Goal: Task Accomplishment & Management: Manage account settings

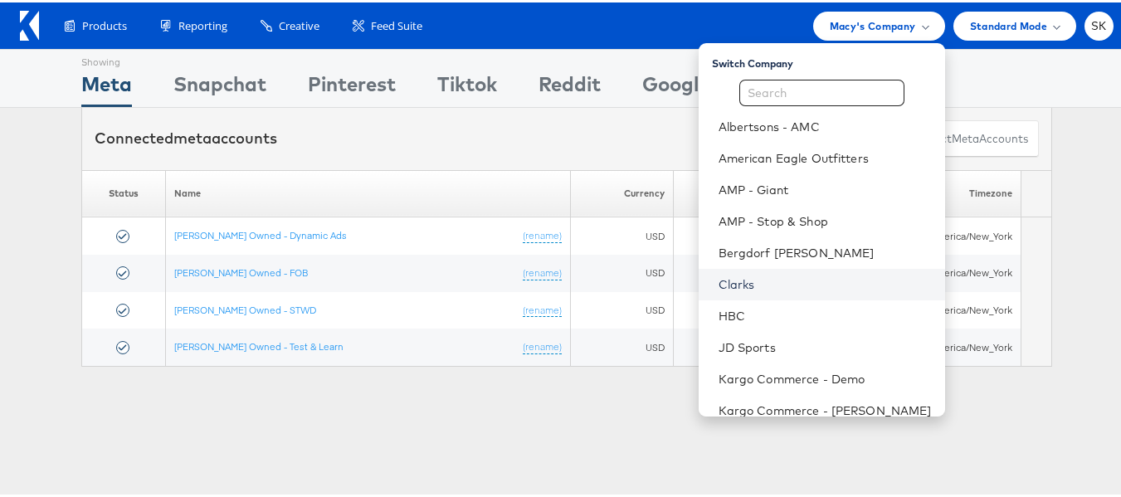
click at [739, 280] on link "Clarks" at bounding box center [825, 282] width 213 height 17
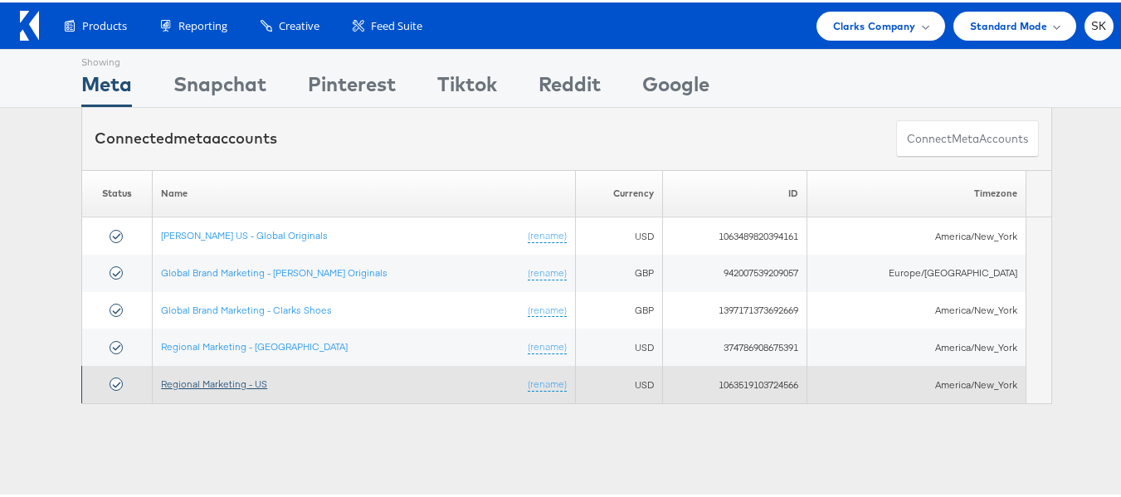
click at [221, 377] on link "Regional Marketing - US" at bounding box center [214, 381] width 106 height 12
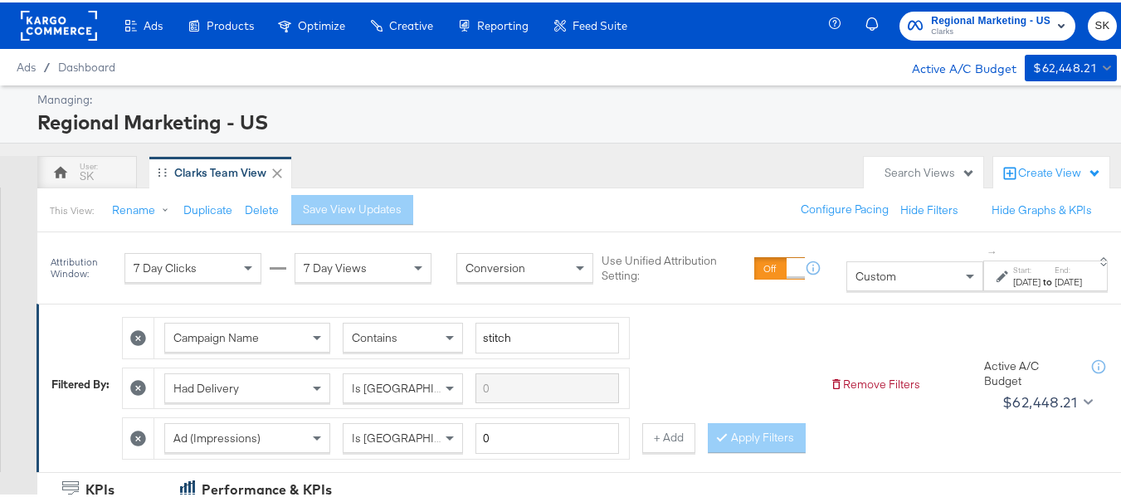
click at [901, 166] on div "Search Views" at bounding box center [930, 171] width 90 height 16
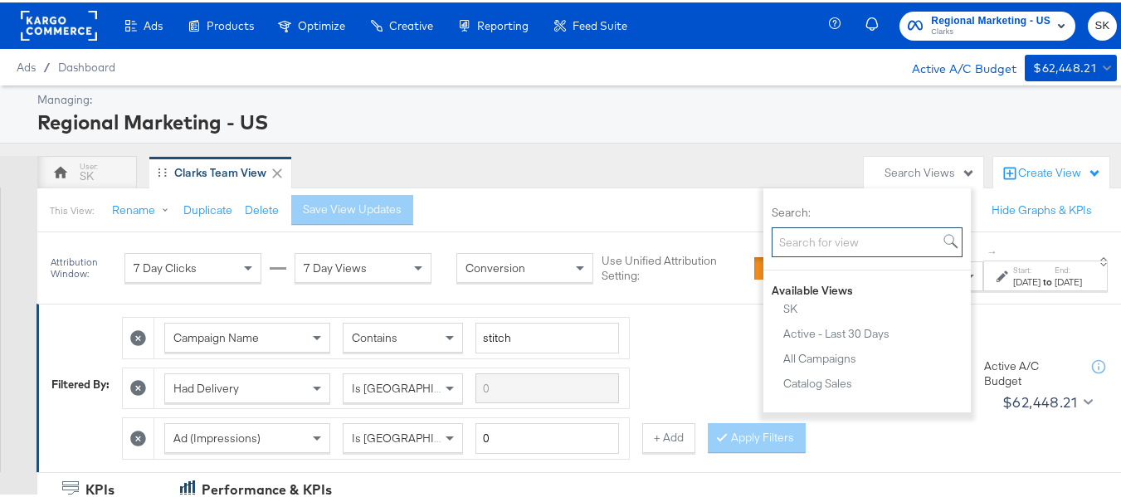
click at [847, 241] on input "Search:" at bounding box center [867, 240] width 191 height 31
type input "cl"
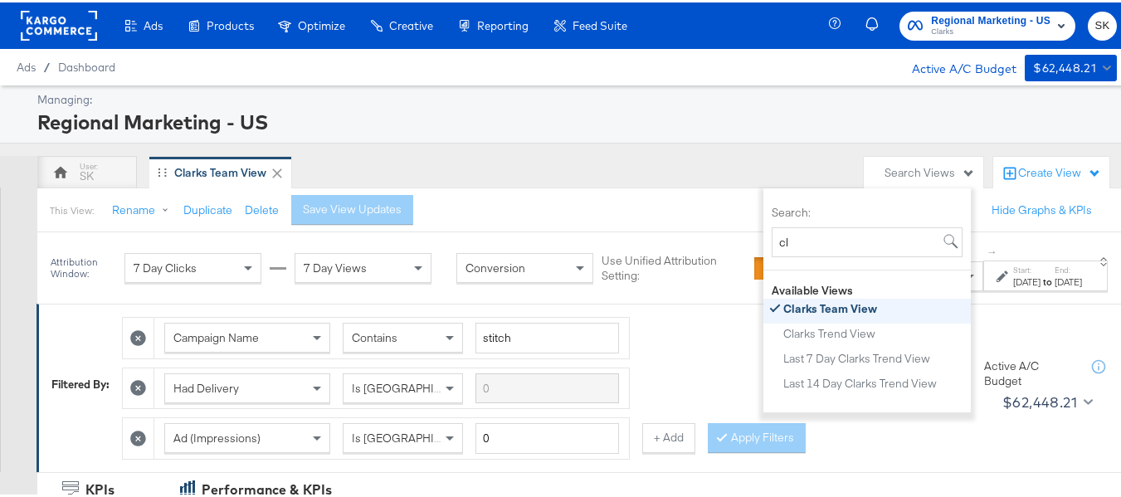
click at [818, 307] on div "Clarks Team View" at bounding box center [830, 306] width 94 height 12
click at [649, 125] on div "Regional Marketing - US" at bounding box center [575, 119] width 1076 height 28
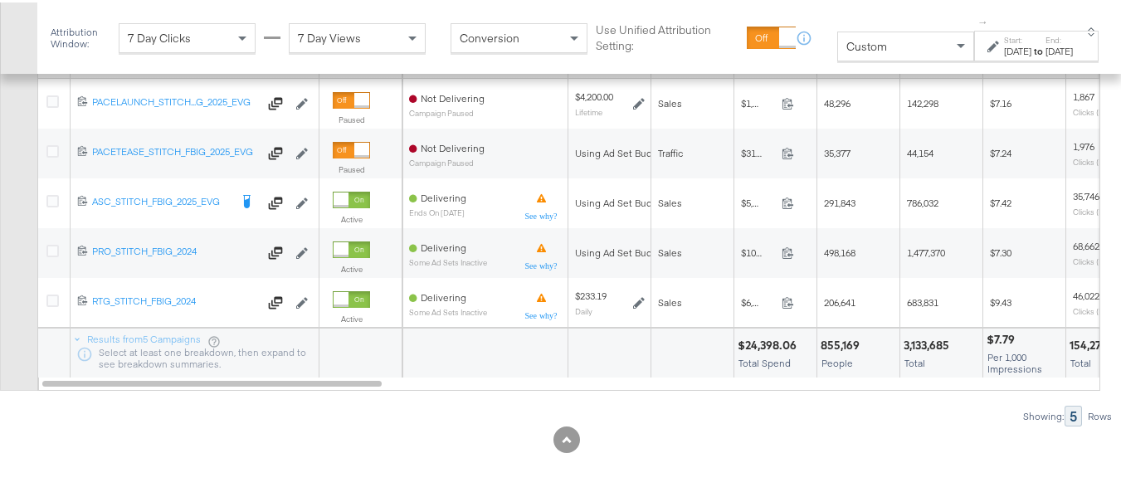
scroll to position [890, 0]
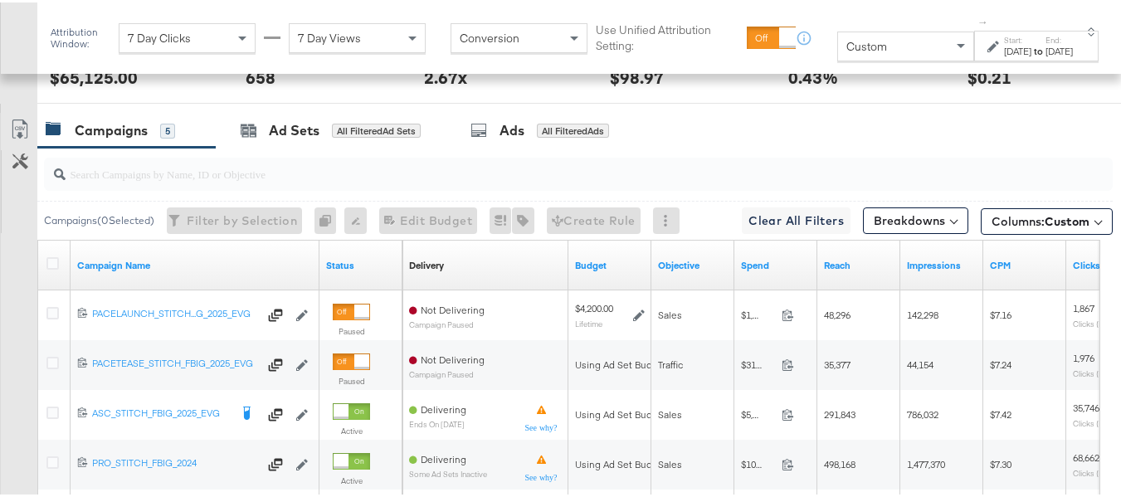
click at [60, 271] on div at bounding box center [54, 263] width 17 height 17
click at [55, 267] on icon at bounding box center [52, 261] width 12 height 12
click at [0, 0] on input "checkbox" at bounding box center [0, 0] width 0 height 0
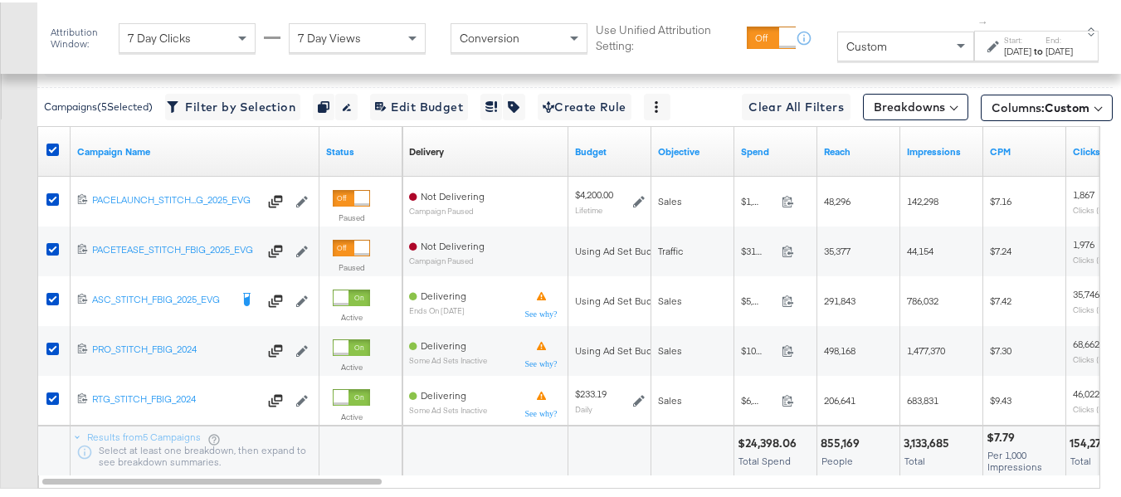
scroll to position [1056, 0]
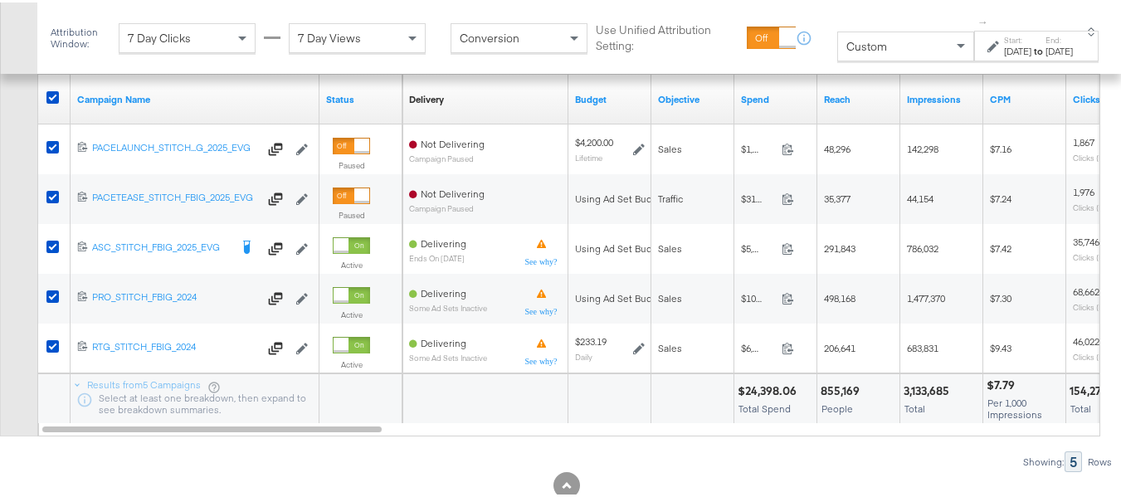
click at [1004, 54] on div "Jul 27th 2025" at bounding box center [1017, 48] width 27 height 13
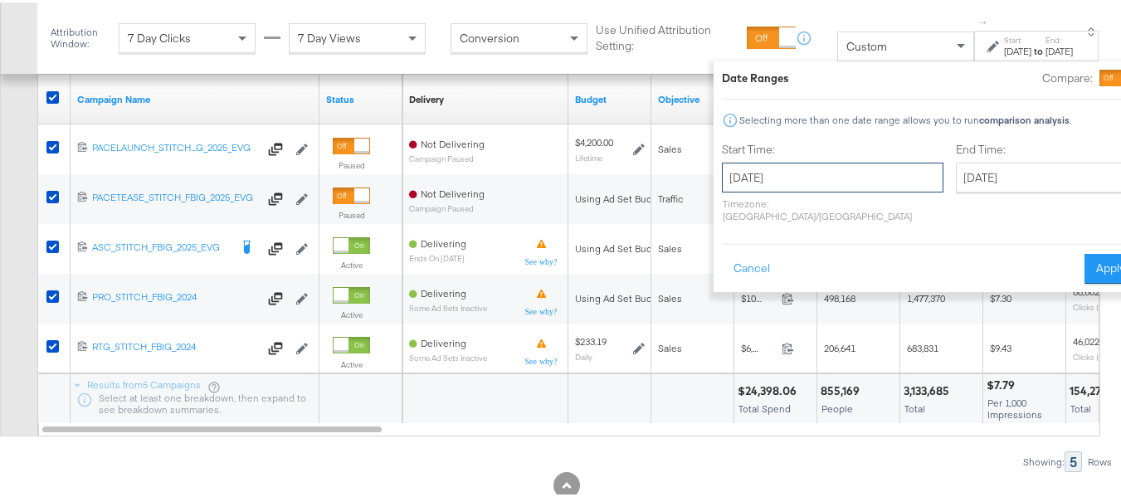
click at [768, 183] on input "July 27th 2025" at bounding box center [833, 175] width 222 height 30
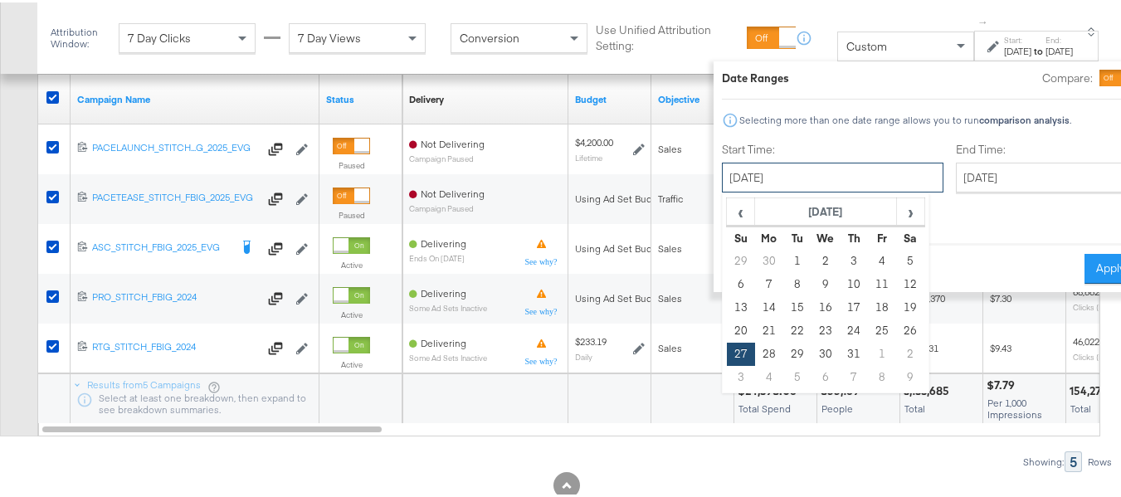
click at [771, 184] on input "July 27th 2025" at bounding box center [833, 175] width 222 height 30
click at [799, 215] on th "July 2025" at bounding box center [826, 210] width 142 height 28
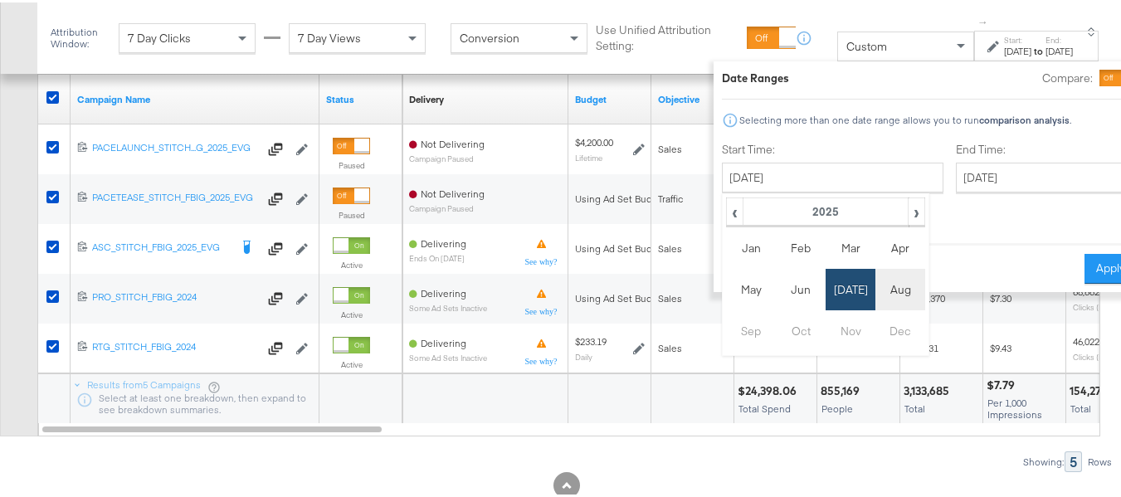
click at [876, 285] on td "Aug" at bounding box center [901, 286] width 50 height 41
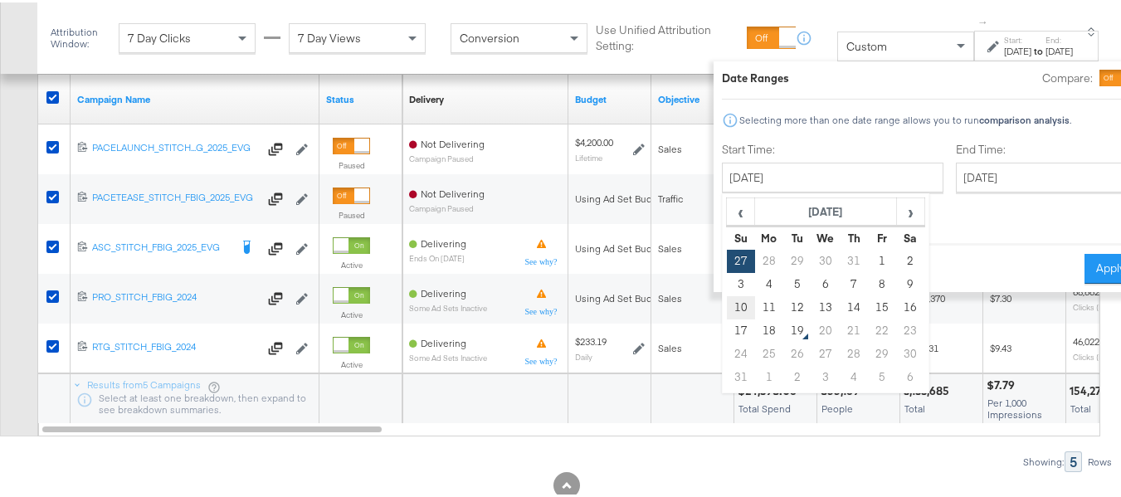
click at [727, 297] on td "10" at bounding box center [741, 305] width 28 height 23
type input "August 10th 2025"
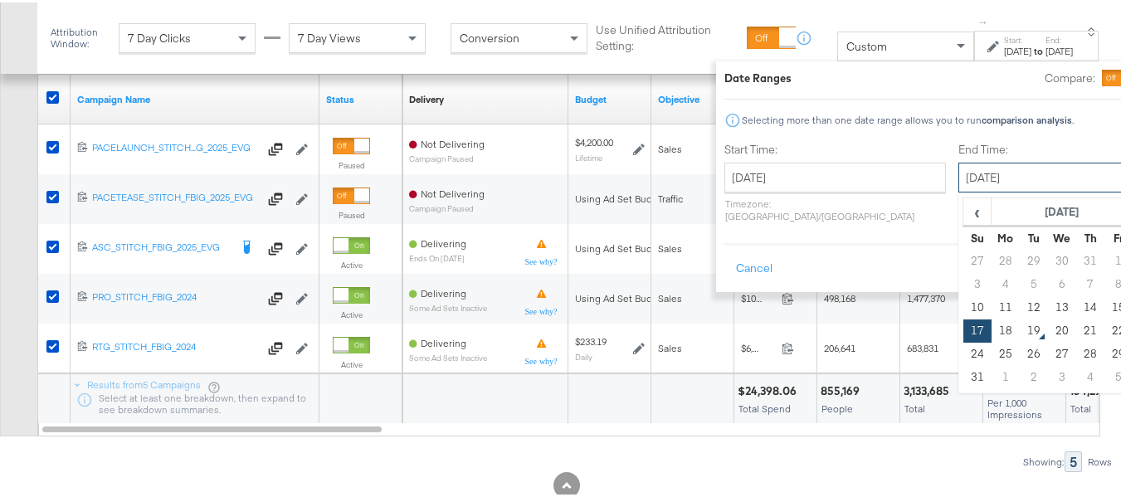
click at [961, 178] on input "August 17th 2025" at bounding box center [1046, 175] width 174 height 30
type input "August 16th 2025"
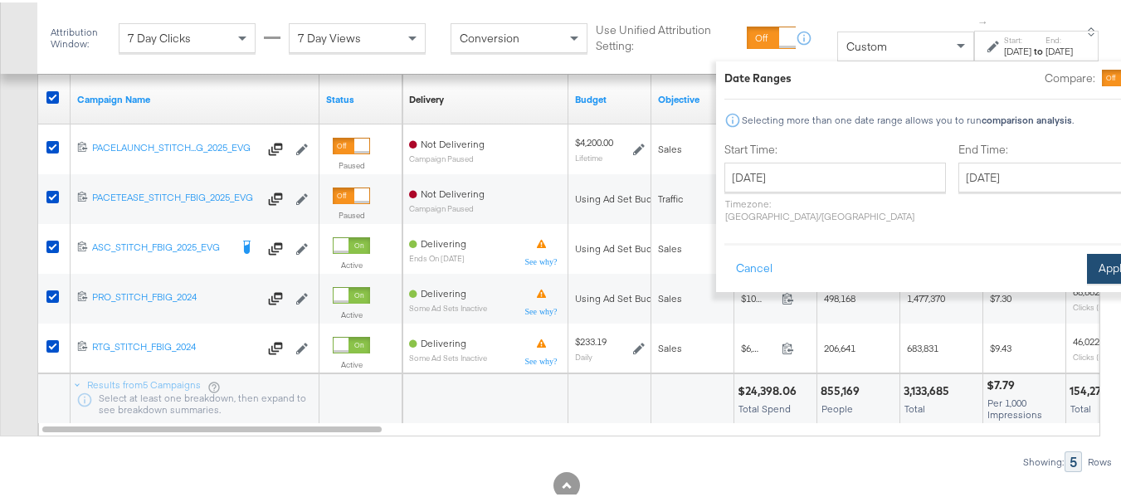
click at [1087, 260] on button "Apply" at bounding box center [1113, 266] width 52 height 30
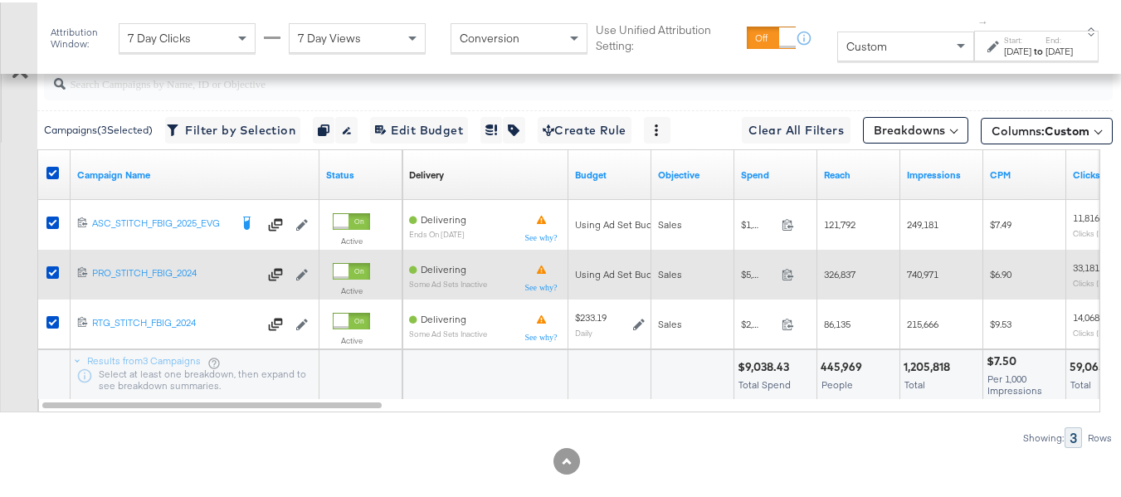
scroll to position [956, 0]
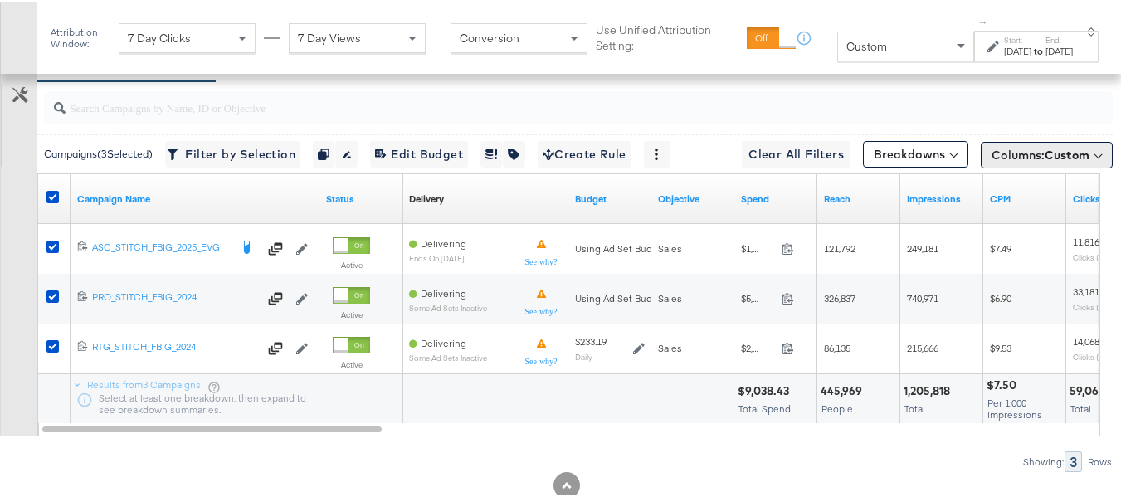
click at [1013, 161] on span "Columns: Custom" at bounding box center [1041, 152] width 98 height 17
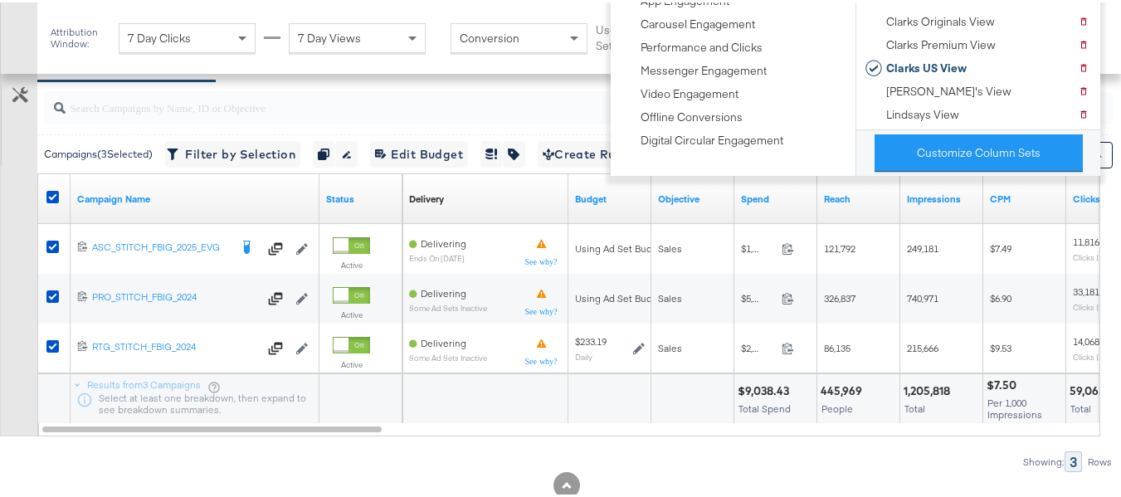
click at [0, 256] on div "Customize KPIs Export as CSV" at bounding box center [18, 239] width 37 height 390
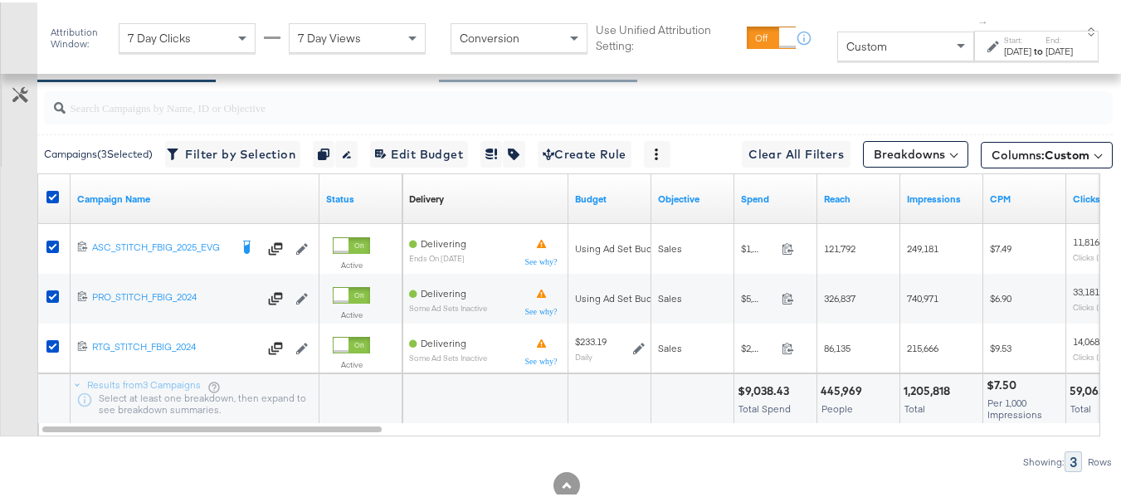
click at [512, 71] on div "Ads" at bounding box center [505, 61] width 25 height 19
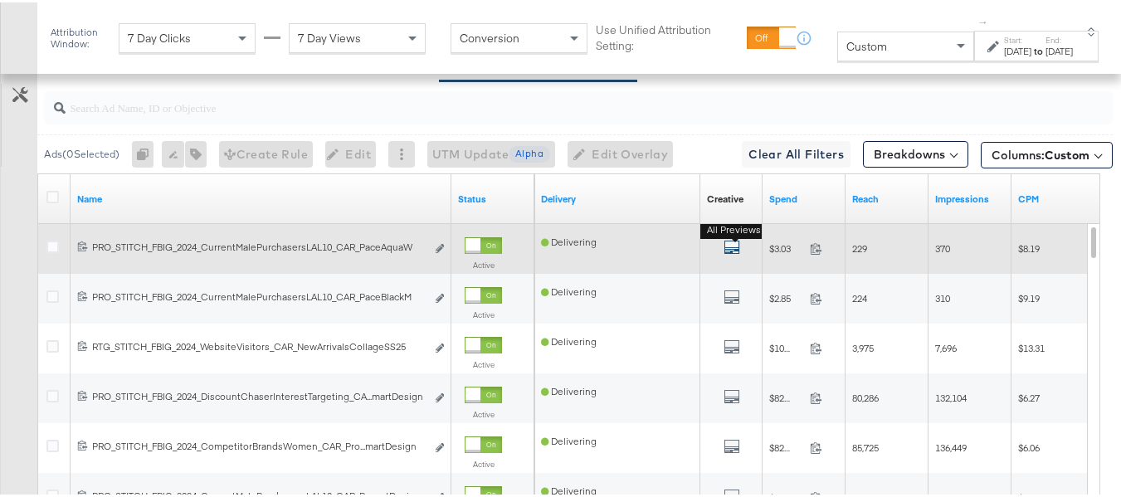
click at [725, 253] on icon "default" at bounding box center [732, 245] width 17 height 17
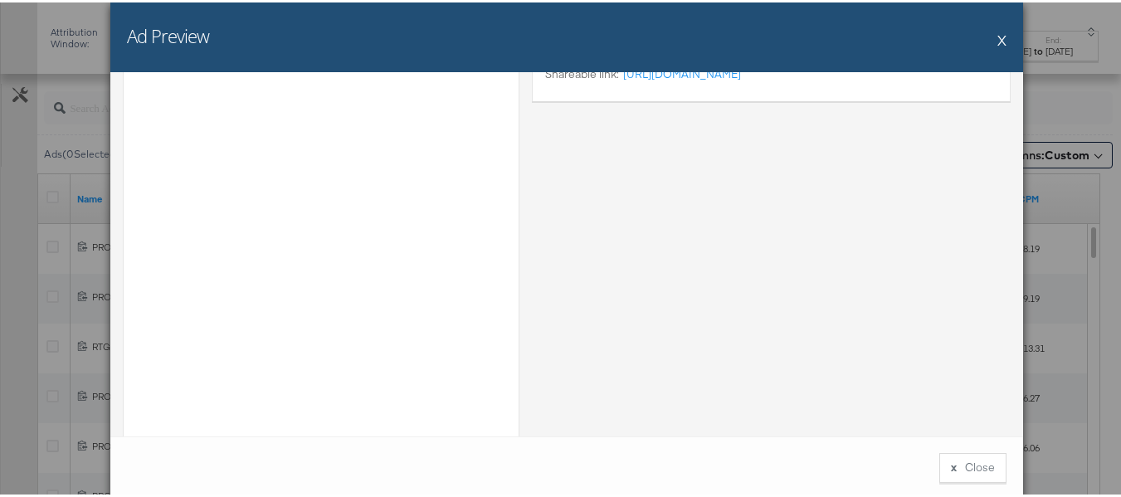
scroll to position [0, 0]
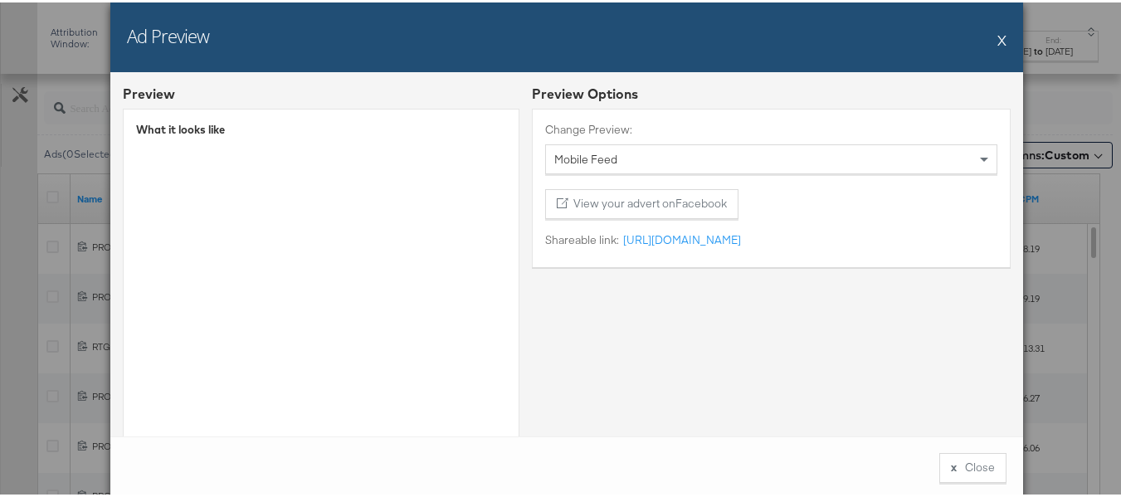
click at [1001, 41] on div "Ad Preview X" at bounding box center [566, 35] width 913 height 70
click at [986, 39] on div "Ad Preview X" at bounding box center [566, 35] width 913 height 70
click at [1002, 41] on div "Ad Preview X" at bounding box center [566, 35] width 913 height 70
click at [998, 40] on button "X" at bounding box center [1002, 37] width 9 height 33
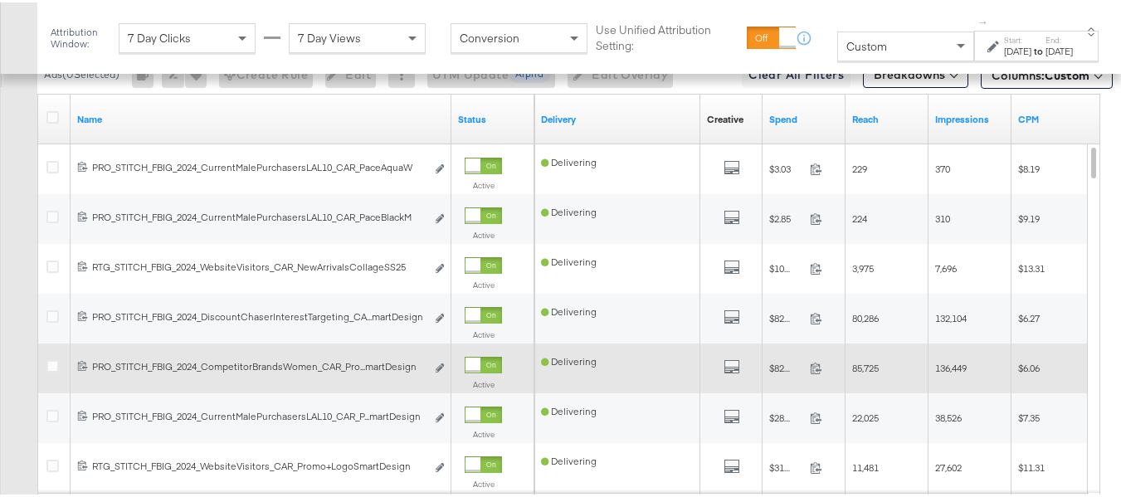
scroll to position [989, 0]
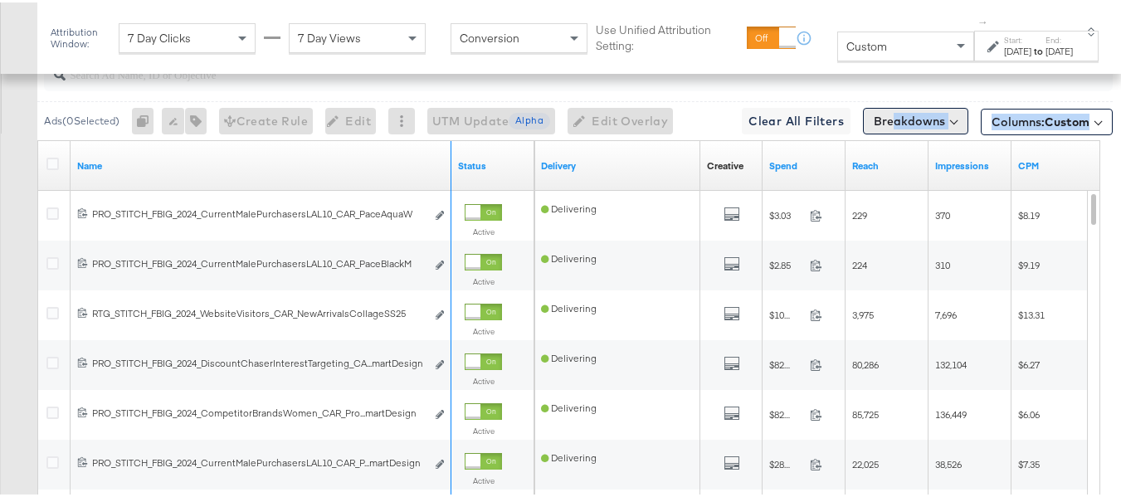
drag, startPoint x: 448, startPoint y: 194, endPoint x: 879, endPoint y: 163, distance: 431.8
click at [879, 163] on div "Ads ( 0 Selected) 0 Rename 0 ads Tags for 0 campaigns Create Rule Edit 0 ads Ed…" at bounding box center [556, 341] width 1113 height 590
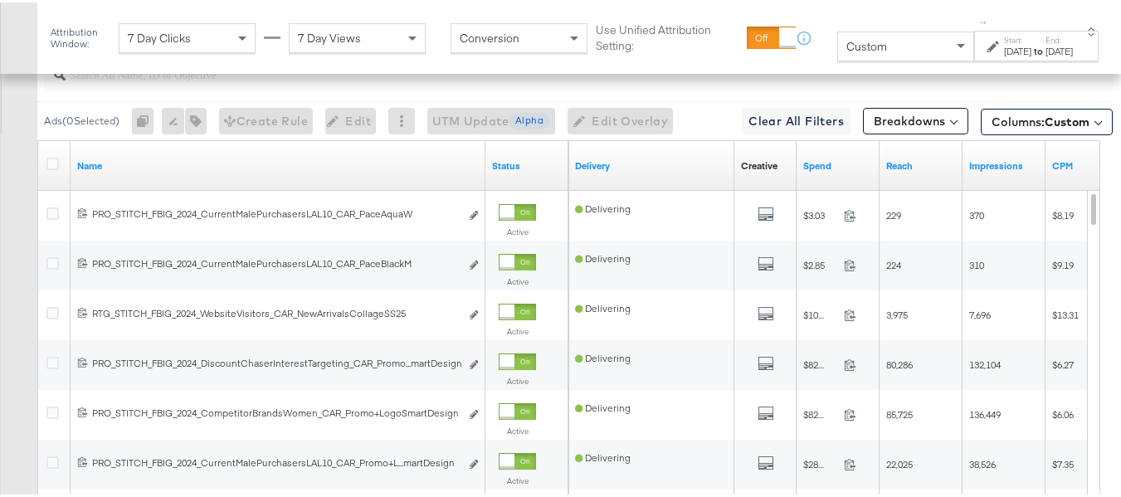
drag, startPoint x: 485, startPoint y: 190, endPoint x: 525, endPoint y: 187, distance: 40.0
click at [528, 186] on div "Status" at bounding box center [526, 164] width 83 height 50
click at [0, 243] on div "Customize KPIs Export as CSV" at bounding box center [18, 305] width 37 height 589
drag, startPoint x: 482, startPoint y: 188, endPoint x: 660, endPoint y: 188, distance: 177.6
click at [38, 139] on div "Name Status Delivery Creative Sorting Unavailable Spend Reach Impressions CPM" at bounding box center [38, 139] width 0 height 0
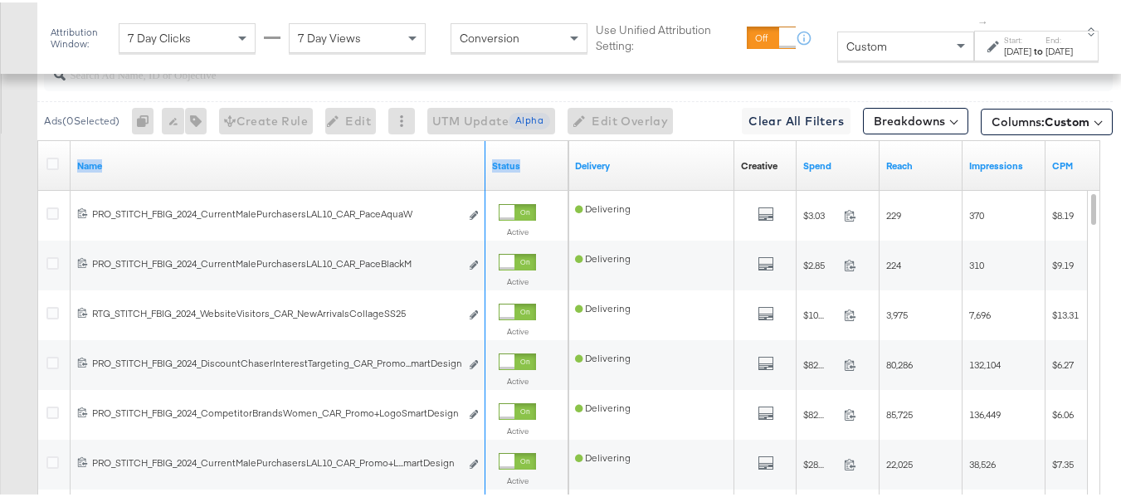
drag, startPoint x: 481, startPoint y: 183, endPoint x: 583, endPoint y: 184, distance: 102.9
click at [38, 139] on div "Name Status Delivery Creative Sorting Unavailable Spend Reach Impressions CPM" at bounding box center [38, 139] width 0 height 0
click at [0, 321] on div "Customize KPIs Export as CSV" at bounding box center [18, 305] width 37 height 589
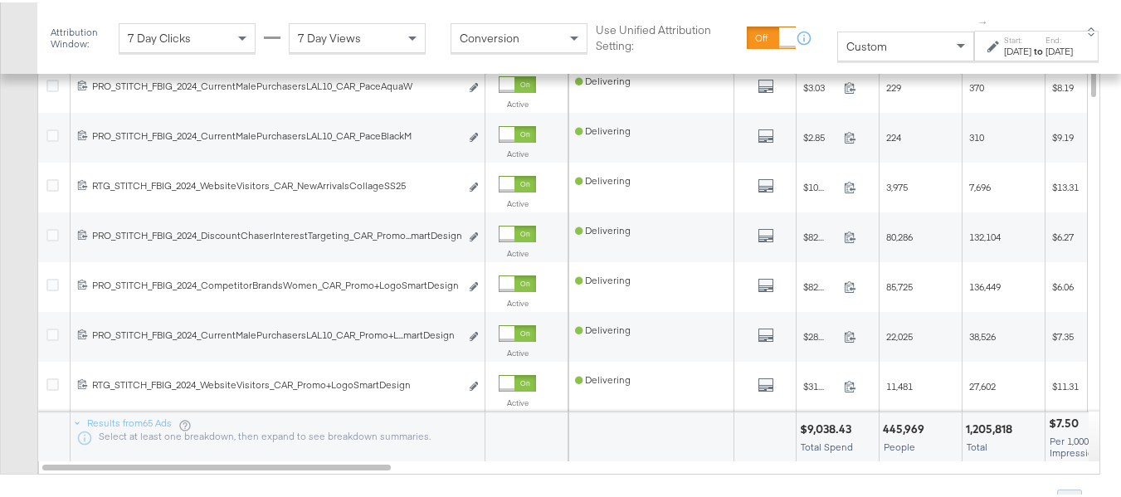
scroll to position [1155, 0]
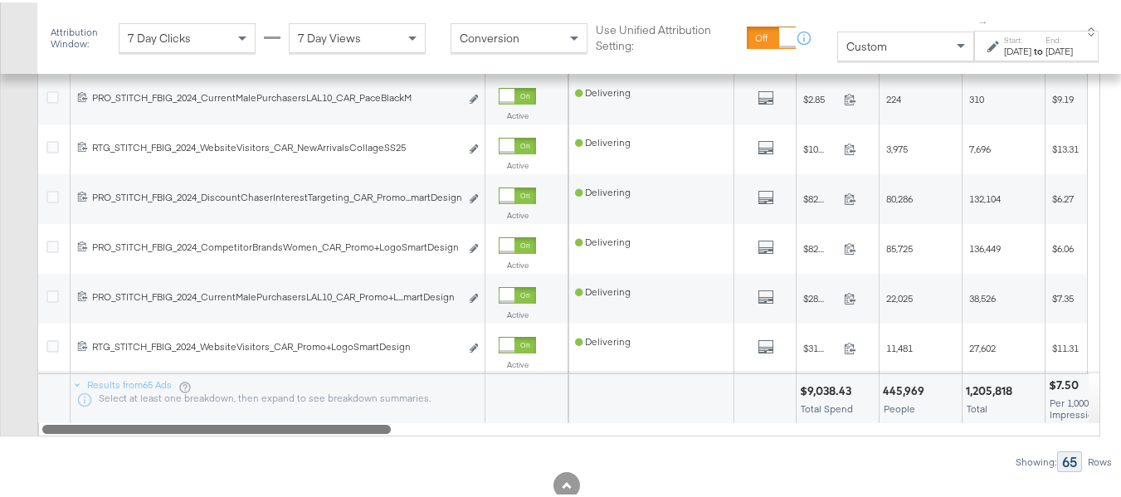
click at [272, 433] on div at bounding box center [216, 426] width 349 height 14
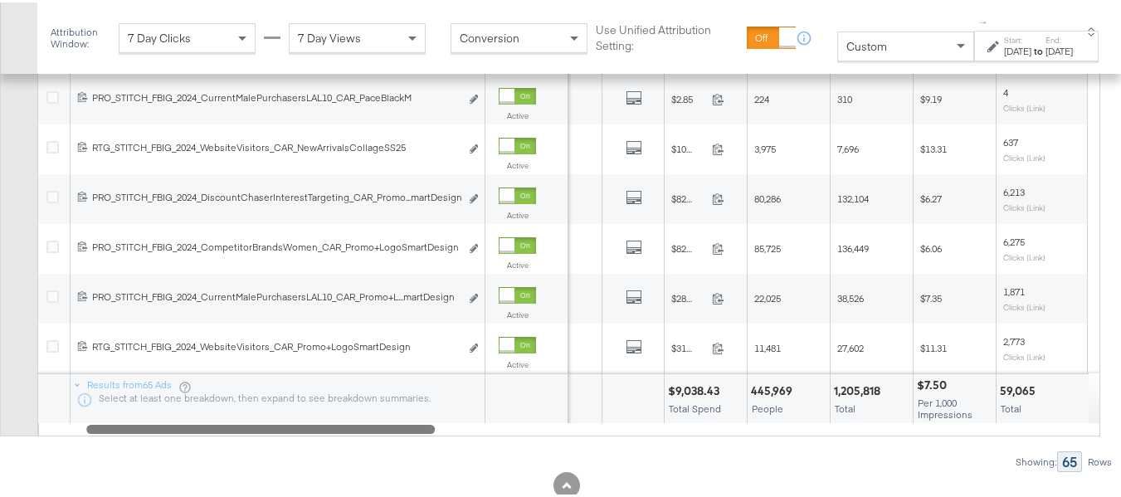
drag, startPoint x: 371, startPoint y: 467, endPoint x: 415, endPoint y: 467, distance: 44.0
click at [415, 433] on div at bounding box center [260, 426] width 349 height 14
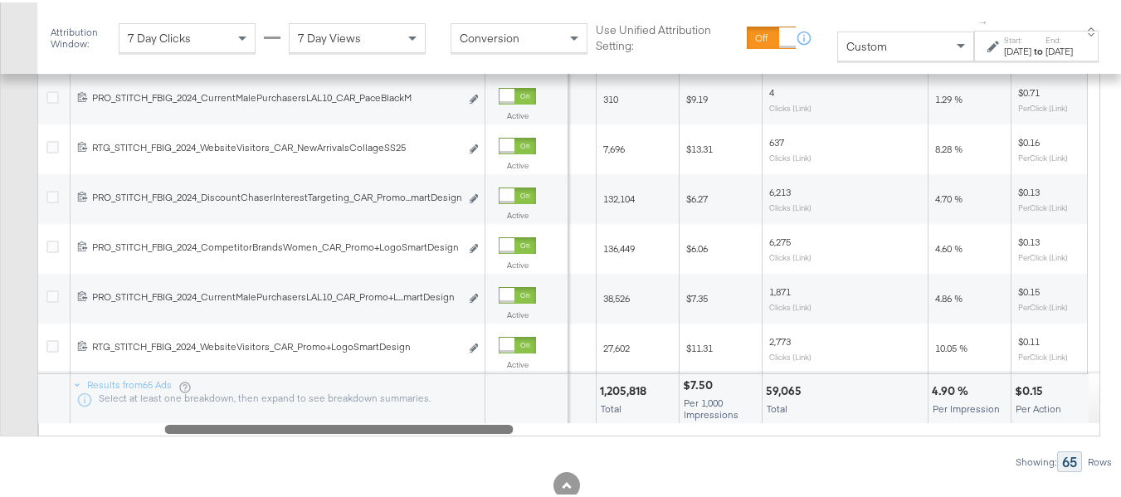
drag, startPoint x: 416, startPoint y: 466, endPoint x: 515, endPoint y: 462, distance: 99.6
click at [513, 433] on div at bounding box center [338, 426] width 349 height 14
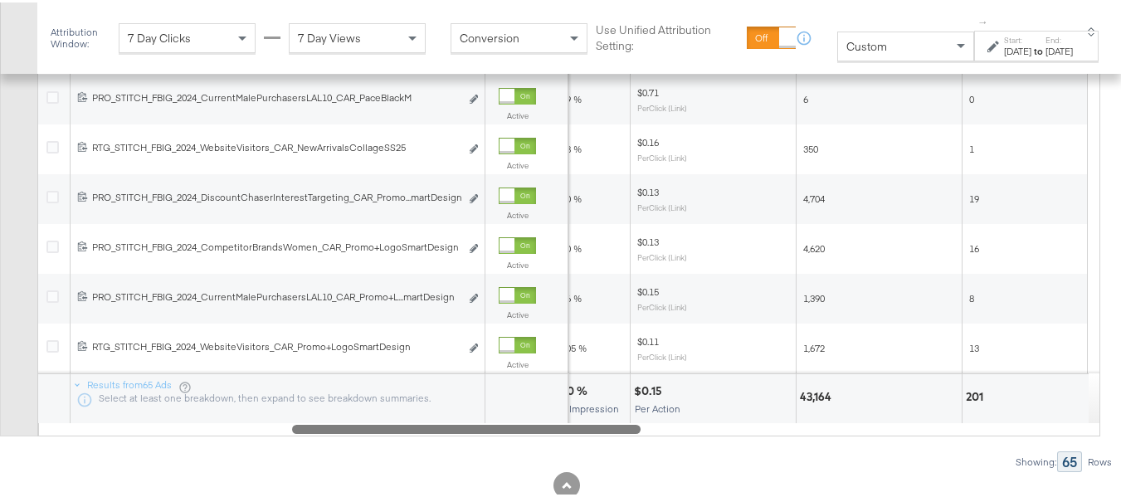
drag, startPoint x: 509, startPoint y: 464, endPoint x: 847, endPoint y: 452, distance: 338.8
click at [632, 433] on div at bounding box center [466, 426] width 349 height 14
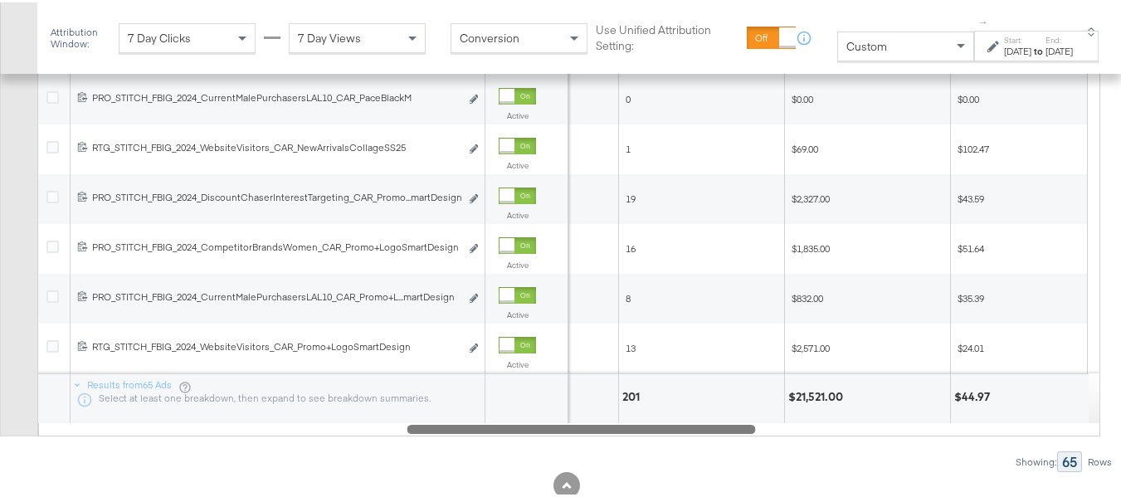
drag, startPoint x: 671, startPoint y: 466, endPoint x: 1133, endPoint y: 380, distance: 469.3
click at [734, 433] on div at bounding box center [581, 426] width 349 height 14
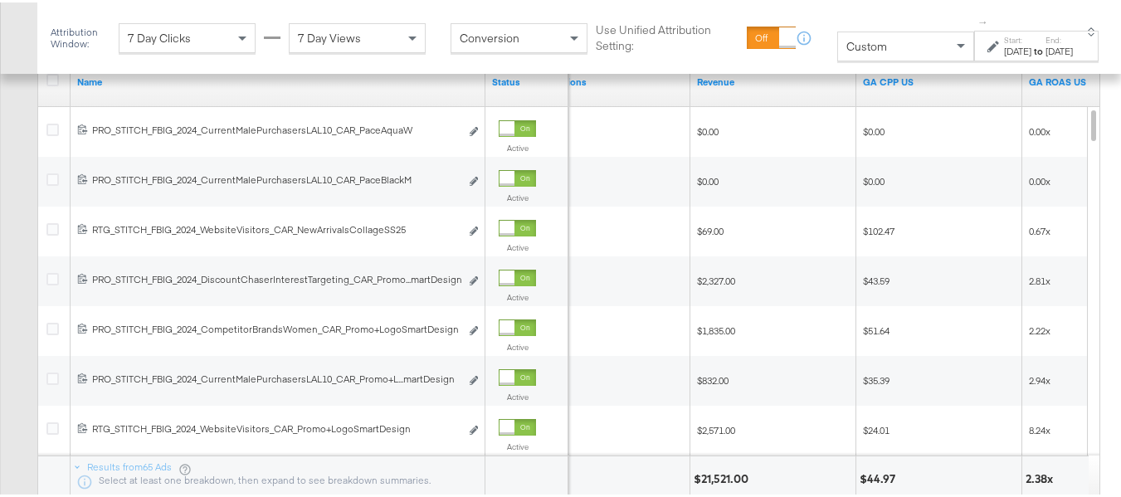
scroll to position [1072, 0]
click at [58, 85] on icon at bounding box center [52, 78] width 12 height 12
click at [0, 0] on input "checkbox" at bounding box center [0, 0] width 0 height 0
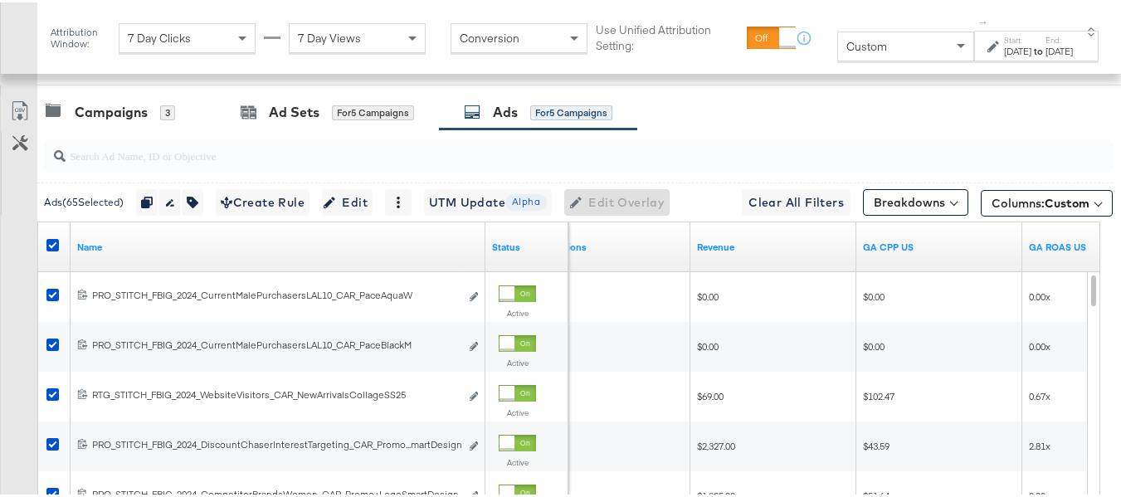
scroll to position [906, 0]
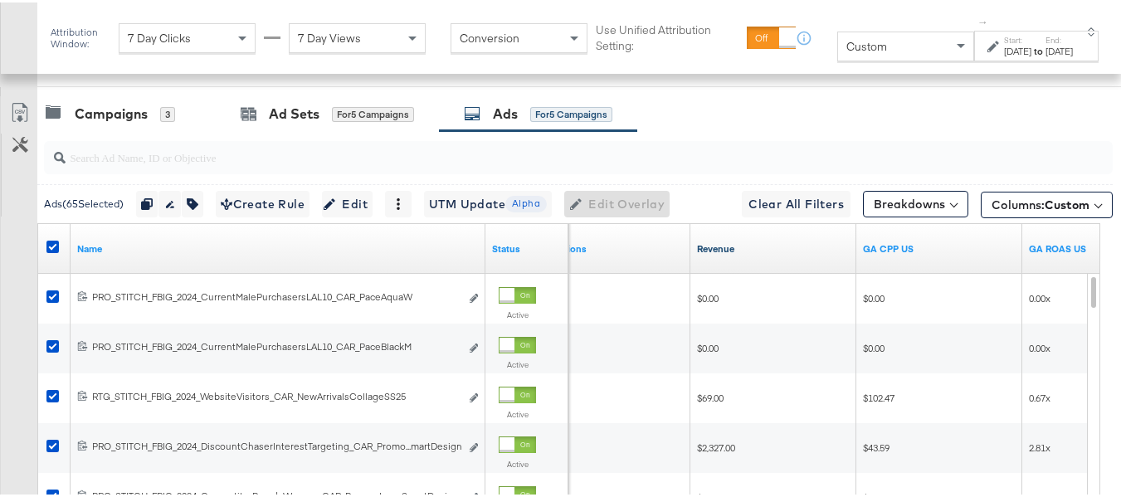
click at [796, 253] on link "Revenue" at bounding box center [773, 246] width 153 height 13
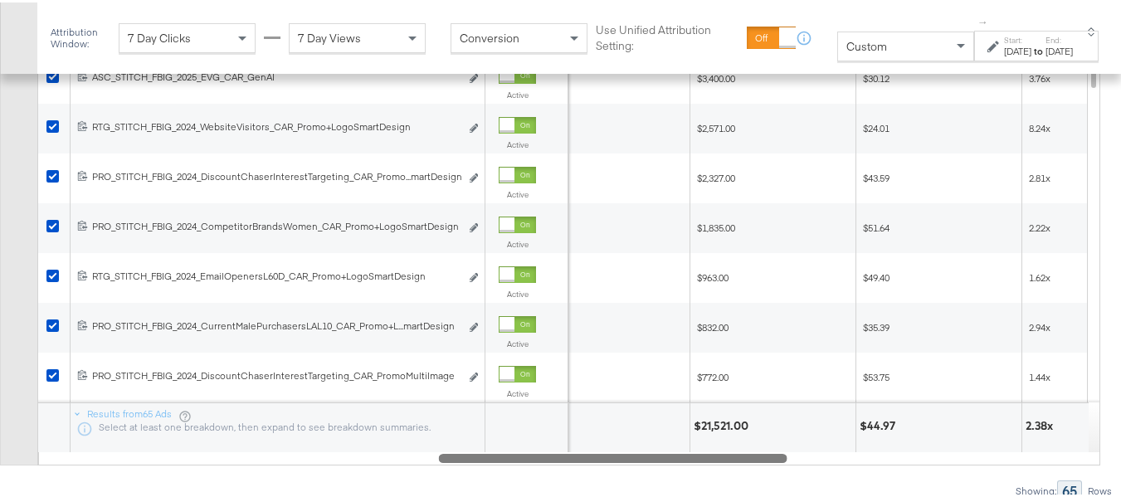
scroll to position [1155, 0]
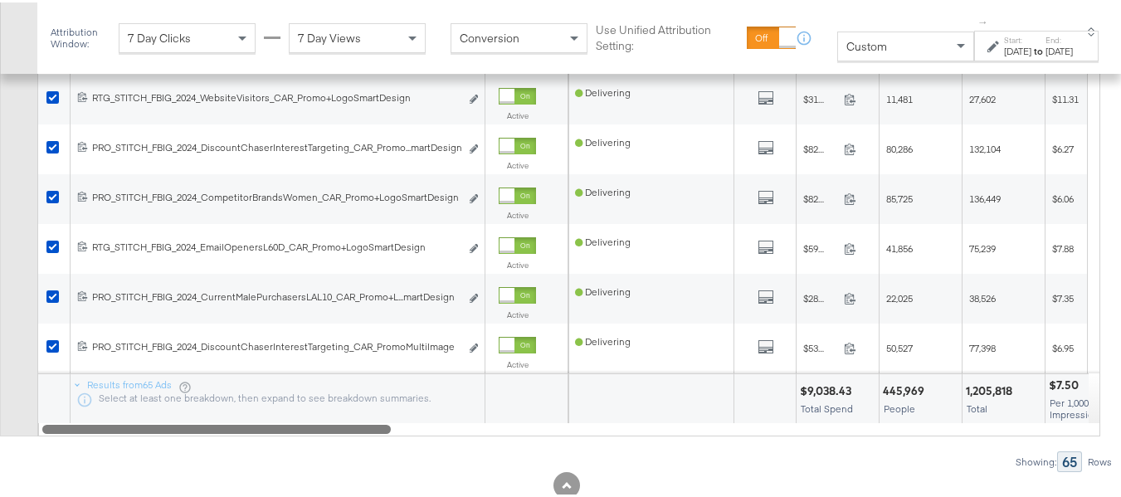
drag, startPoint x: 729, startPoint y: 466, endPoint x: 88, endPoint y: 489, distance: 641.9
click at [88, 470] on div "Ads ( 65 Selected) Duplicate 65 ads Rename 65 ads Tags for 65 campaigns Create …" at bounding box center [556, 175] width 1113 height 590
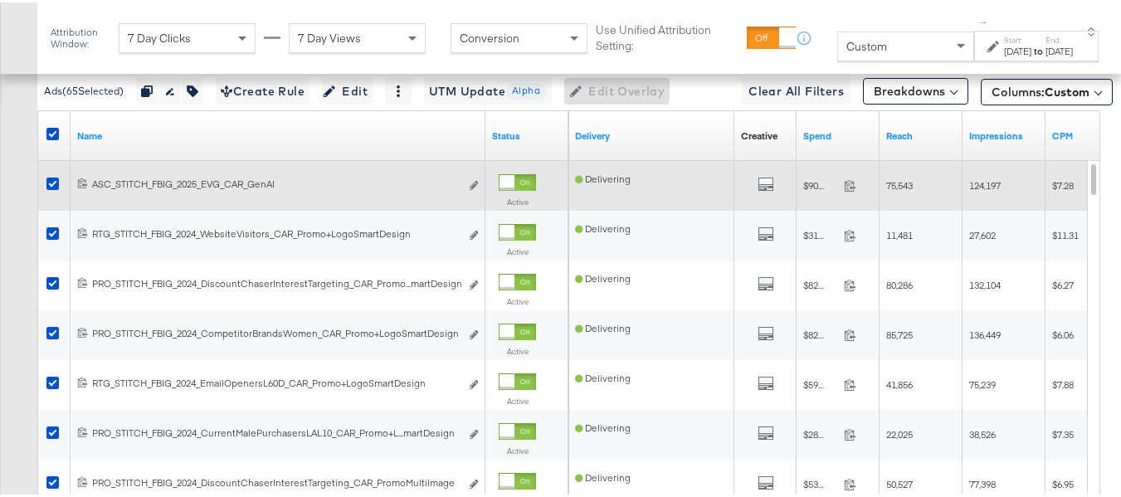
scroll to position [989, 0]
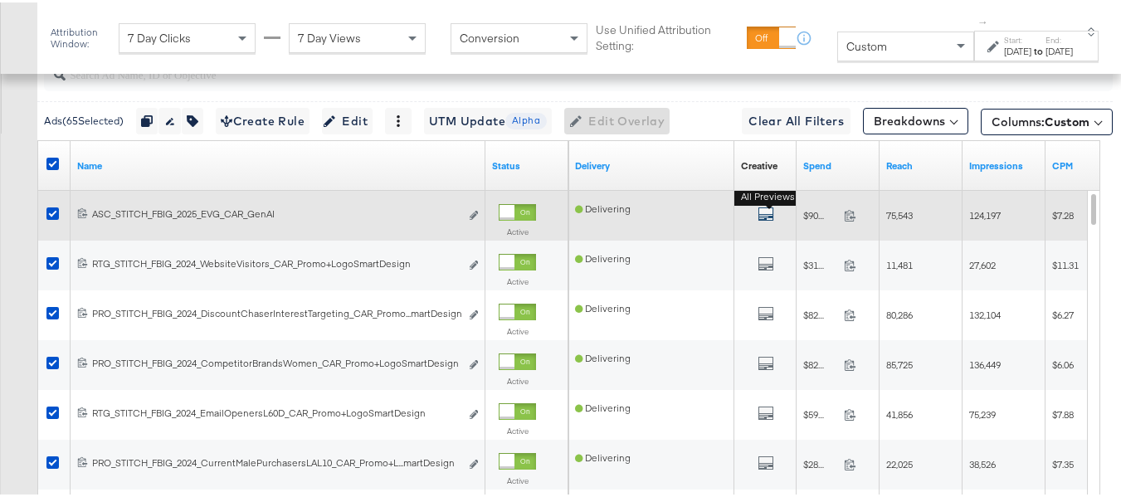
click at [760, 220] on icon "default" at bounding box center [766, 211] width 17 height 17
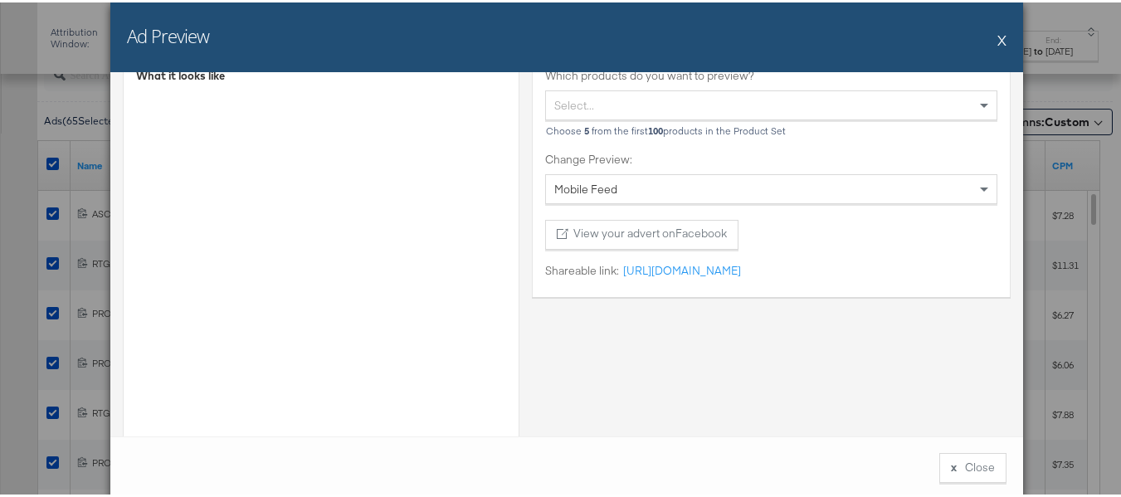
scroll to position [83, 0]
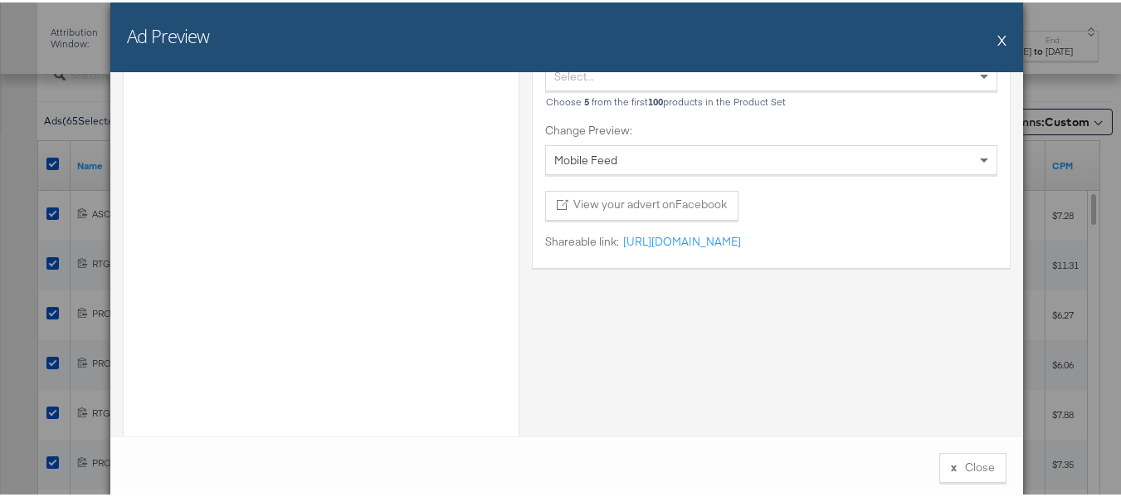
click at [998, 46] on button "X" at bounding box center [1002, 37] width 9 height 33
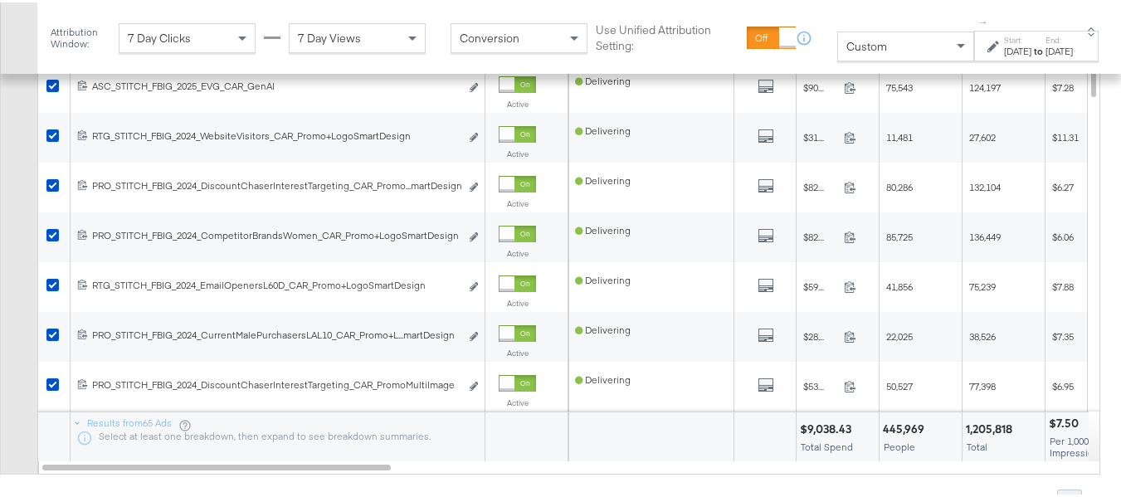
scroll to position [1155, 0]
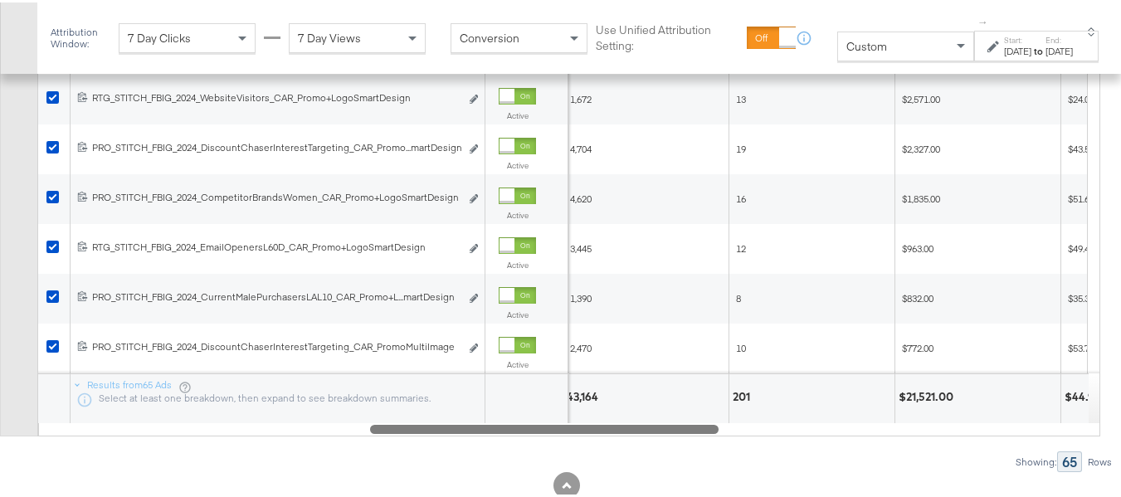
drag, startPoint x: 286, startPoint y: 461, endPoint x: 1133, endPoint y: 376, distance: 850.7
click at [612, 470] on div "Ads ( 65 Selected) Duplicate 65 ads Rename 65 ads Tags for 65 campaigns Create …" at bounding box center [556, 175] width 1113 height 590
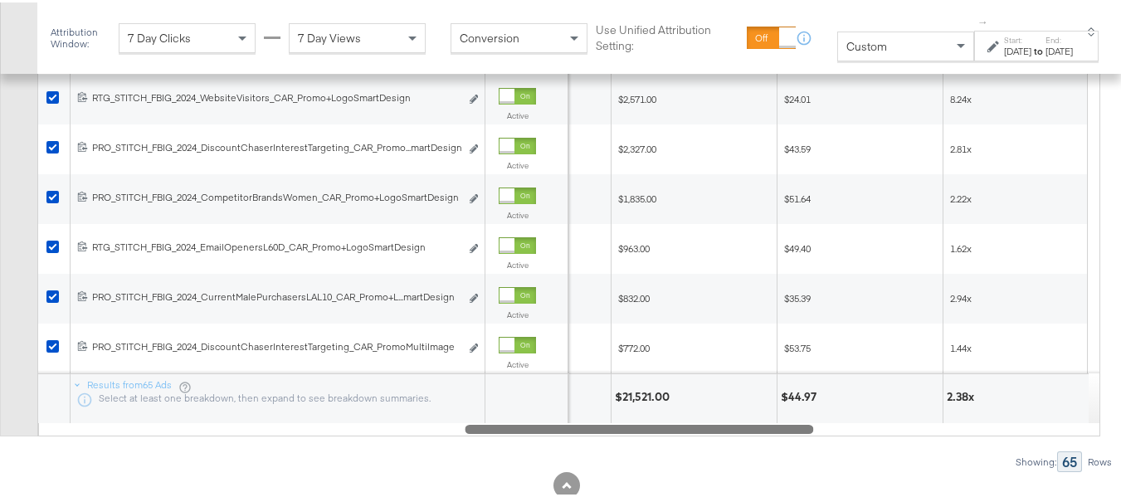
drag, startPoint x: 720, startPoint y: 466, endPoint x: 789, endPoint y: 458, distance: 70.1
click at [764, 433] on div at bounding box center [639, 426] width 349 height 14
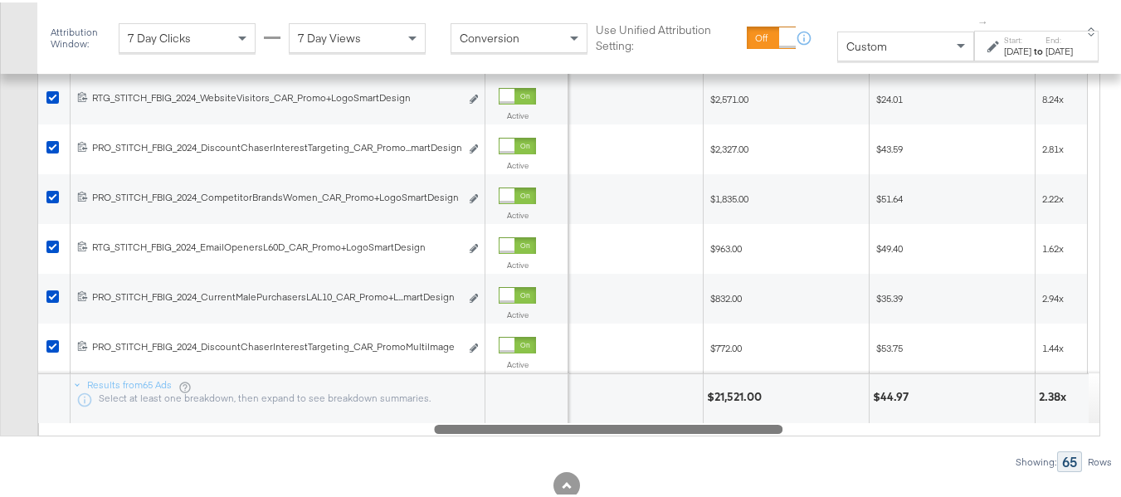
drag, startPoint x: 715, startPoint y: 466, endPoint x: 0, endPoint y: 468, distance: 714.6
click at [0, 434] on div "Customize KPIs Export as CSV Name Status Transactions Revenue ↓ GA CPP US GA RO…" at bounding box center [556, 203] width 1113 height 462
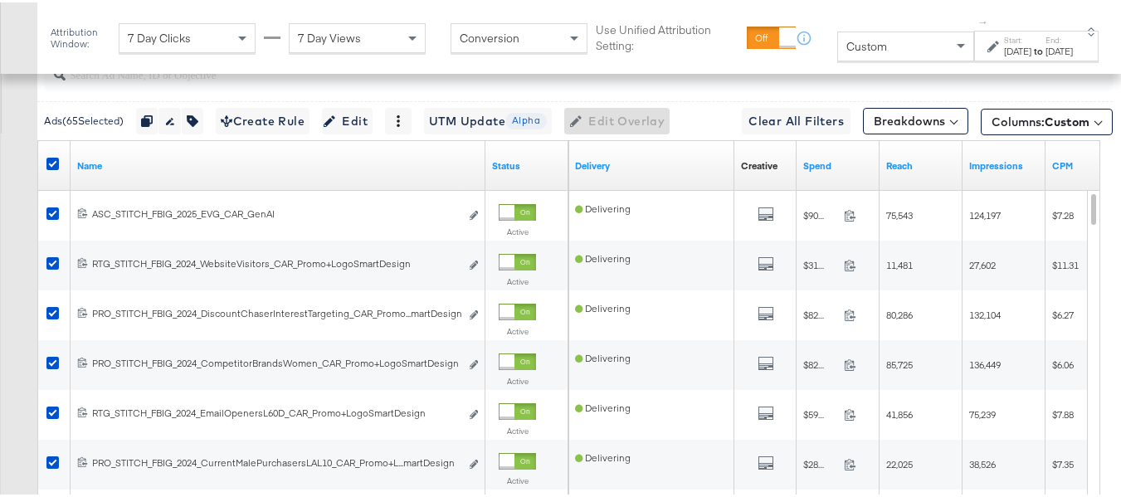
scroll to position [823, 0]
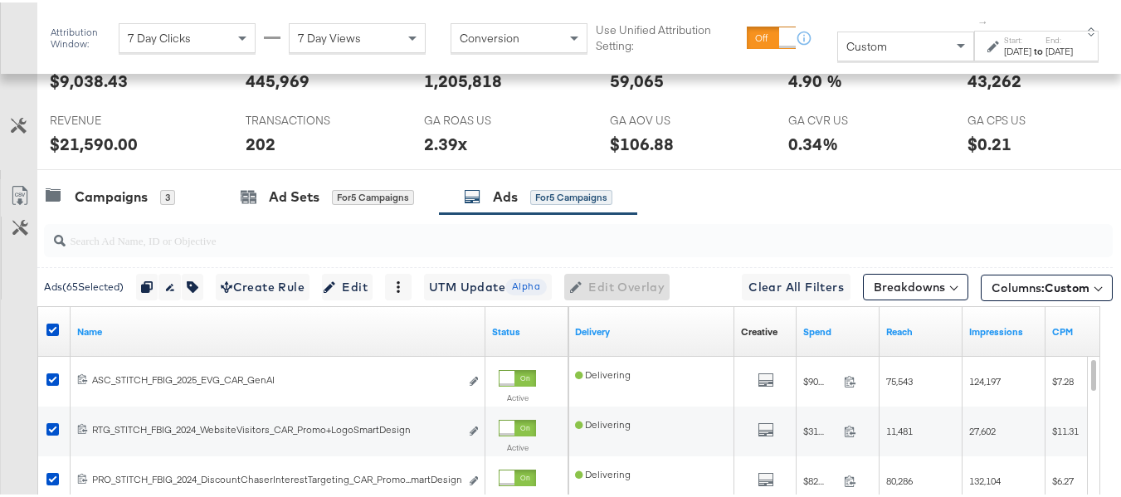
click at [183, 247] on input "search" at bounding box center [542, 231] width 953 height 32
paste input "promo+logo"
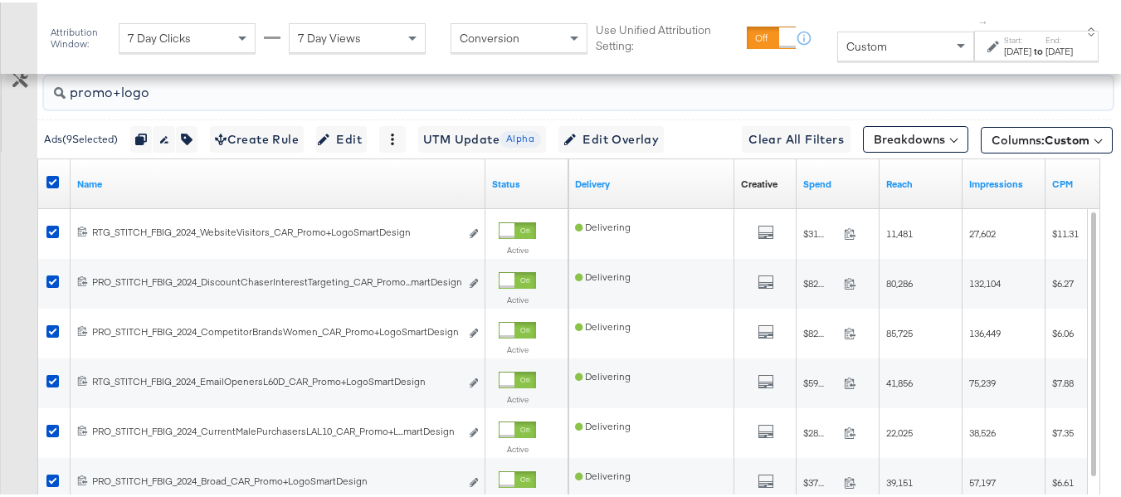
scroll to position [989, 0]
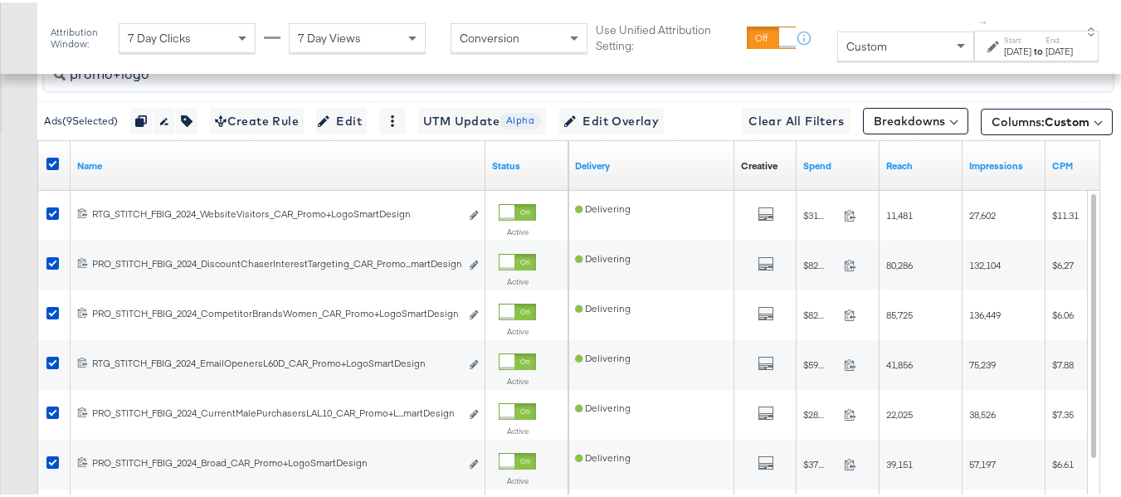
click at [188, 81] on input "promo+logo" at bounding box center [542, 65] width 953 height 32
paste input "collage"
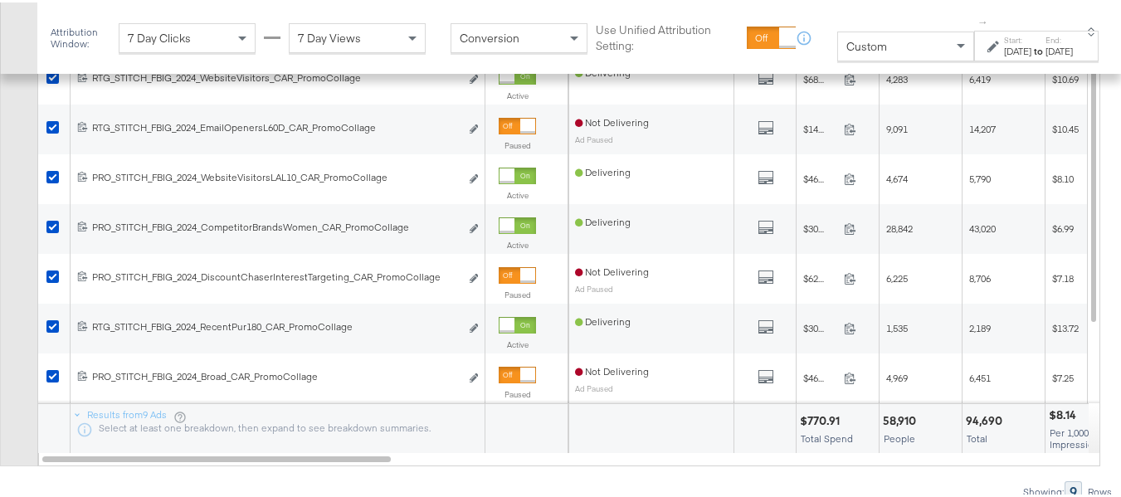
scroll to position [1155, 0]
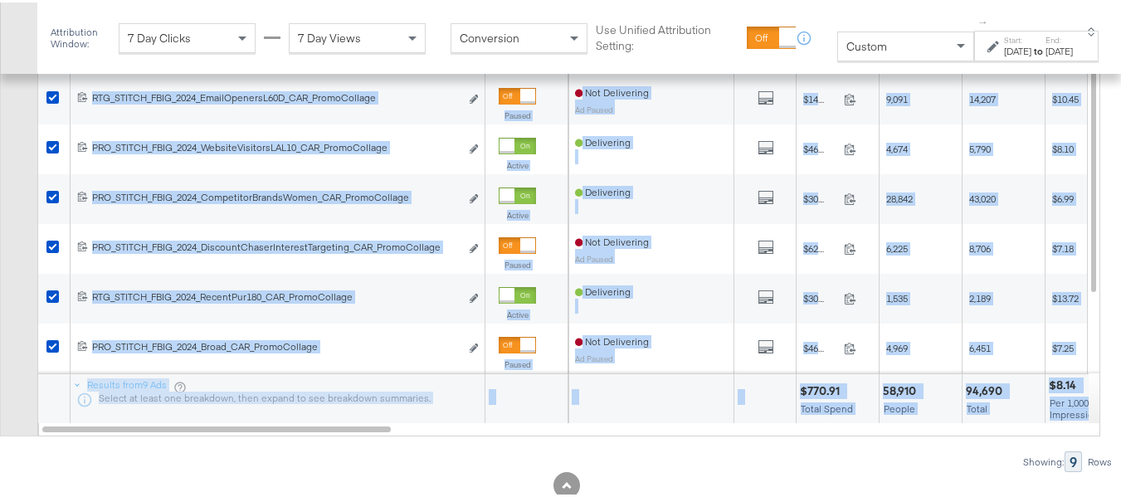
drag, startPoint x: 372, startPoint y: 471, endPoint x: 495, endPoint y: 452, distance: 125.0
click at [583, 434] on div "Name Status Delivery Creative Sorting Unavailable Spend Reach Impressions CPM 1…" at bounding box center [568, 203] width 1063 height 462
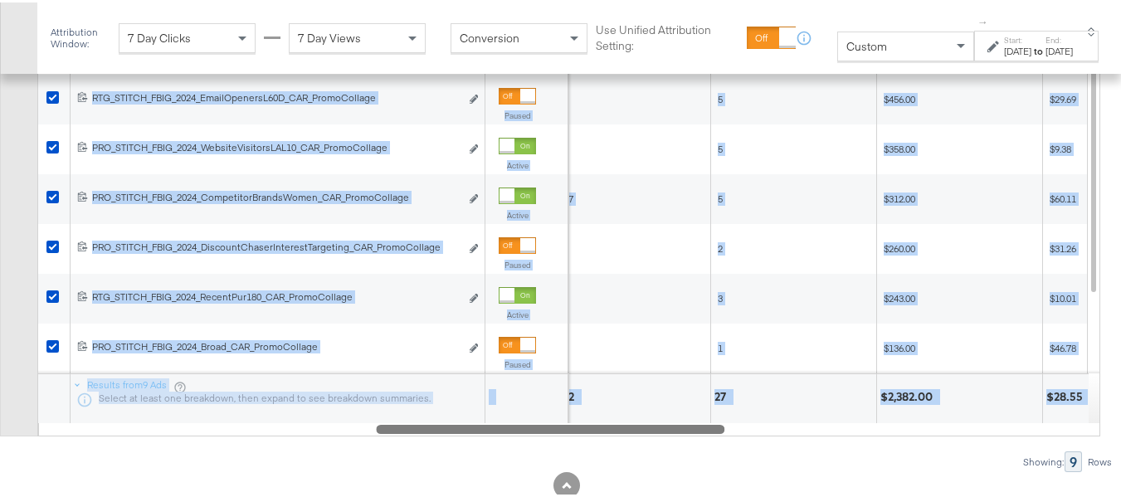
drag, startPoint x: 337, startPoint y: 458, endPoint x: 670, endPoint y: 474, distance: 333.2
click at [670, 470] on div "promocollage Ads ( 9 Selected) Duplicate 9 ads Rename 9 ads Tags for 9 campaign…" at bounding box center [556, 175] width 1113 height 590
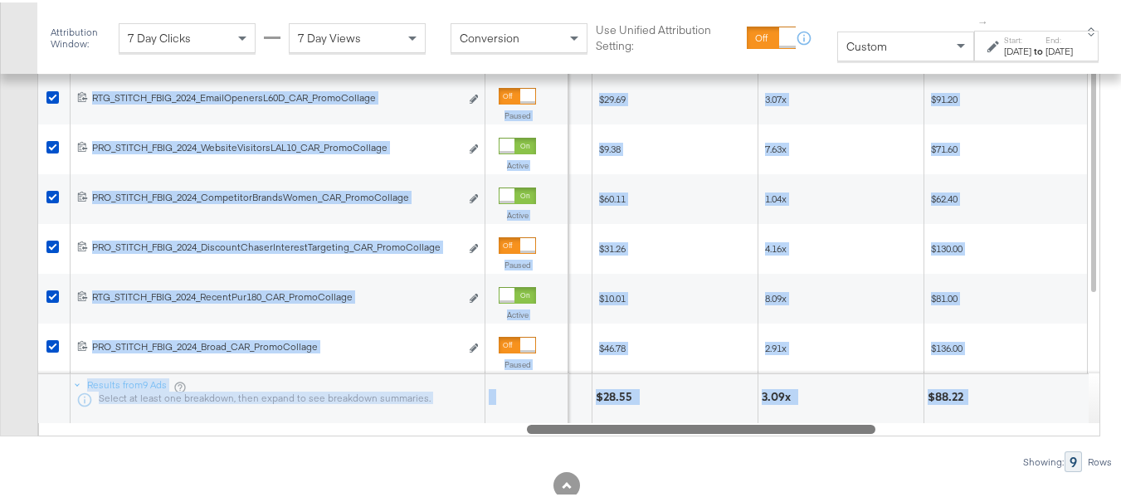
drag, startPoint x: 692, startPoint y: 469, endPoint x: 1027, endPoint y: 430, distance: 336.7
click at [845, 433] on div at bounding box center [701, 426] width 349 height 14
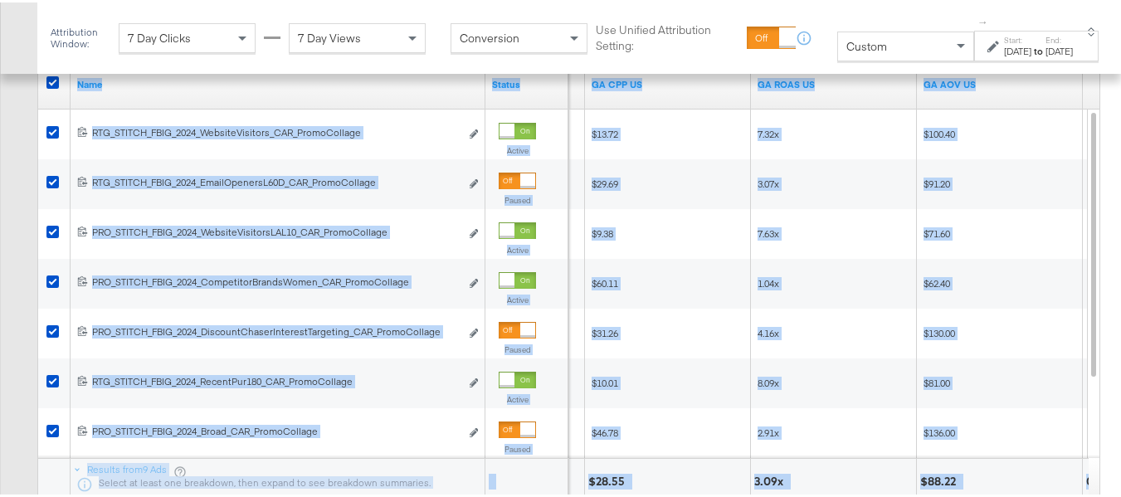
scroll to position [989, 0]
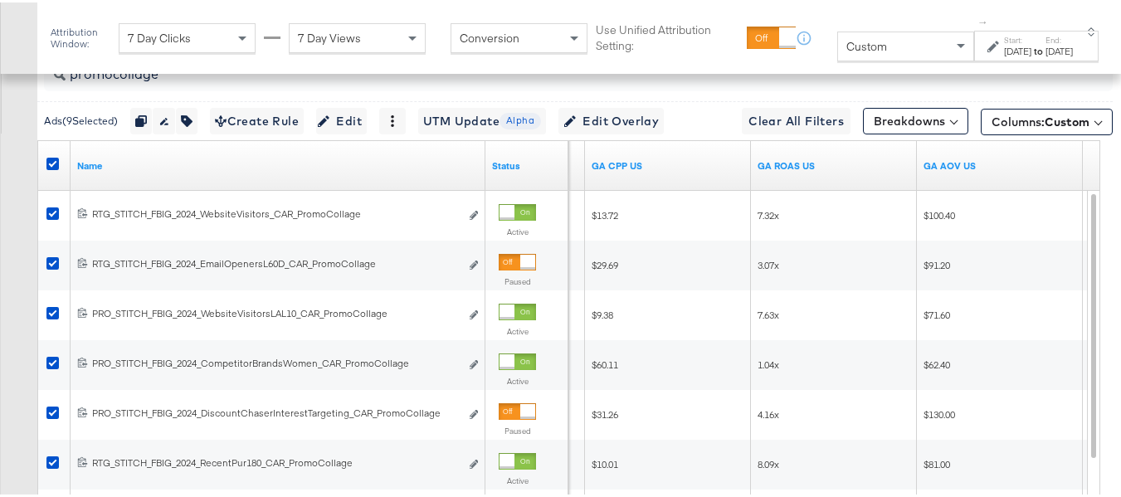
click at [139, 81] on input "promocollage" at bounding box center [542, 65] width 953 height 32
paste input "multi"
click at [213, 81] on input "promomulti" at bounding box center [542, 65] width 953 height 32
paste input "price"
type input "promoprice"
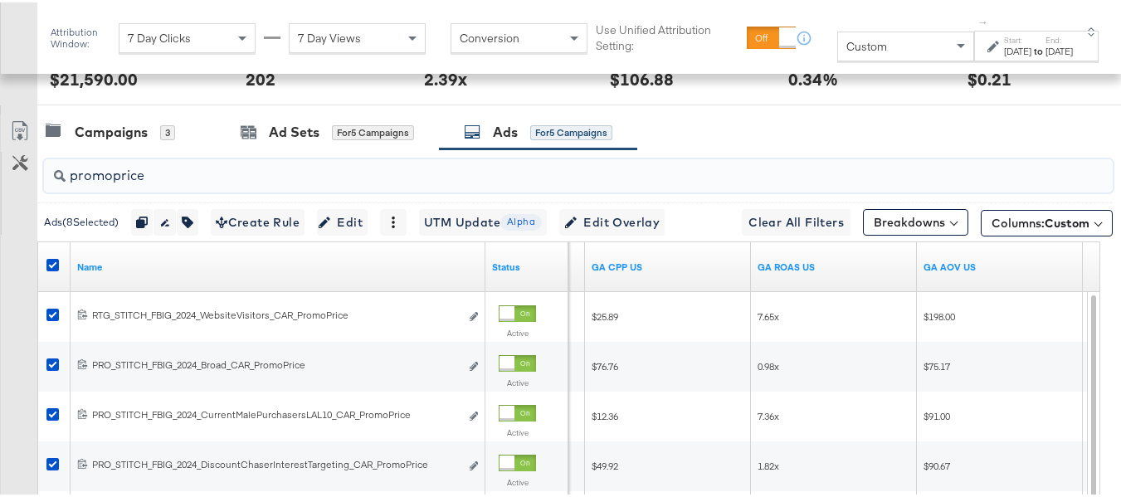
scroll to position [823, 0]
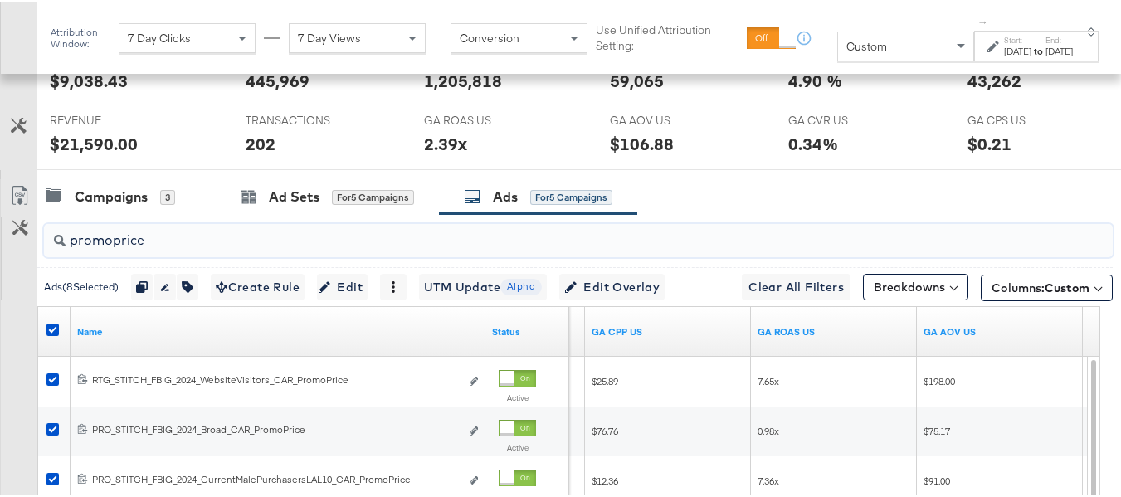
click at [149, 247] on input "promoprice" at bounding box center [542, 231] width 953 height 32
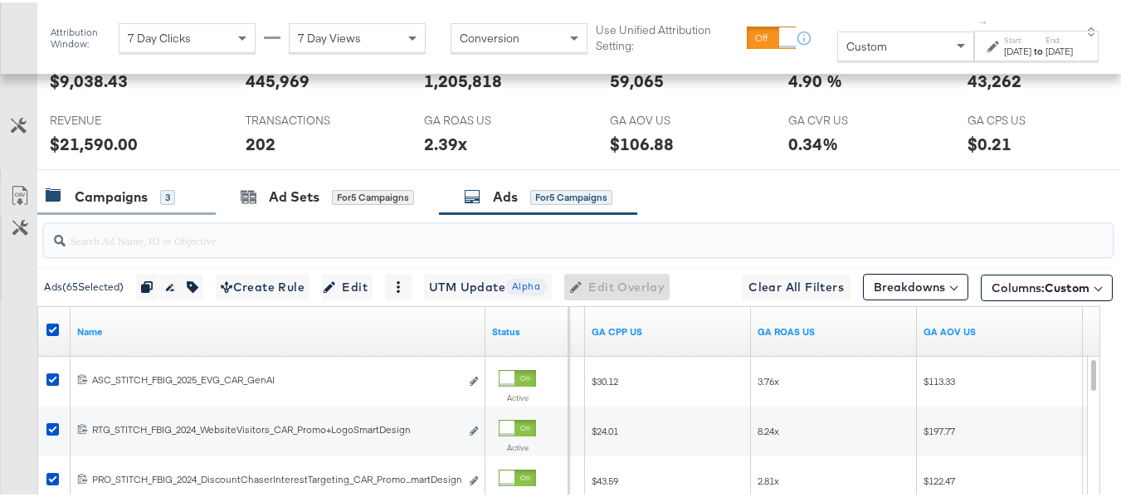
click at [129, 204] on div "Campaigns" at bounding box center [111, 194] width 73 height 19
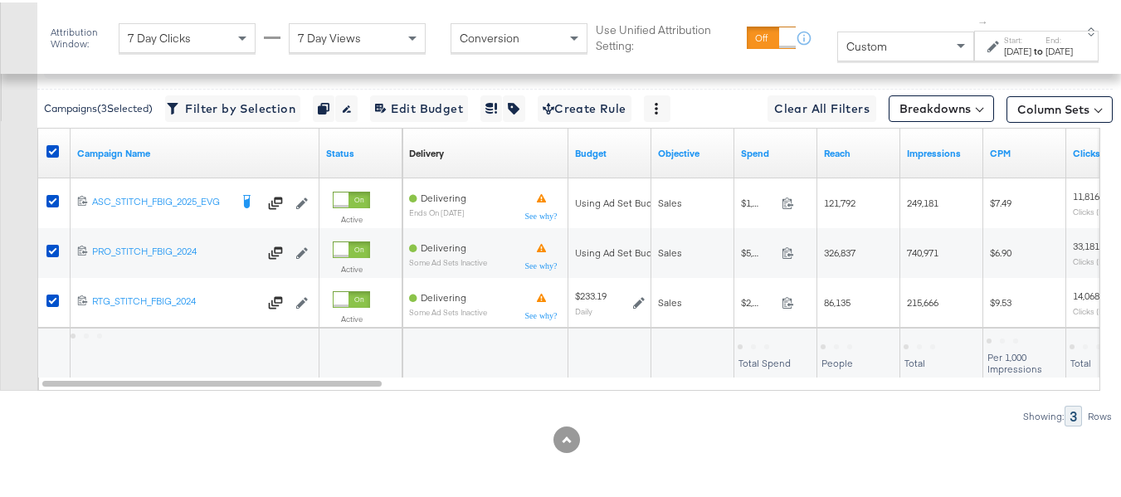
scroll to position [1039, 0]
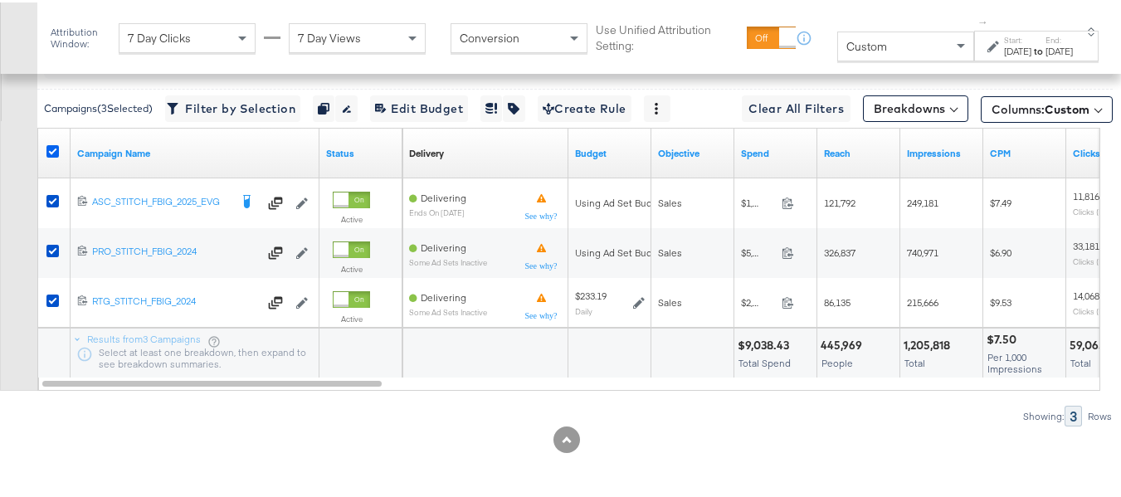
click at [57, 145] on icon at bounding box center [52, 149] width 12 height 12
click at [0, 0] on input "checkbox" at bounding box center [0, 0] width 0 height 0
click at [54, 149] on icon at bounding box center [52, 149] width 12 height 12
click at [0, 0] on input "checkbox" at bounding box center [0, 0] width 0 height 0
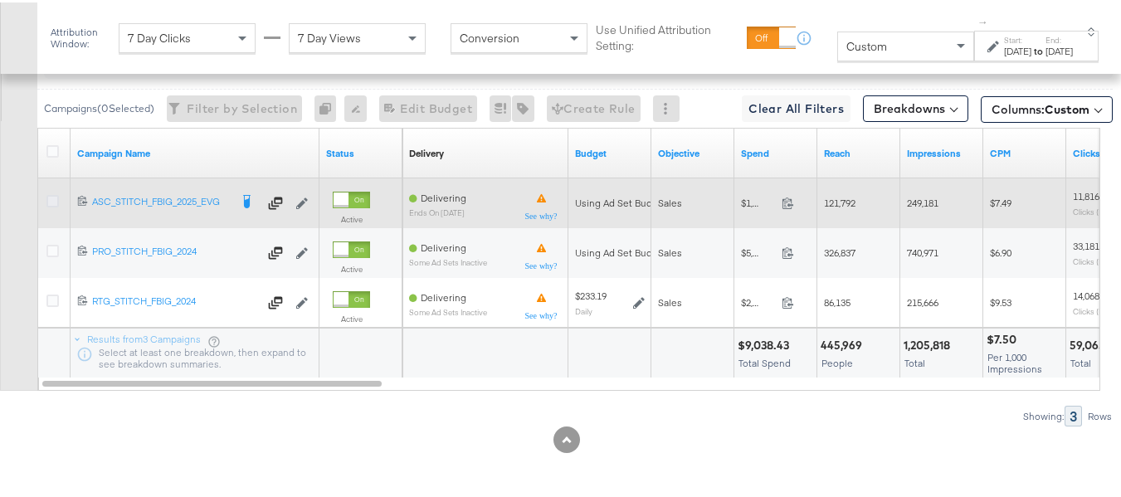
click at [50, 199] on icon at bounding box center [52, 199] width 12 height 12
click at [0, 0] on input "checkbox" at bounding box center [0, 0] width 0 height 0
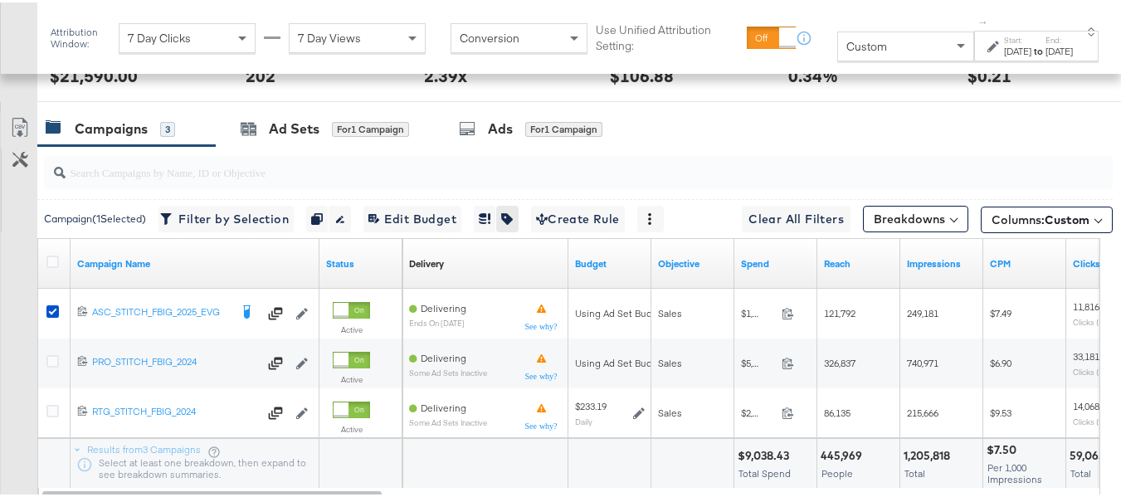
scroll to position [873, 0]
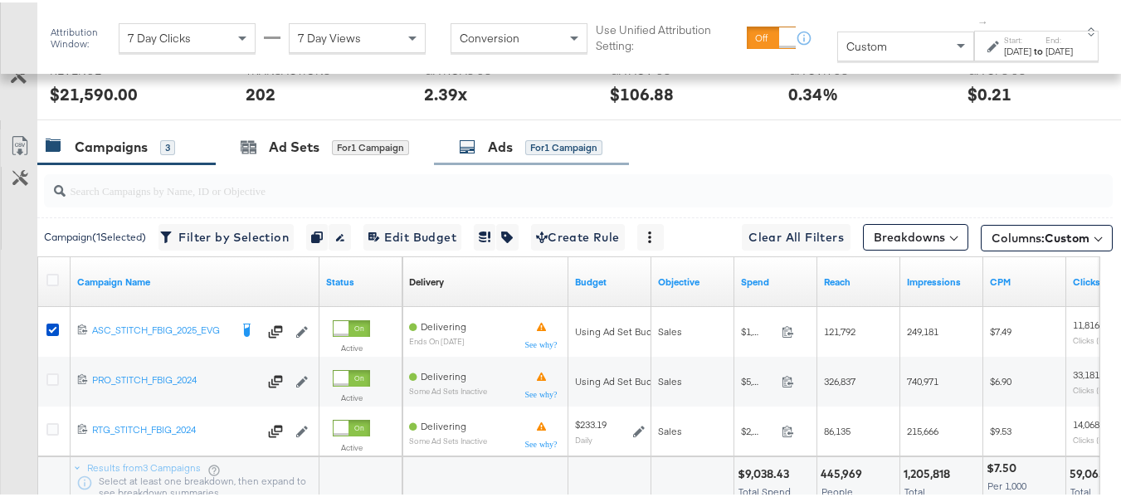
click at [543, 163] on div "Ads for 1 Campaign" at bounding box center [531, 145] width 195 height 36
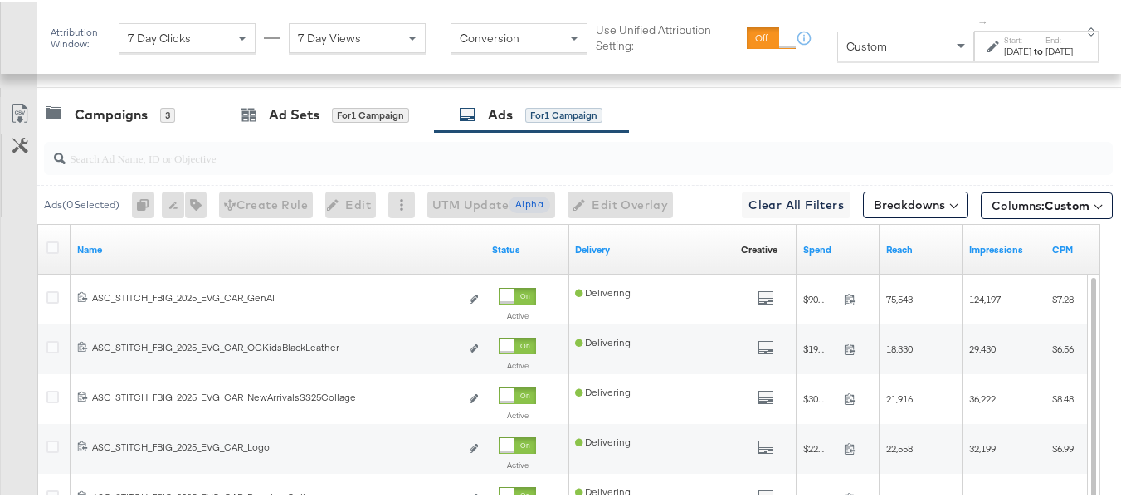
scroll to position [956, 0]
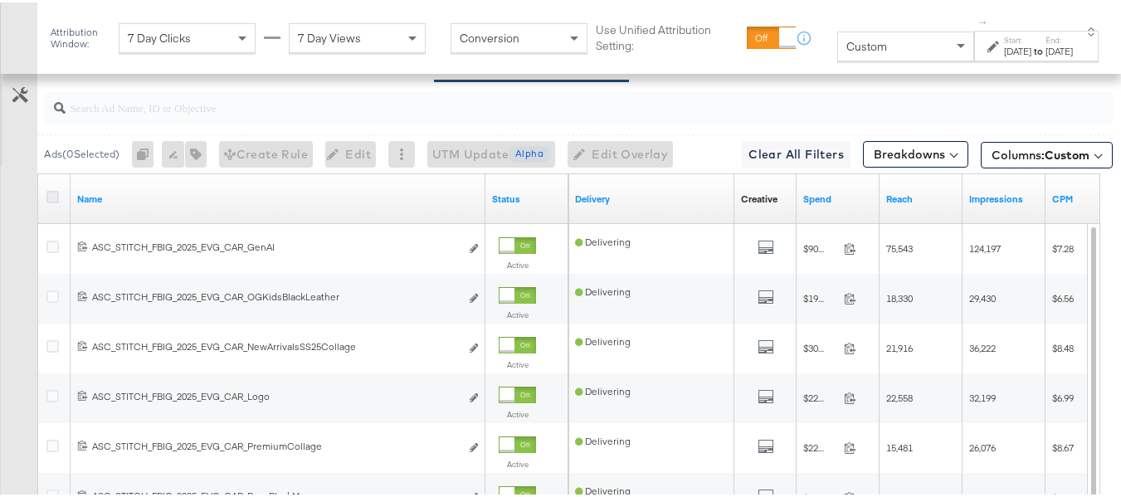
click at [55, 201] on icon at bounding box center [52, 194] width 12 height 12
click at [0, 0] on input "checkbox" at bounding box center [0, 0] width 0 height 0
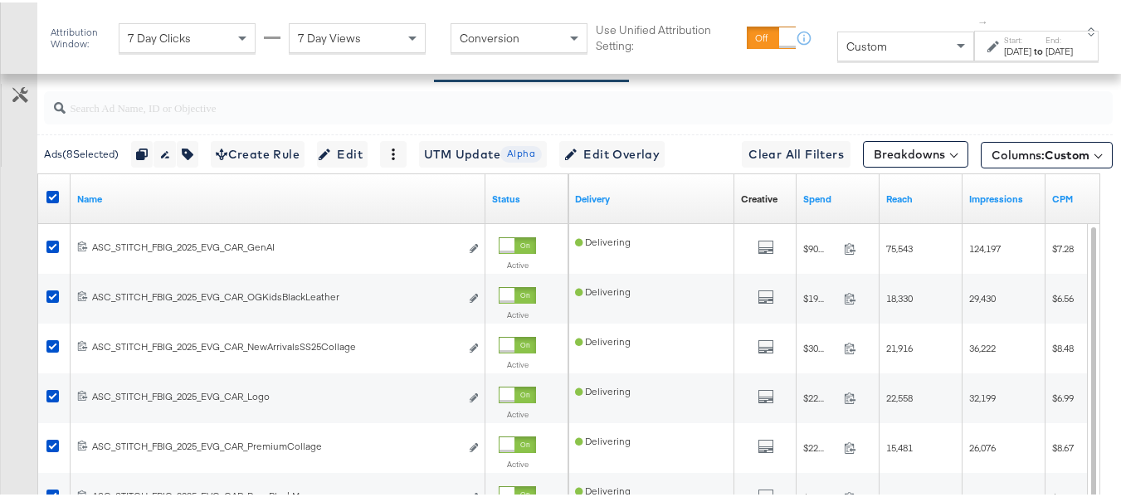
drag, startPoint x: 873, startPoint y: 225, endPoint x: 885, endPoint y: 223, distance: 11.7
drag, startPoint x: 876, startPoint y: 221, endPoint x: 978, endPoint y: 222, distance: 102.1
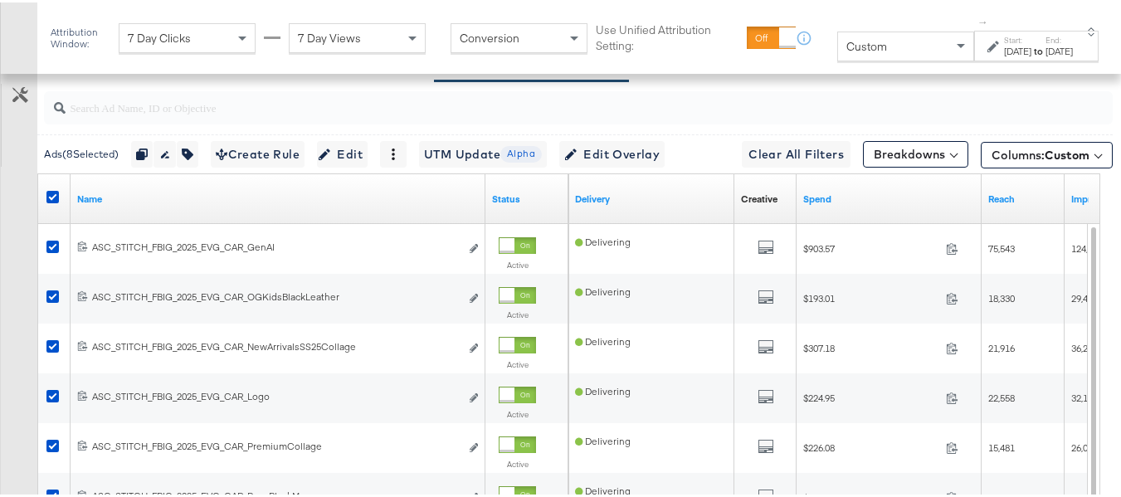
click at [0, 244] on div "Customize KPIs Export as CSV" at bounding box center [18, 338] width 37 height 589
click at [958, 203] on link "Spend" at bounding box center [889, 196] width 172 height 13
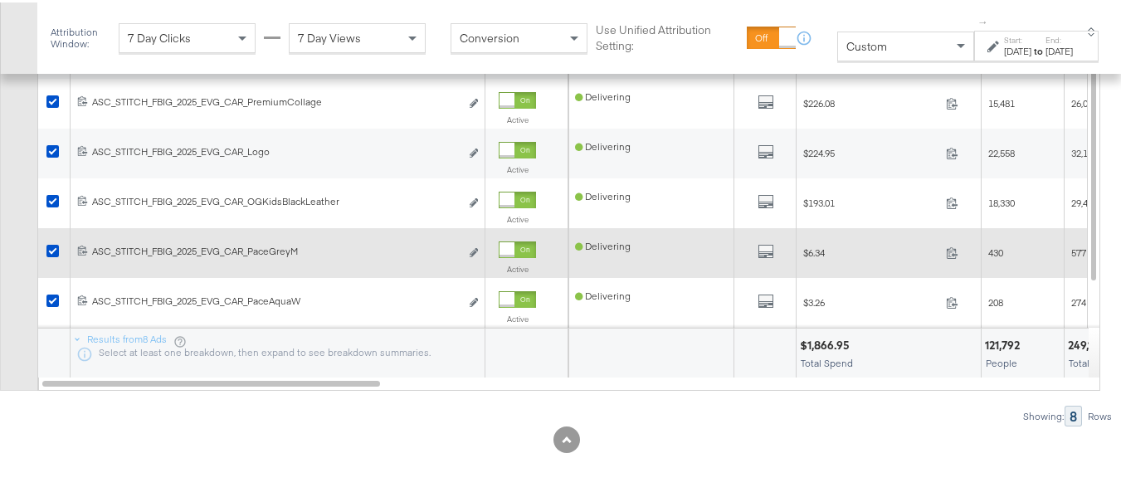
scroll to position [1039, 0]
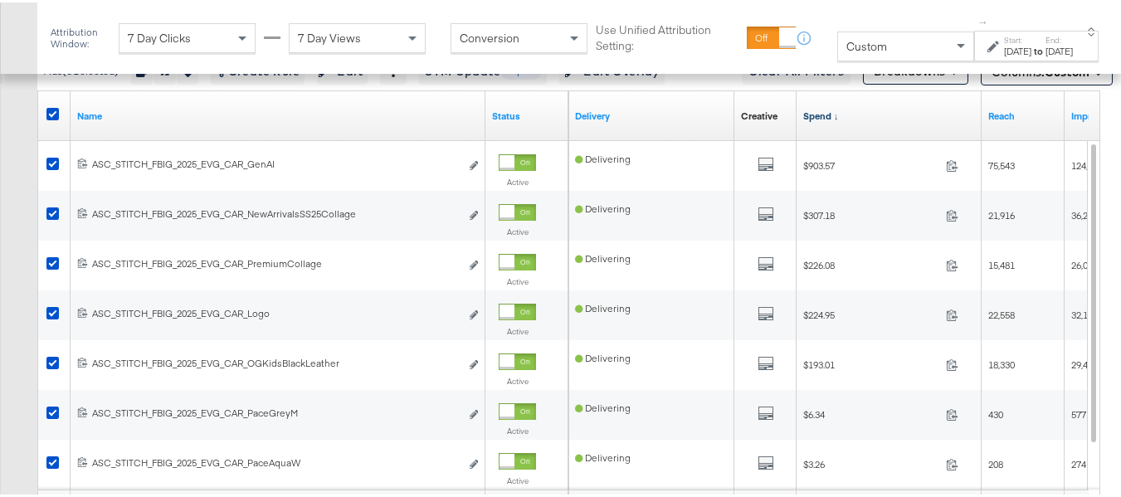
click at [833, 120] on link "Spend ↓" at bounding box center [889, 113] width 172 height 13
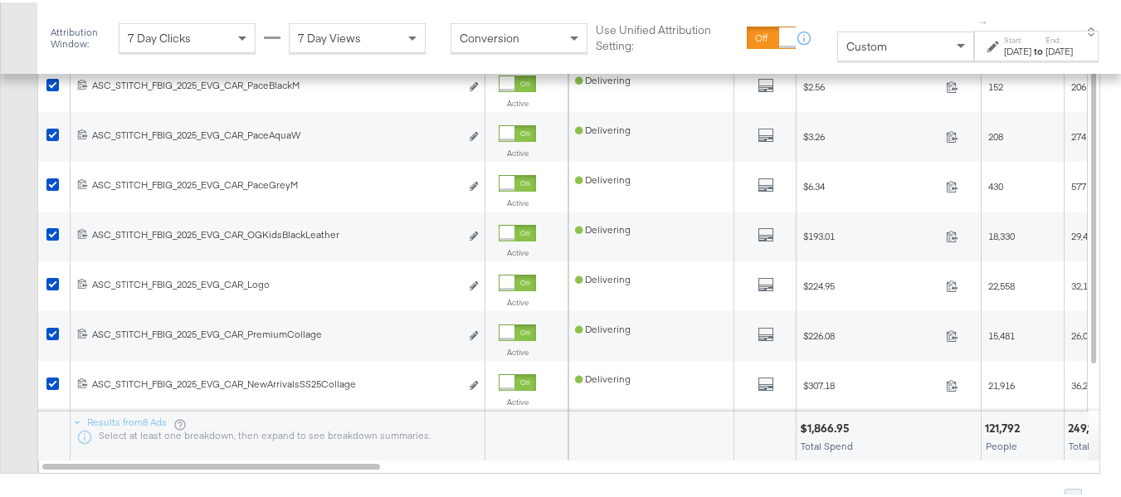
scroll to position [1155, 0]
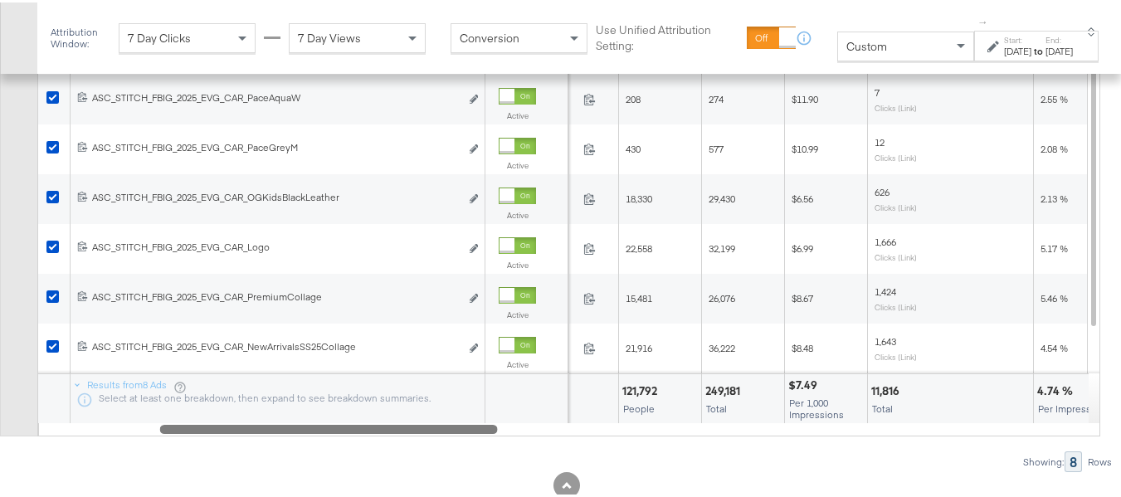
drag, startPoint x: 347, startPoint y: 468, endPoint x: 466, endPoint y: 468, distance: 118.7
click at [466, 433] on div at bounding box center [329, 426] width 338 height 14
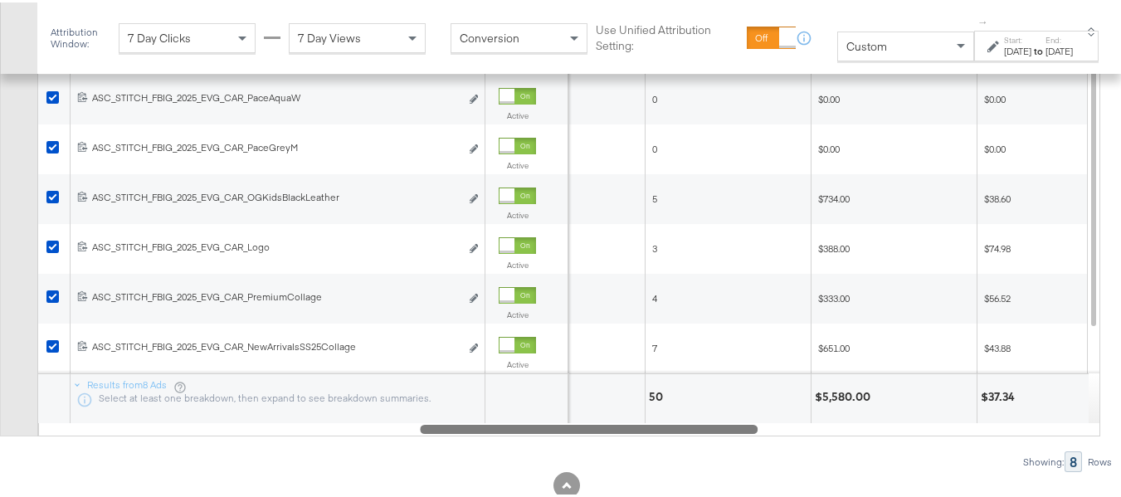
drag, startPoint x: 472, startPoint y: 463, endPoint x: 734, endPoint y: 466, distance: 261.4
click at [734, 433] on div at bounding box center [589, 426] width 338 height 14
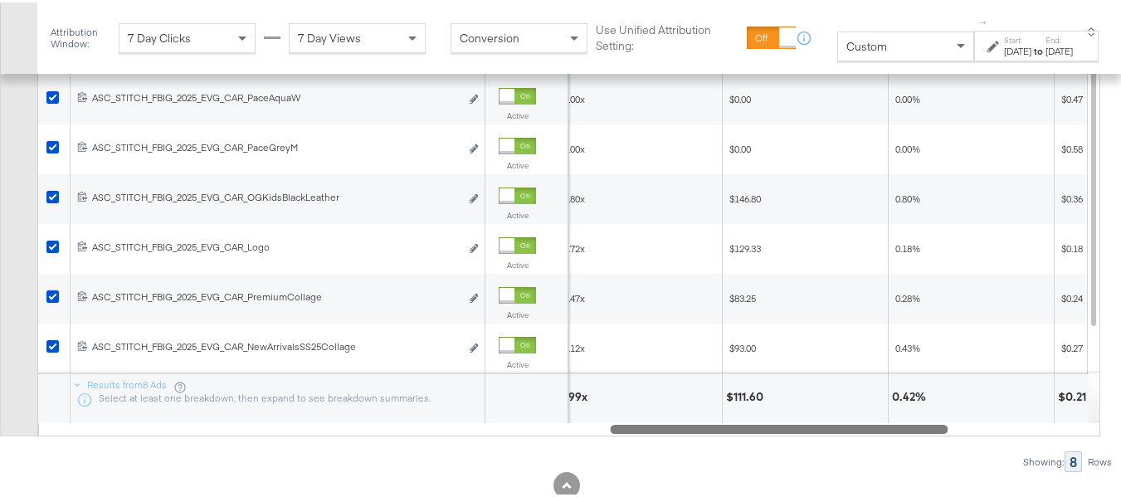
drag, startPoint x: 723, startPoint y: 463, endPoint x: 920, endPoint y: 466, distance: 196.7
click at [916, 433] on div at bounding box center [779, 426] width 338 height 14
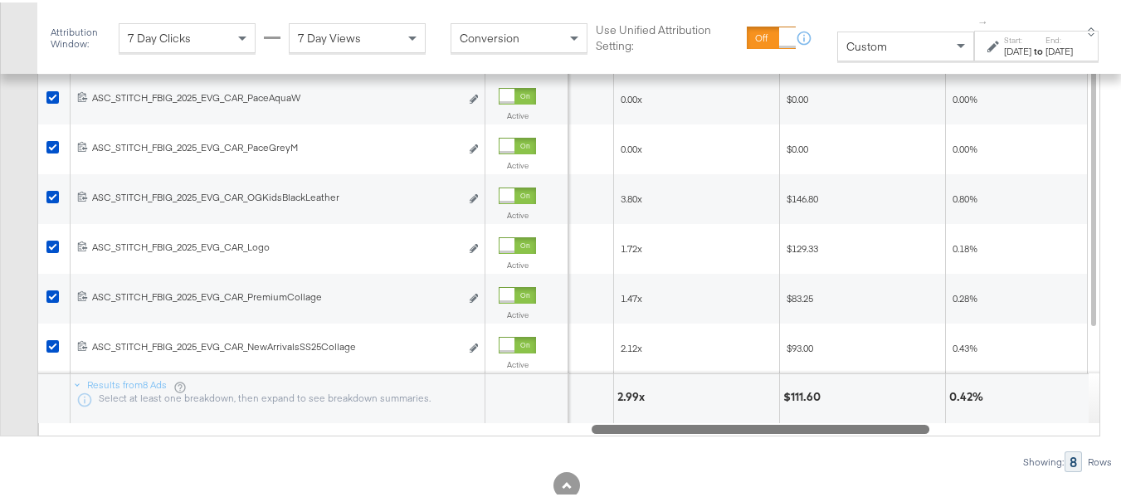
drag, startPoint x: 862, startPoint y: 466, endPoint x: 843, endPoint y: 467, distance: 19.1
click at [843, 433] on div at bounding box center [761, 426] width 338 height 14
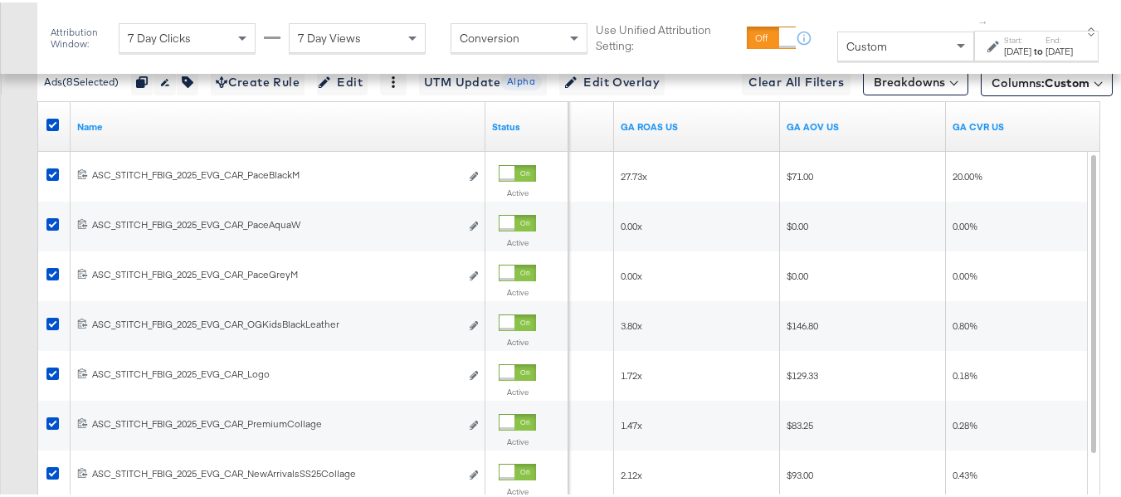
scroll to position [906, 0]
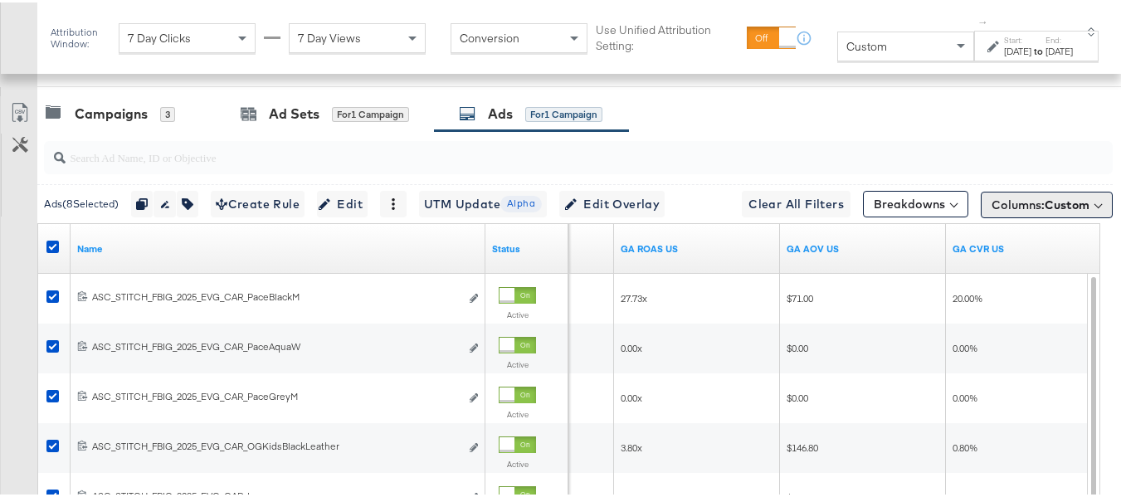
click at [1022, 211] on span "Columns: Custom" at bounding box center [1041, 202] width 98 height 17
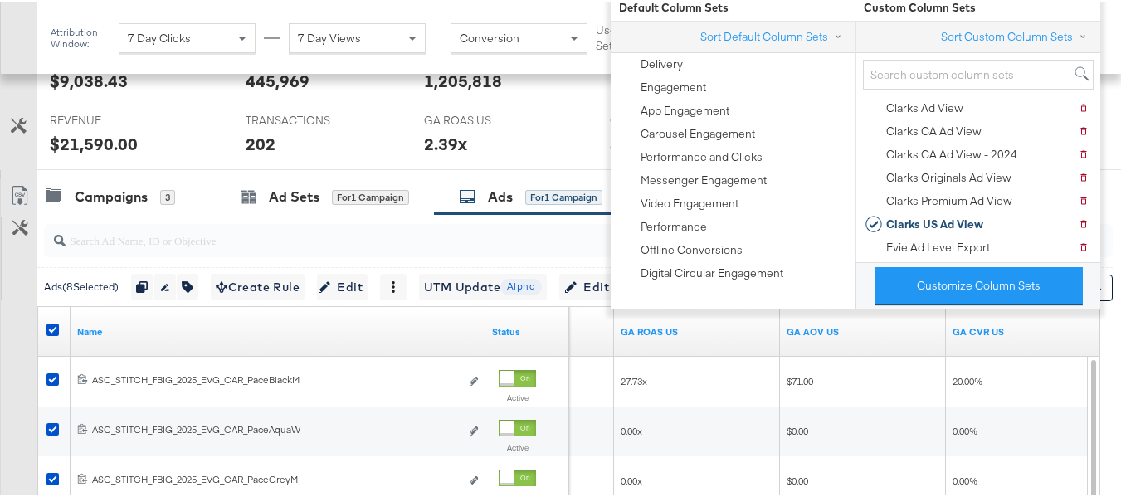
click at [0, 319] on div "Customize KPIs Export as CSV" at bounding box center [18, 471] width 37 height 589
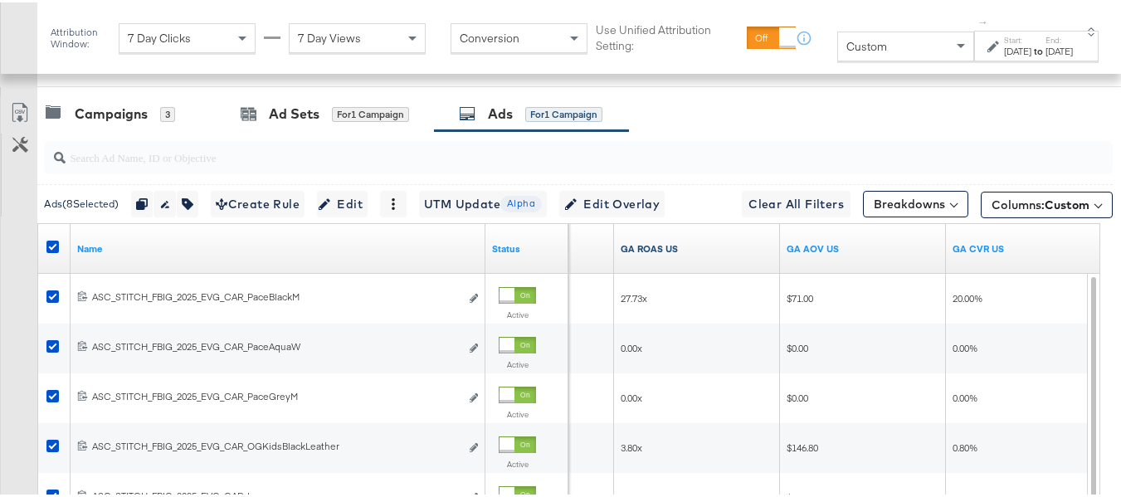
click at [688, 253] on link "GA ROAS US" at bounding box center [697, 246] width 153 height 13
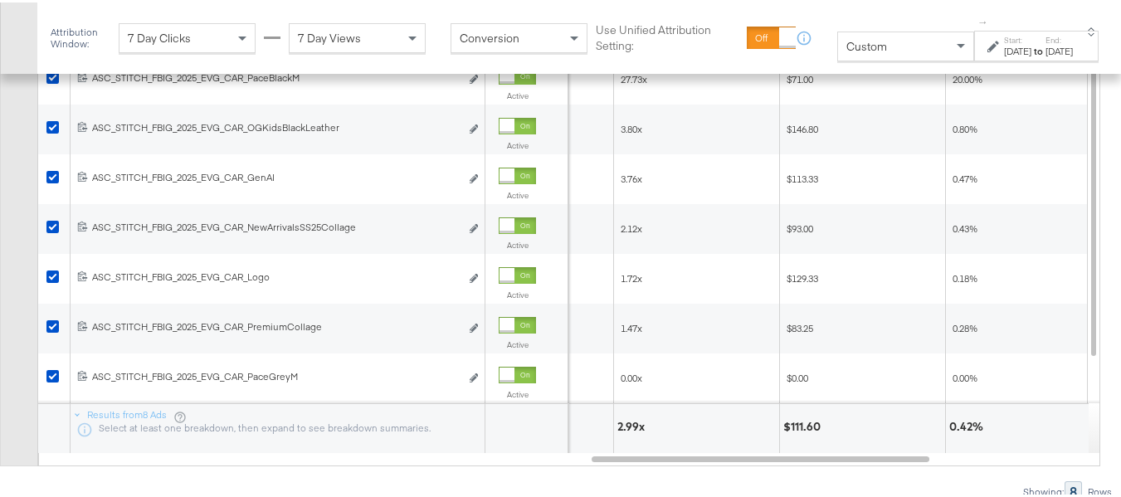
scroll to position [1155, 0]
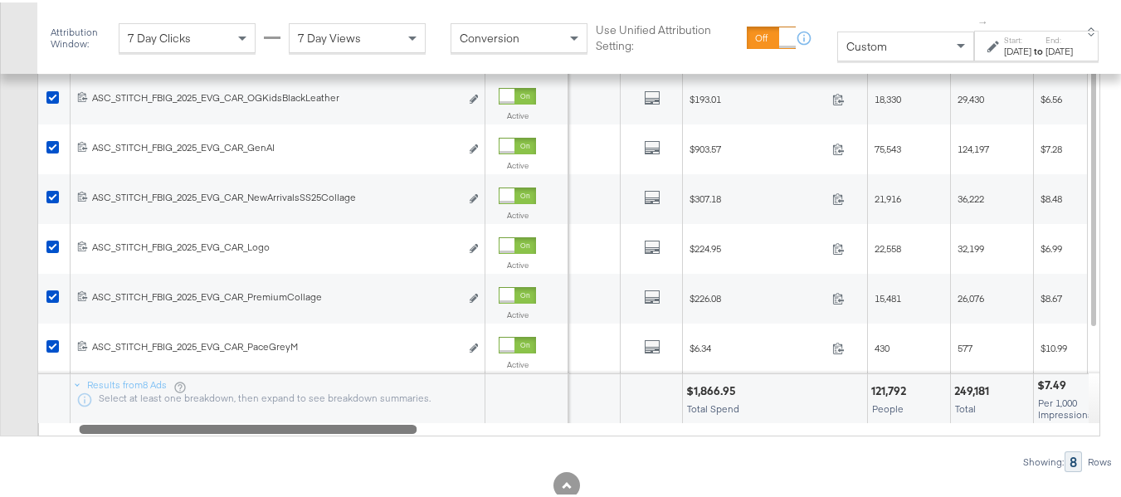
drag, startPoint x: 680, startPoint y: 465, endPoint x: 167, endPoint y: 471, distance: 512.9
click at [167, 434] on div "Name Status Delivery Creative Sorting Unavailable Spend Reach Impressions CPM 1…" at bounding box center [568, 203] width 1063 height 462
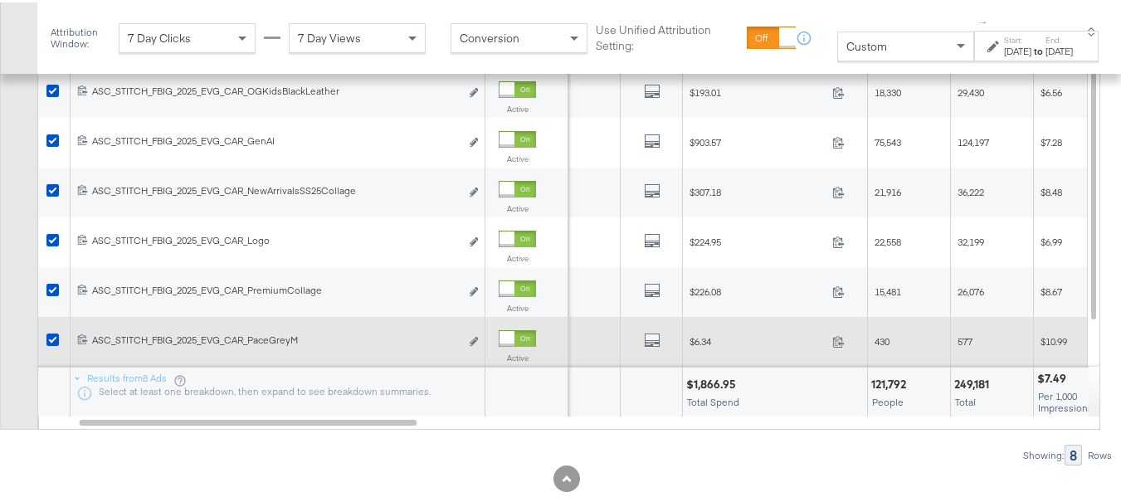
scroll to position [1238, 0]
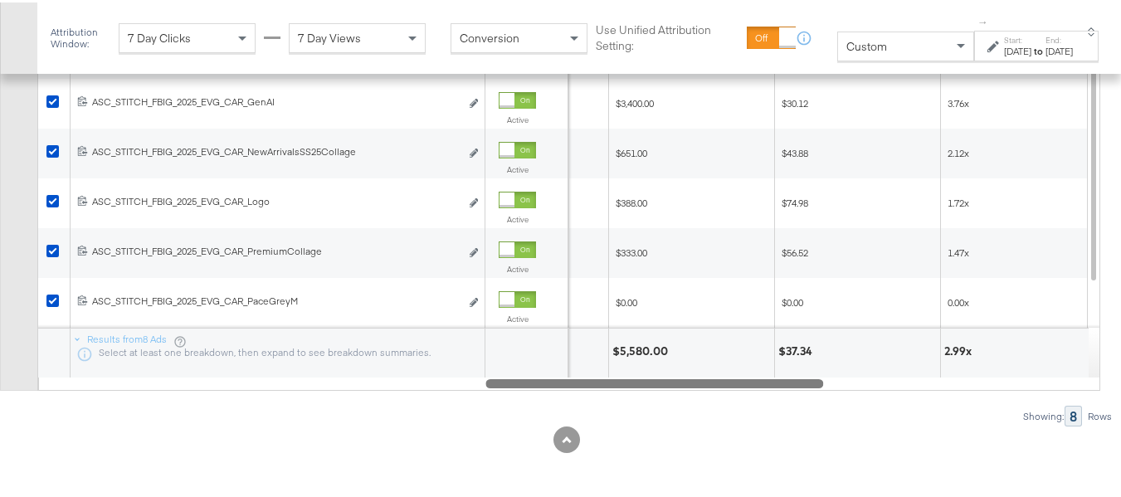
drag, startPoint x: 328, startPoint y: 381, endPoint x: 736, endPoint y: 408, distance: 409.2
click at [736, 408] on div "Ads ( 8 Selected) Duplicate 8 ads Rename 8 ads Tags for 8 campaigns Create Rule…" at bounding box center [556, 129] width 1113 height 590
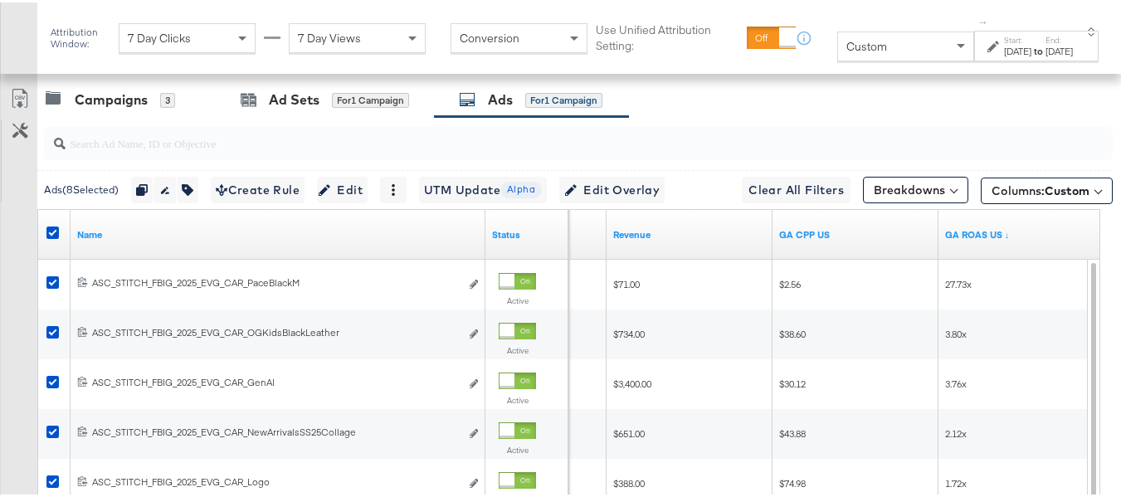
scroll to position [906, 0]
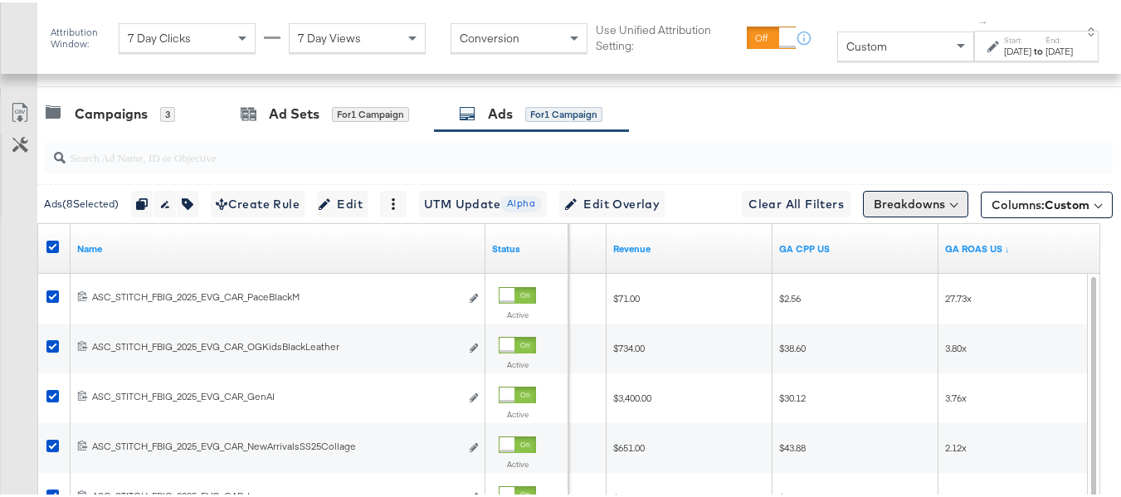
click at [911, 215] on button "Breakdowns" at bounding box center [915, 201] width 105 height 27
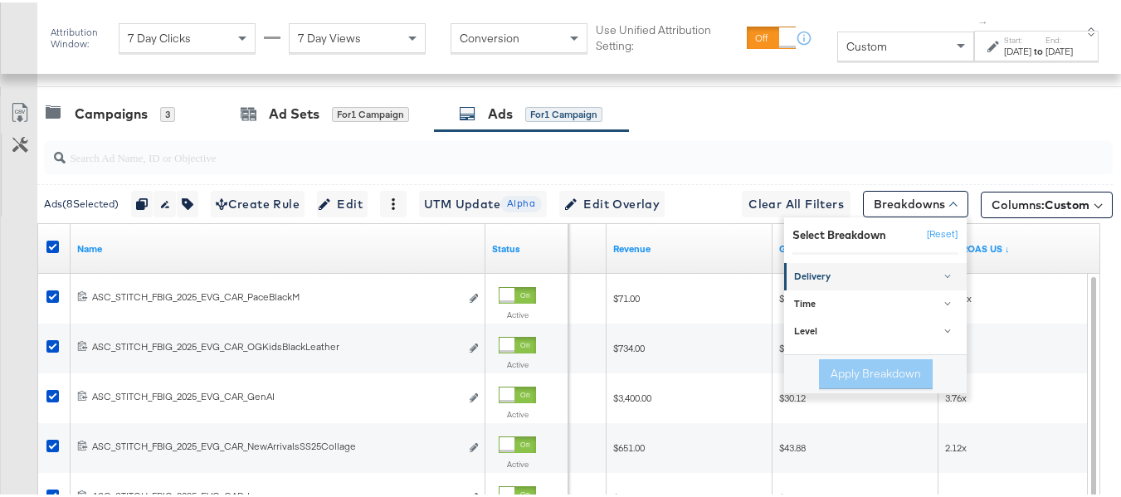
click at [930, 281] on div "Delivery" at bounding box center [876, 274] width 165 height 13
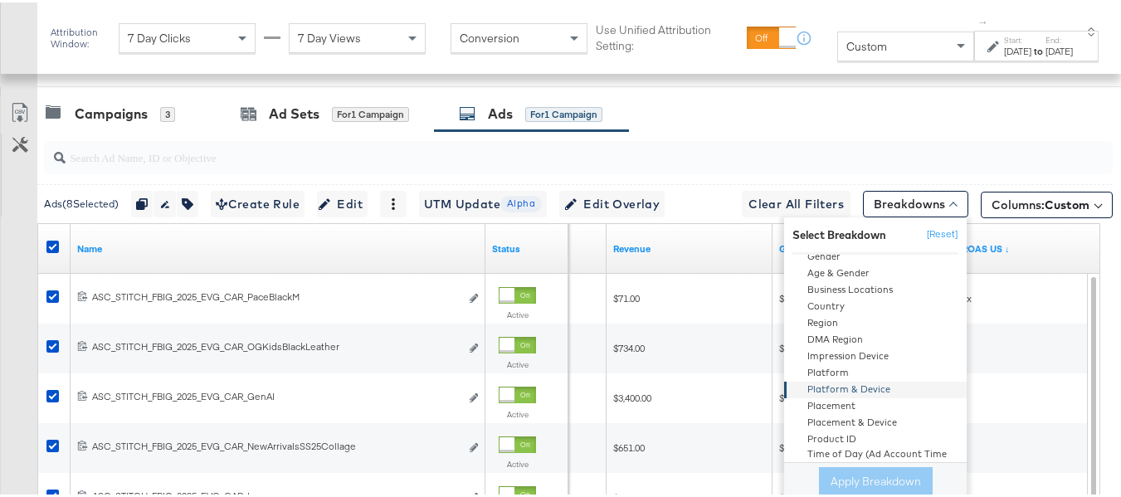
scroll to position [0, 0]
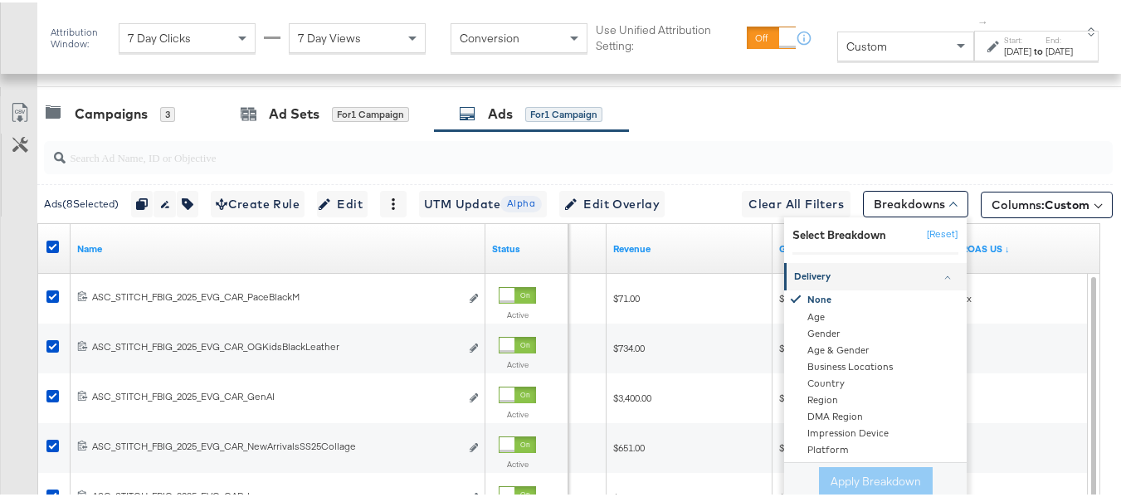
click at [940, 281] on div "Delivery" at bounding box center [876, 274] width 165 height 13
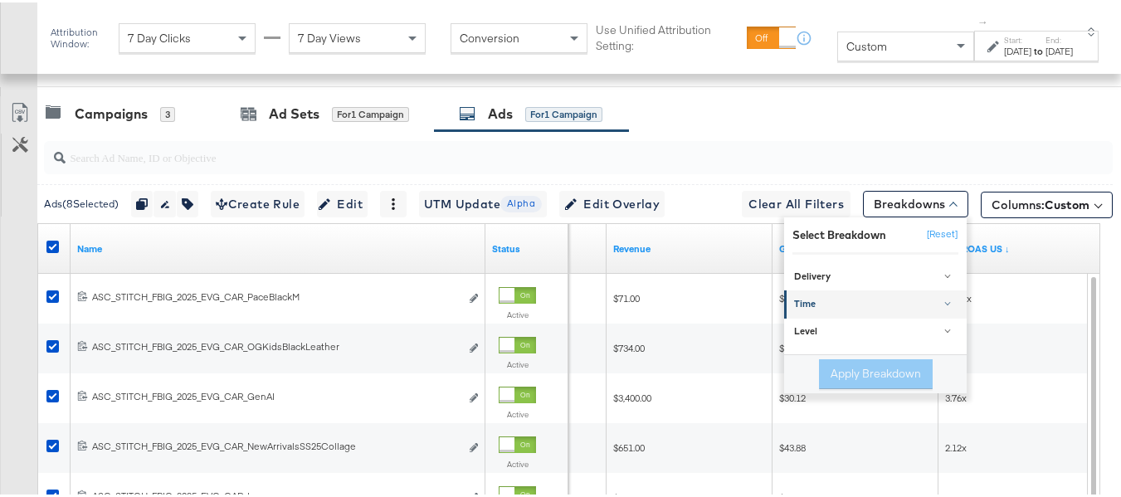
click at [933, 309] on div "Time" at bounding box center [876, 301] width 165 height 13
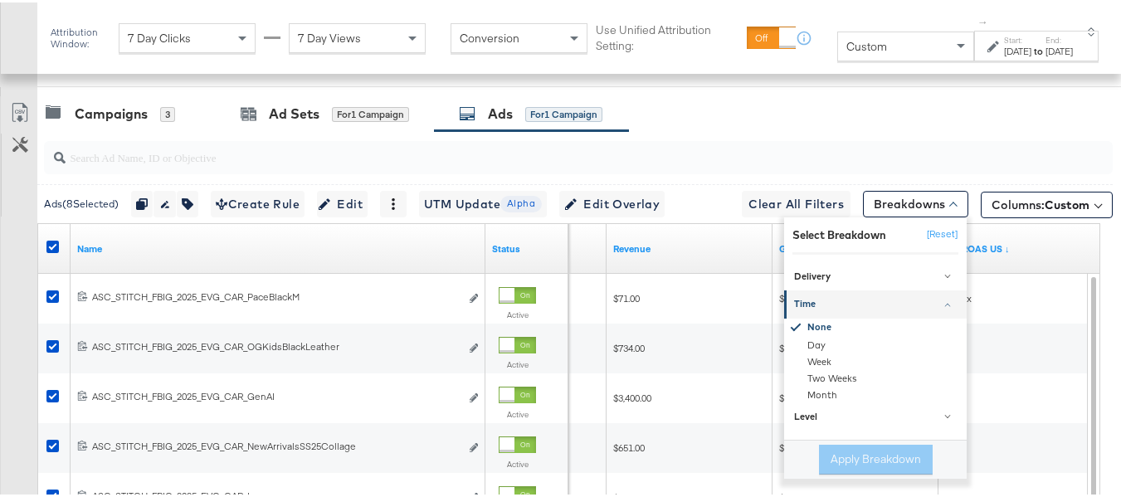
click at [933, 309] on div "Time" at bounding box center [876, 301] width 165 height 13
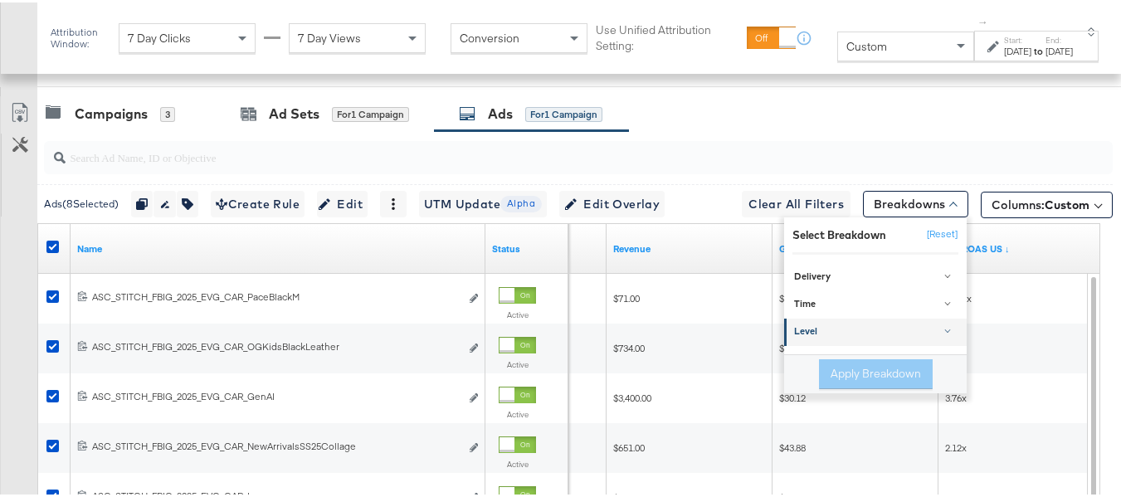
click at [945, 331] on div at bounding box center [948, 328] width 6 height 6
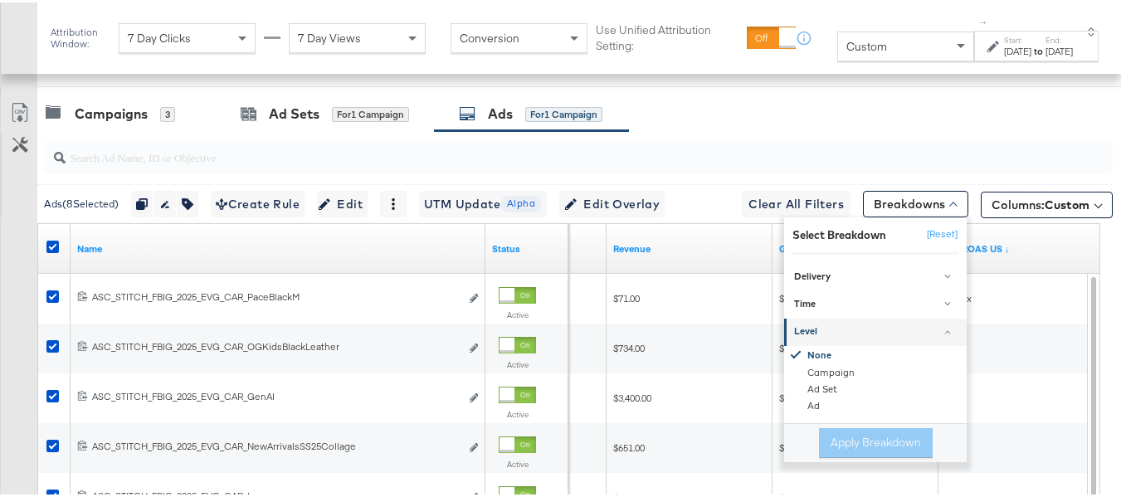
click at [946, 334] on div at bounding box center [948, 329] width 4 height 7
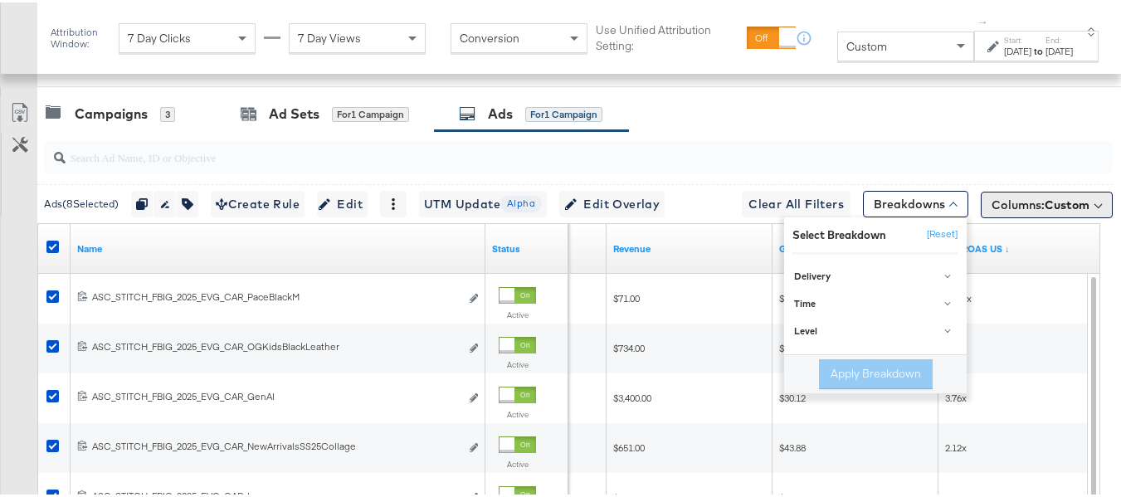
click at [1072, 216] on button "Columns: Custom" at bounding box center [1047, 202] width 132 height 27
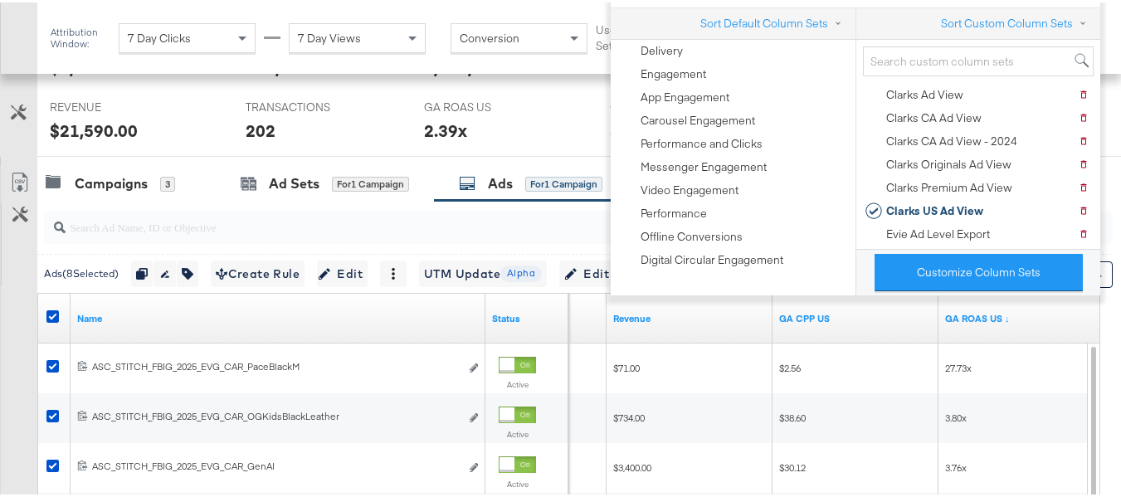
scroll to position [740, 0]
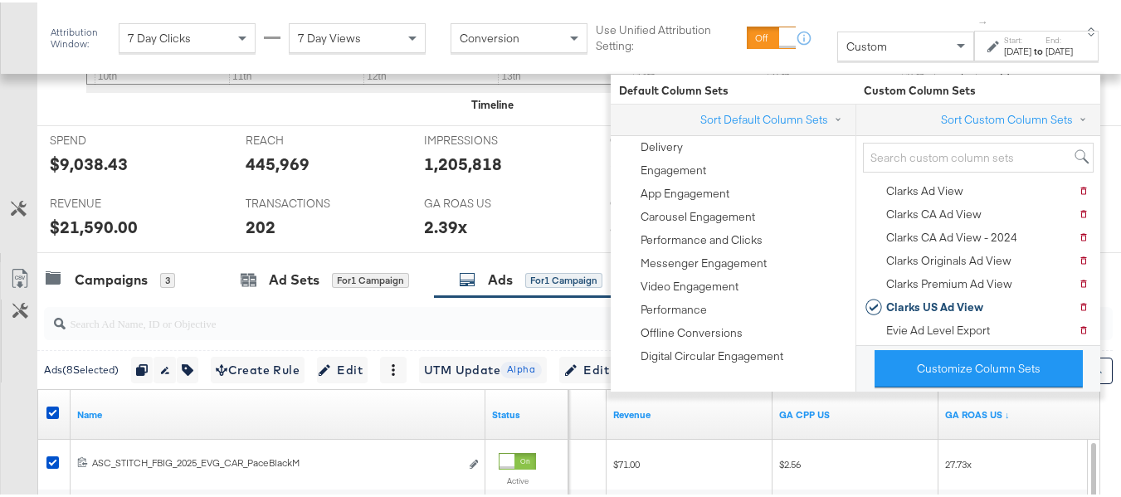
click at [0, 264] on div at bounding box center [18, 257] width 37 height 13
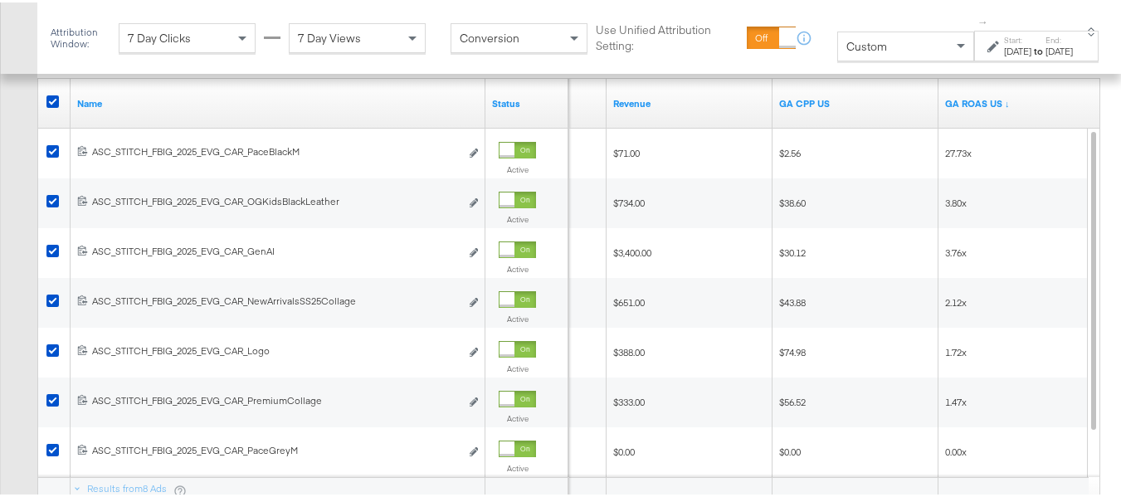
scroll to position [1155, 0]
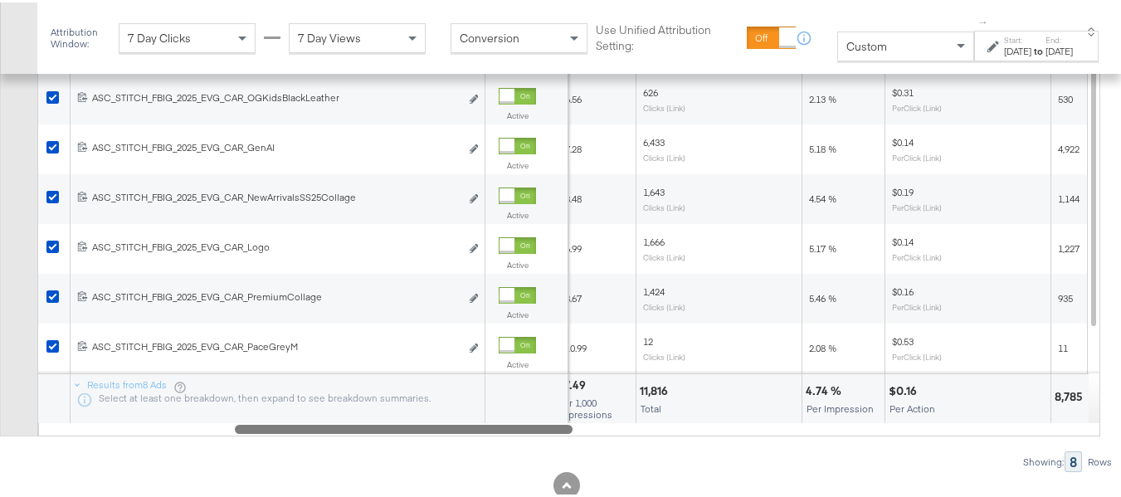
drag, startPoint x: 554, startPoint y: 464, endPoint x: 305, endPoint y: 472, distance: 249.1
click at [305, 470] on div "Ads ( 8 Selected) Duplicate 8 ads Rename 8 ads Tags for 8 campaigns Create Rule…" at bounding box center [556, 175] width 1113 height 590
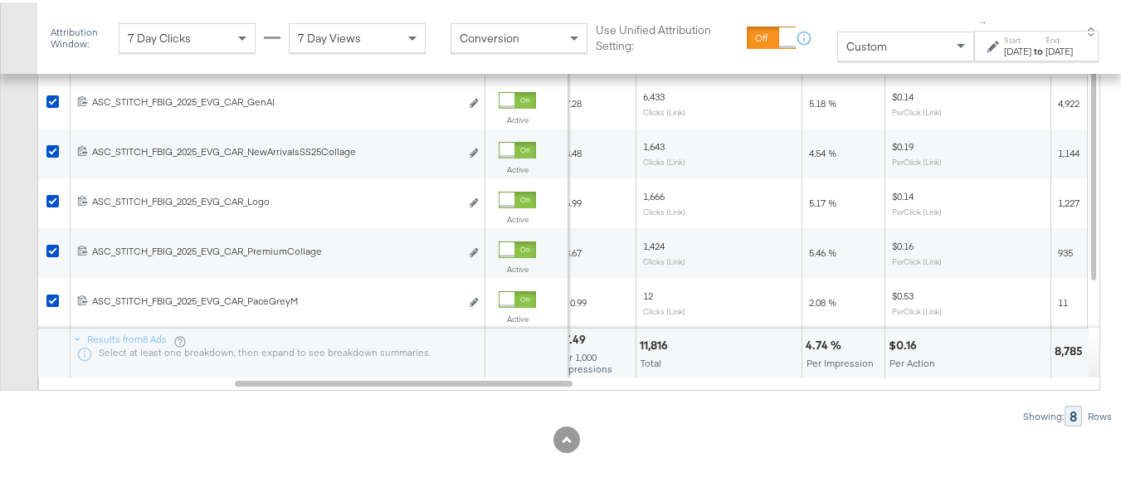
scroll to position [1238, 0]
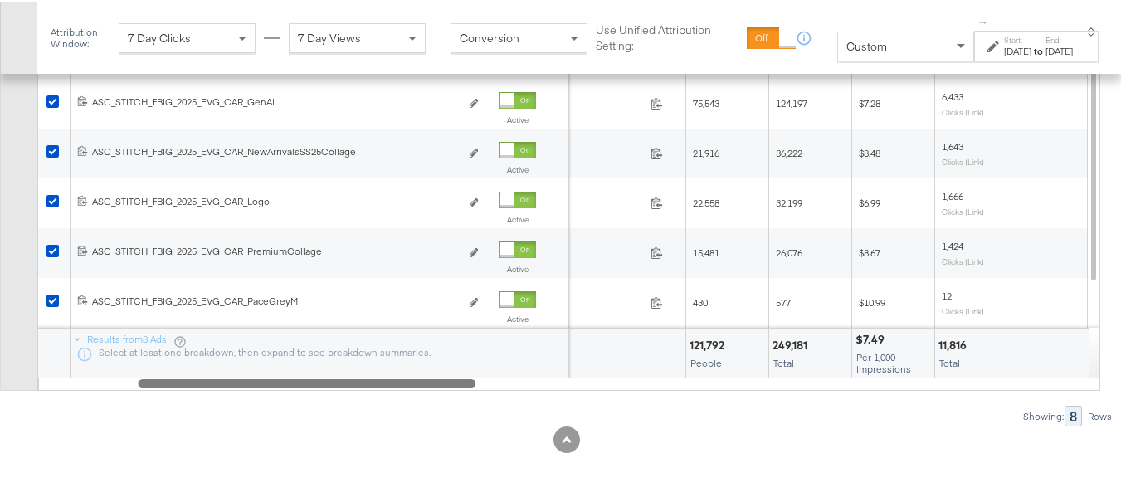
drag, startPoint x: 544, startPoint y: 383, endPoint x: 445, endPoint y: 374, distance: 99.2
click at [445, 374] on div "Name Status Spend Reach Impressions CPM Clicks (Link) 120230713804290515 ASC_ST…" at bounding box center [568, 157] width 1063 height 462
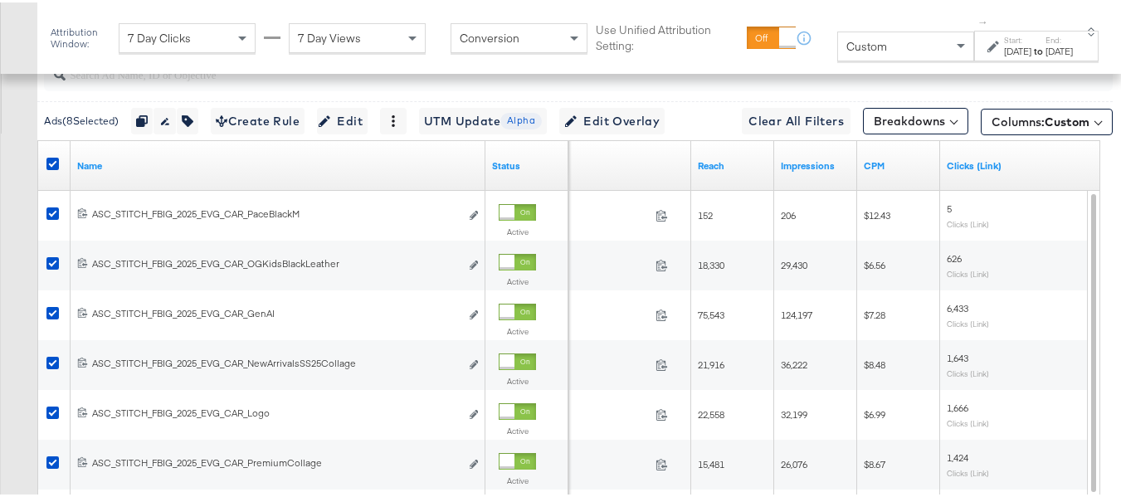
scroll to position [1155, 0]
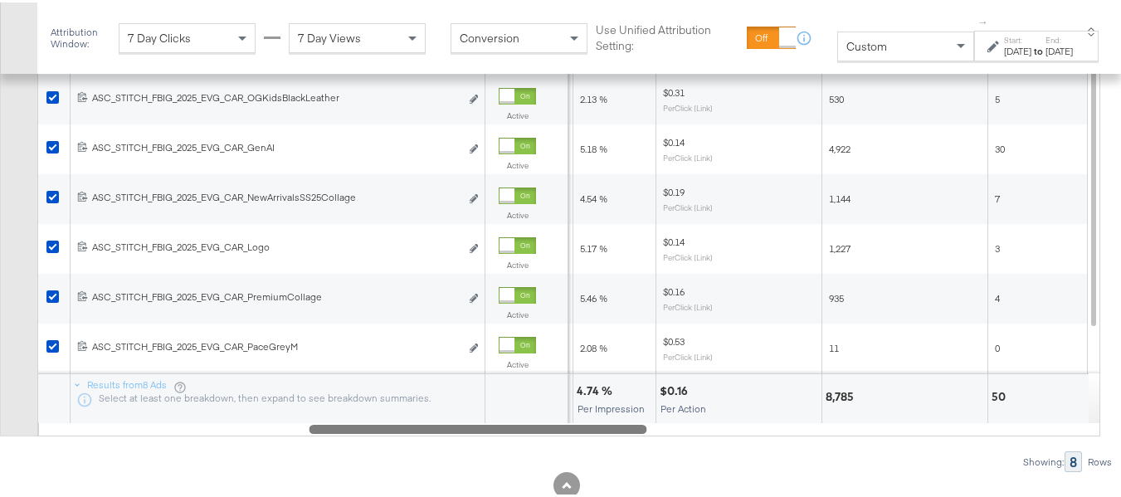
drag, startPoint x: 411, startPoint y: 470, endPoint x: 616, endPoint y: 480, distance: 205.2
click at [616, 470] on div "Ads ( 8 Selected) Duplicate 8 ads Rename 8 ads Tags for 8 campaigns Create Rule…" at bounding box center [556, 175] width 1113 height 590
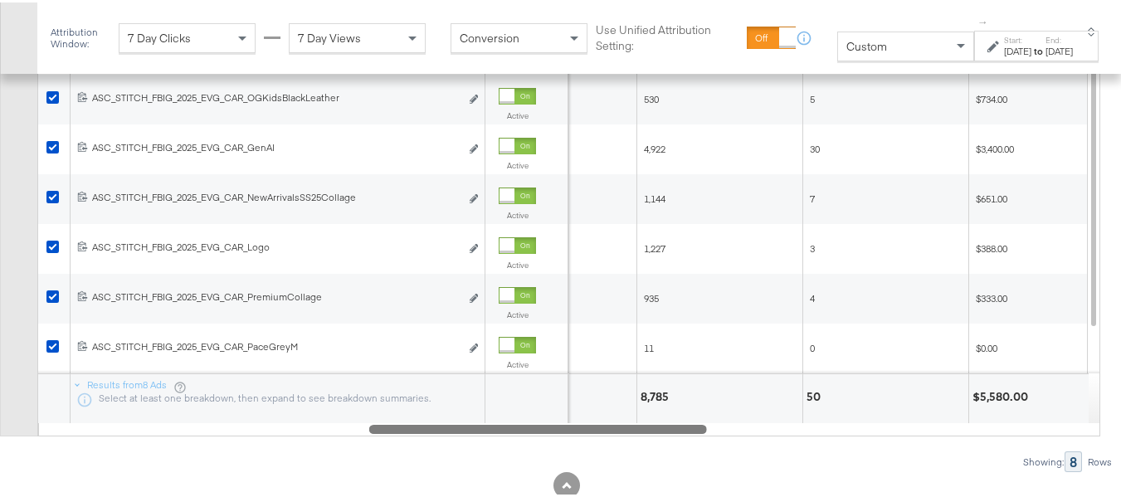
drag, startPoint x: 626, startPoint y: 462, endPoint x: 729, endPoint y: 460, distance: 102.9
click at [705, 433] on div at bounding box center [538, 426] width 338 height 14
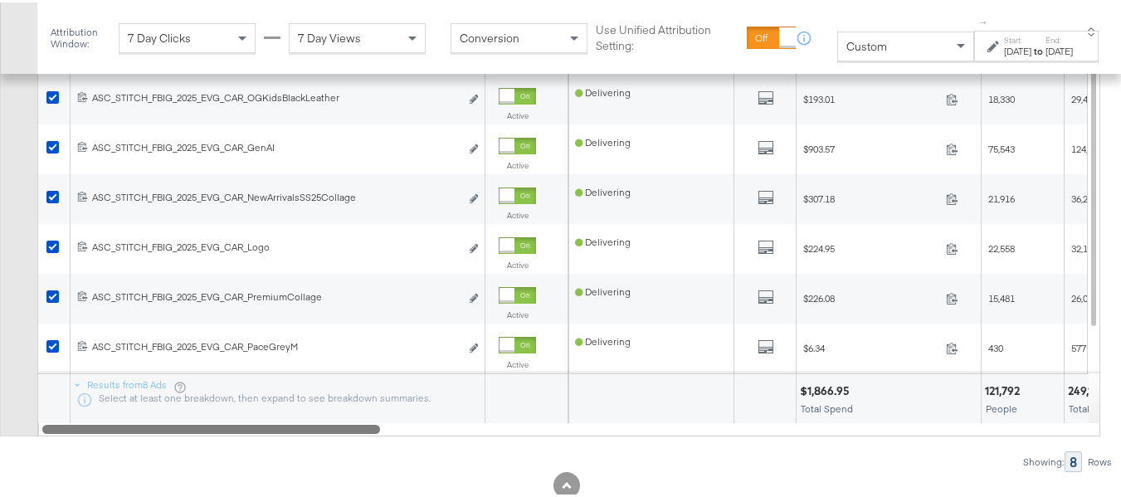
drag, startPoint x: 701, startPoint y: 467, endPoint x: 256, endPoint y: 467, distance: 445.7
click at [256, 433] on div at bounding box center [211, 426] width 338 height 14
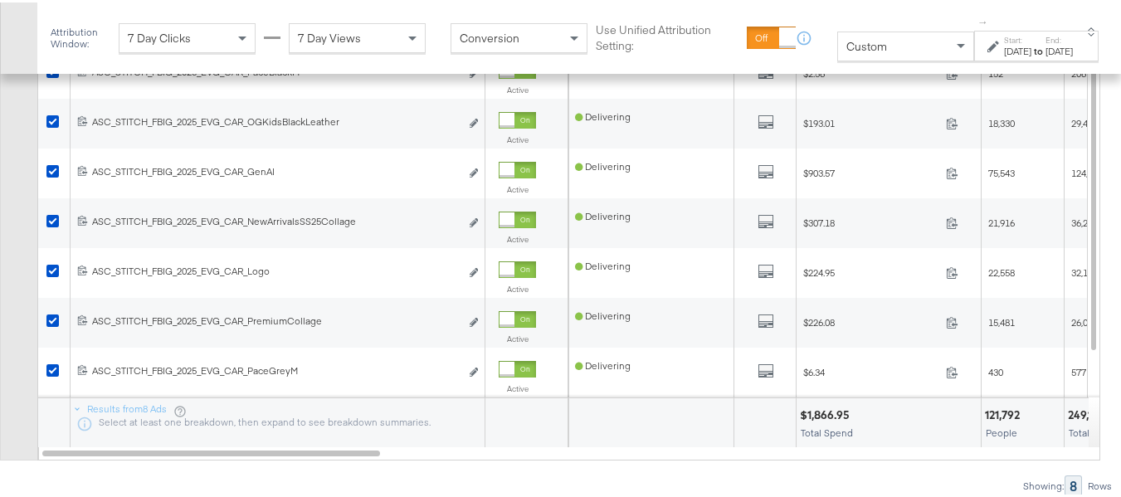
scroll to position [989, 0]
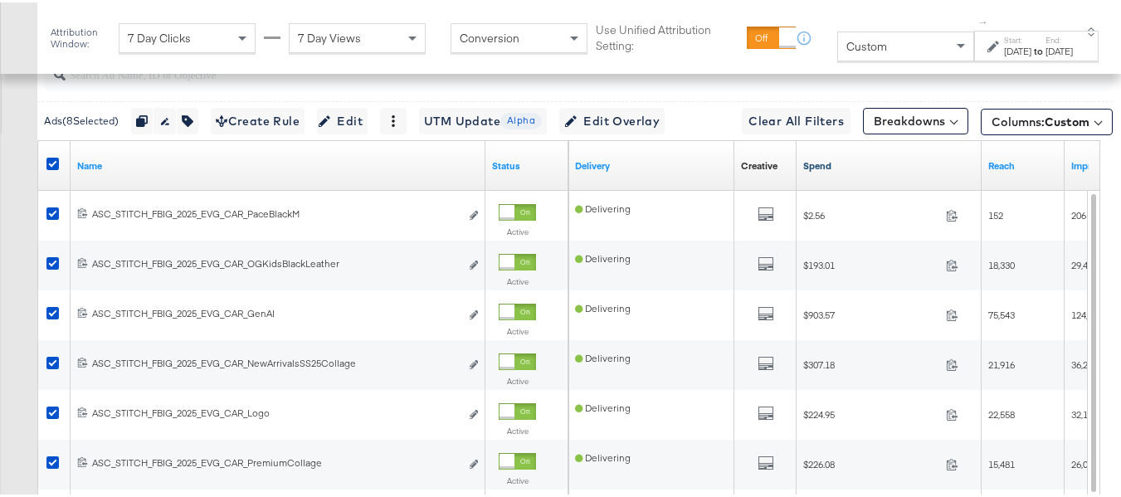
click at [938, 170] on link "Spend" at bounding box center [889, 163] width 172 height 13
click at [938, 170] on link "Spend ↓" at bounding box center [889, 163] width 172 height 13
click at [49, 168] on icon at bounding box center [52, 161] width 12 height 12
click at [0, 0] on input "checkbox" at bounding box center [0, 0] width 0 height 0
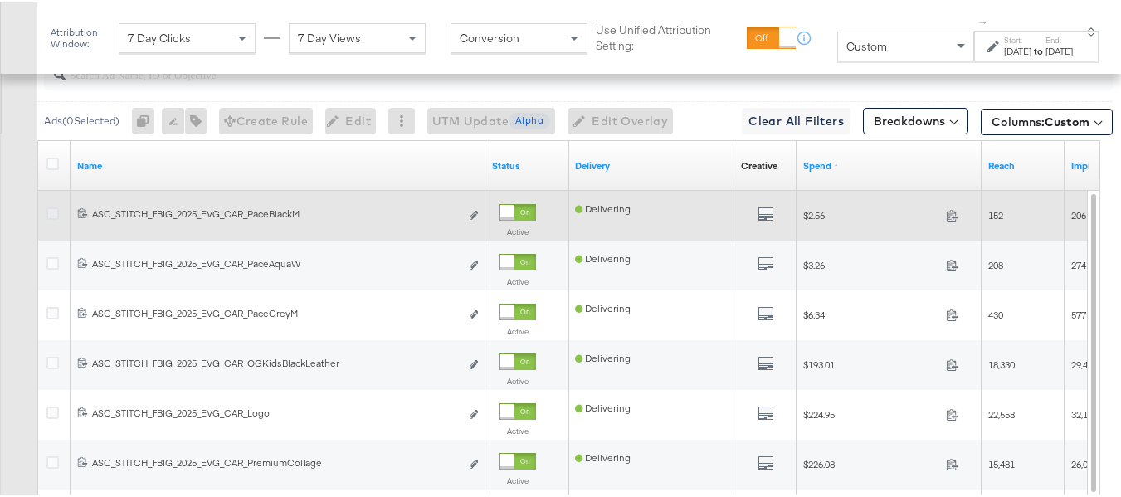
click at [50, 217] on icon at bounding box center [52, 211] width 12 height 12
click at [0, 0] on input "checkbox" at bounding box center [0, 0] width 0 height 0
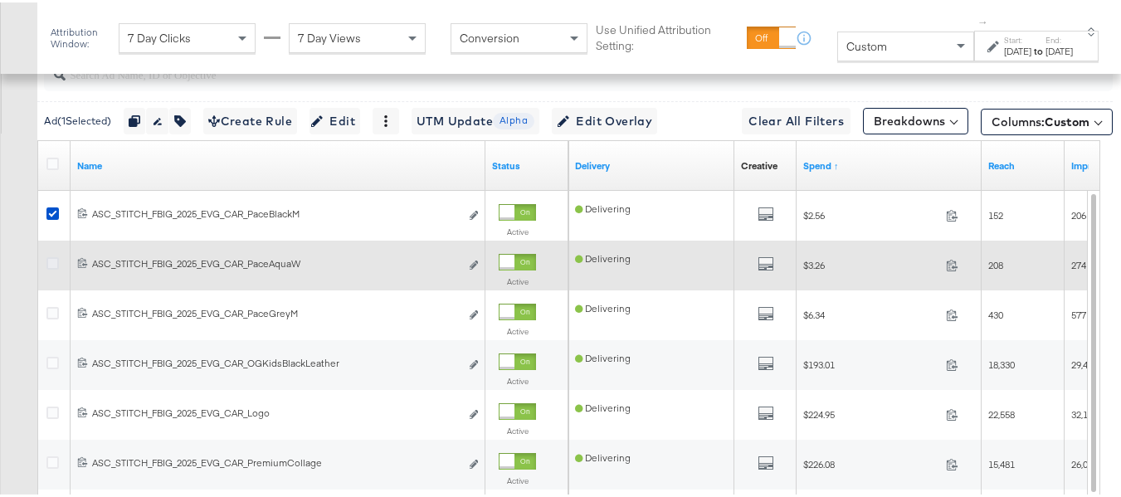
click at [50, 267] on icon at bounding box center [52, 261] width 12 height 12
click at [0, 0] on input "checkbox" at bounding box center [0, 0] width 0 height 0
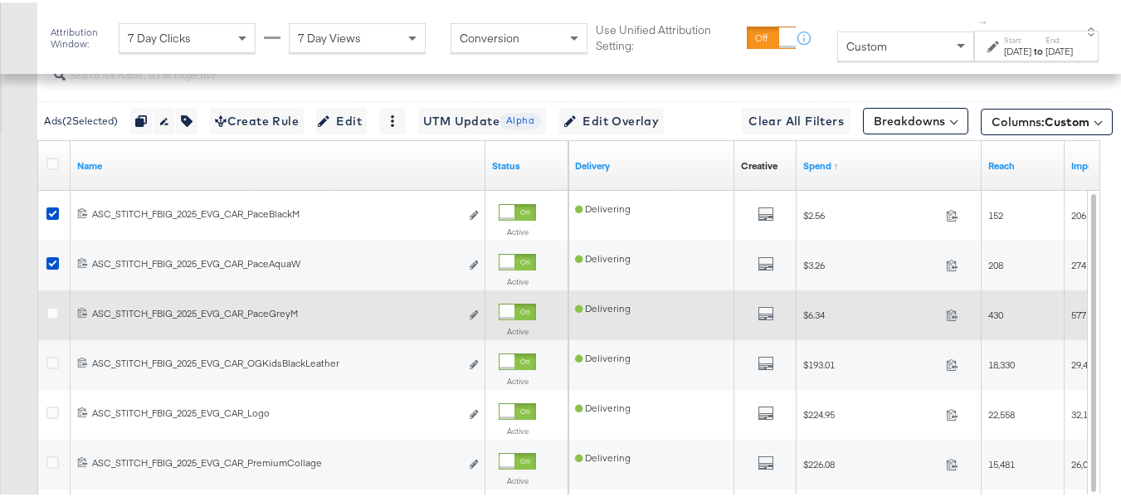
click at [50, 328] on div at bounding box center [55, 313] width 31 height 30
click at [50, 317] on icon at bounding box center [52, 311] width 12 height 12
click at [0, 0] on input "checkbox" at bounding box center [0, 0] width 0 height 0
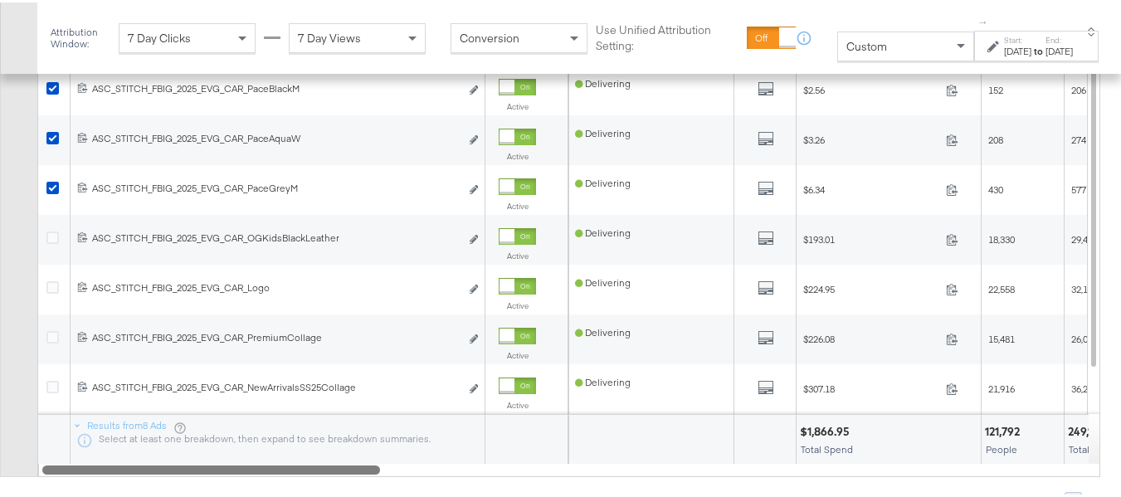
scroll to position [1155, 0]
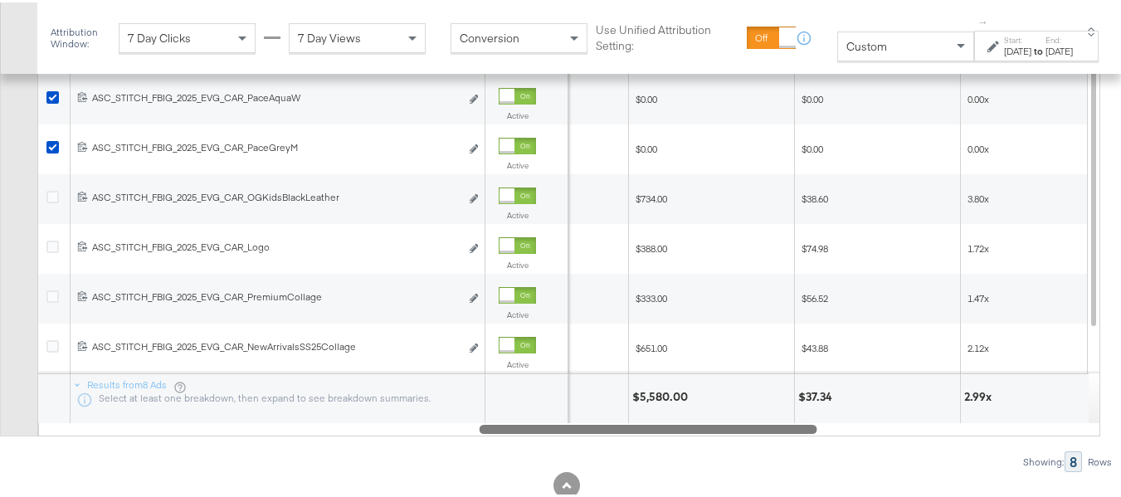
drag, startPoint x: 339, startPoint y: 464, endPoint x: 778, endPoint y: 466, distance: 439.0
click at [778, 433] on div at bounding box center [649, 426] width 338 height 14
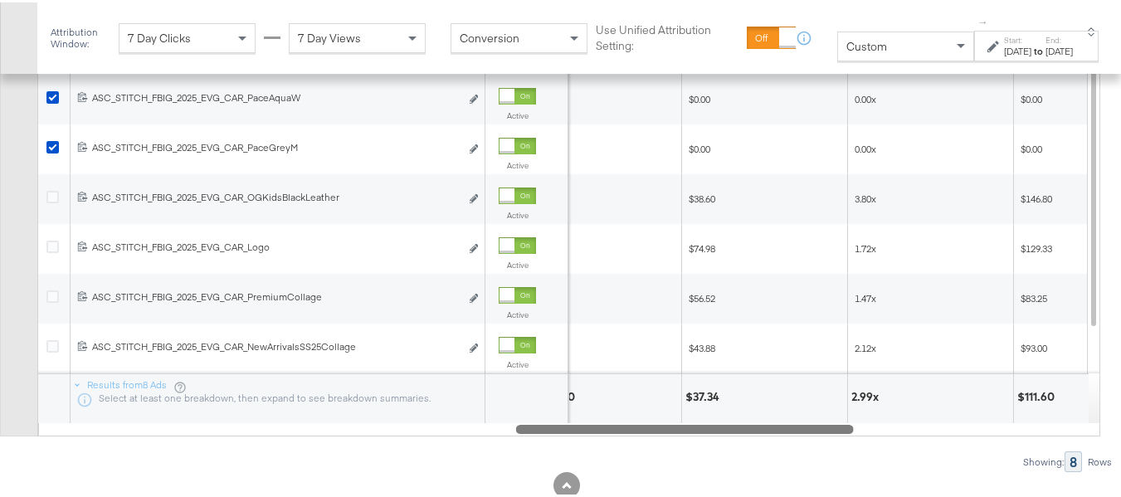
drag, startPoint x: 699, startPoint y: 468, endPoint x: 731, endPoint y: 465, distance: 32.5
click at [716, 433] on div at bounding box center [685, 426] width 338 height 14
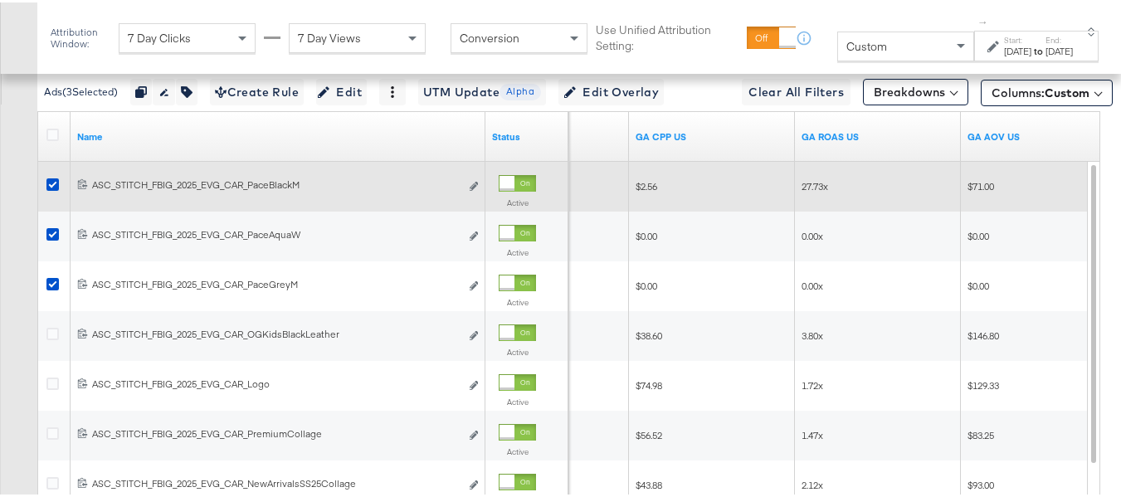
scroll to position [989, 0]
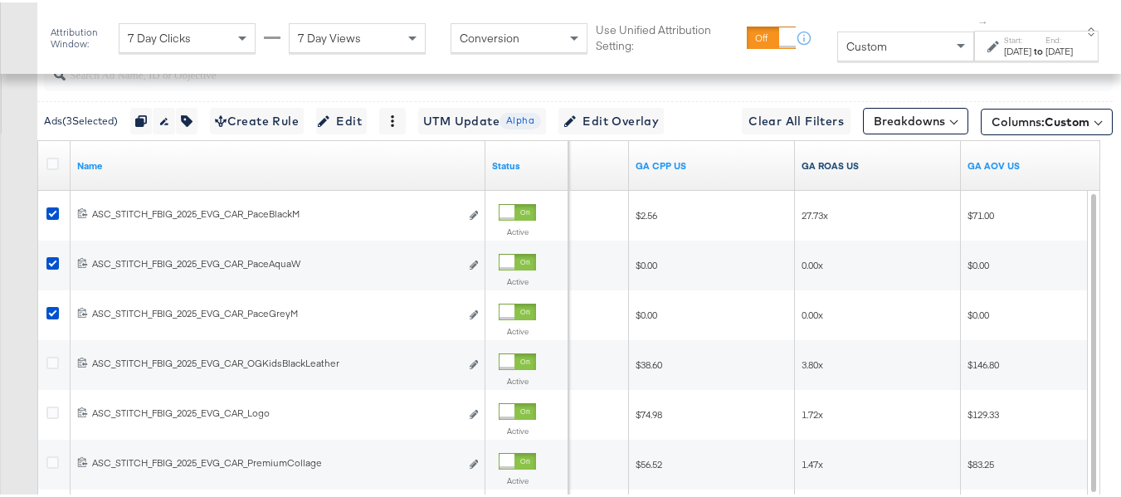
click at [874, 170] on link "GA ROAS US" at bounding box center [878, 163] width 153 height 13
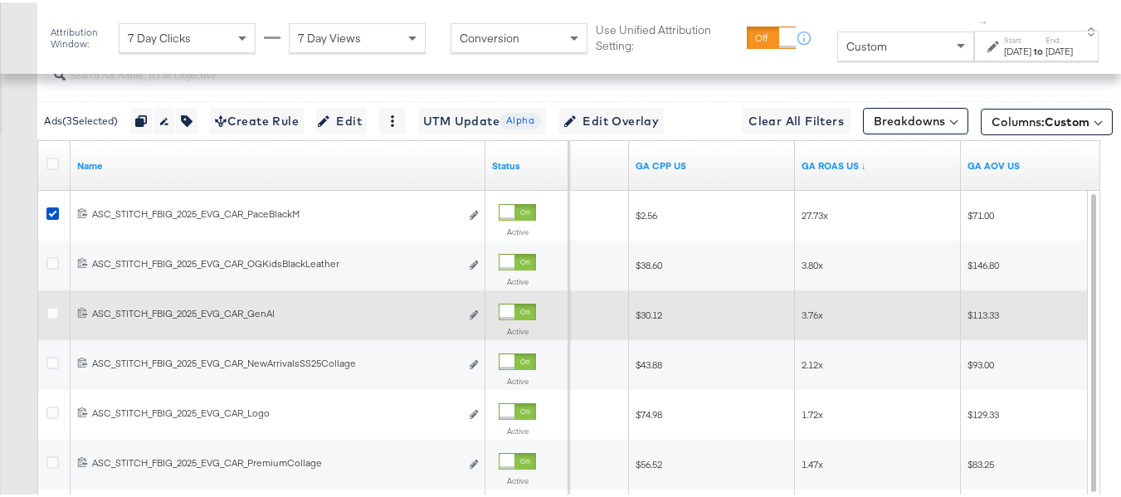
scroll to position [906, 0]
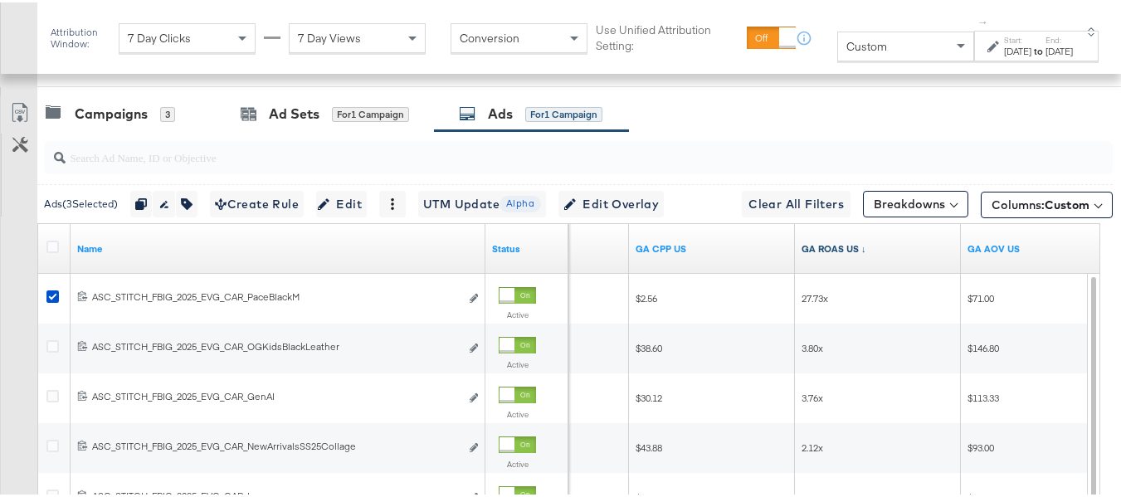
click at [857, 253] on link "GA ROAS US ↓" at bounding box center [878, 246] width 153 height 13
click at [520, 121] on div "Ads for 1 Campaign" at bounding box center [531, 111] width 144 height 19
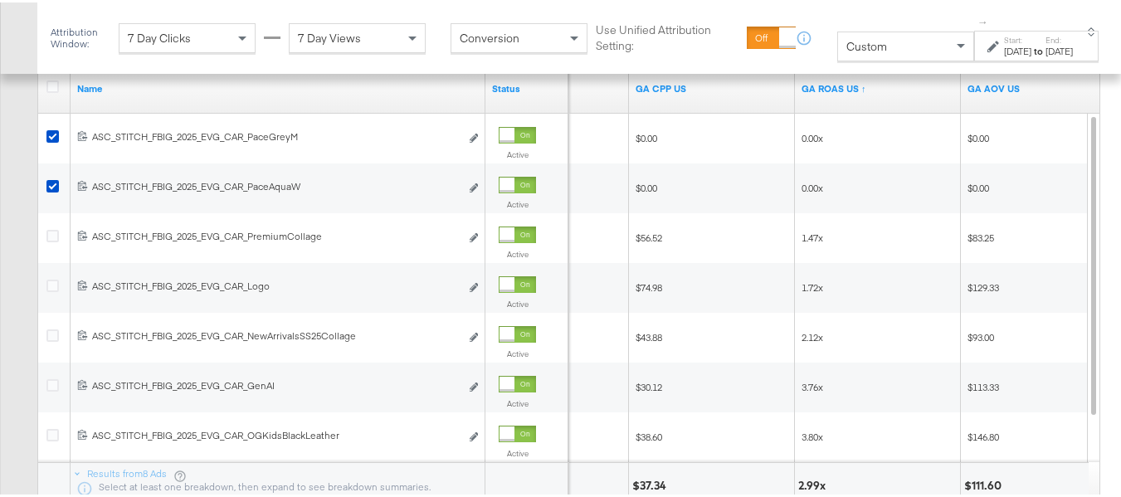
scroll to position [989, 0]
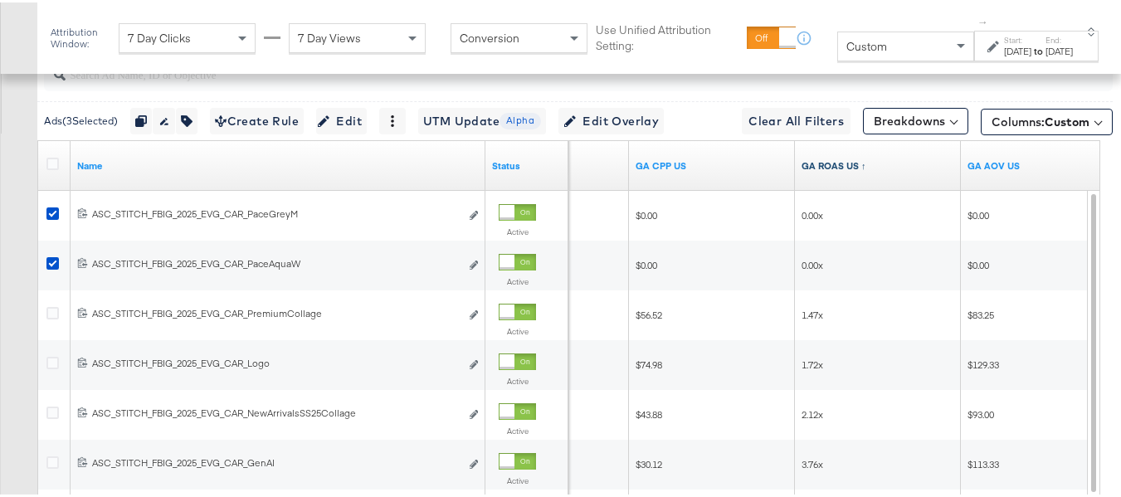
click at [868, 170] on link "GA ROAS US ↑" at bounding box center [878, 163] width 153 height 13
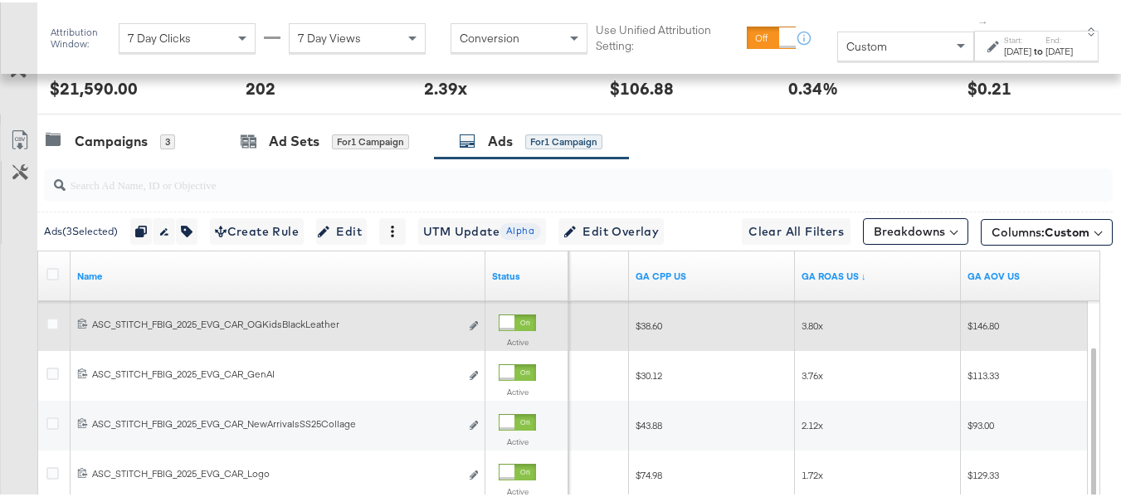
scroll to position [906, 0]
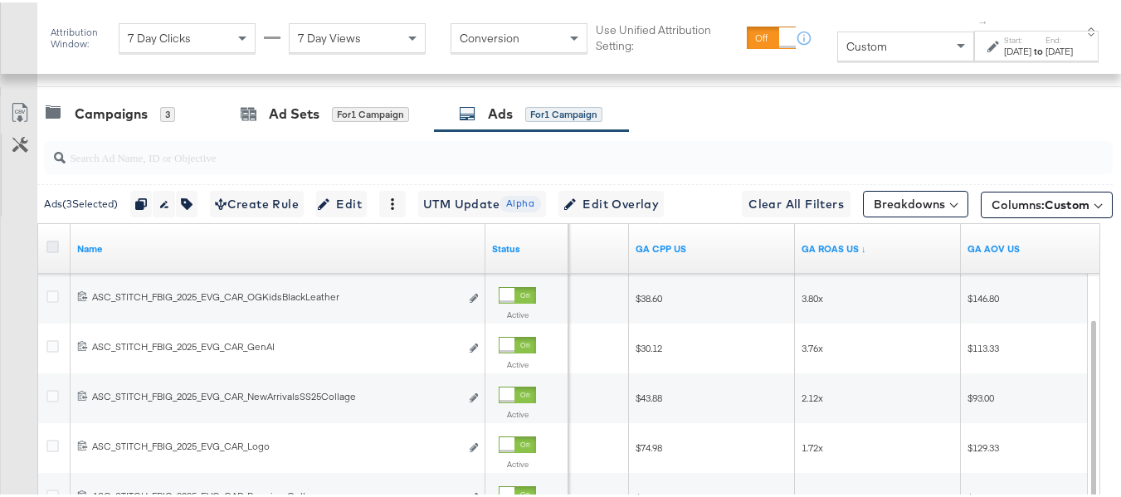
click at [56, 251] on icon at bounding box center [52, 244] width 12 height 12
click at [0, 0] on input "checkbox" at bounding box center [0, 0] width 0 height 0
click at [51, 251] on icon at bounding box center [52, 244] width 12 height 12
click at [0, 0] on input "checkbox" at bounding box center [0, 0] width 0 height 0
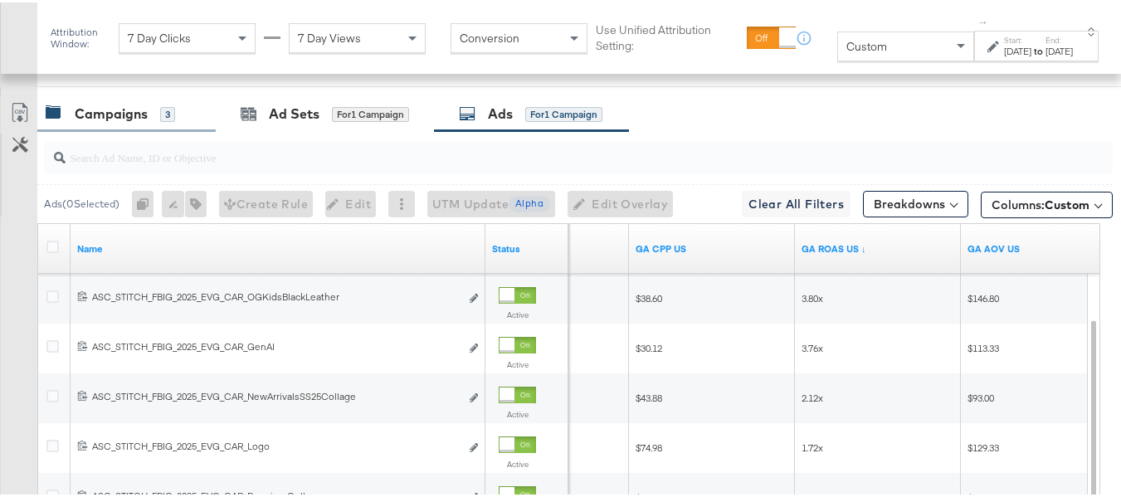
click at [121, 129] on div "Campaigns 3" at bounding box center [126, 112] width 178 height 36
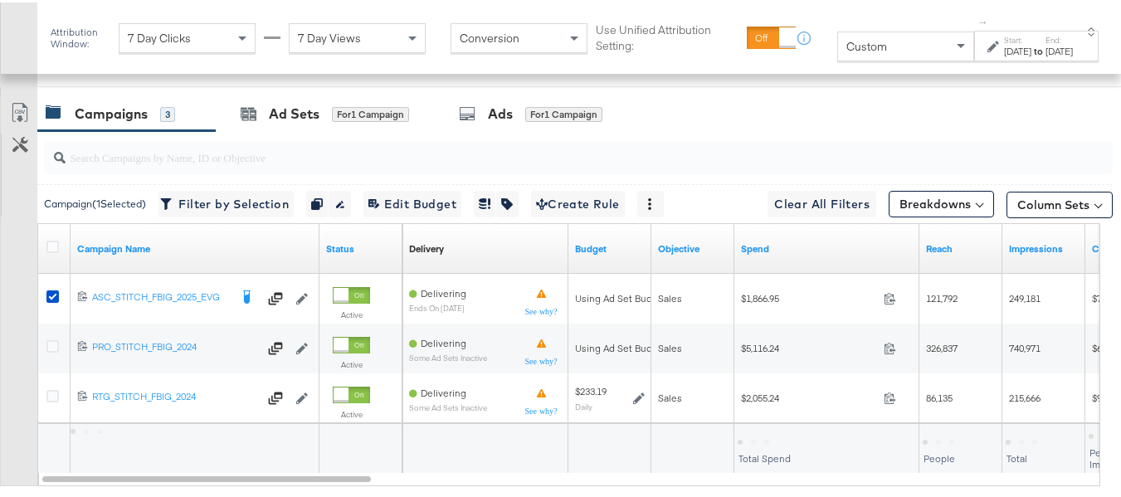
scroll to position [989, 0]
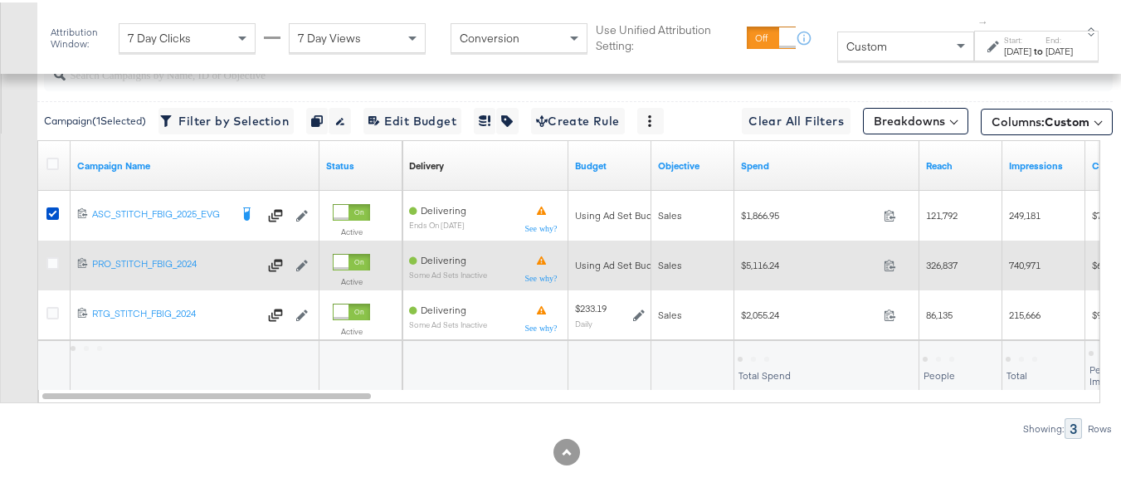
click at [50, 271] on div at bounding box center [54, 263] width 17 height 17
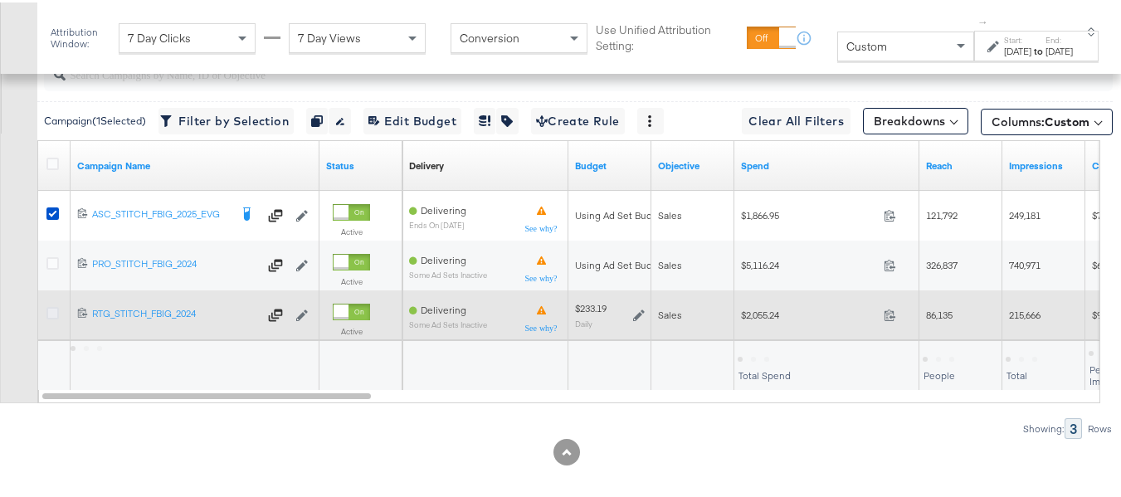
click at [56, 317] on icon at bounding box center [52, 311] width 12 height 12
click at [0, 0] on input "checkbox" at bounding box center [0, 0] width 0 height 0
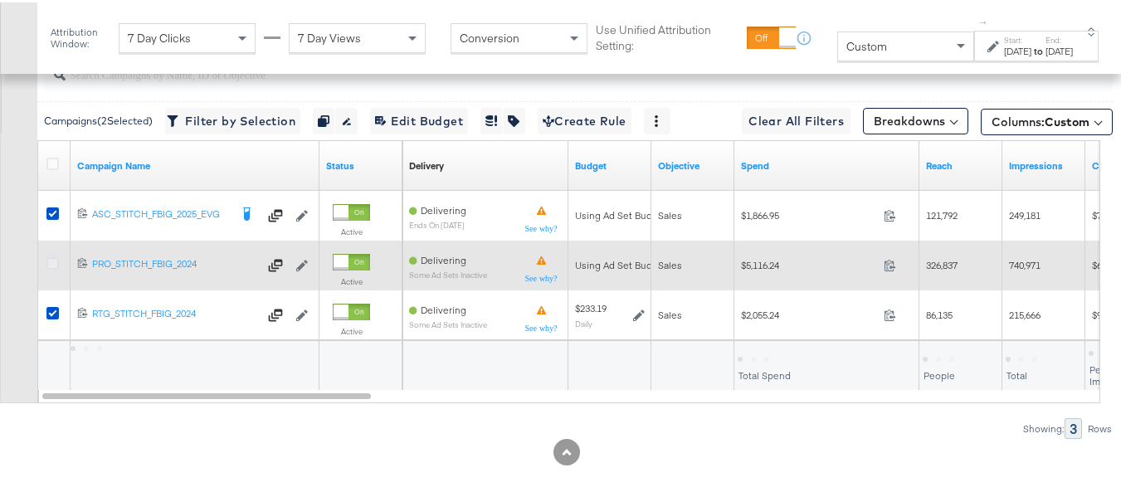
click at [53, 267] on icon at bounding box center [52, 261] width 12 height 12
click at [0, 0] on input "checkbox" at bounding box center [0, 0] width 0 height 0
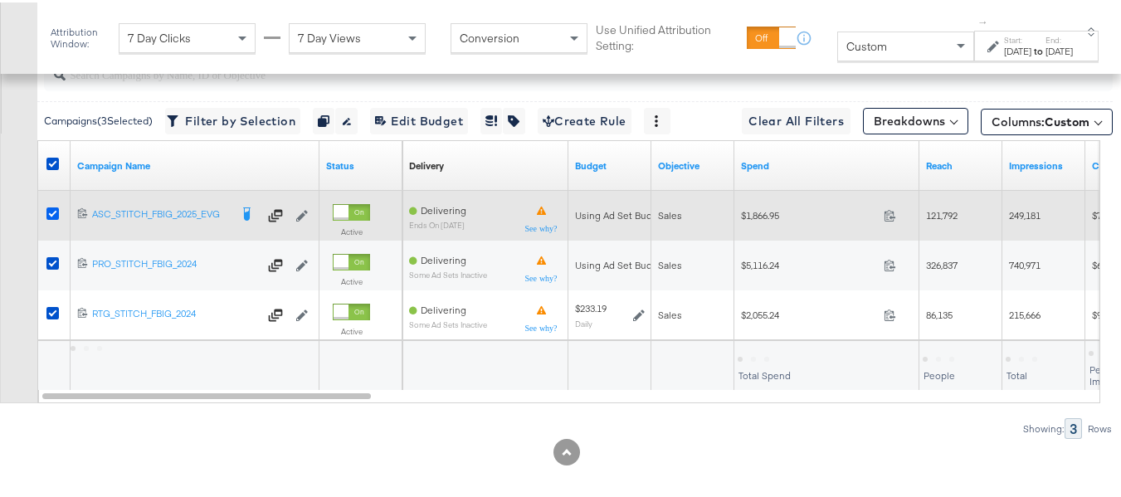
click at [53, 217] on icon at bounding box center [52, 211] width 12 height 12
click at [0, 0] on input "checkbox" at bounding box center [0, 0] width 0 height 0
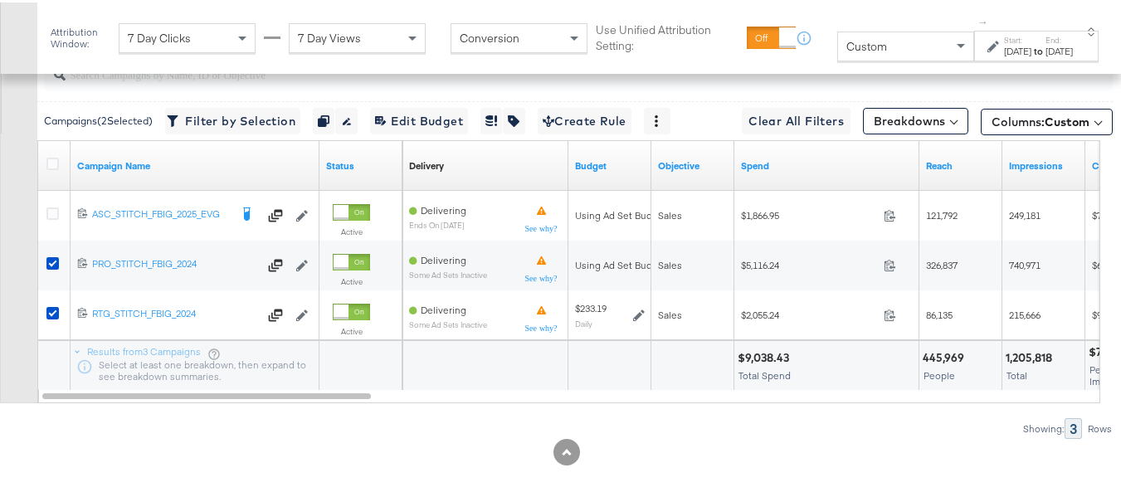
click at [61, 178] on div at bounding box center [55, 164] width 31 height 30
click at [53, 168] on icon at bounding box center [52, 161] width 12 height 12
click at [0, 0] on input "checkbox" at bounding box center [0, 0] width 0 height 0
click at [53, 168] on icon at bounding box center [52, 161] width 12 height 12
click at [0, 0] on input "checkbox" at bounding box center [0, 0] width 0 height 0
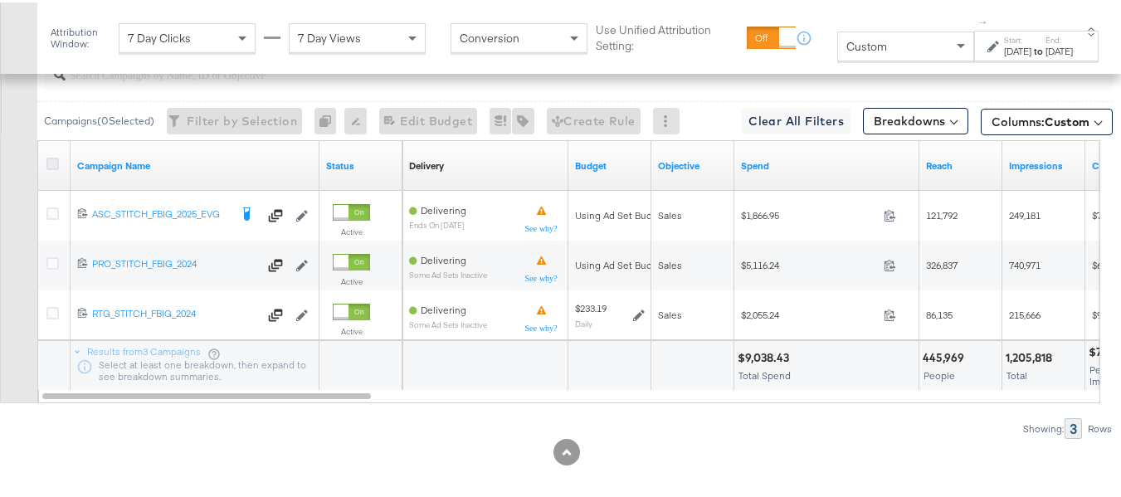
click at [56, 168] on icon at bounding box center [52, 161] width 12 height 12
click at [0, 0] on input "checkbox" at bounding box center [0, 0] width 0 height 0
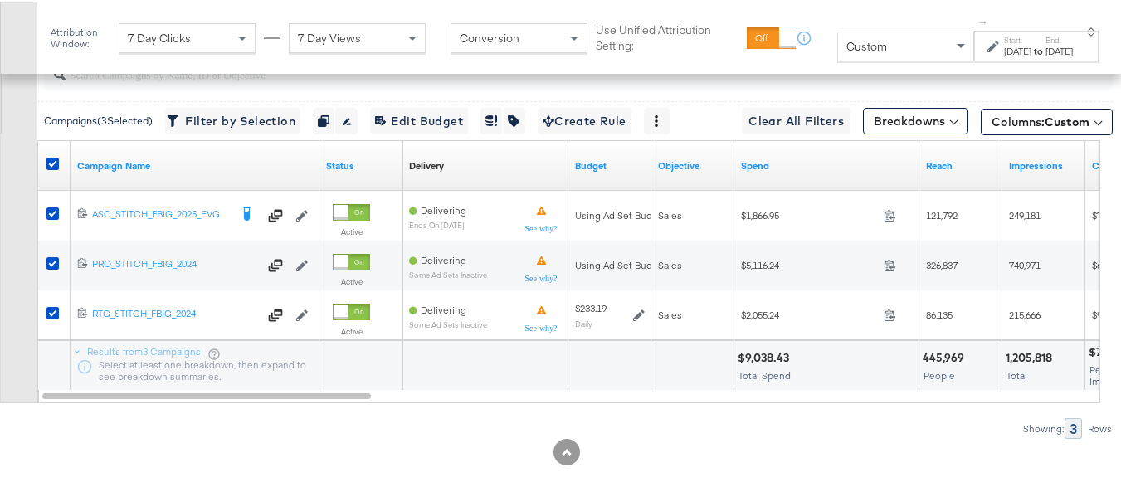
scroll to position [823, 0]
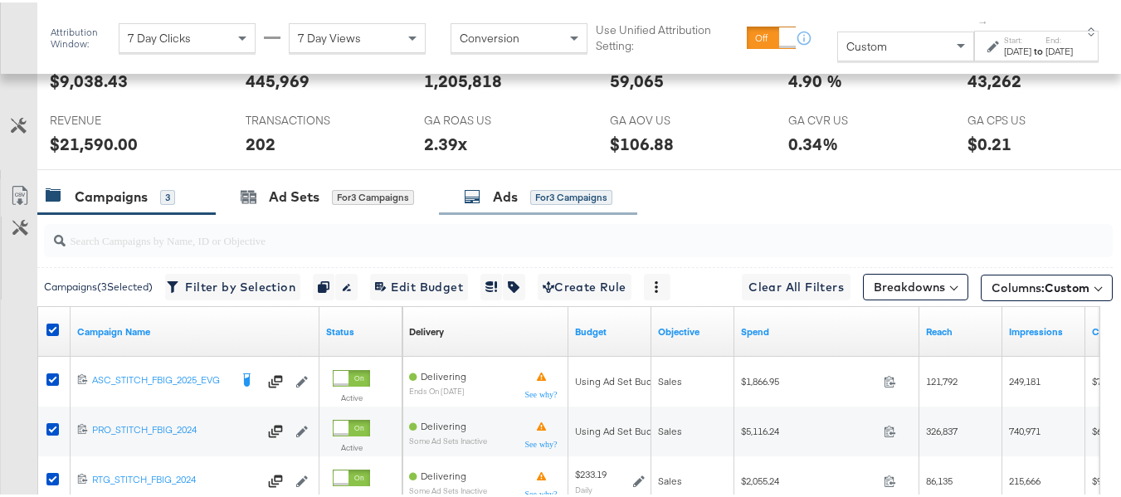
click at [524, 204] on div "Ads for 3 Campaigns" at bounding box center [538, 194] width 149 height 19
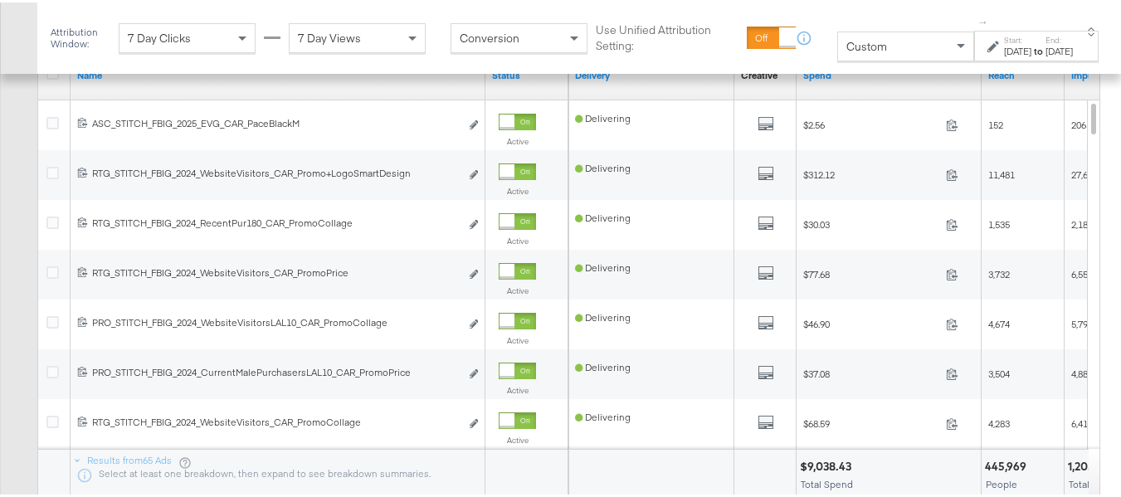
scroll to position [1238, 0]
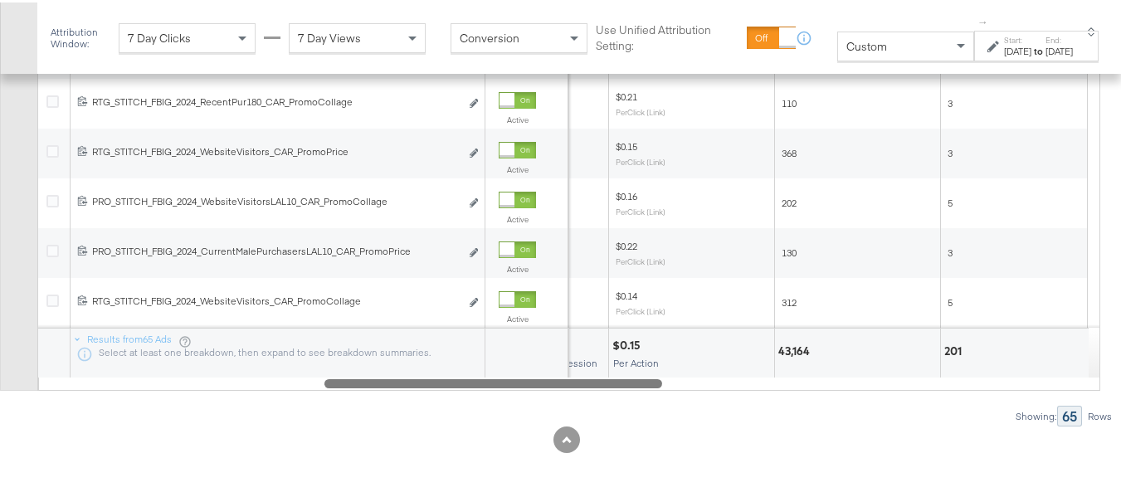
drag, startPoint x: 344, startPoint y: 381, endPoint x: 1133, endPoint y: 374, distance: 788.4
click at [631, 399] on div "Ads ( 0 Selected) 0 Rename 0 ads Tags for 0 campaigns Create Rule Edit 0 ads Ed…" at bounding box center [556, 129] width 1113 height 590
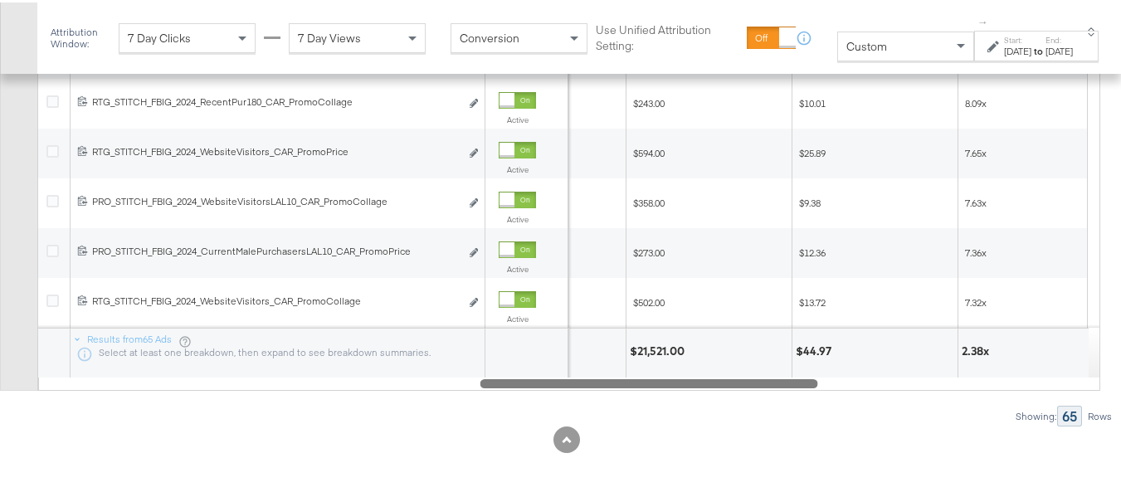
drag, startPoint x: 638, startPoint y: 386, endPoint x: 1133, endPoint y: 367, distance: 495.0
click at [808, 378] on div at bounding box center [650, 380] width 338 height 14
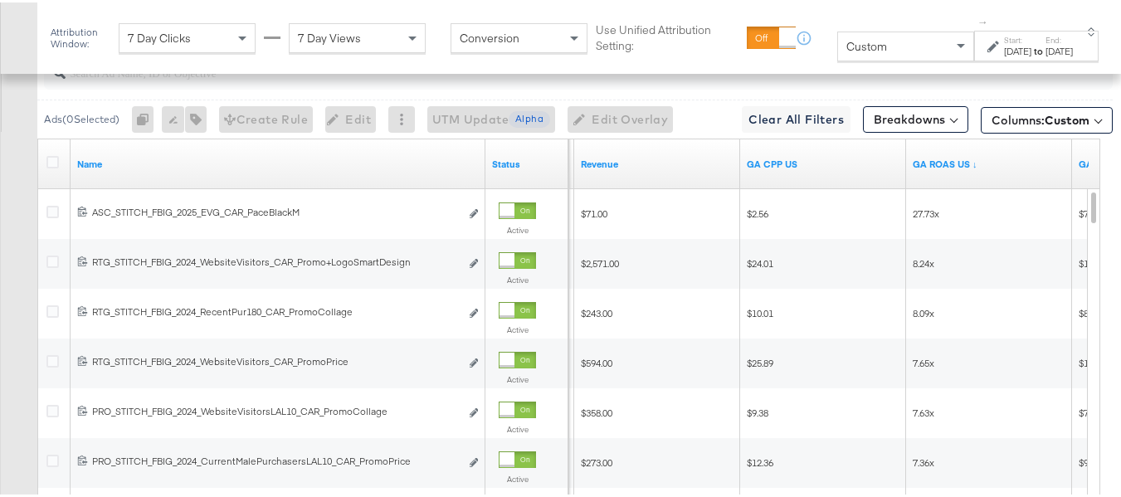
scroll to position [989, 0]
click at [638, 170] on link "Revenue" at bounding box center [657, 163] width 153 height 13
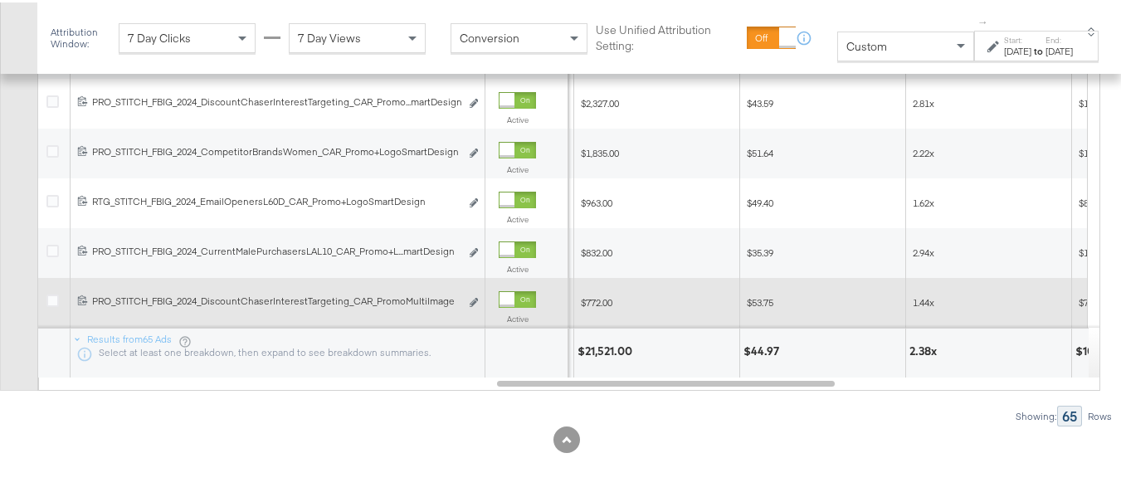
scroll to position [1238, 0]
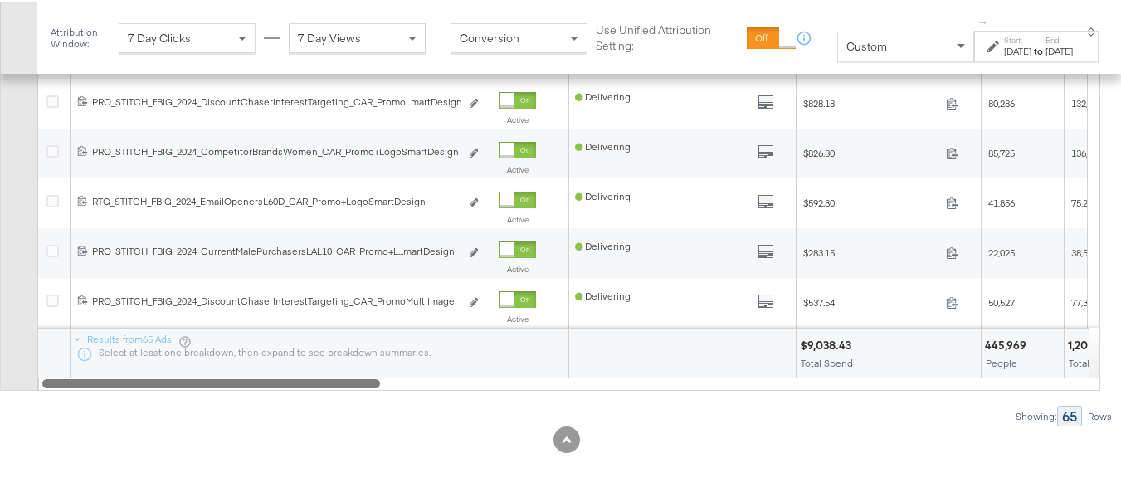
drag, startPoint x: 744, startPoint y: 387, endPoint x: 73, endPoint y: 387, distance: 670.6
click at [73, 387] on div at bounding box center [211, 380] width 338 height 14
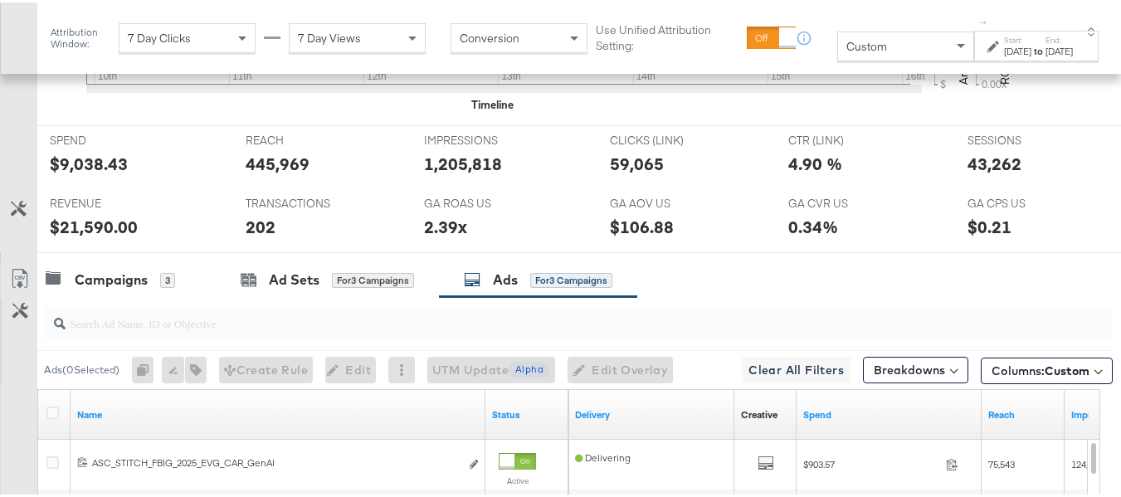
scroll to position [989, 0]
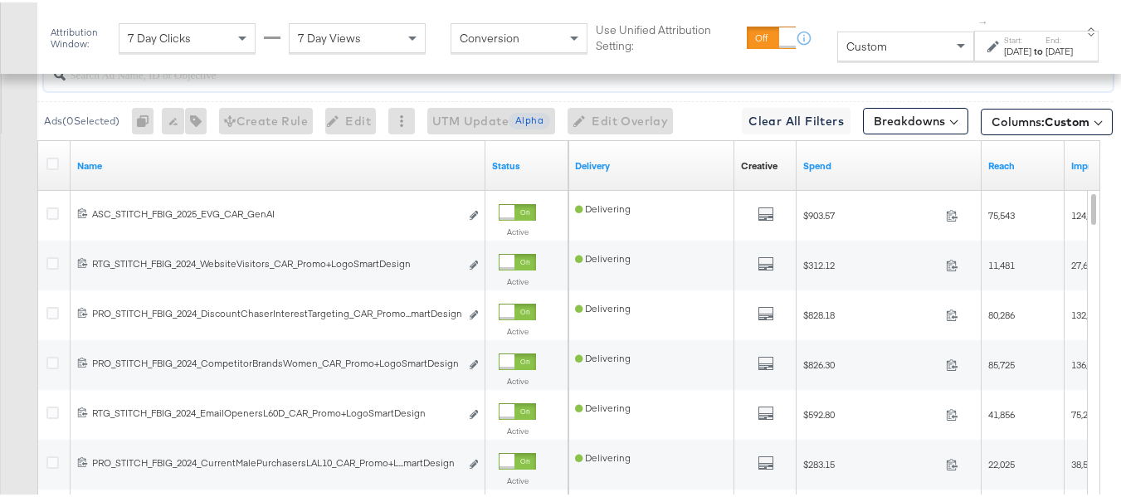
click at [161, 81] on input "search" at bounding box center [542, 65] width 953 height 32
paste input "promo+logo"
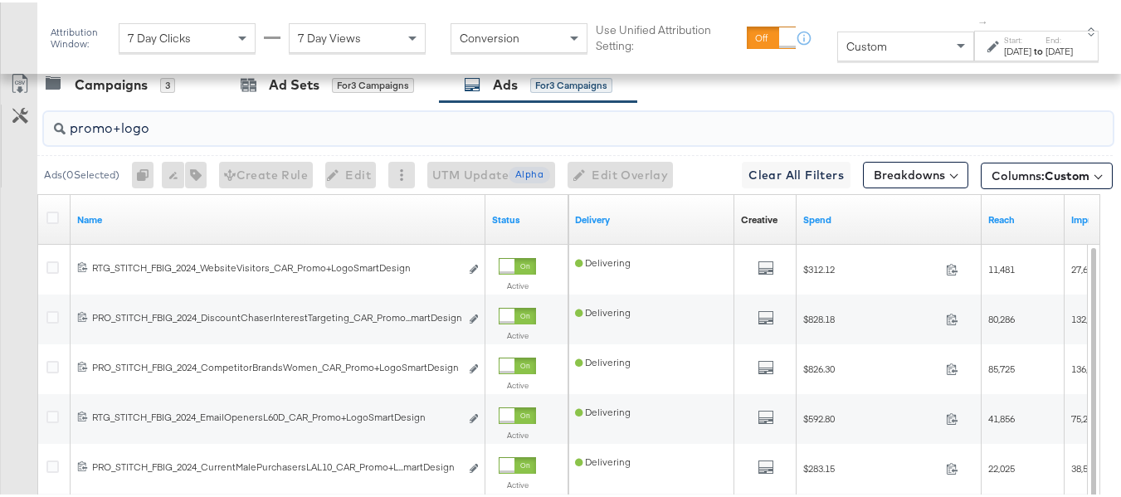
scroll to position [906, 0]
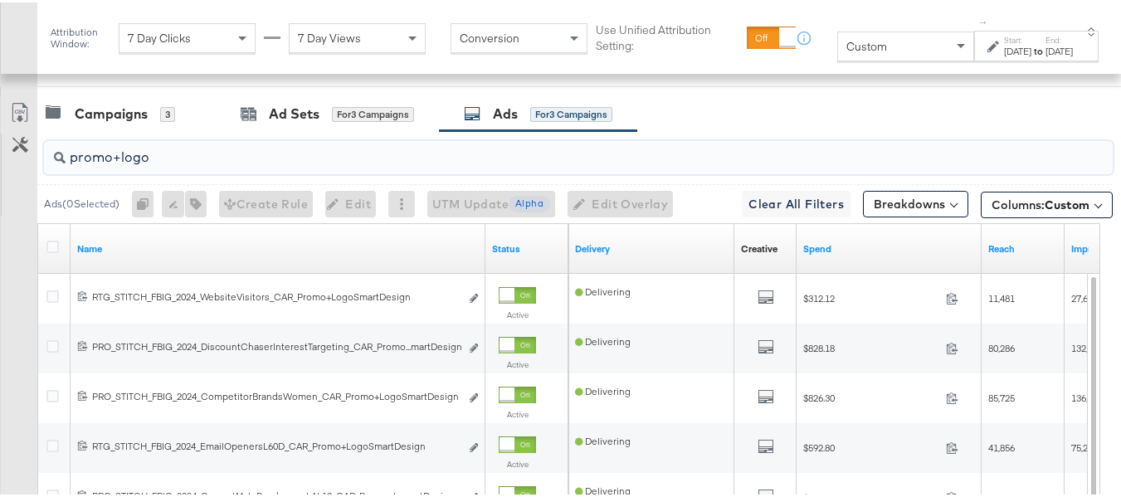
type input "promo+logo"
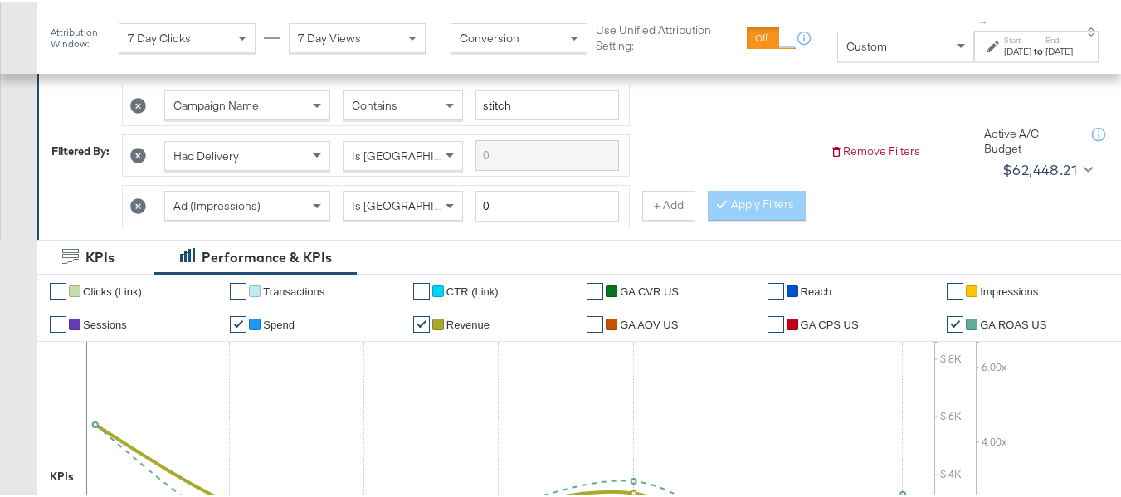
scroll to position [249, 0]
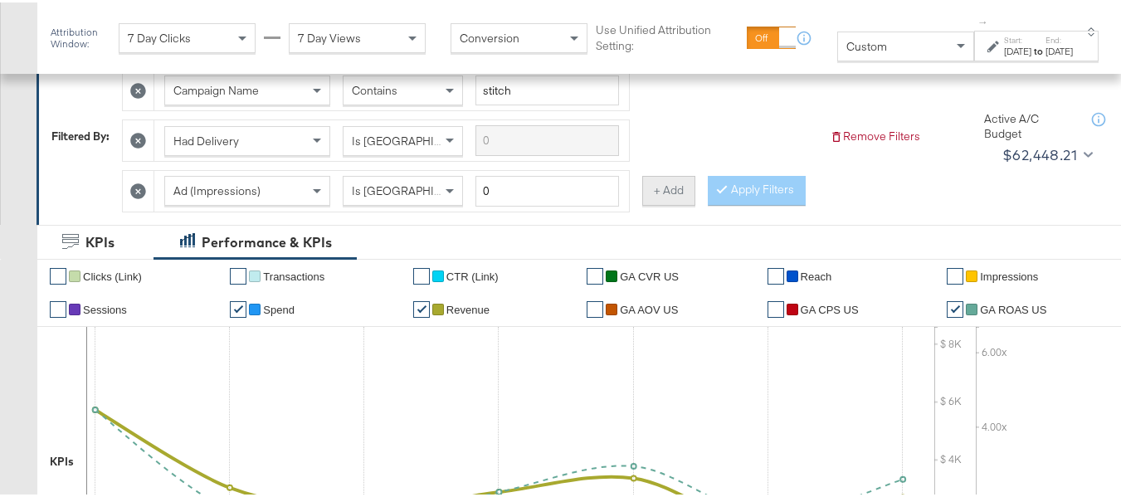
click at [676, 196] on button "+ Add" at bounding box center [668, 188] width 53 height 30
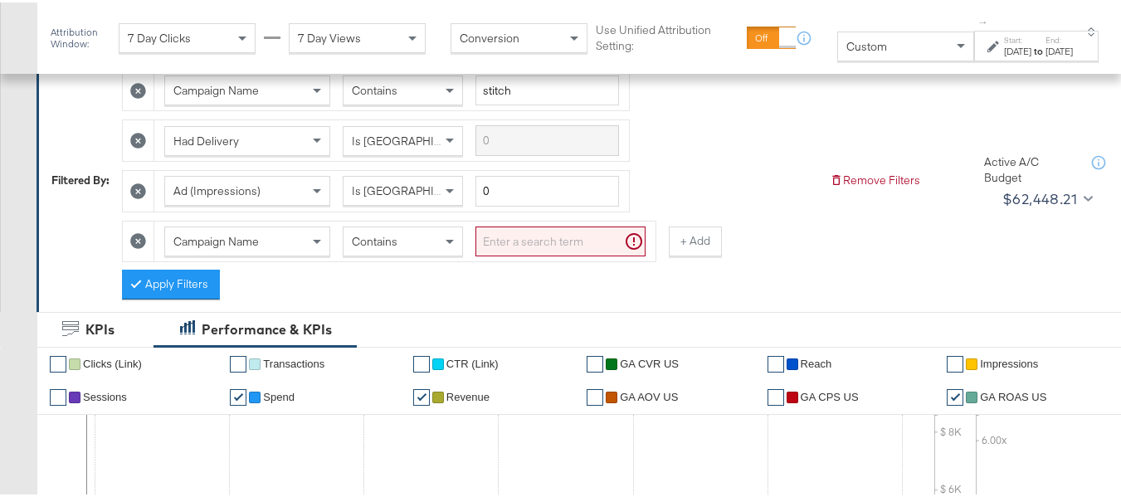
click at [269, 234] on div "Campaign Name" at bounding box center [247, 239] width 164 height 28
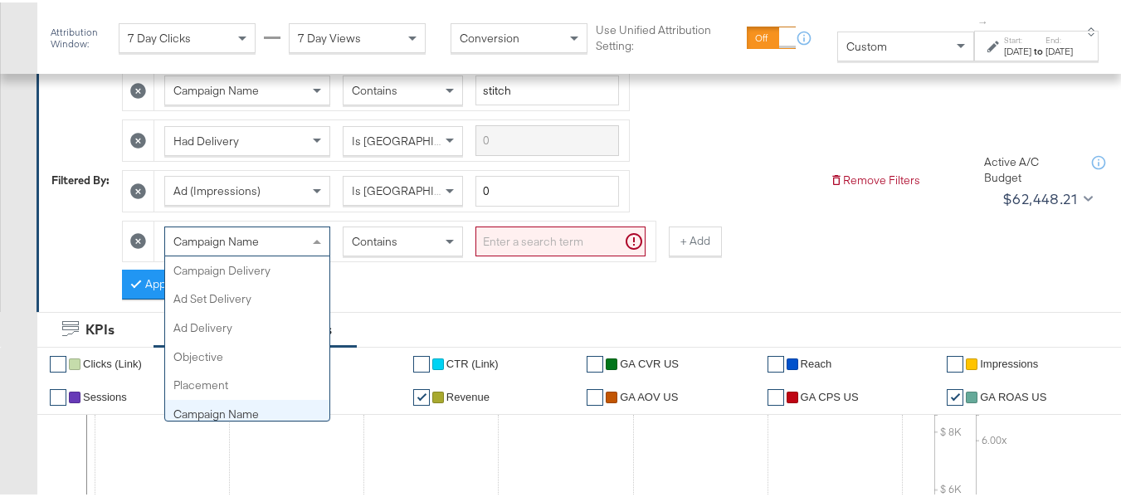
scroll to position [144, 0]
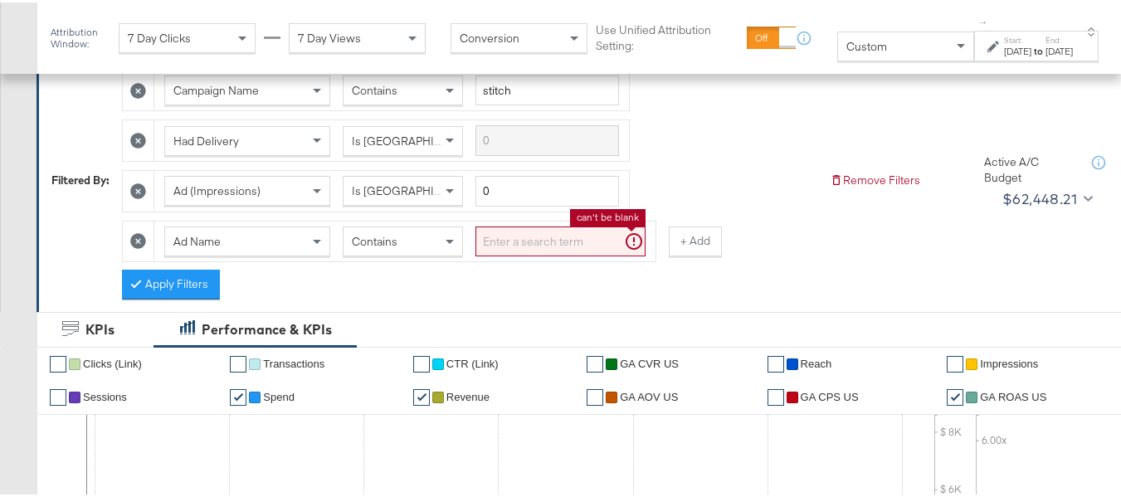
click at [522, 241] on input "search" at bounding box center [561, 239] width 170 height 31
paste input "promo+logo, promocollage, promomulti, promoprice"
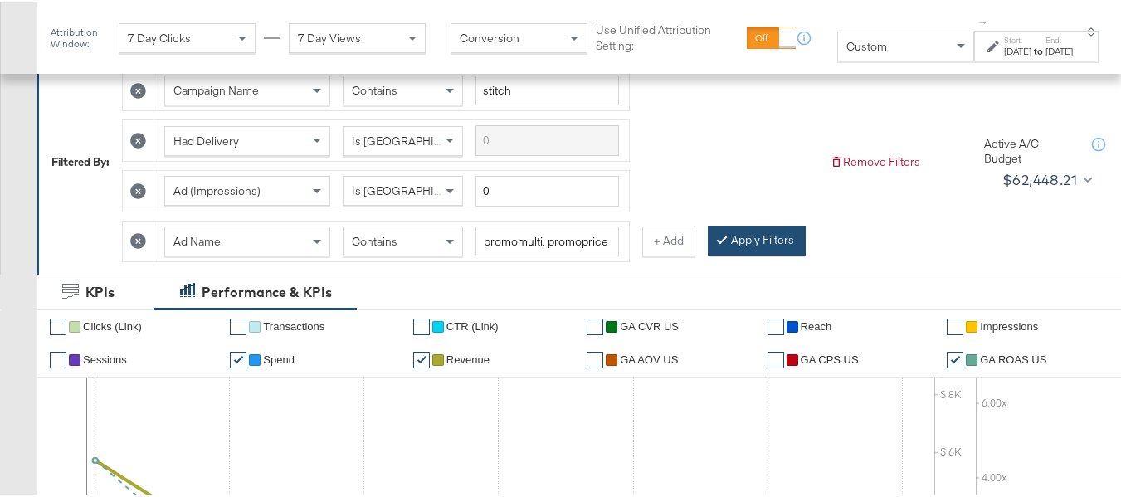
click at [708, 253] on button "Apply Filters" at bounding box center [757, 238] width 98 height 30
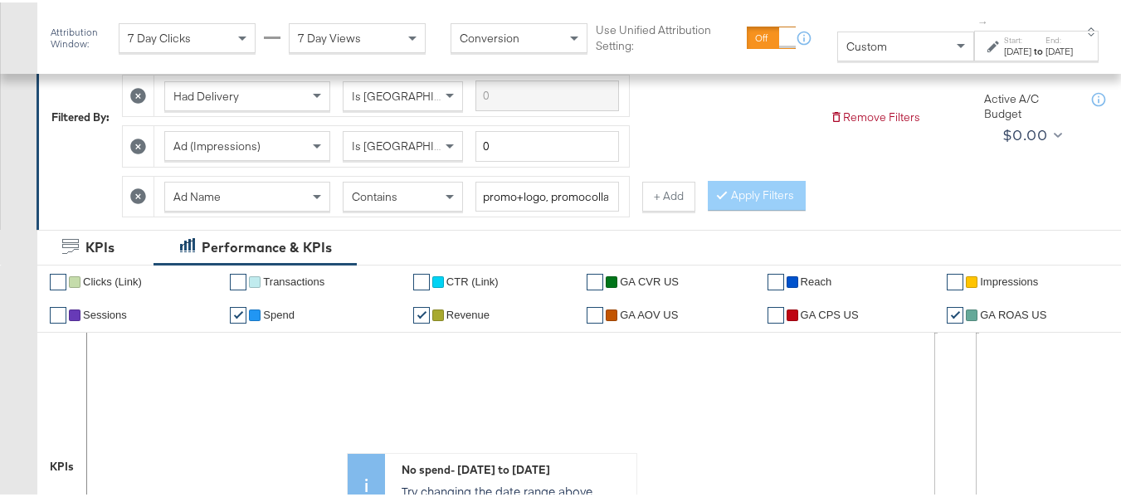
scroll to position [292, 0]
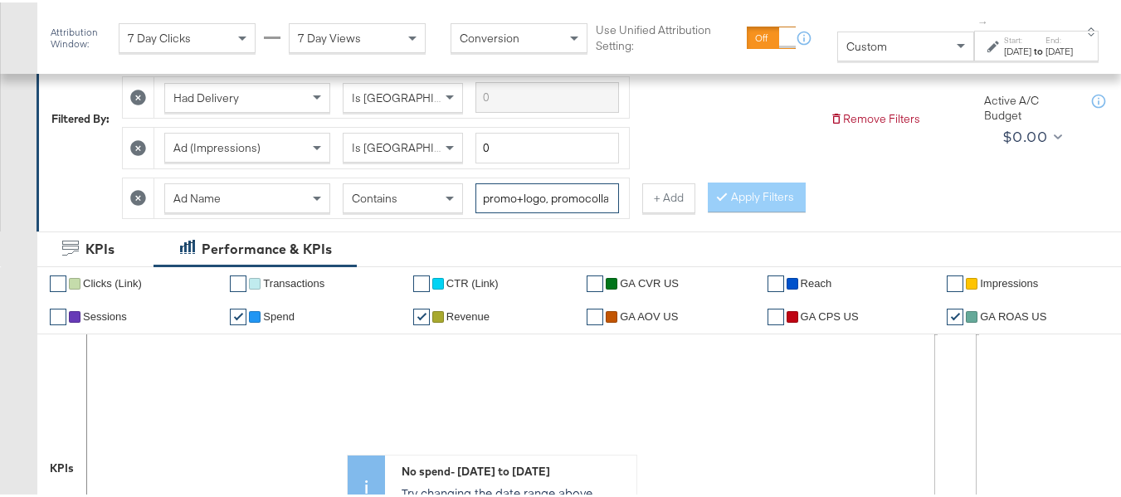
click at [551, 202] on input "promo+logo, promocollage, promomulti, promoprice" at bounding box center [548, 196] width 144 height 31
type input "promo+logo, promocollage, promomulti, promoprice"
click at [479, 217] on div "Campaign Name Contains stitch Had Delivery Is Greater Than Ad (Impressions) Is …" at bounding box center [469, 116] width 695 height 201
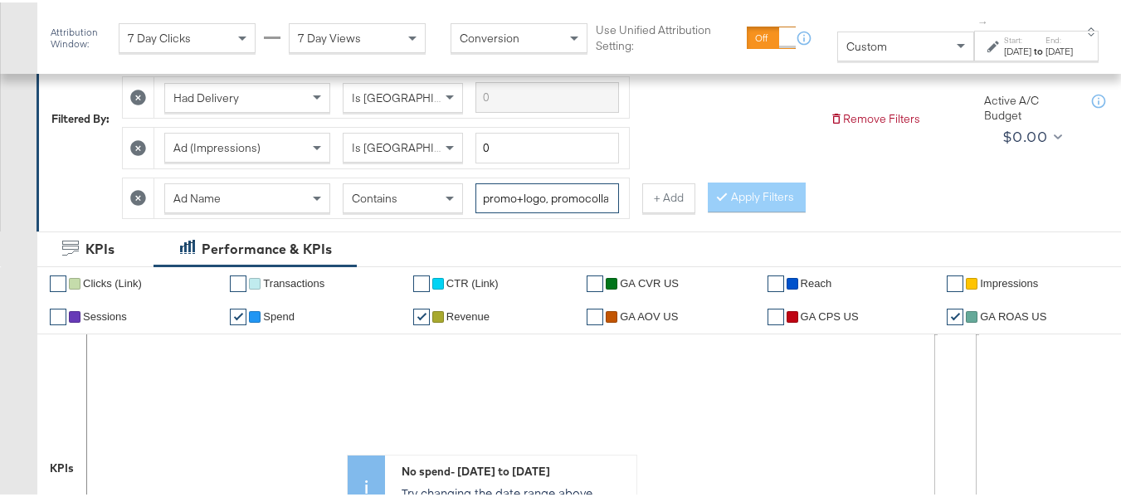
click at [567, 193] on input "promo+logo, promocollage, promomulti, promoprice" at bounding box center [548, 196] width 144 height 31
click at [551, 196] on input "promo+logo, promocollage, promomulti, promoprice" at bounding box center [548, 196] width 144 height 31
click at [708, 210] on div "Apply Filters" at bounding box center [757, 195] width 98 height 30
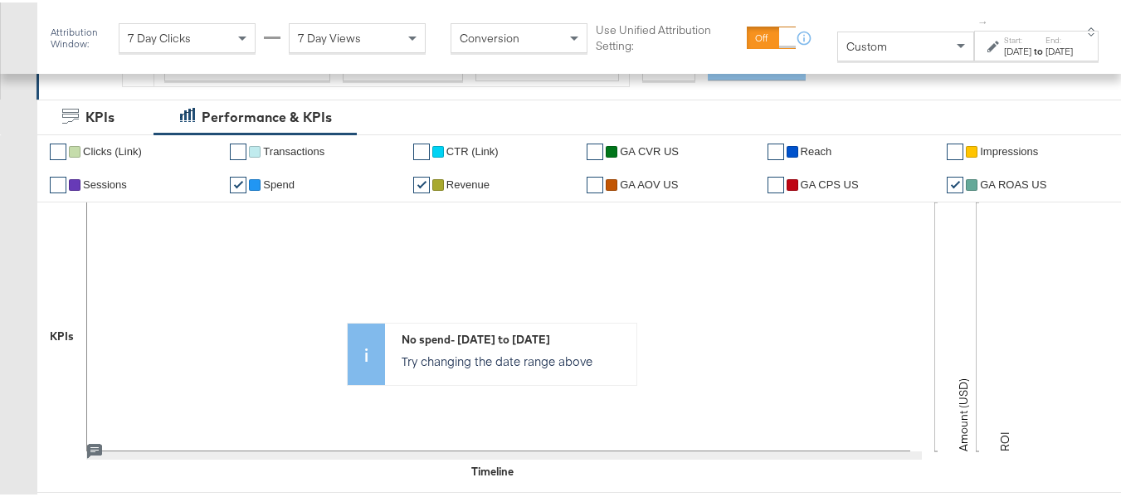
scroll to position [292, 0]
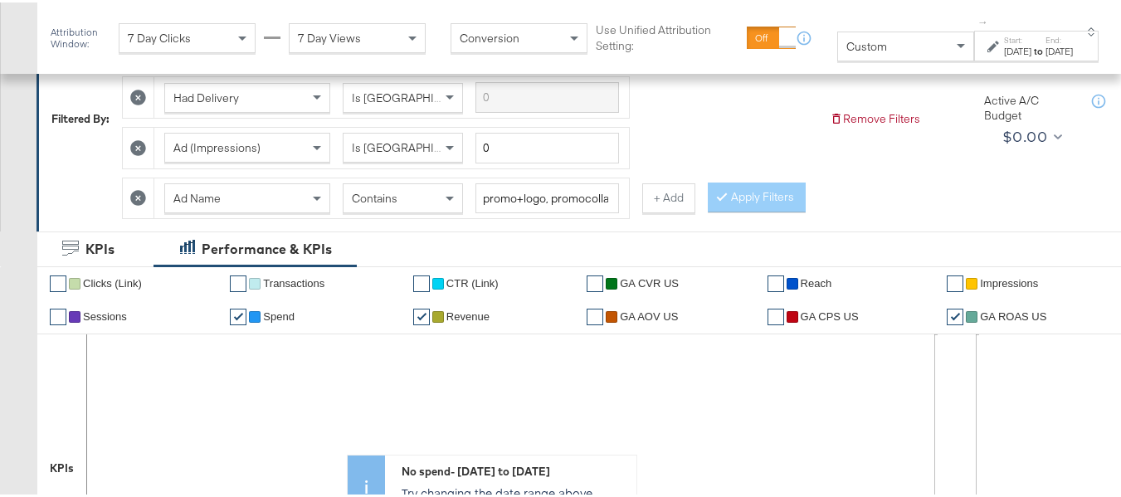
click at [137, 198] on icon at bounding box center [138, 196] width 16 height 16
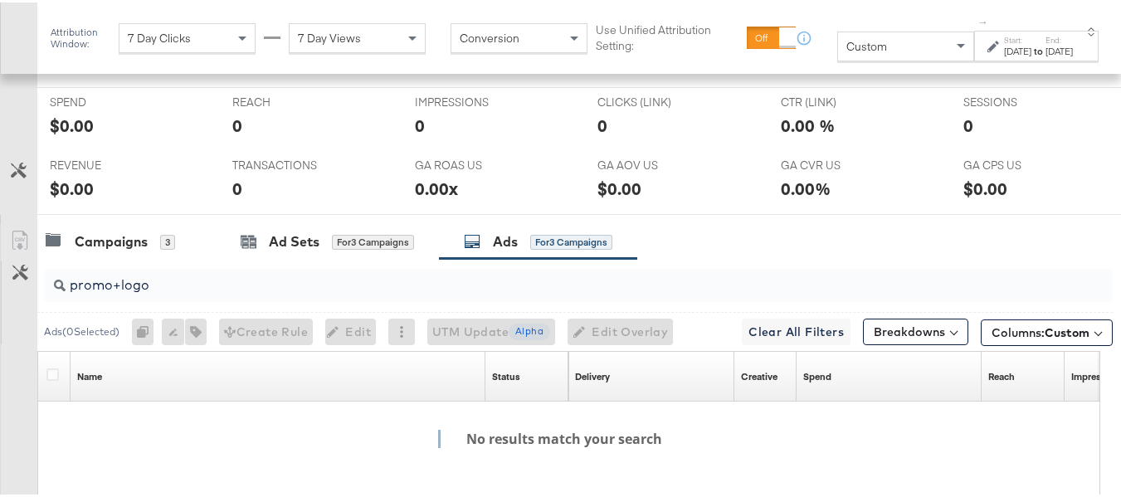
scroll to position [873, 0]
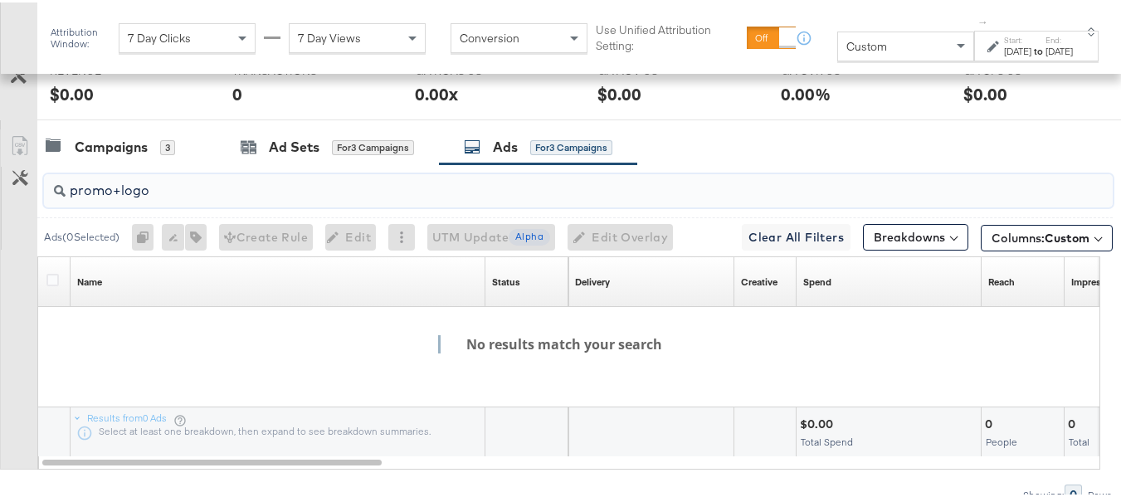
click at [163, 198] on input "promo+logo" at bounding box center [542, 181] width 953 height 32
paste input ", promocollage, promomulti, promoprice"
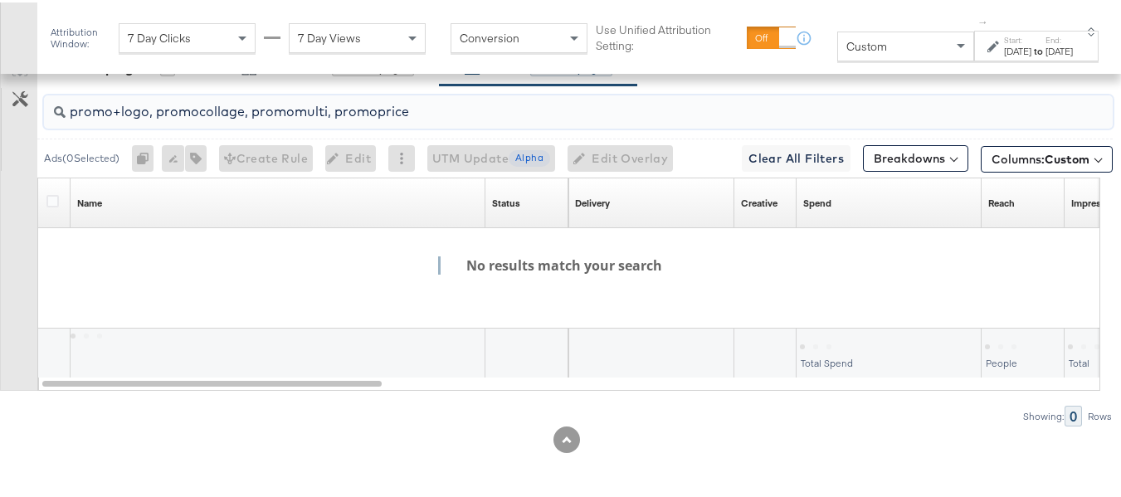
scroll to position [989, 0]
drag, startPoint x: 145, startPoint y: 111, endPoint x: 431, endPoint y: 91, distance: 286.2
click at [431, 91] on input "promo+logo, promocollage, promomulti, promoprice" at bounding box center [542, 102] width 953 height 32
type input "promo+logo"
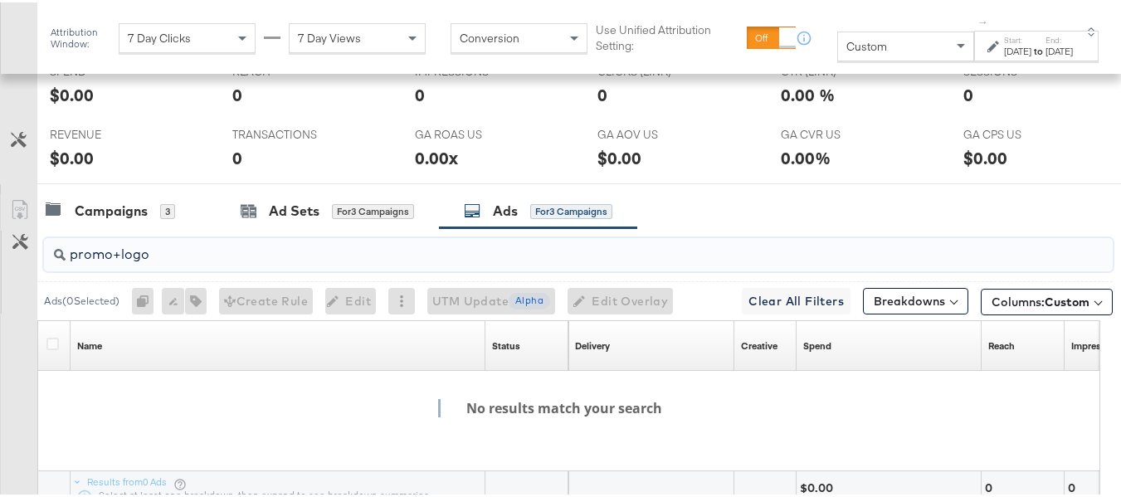
scroll to position [906, 0]
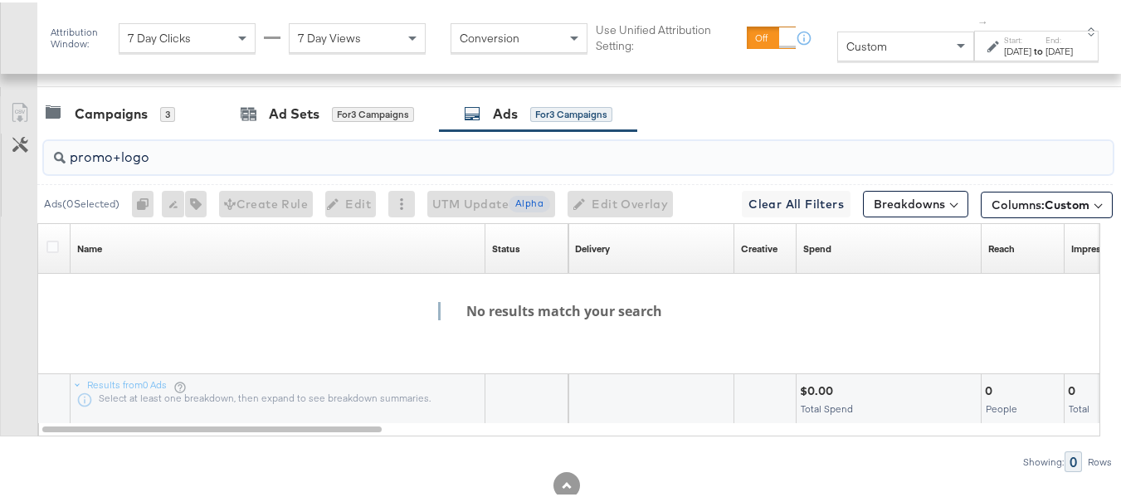
click at [125, 164] on input "promo+logo" at bounding box center [542, 148] width 953 height 32
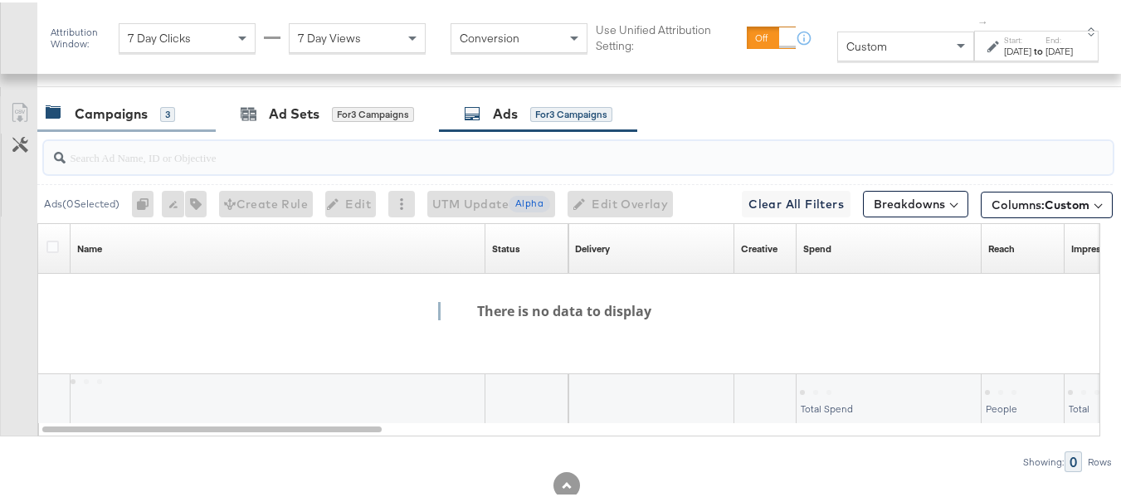
click at [120, 121] on div "Campaigns" at bounding box center [111, 111] width 73 height 19
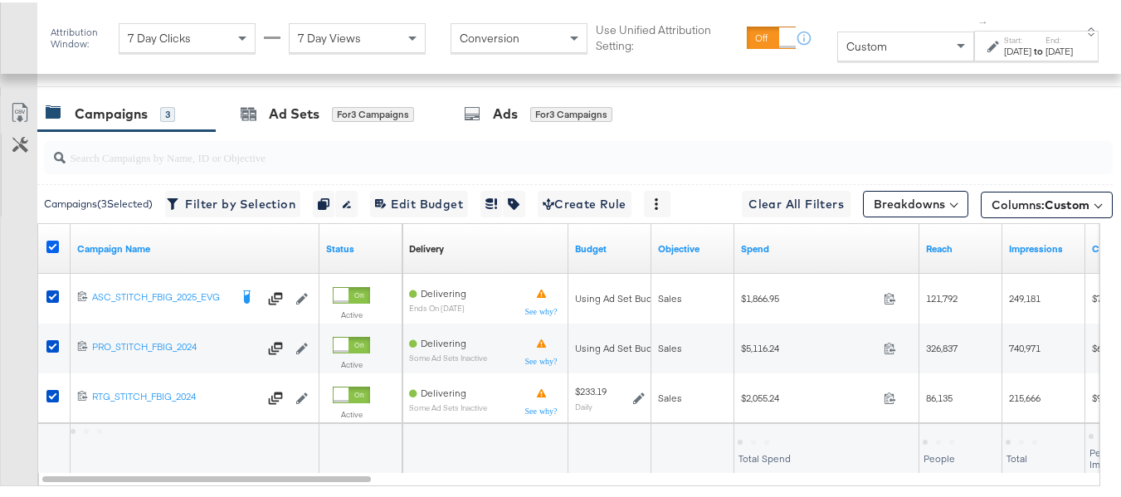
click at [49, 251] on icon at bounding box center [52, 244] width 12 height 12
click at [0, 0] on input "checkbox" at bounding box center [0, 0] width 0 height 0
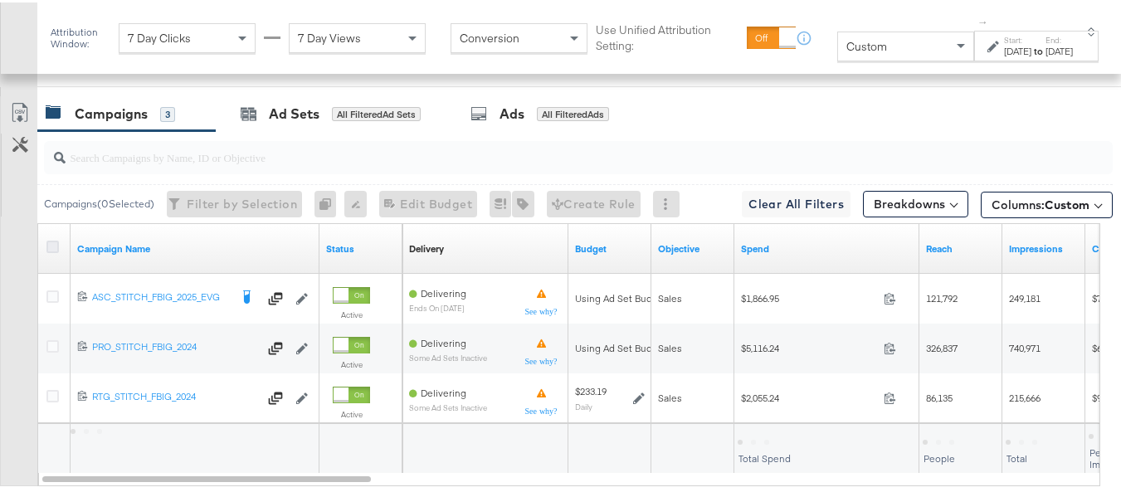
click at [49, 251] on icon at bounding box center [52, 244] width 12 height 12
click at [0, 0] on input "checkbox" at bounding box center [0, 0] width 0 height 0
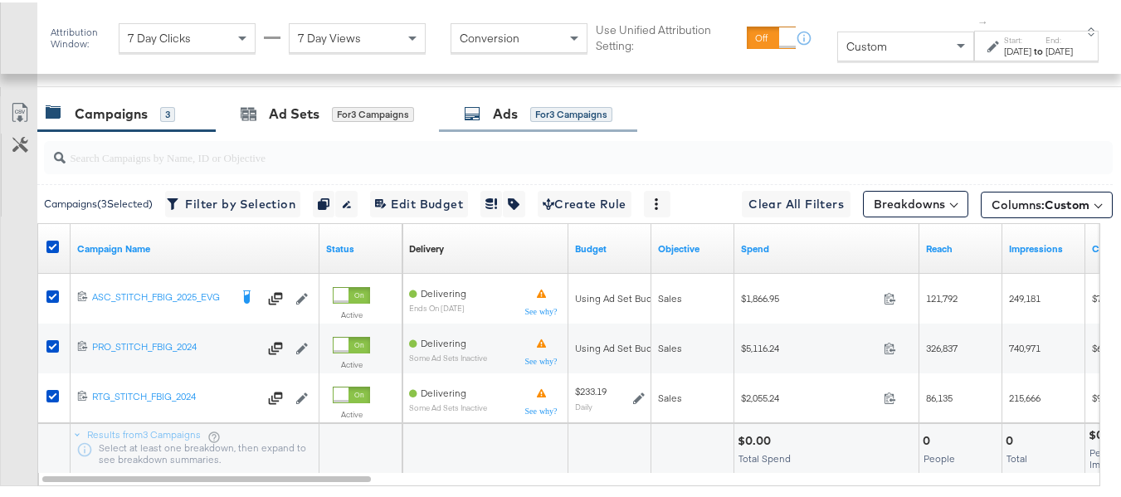
click at [587, 120] on div "for 3 Campaigns" at bounding box center [571, 112] width 82 height 15
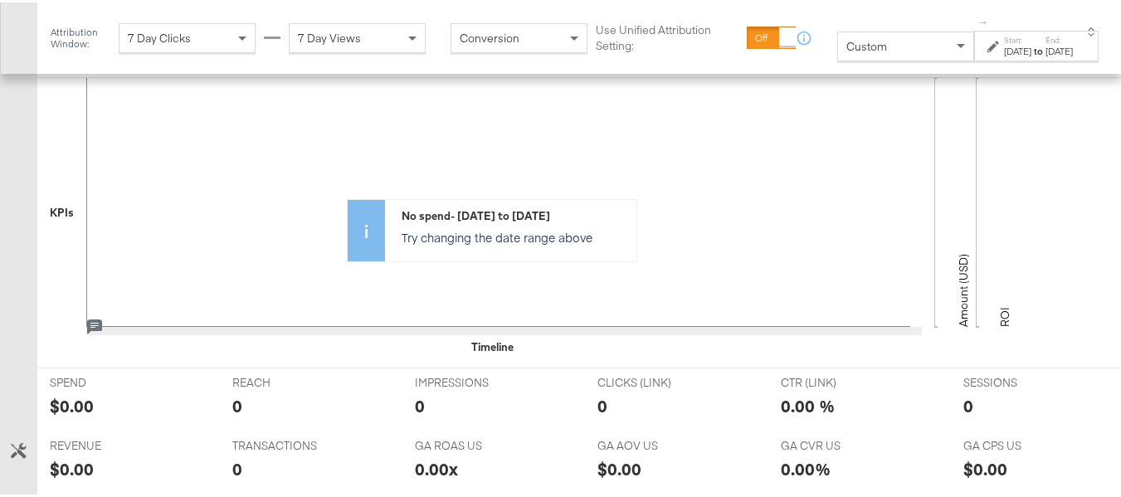
scroll to position [830, 0]
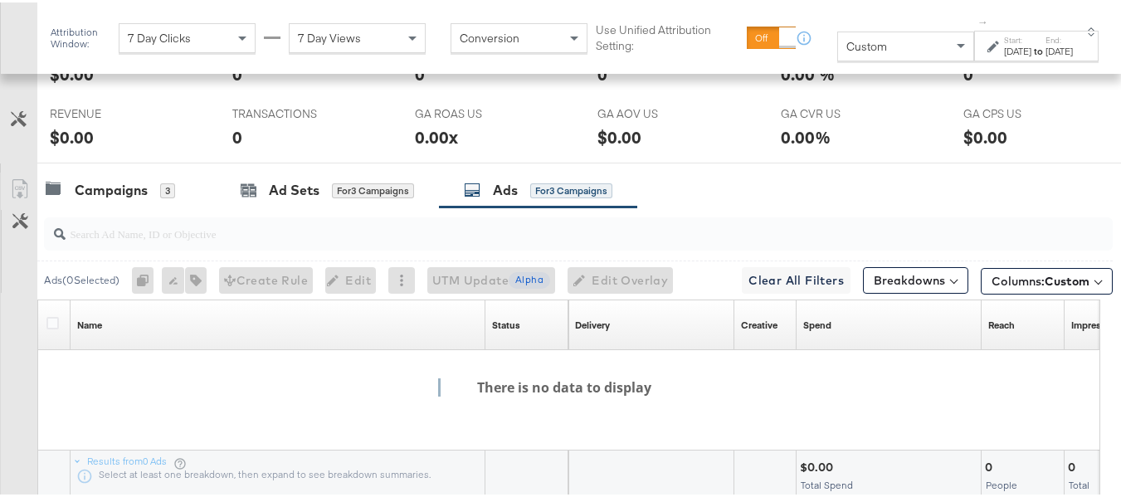
click at [560, 196] on div "for 3 Campaigns" at bounding box center [571, 188] width 82 height 15
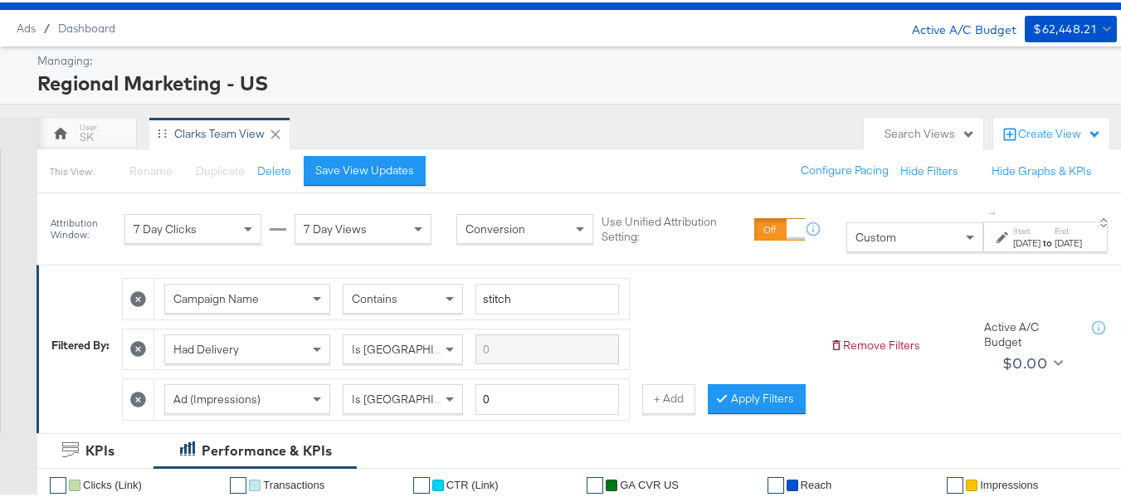
scroll to position [0, 0]
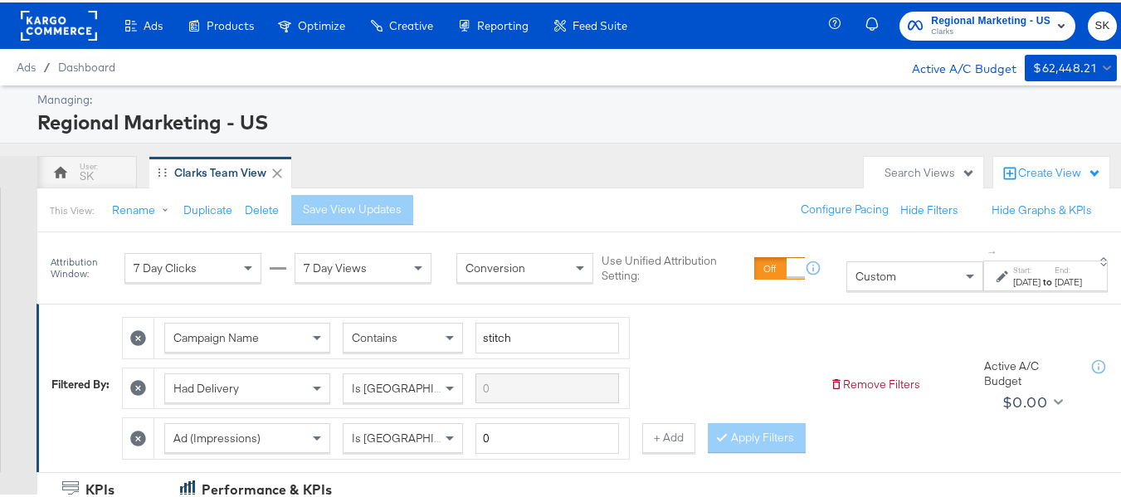
scroll to position [332, 0]
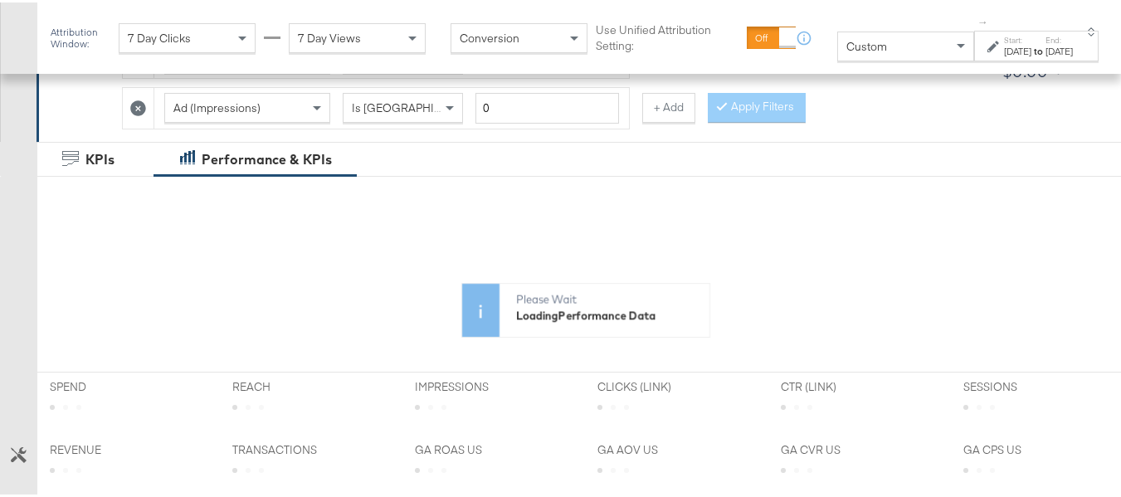
click at [866, 46] on div "Custom" at bounding box center [905, 44] width 135 height 28
click at [1004, 42] on div "Jul 27th 2025" at bounding box center [1017, 48] width 27 height 13
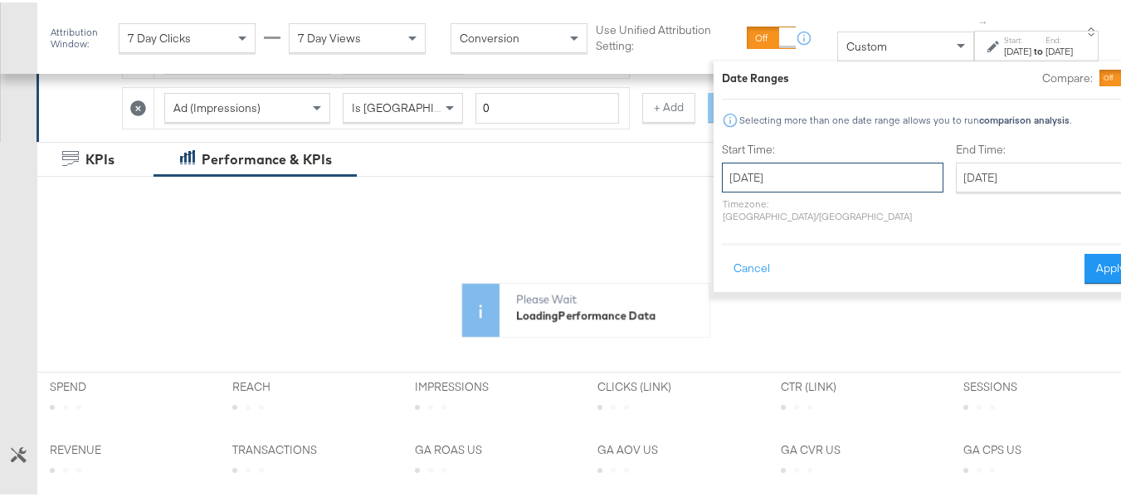
click at [780, 176] on input "July 27th 2025" at bounding box center [833, 175] width 222 height 30
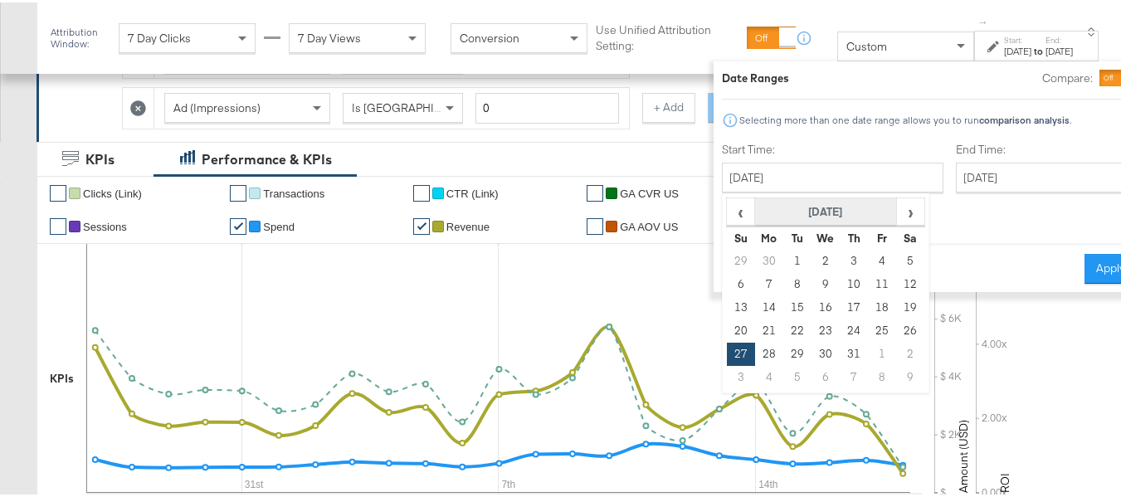
click at [788, 205] on th "July 2025" at bounding box center [826, 210] width 142 height 28
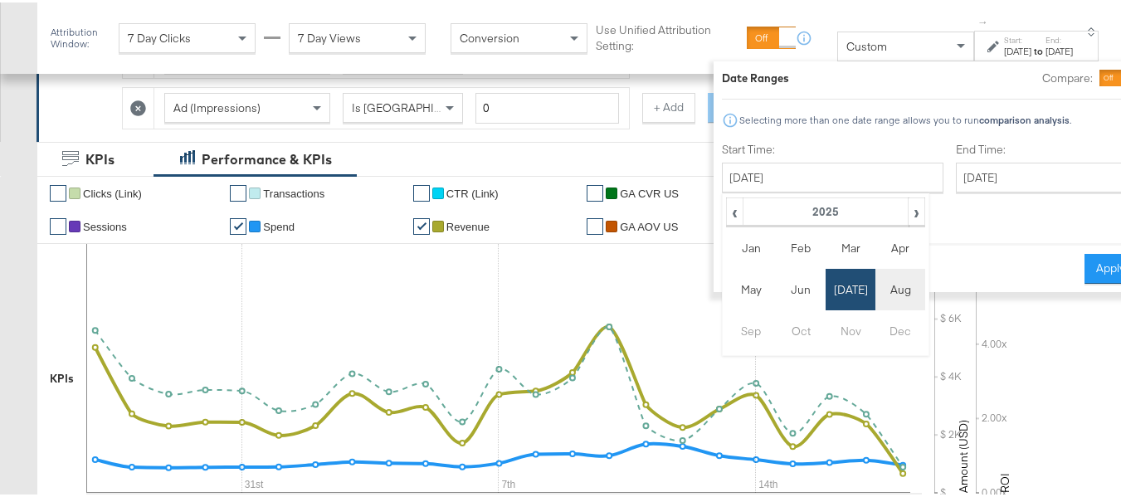
click at [876, 285] on td "Aug" at bounding box center [901, 286] width 50 height 41
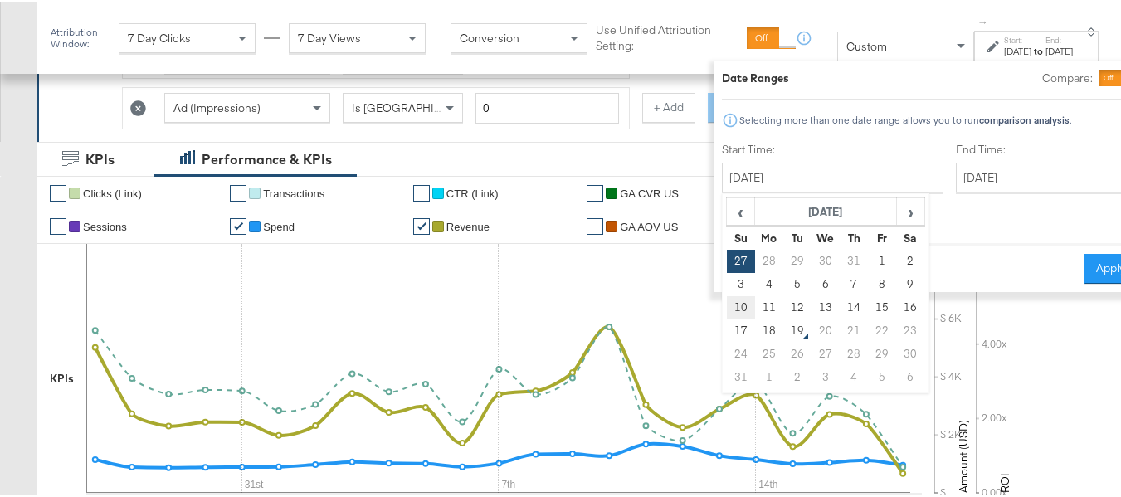
click at [727, 309] on td "10" at bounding box center [741, 305] width 28 height 23
type input "August 10th 2025"
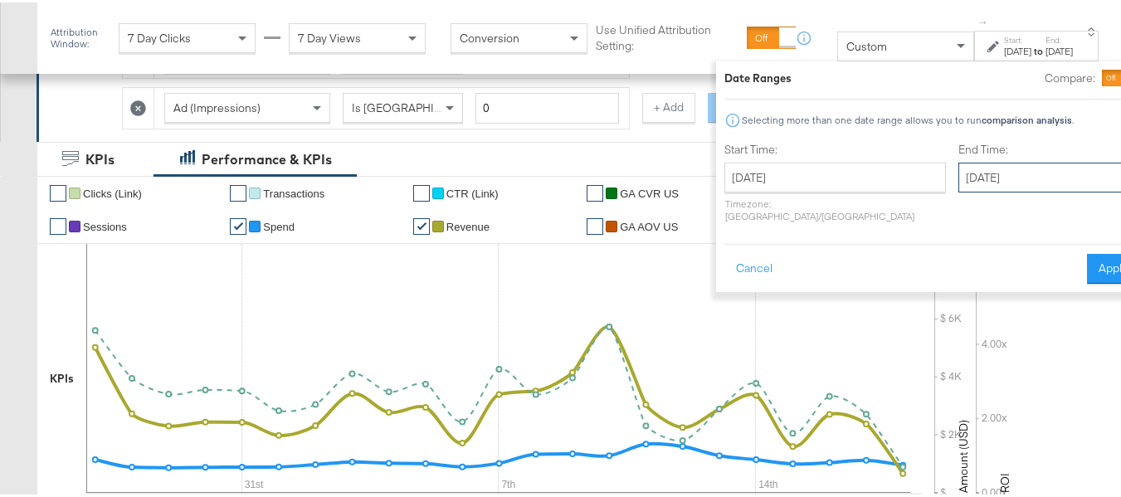
click at [959, 185] on input "August 18th 2025" at bounding box center [1046, 175] width 174 height 30
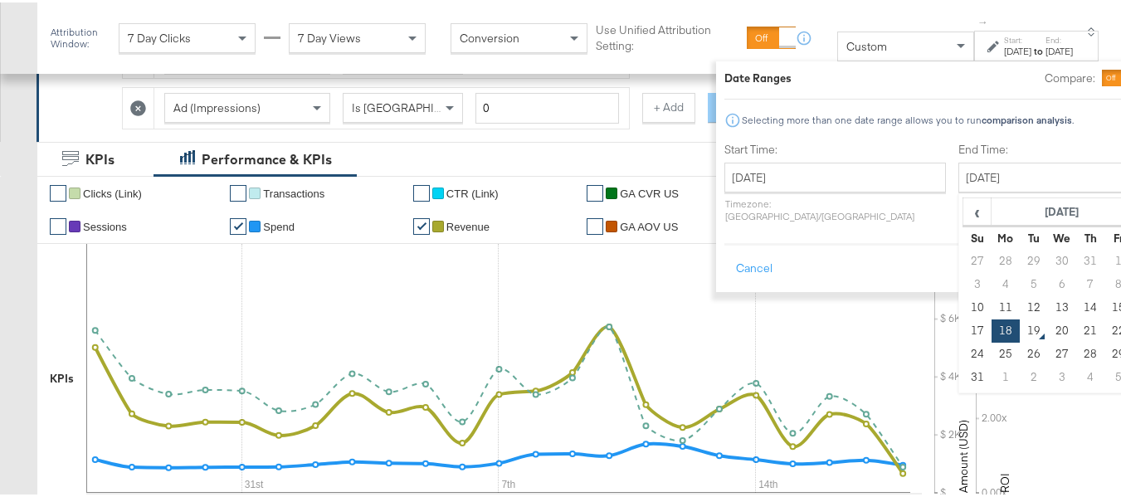
type input "August 16th 2025"
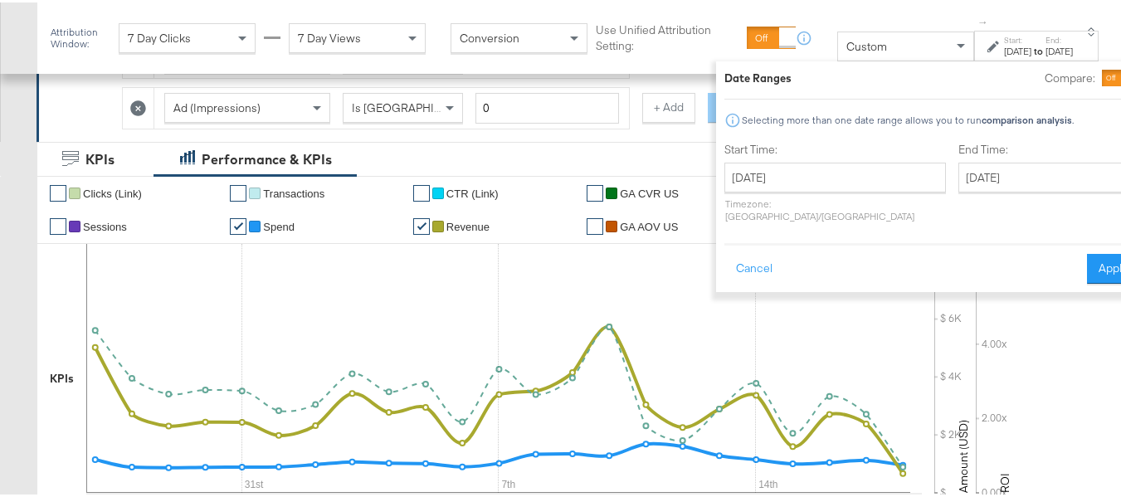
click at [1059, 241] on div "Cancel Apply" at bounding box center [932, 261] width 415 height 41
click at [1087, 258] on button "Apply" at bounding box center [1113, 266] width 52 height 30
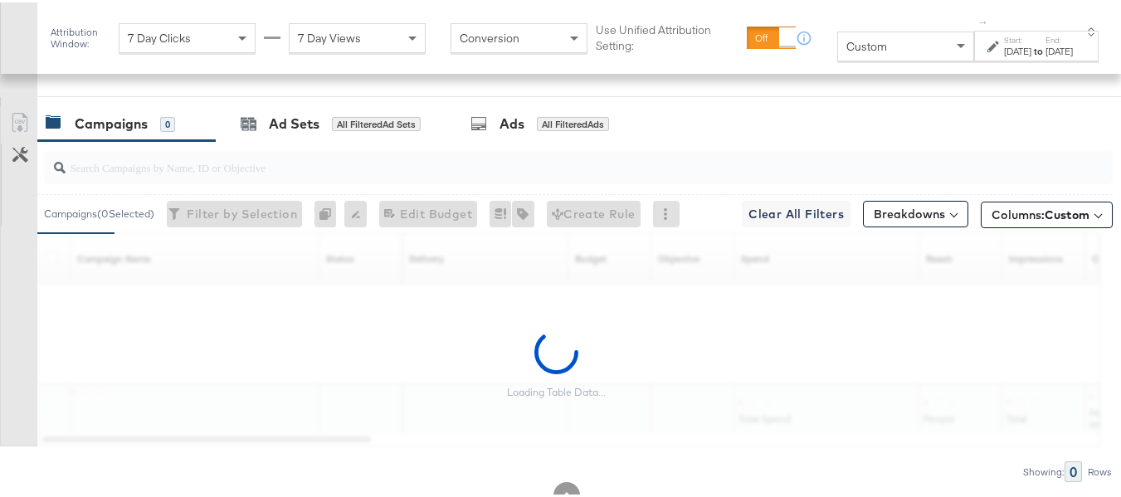
scroll to position [827, 0]
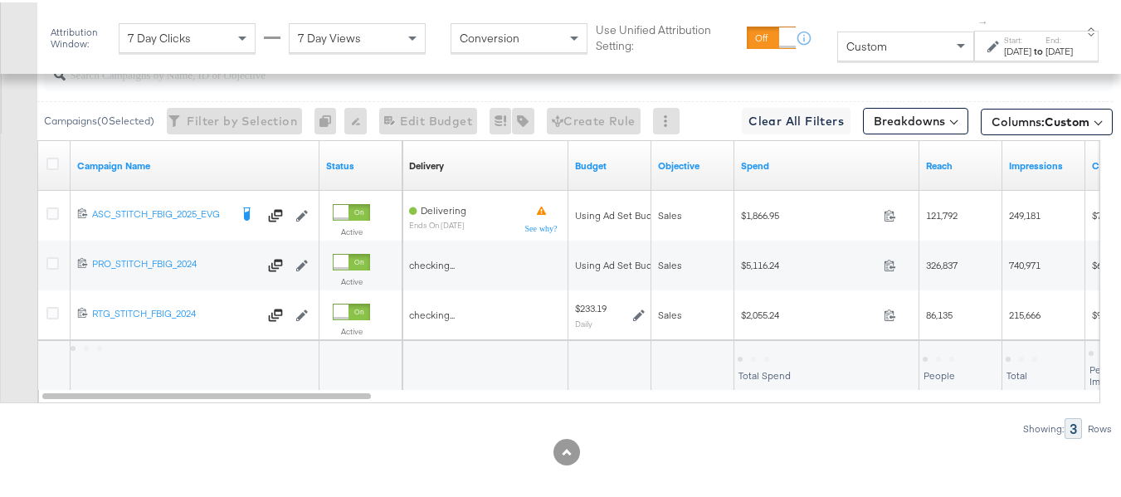
drag, startPoint x: 55, startPoint y: 192, endPoint x: 44, endPoint y: 204, distance: 16.5
click at [55, 168] on icon at bounding box center [52, 161] width 12 height 12
click at [0, 0] on input "checkbox" at bounding box center [0, 0] width 0 height 0
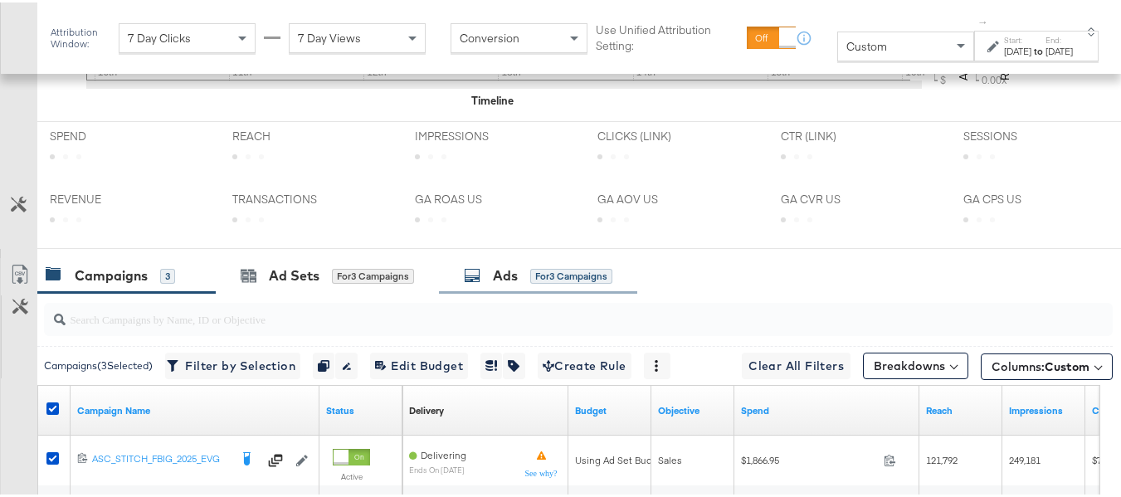
click at [516, 256] on div "Ads for 3 Campaigns" at bounding box center [538, 274] width 198 height 36
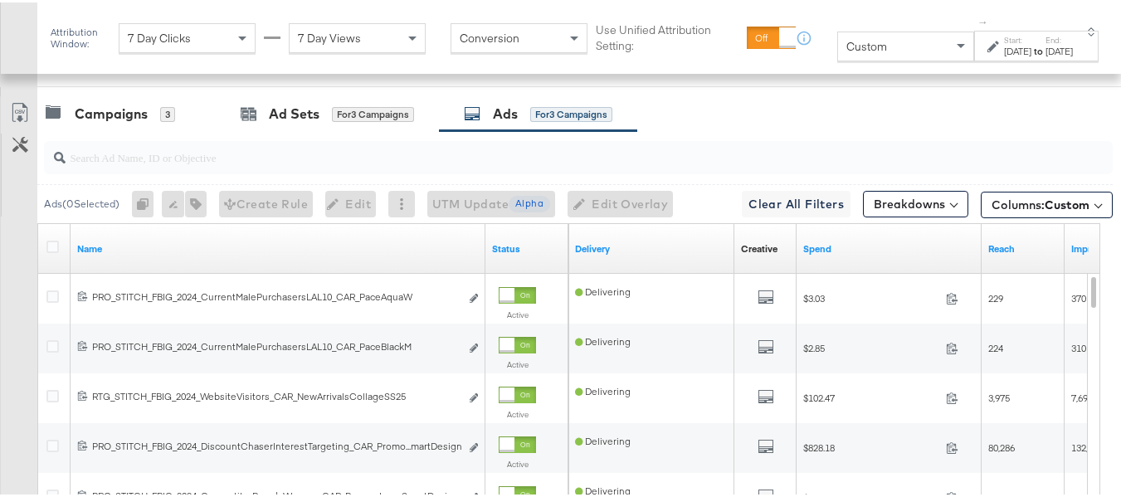
click at [134, 164] on input "search" at bounding box center [542, 148] width 953 height 32
paste input "promo+logo, promocollage, promomulti, promoprice"
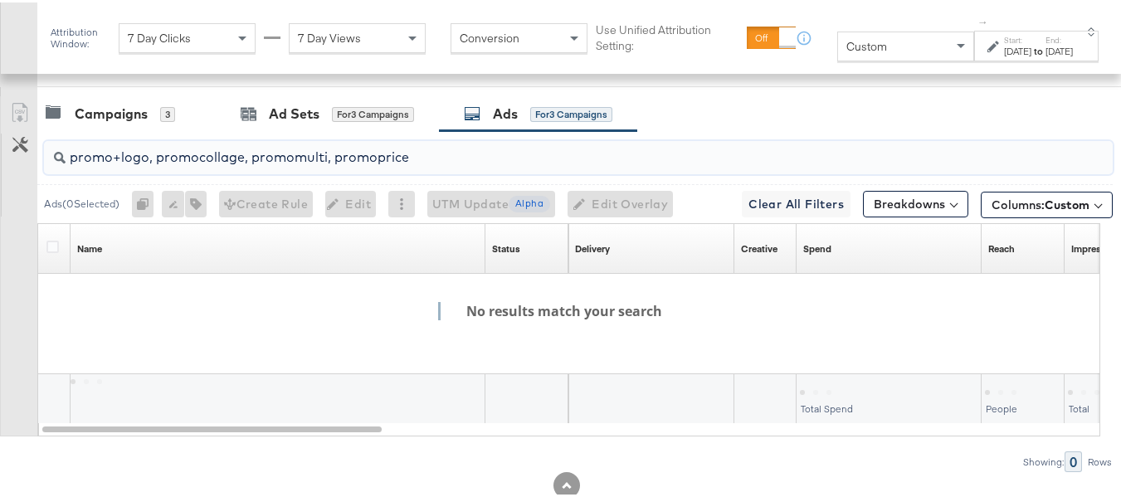
drag, startPoint x: 144, startPoint y: 189, endPoint x: 178, endPoint y: 189, distance: 34.0
click at [178, 164] on input "promo+logo, promocollage, promomulti, promoprice" at bounding box center [542, 148] width 953 height 32
drag, startPoint x: 147, startPoint y: 186, endPoint x: 545, endPoint y: 188, distance: 398.4
click at [545, 164] on input "promo+logo, promocollage, promomulti, promoprice" at bounding box center [542, 148] width 953 height 32
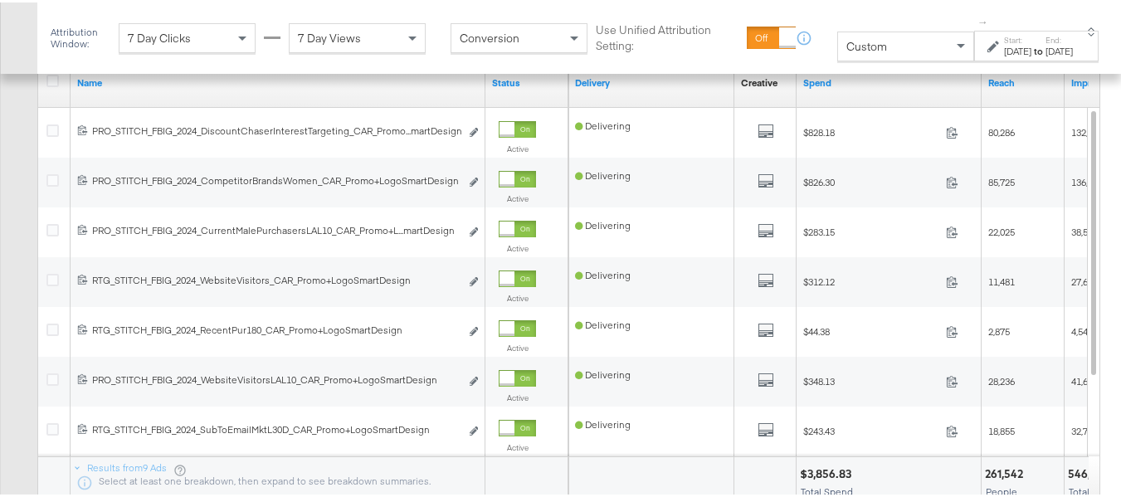
scroll to position [1155, 0]
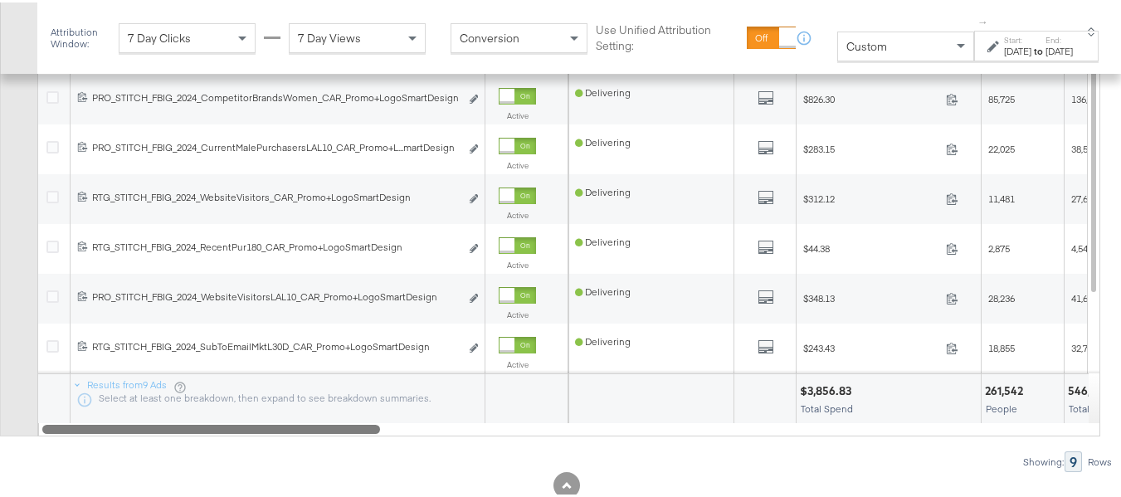
click at [340, 433] on div at bounding box center [211, 426] width 338 height 14
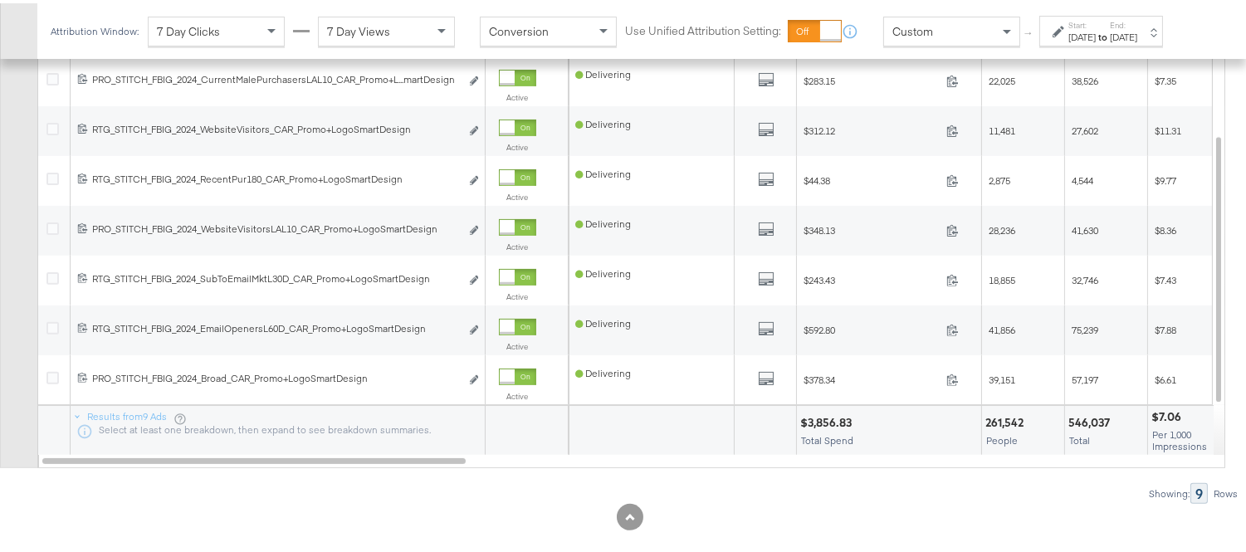
scroll to position [1054, 0]
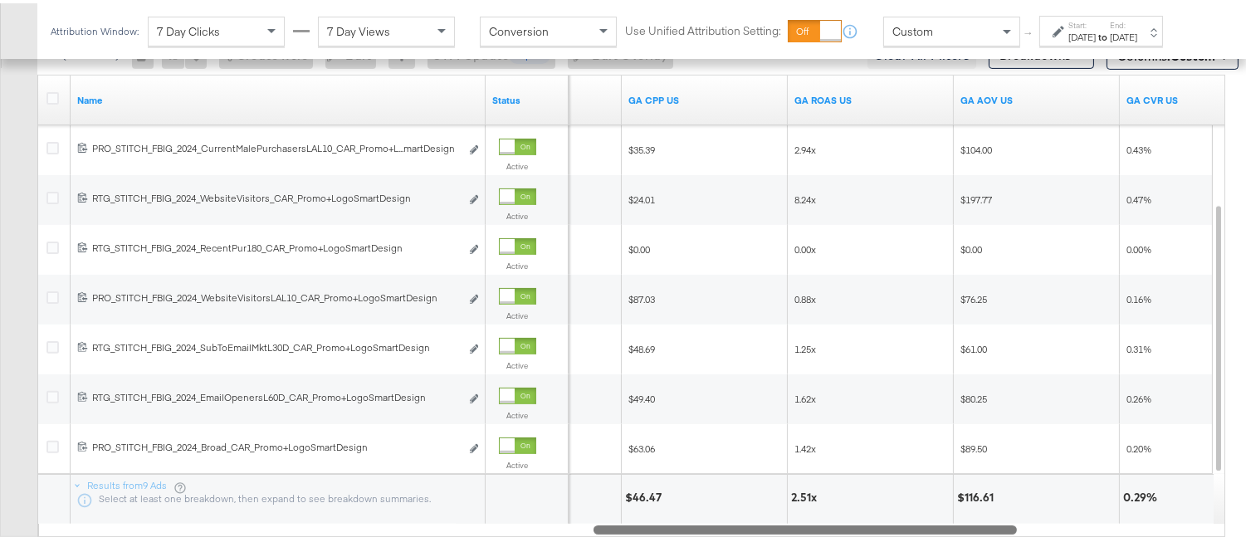
drag, startPoint x: 460, startPoint y: 529, endPoint x: 927, endPoint y: 513, distance: 467.5
click at [927, 496] on div "Name Status Revenue GA CPP US GA ROAS US GA AOV US GA CVR US 120214256056470515…" at bounding box center [631, 302] width 1188 height 462
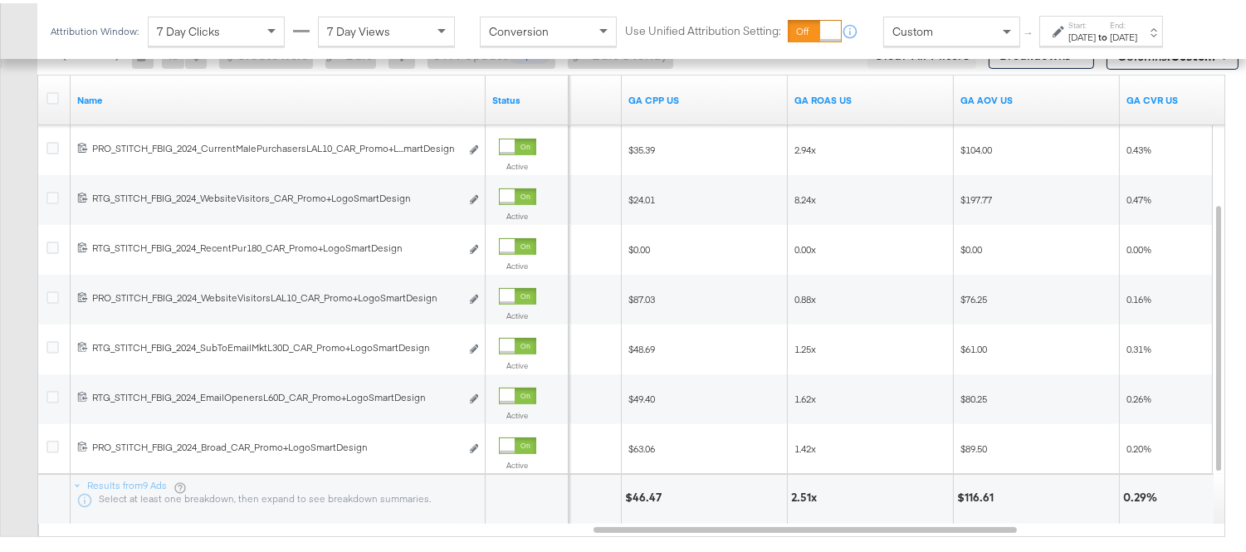
click at [916, 90] on div "GA ROAS US" at bounding box center [871, 97] width 166 height 27
click at [876, 100] on link "GA ROAS US" at bounding box center [870, 96] width 153 height 13
click at [876, 100] on link "GA ROAS US ↓" at bounding box center [870, 96] width 153 height 13
click at [876, 100] on link "GA ROAS US ↑" at bounding box center [870, 96] width 153 height 13
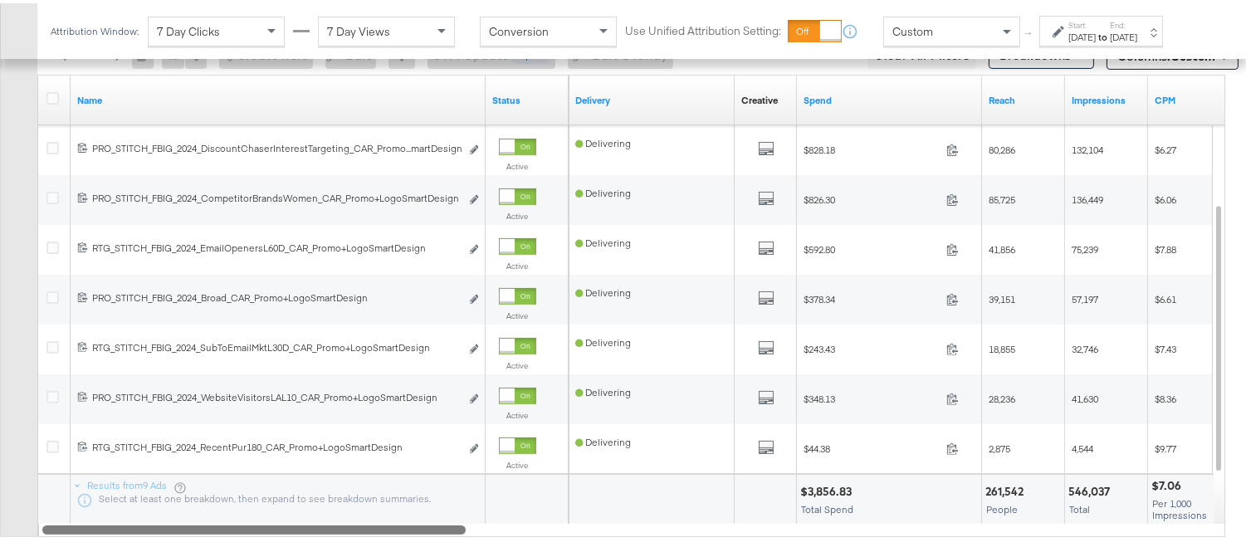
drag, startPoint x: 1001, startPoint y: 528, endPoint x: 364, endPoint y: 529, distance: 637.4
click at [364, 496] on div at bounding box center [253, 526] width 423 height 14
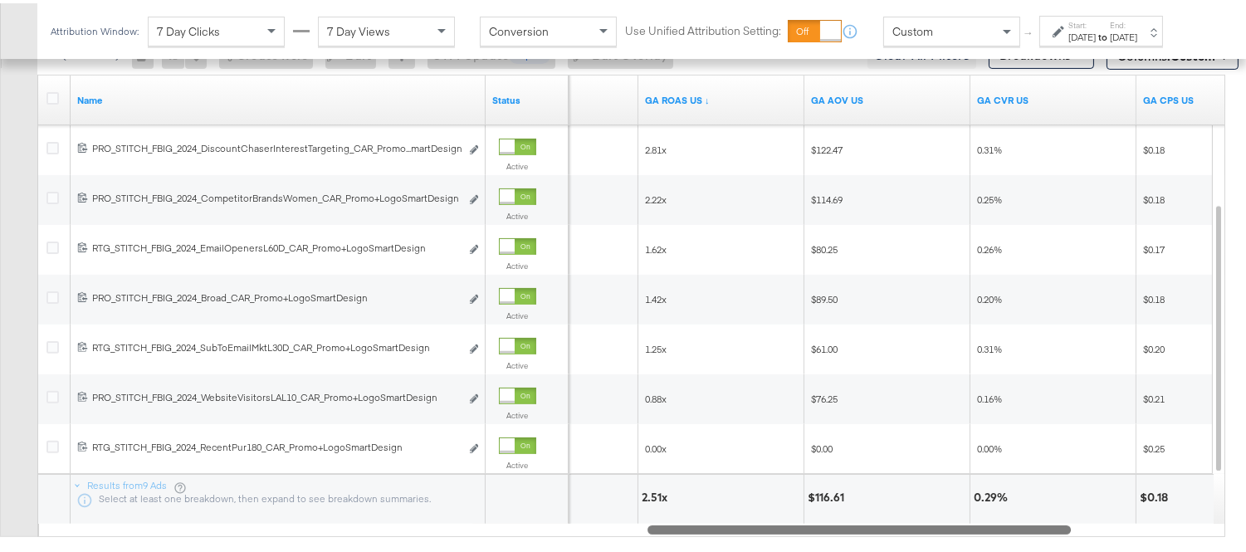
drag, startPoint x: 436, startPoint y: 524, endPoint x: 1040, endPoint y: 531, distance: 604.2
click at [1040, 496] on div at bounding box center [858, 526] width 423 height 14
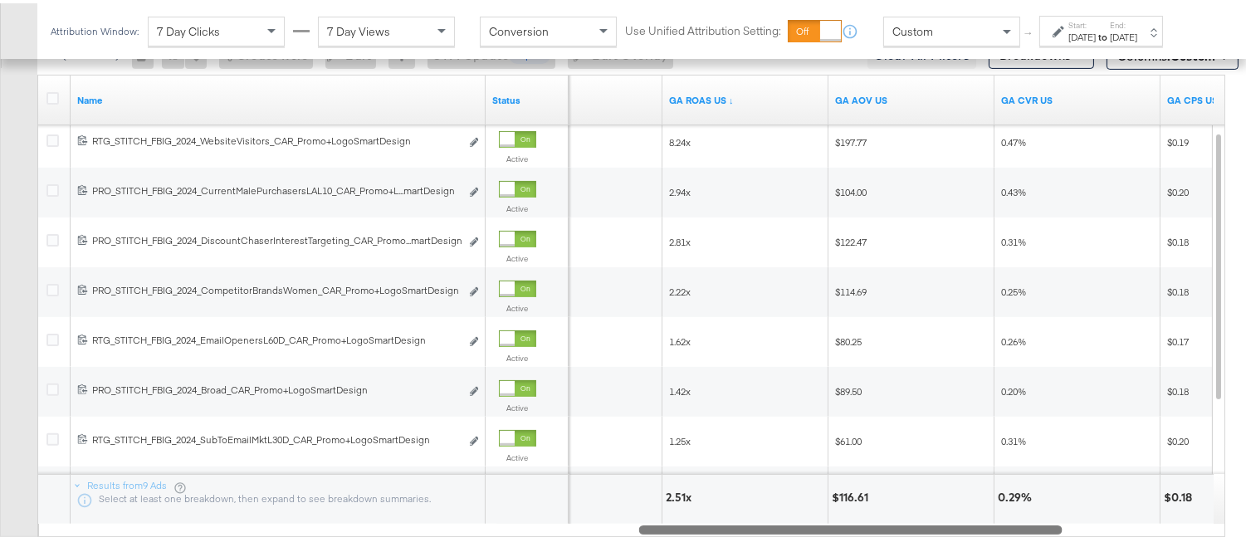
drag, startPoint x: 708, startPoint y: 529, endPoint x: 694, endPoint y: 526, distance: 14.5
click at [694, 496] on div at bounding box center [850, 526] width 423 height 14
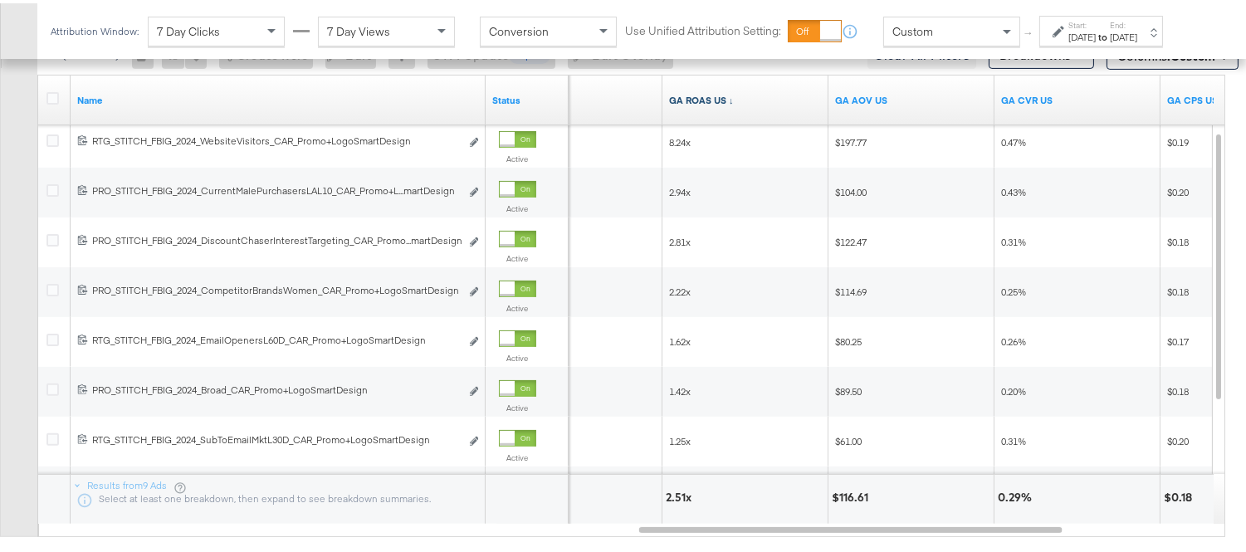
click at [724, 100] on link "GA ROAS US ↓" at bounding box center [745, 96] width 153 height 13
click at [725, 100] on link "GA ROAS US ↑" at bounding box center [745, 96] width 153 height 13
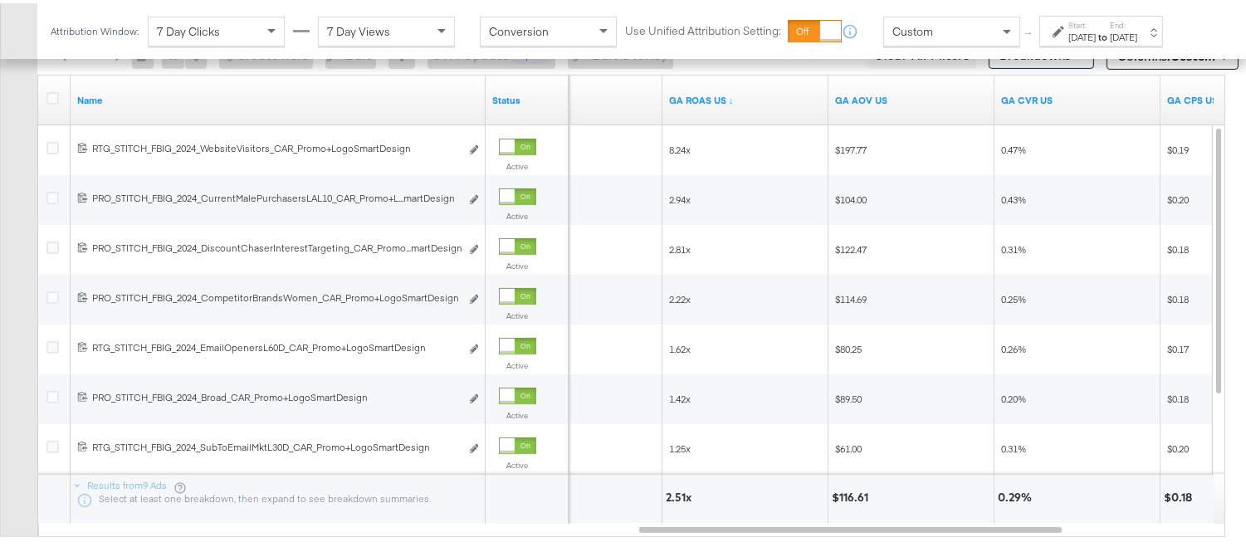
scroll to position [961, 0]
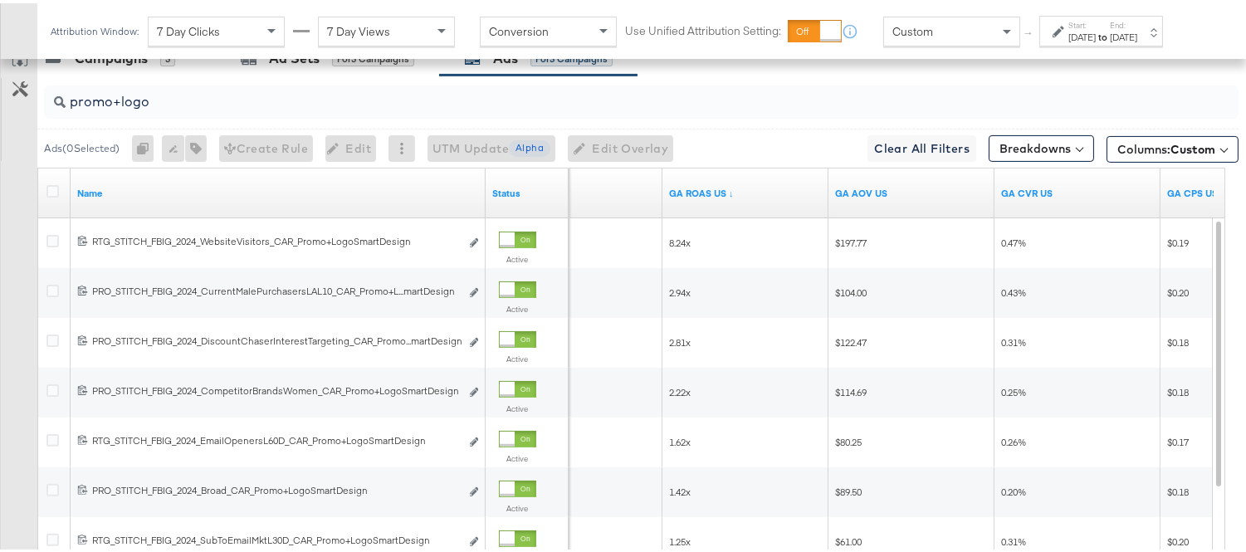
click at [42, 184] on div at bounding box center [55, 190] width 31 height 30
click at [45, 192] on div at bounding box center [55, 190] width 31 height 30
click at [46, 193] on icon at bounding box center [52, 188] width 12 height 12
click at [0, 0] on input "checkbox" at bounding box center [0, 0] width 0 height 0
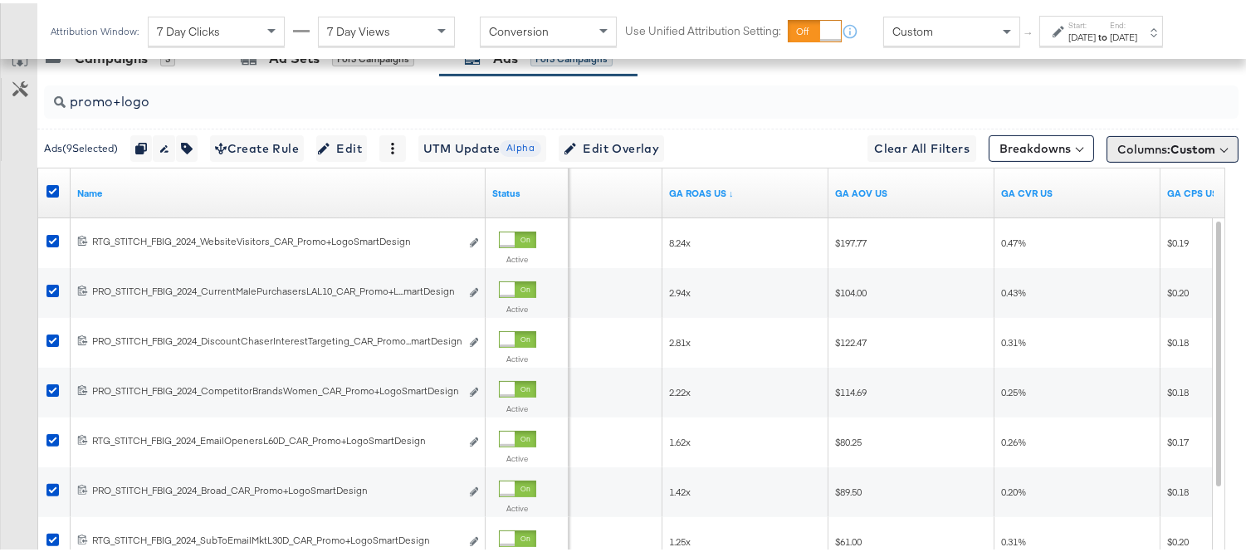
click at [1132, 141] on span "Columns: Custom" at bounding box center [1166, 146] width 98 height 17
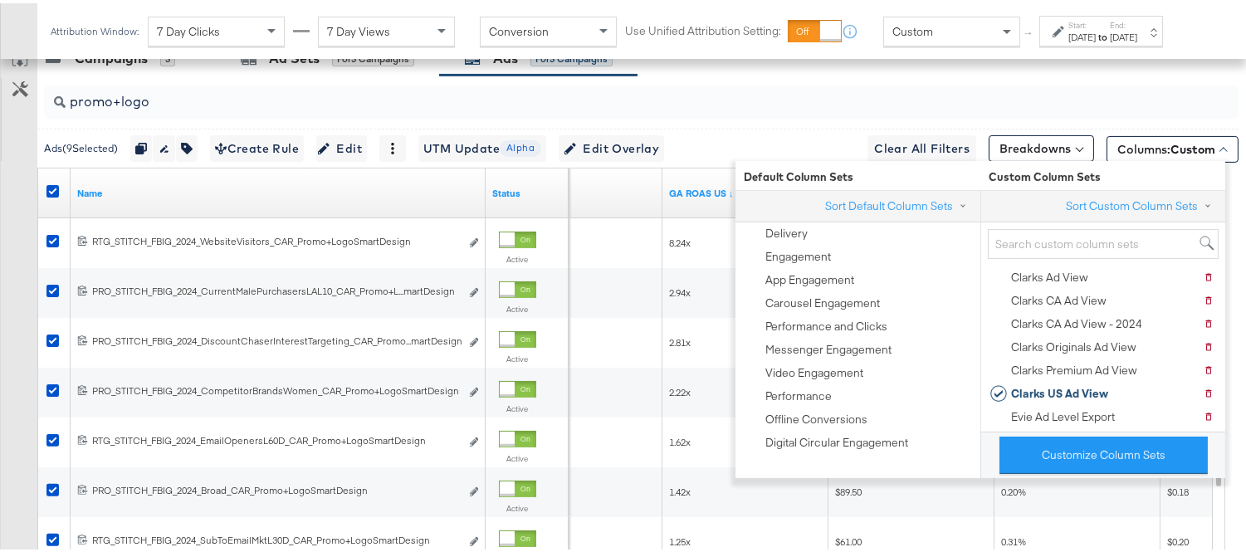
click at [0, 260] on div "Customize KPIs Export as CSV" at bounding box center [18, 331] width 37 height 589
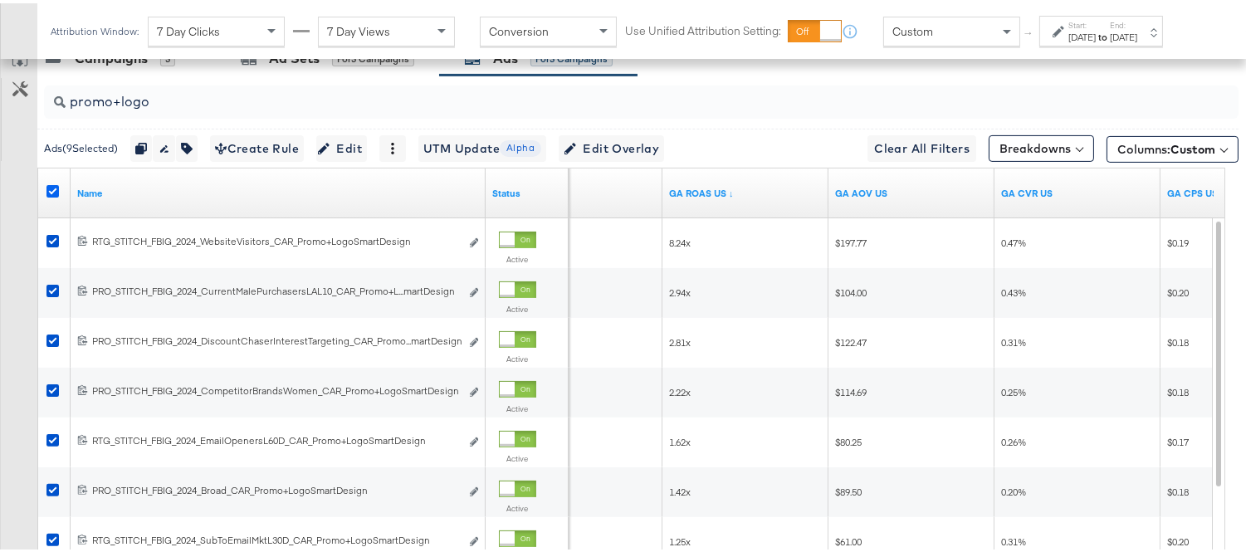
click at [50, 188] on icon at bounding box center [52, 188] width 12 height 12
click at [0, 0] on input "checkbox" at bounding box center [0, 0] width 0 height 0
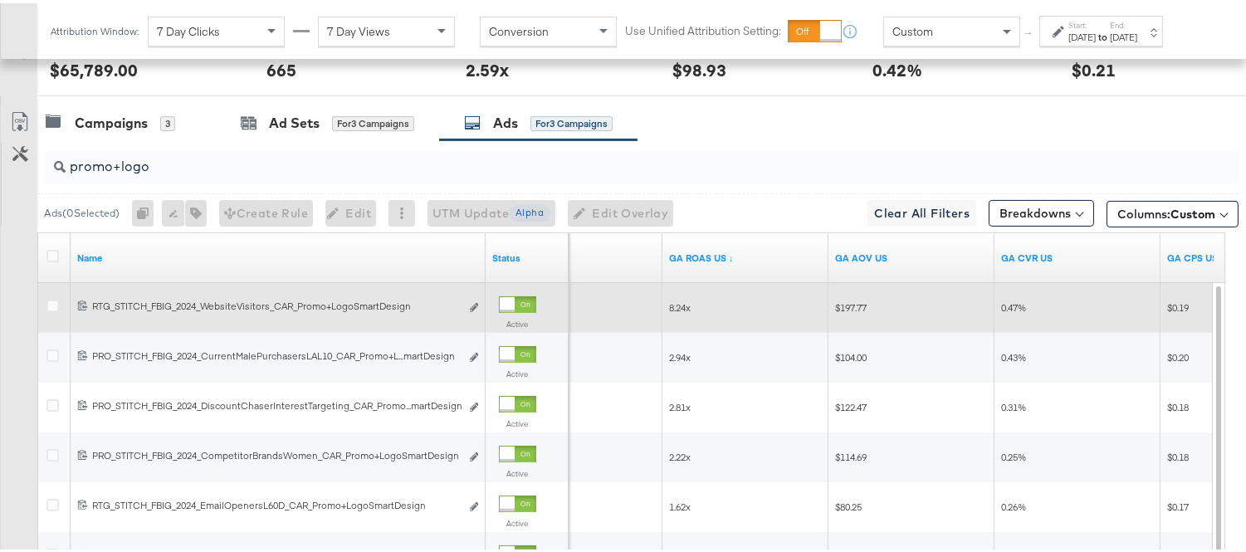
scroll to position [869, 0]
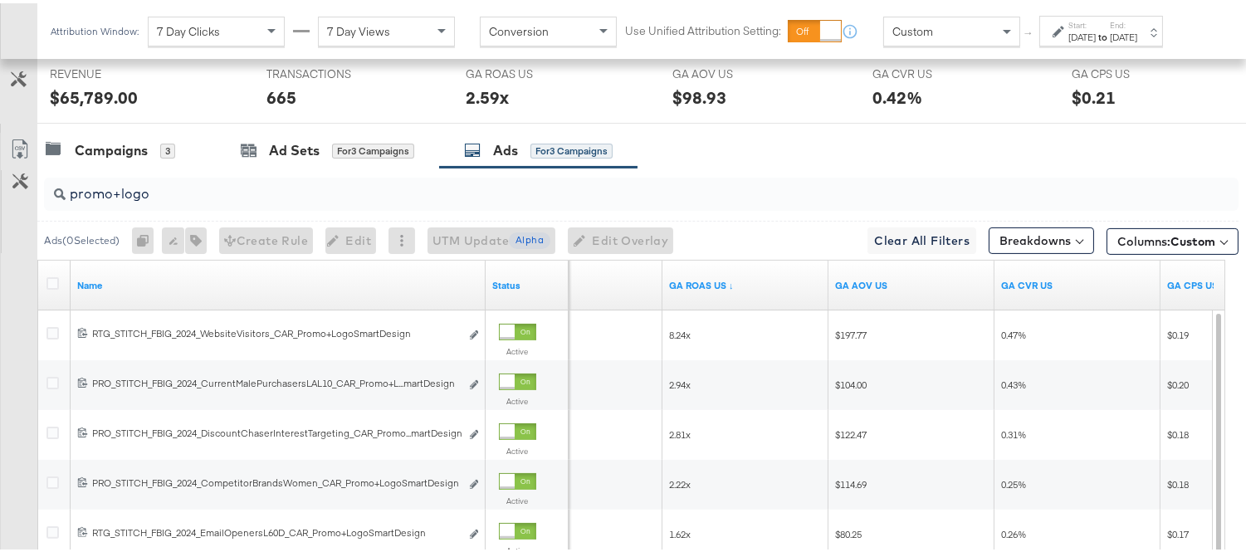
click at [206, 193] on input "promo+logo" at bounding box center [599, 184] width 1066 height 32
paste input "collage"
click at [510, 286] on link "Status" at bounding box center [527, 282] width 70 height 13
click at [510, 286] on link "Status ↑" at bounding box center [527, 282] width 70 height 13
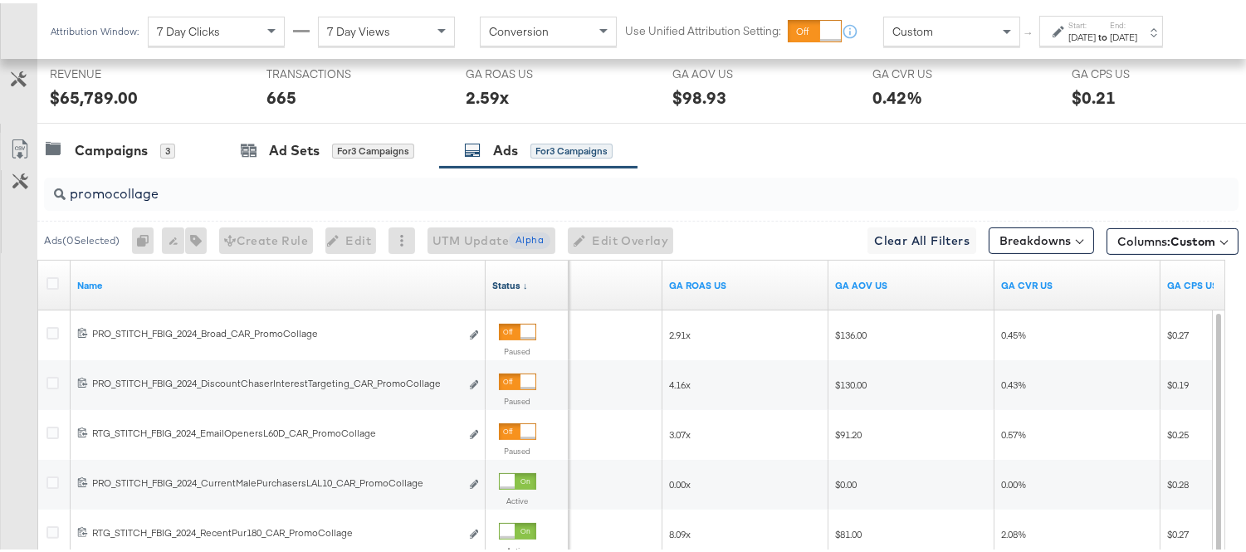
click at [510, 286] on link "Status ↓" at bounding box center [527, 282] width 70 height 13
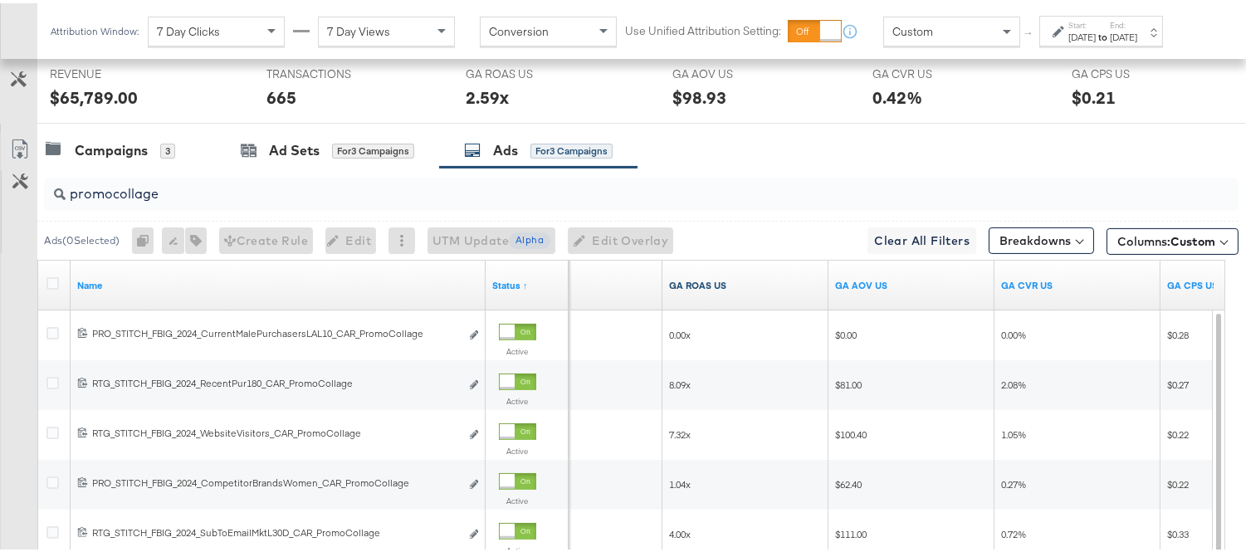
click at [749, 288] on link "GA ROAS US" at bounding box center [745, 282] width 153 height 13
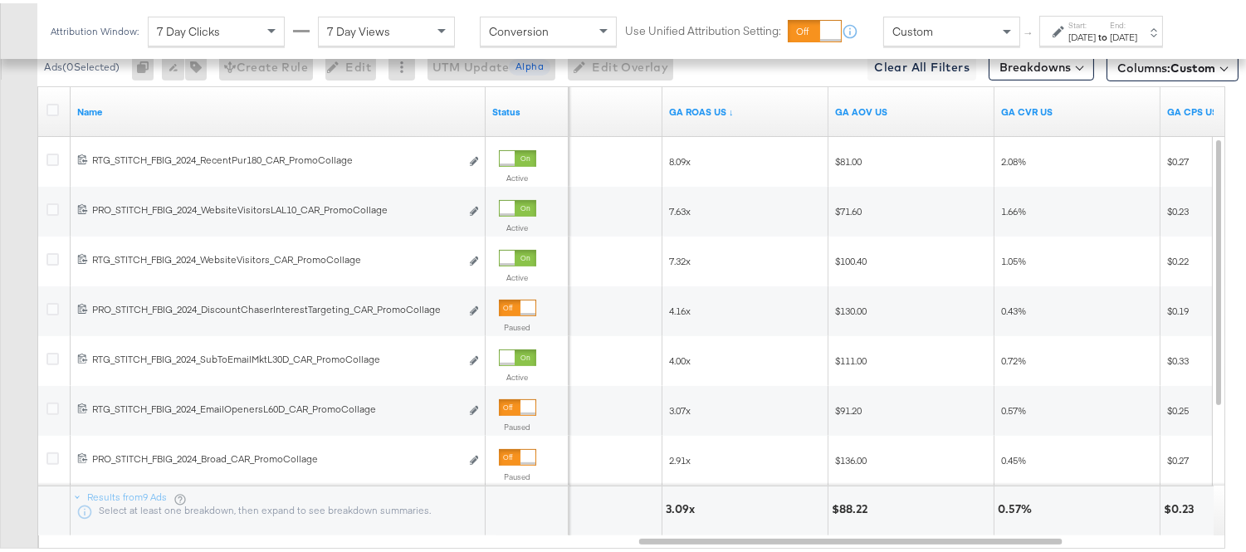
scroll to position [1054, 0]
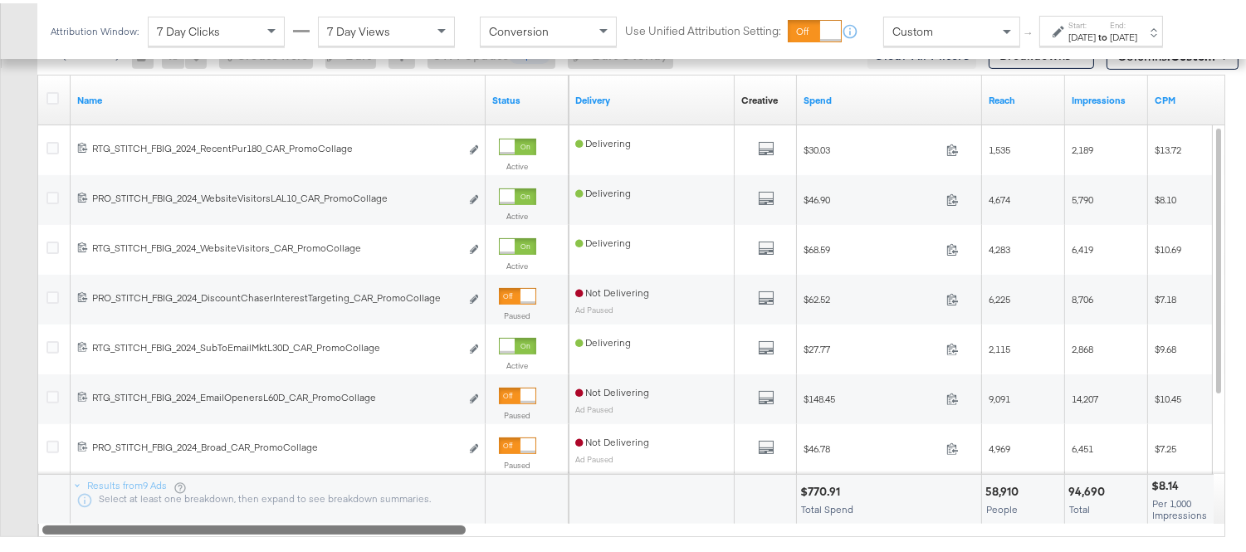
drag, startPoint x: 735, startPoint y: 526, endPoint x: 0, endPoint y: 587, distance: 737.8
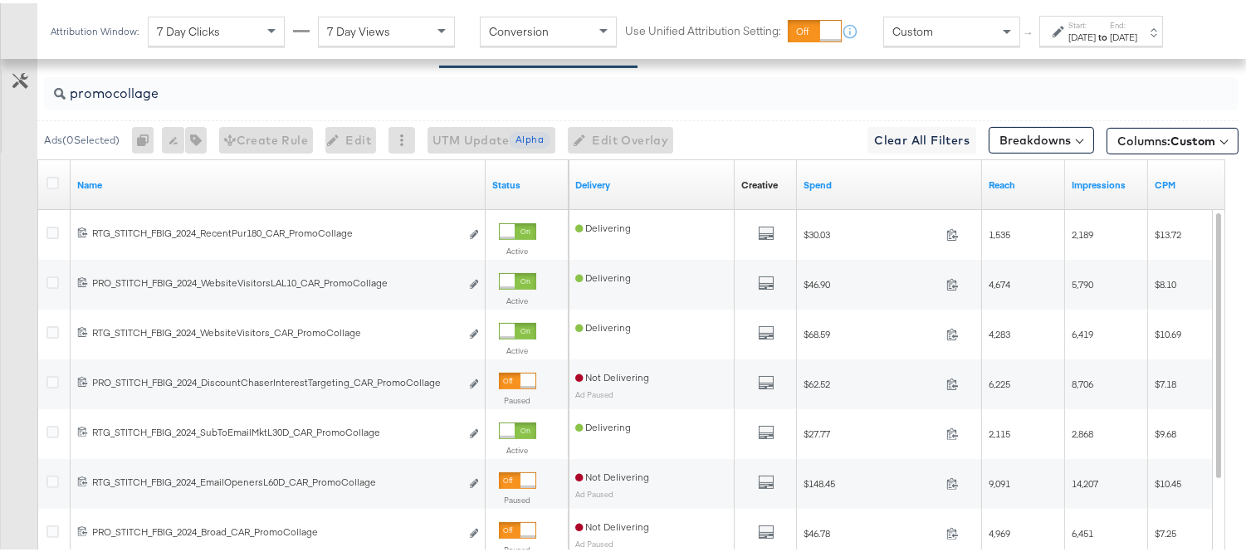
scroll to position [869, 0]
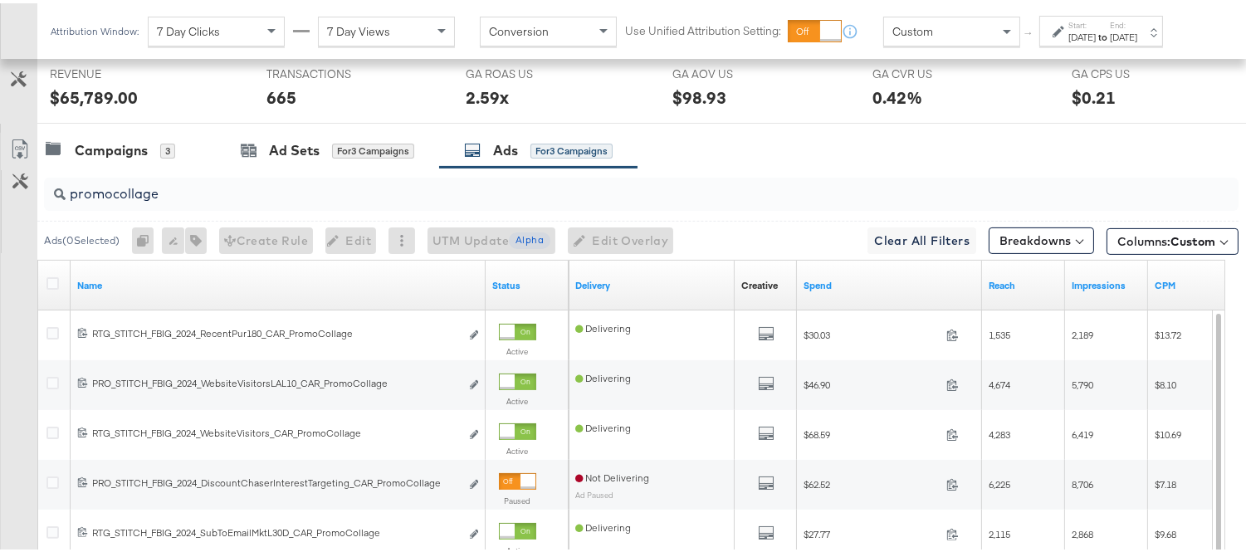
click at [198, 183] on input "promocollage" at bounding box center [599, 184] width 1066 height 32
paste input "multi"
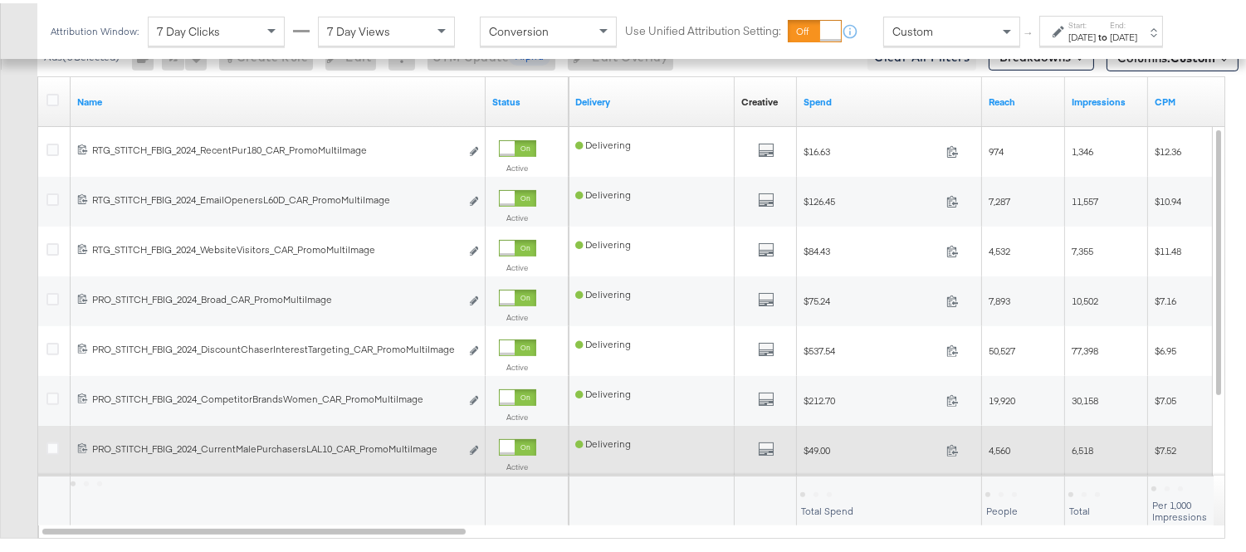
scroll to position [1054, 0]
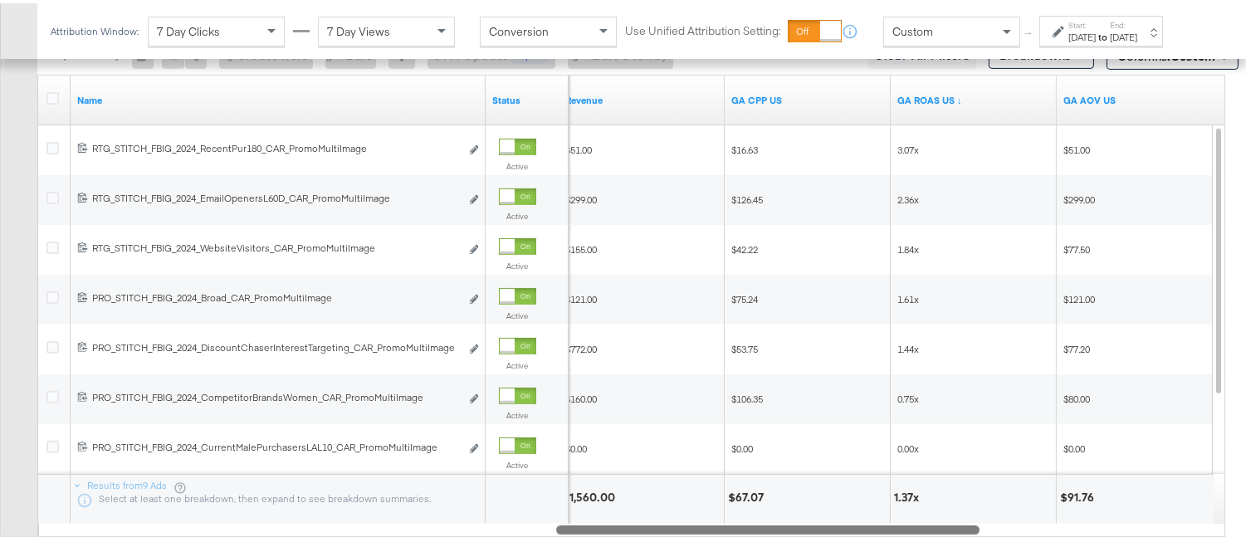
drag, startPoint x: 428, startPoint y: 531, endPoint x: 942, endPoint y: 506, distance: 514.3
click at [942, 496] on div "Name Status Revenue GA CPP US GA ROAS US ↓ GA AOV US 120210889485690515 RTG_STI…" at bounding box center [631, 302] width 1188 height 462
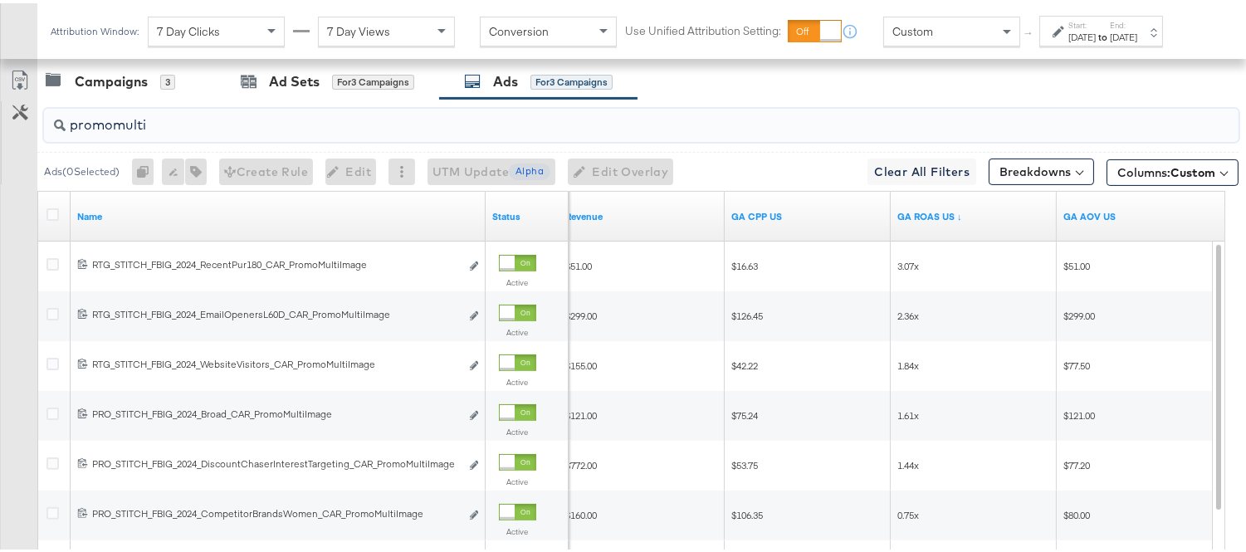
scroll to position [869, 0]
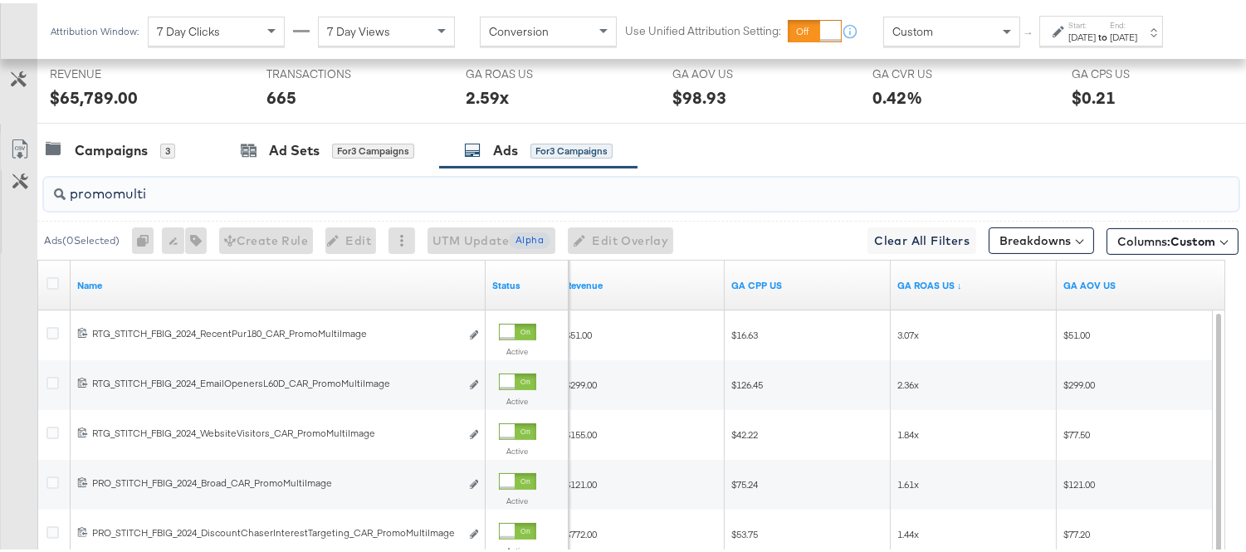
click at [193, 181] on input "promomulti" at bounding box center [599, 184] width 1066 height 32
paste input "+logo"
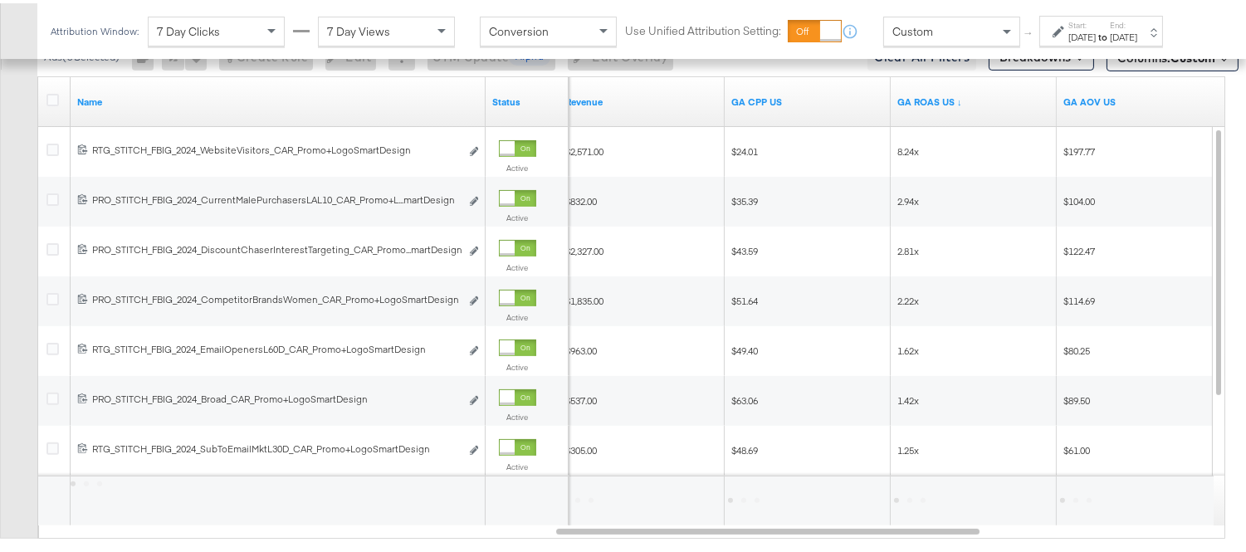
scroll to position [1054, 0]
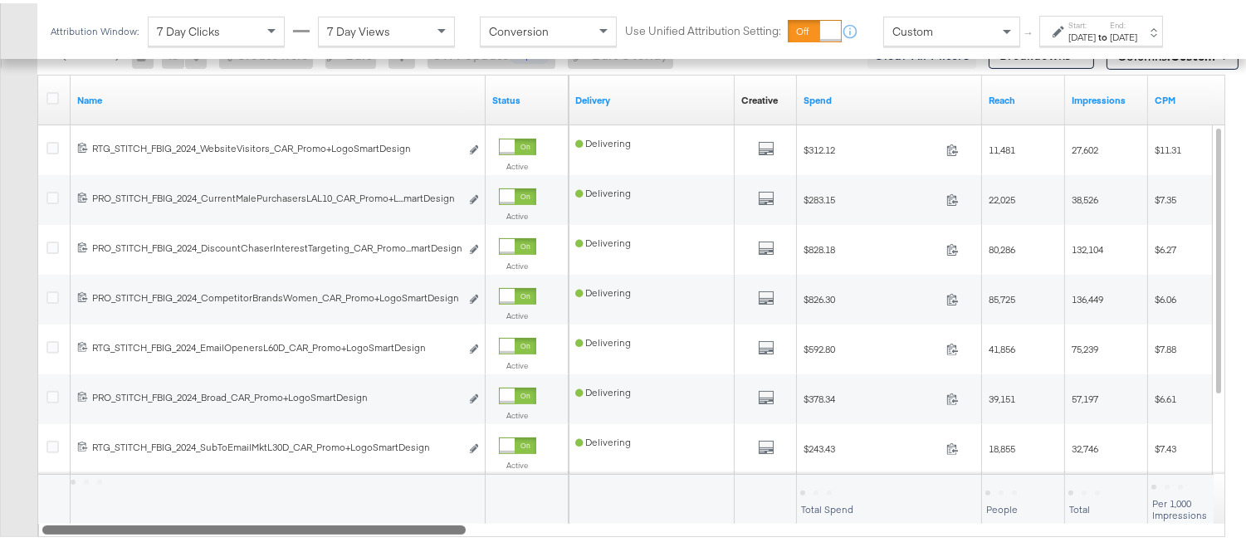
drag, startPoint x: 739, startPoint y: 527, endPoint x: 0, endPoint y: 528, distance: 738.6
click at [0, 496] on div "Customize KPIs Export as CSV Name Status Delivery Creative Sorting Unavailable …" at bounding box center [619, 302] width 1238 height 462
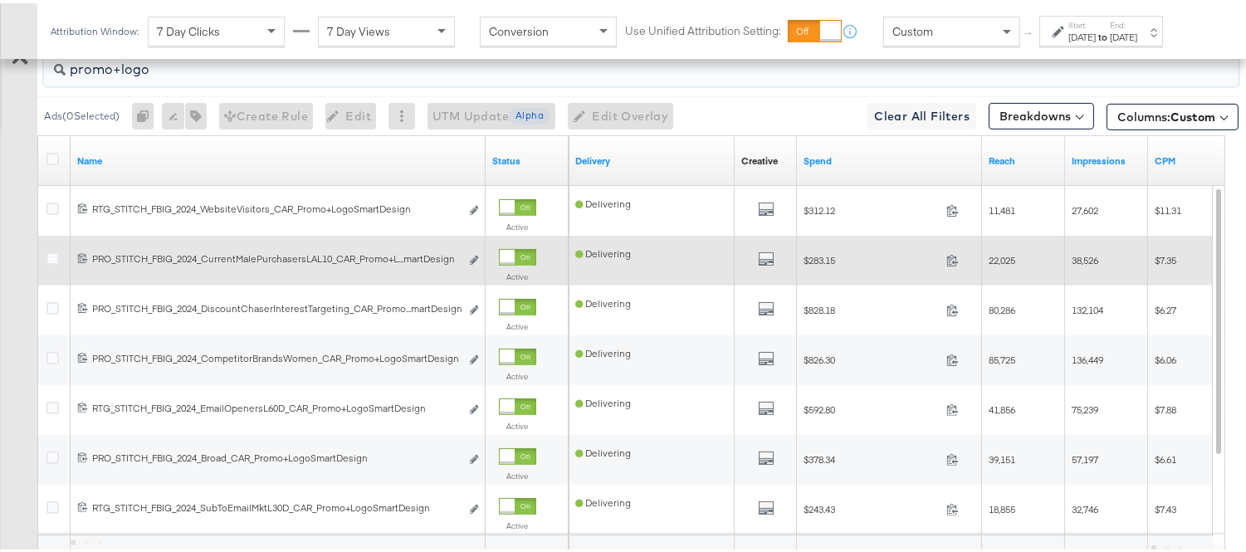
scroll to position [961, 0]
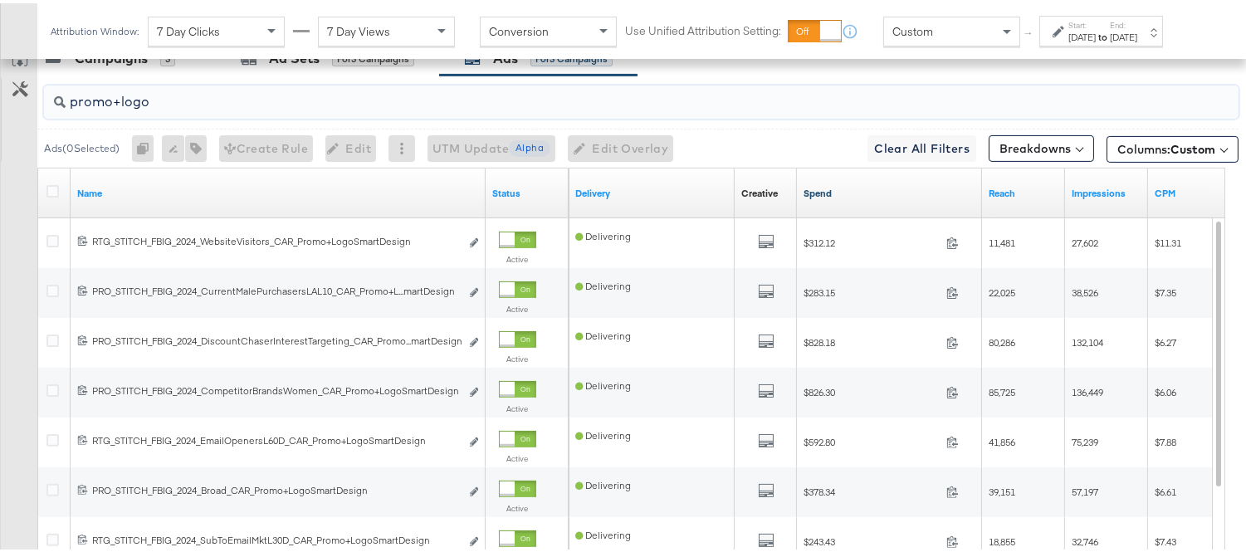
type input "promo+logo"
click at [868, 191] on link "Spend" at bounding box center [889, 189] width 172 height 13
click at [861, 192] on link "Spend ↓" at bounding box center [889, 189] width 172 height 13
click at [861, 192] on link "Spend ↑" at bounding box center [889, 189] width 172 height 13
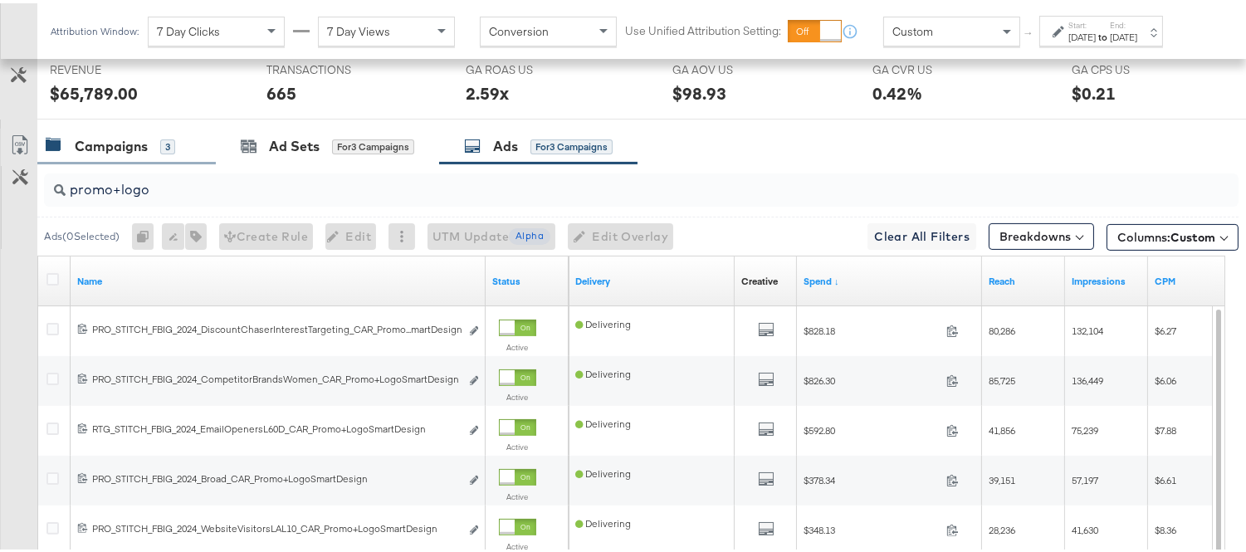
scroll to position [777, 0]
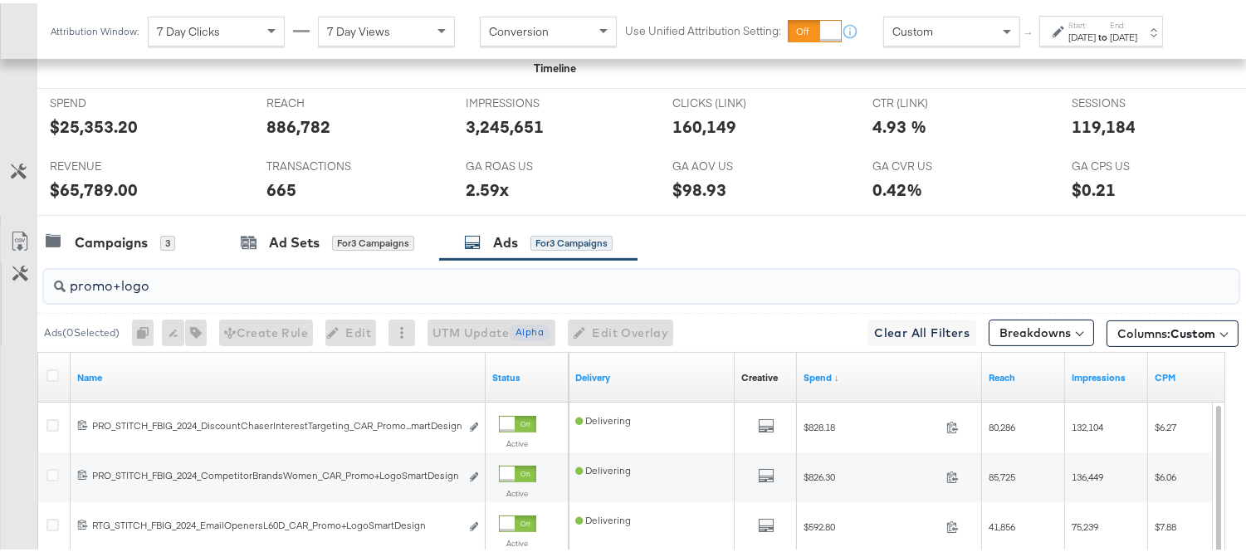
click at [161, 278] on input "promo+logo" at bounding box center [599, 276] width 1066 height 32
click at [120, 242] on div "Campaigns" at bounding box center [111, 239] width 73 height 19
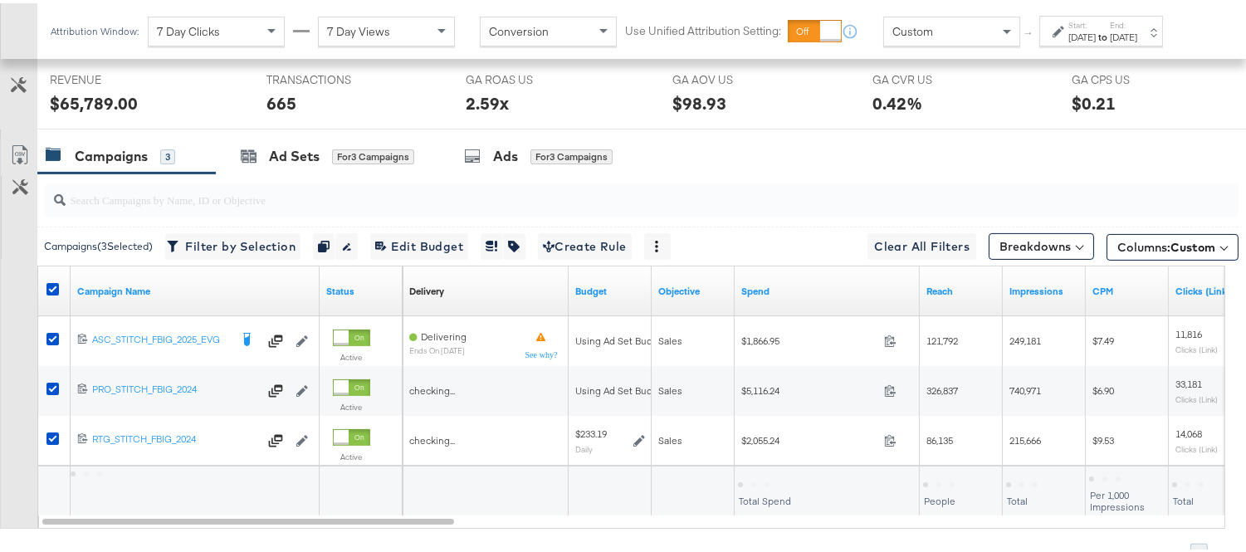
scroll to position [947, 0]
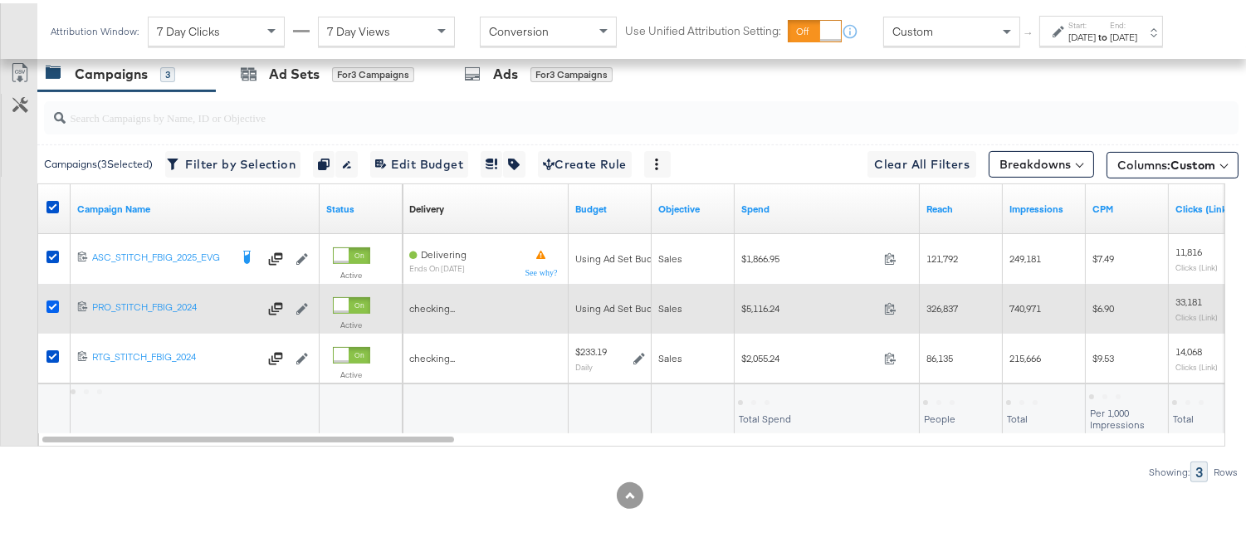
click at [51, 305] on icon at bounding box center [52, 303] width 12 height 12
click at [0, 0] on input "checkbox" at bounding box center [0, 0] width 0 height 0
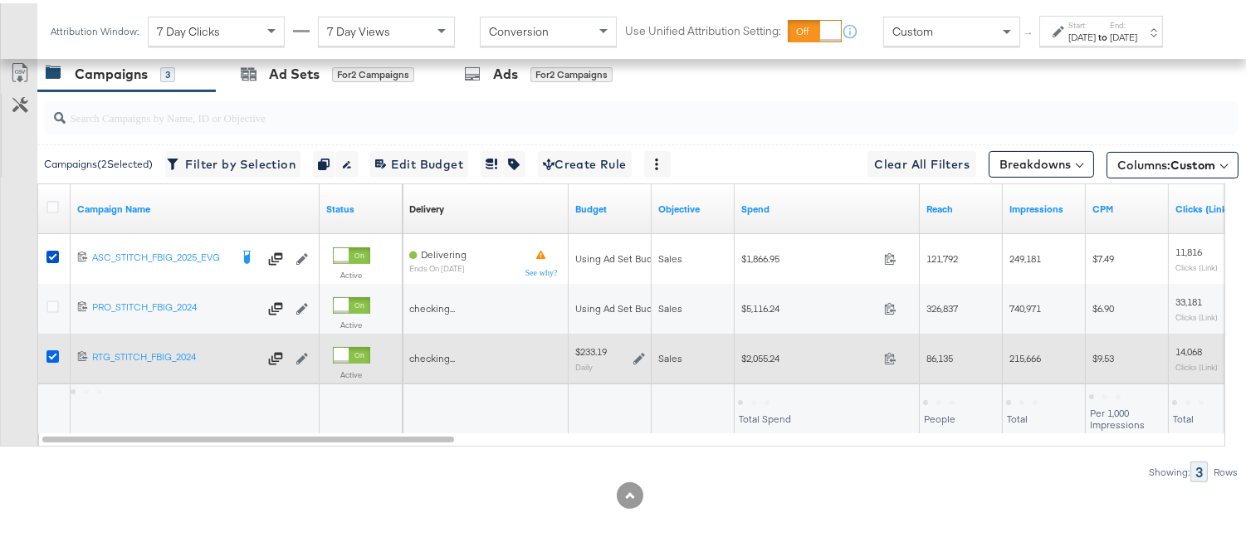
click at [48, 357] on icon at bounding box center [52, 353] width 12 height 12
click at [0, 0] on input "checkbox" at bounding box center [0, 0] width 0 height 0
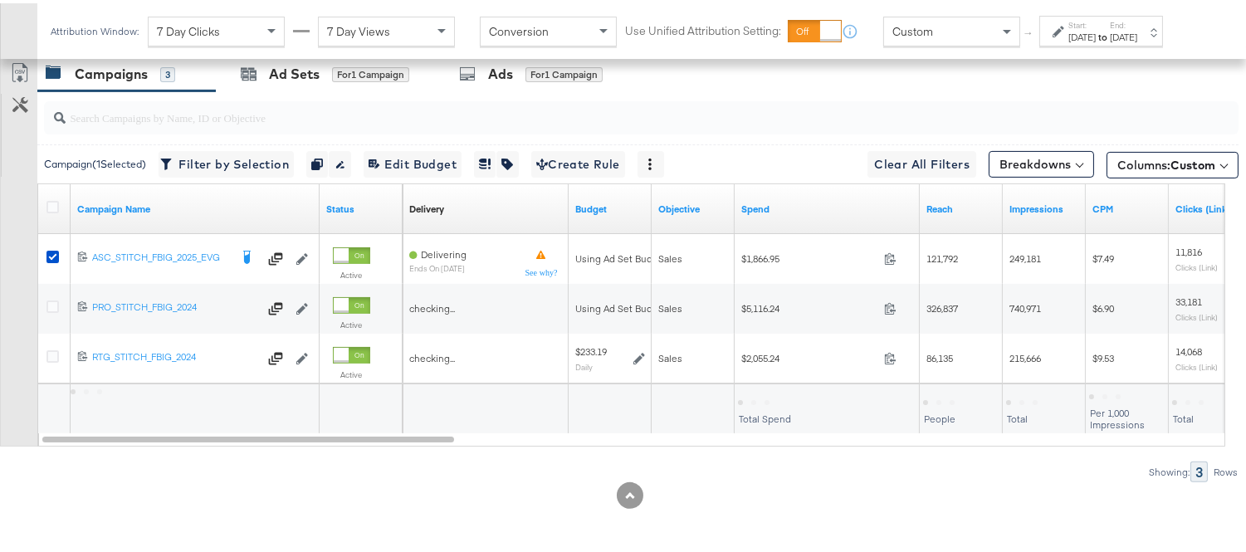
scroll to position [855, 0]
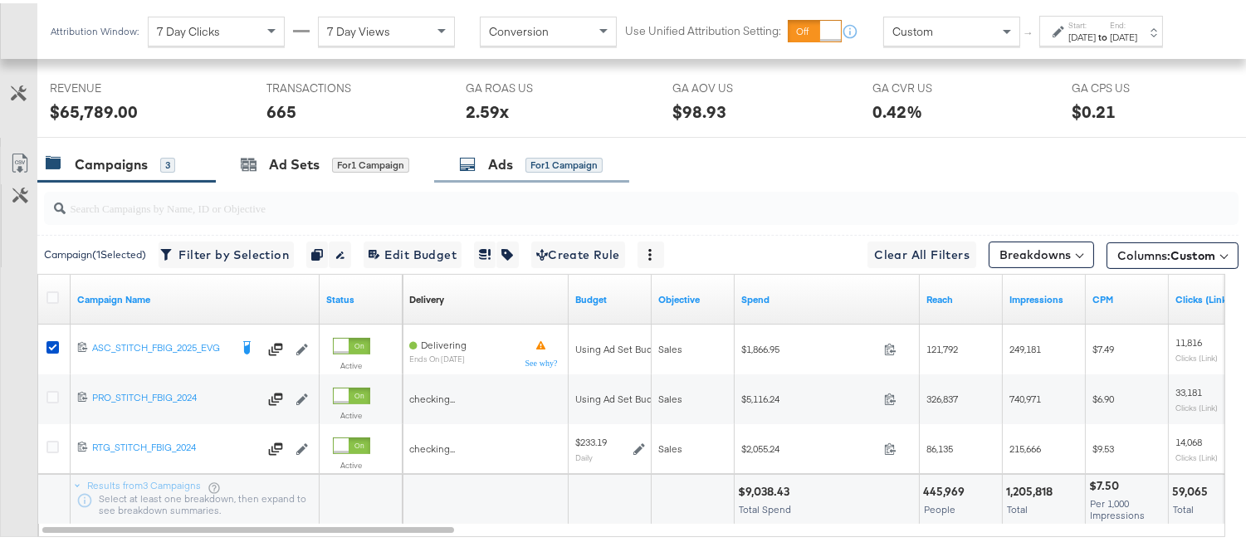
click at [466, 169] on icon at bounding box center [467, 161] width 17 height 17
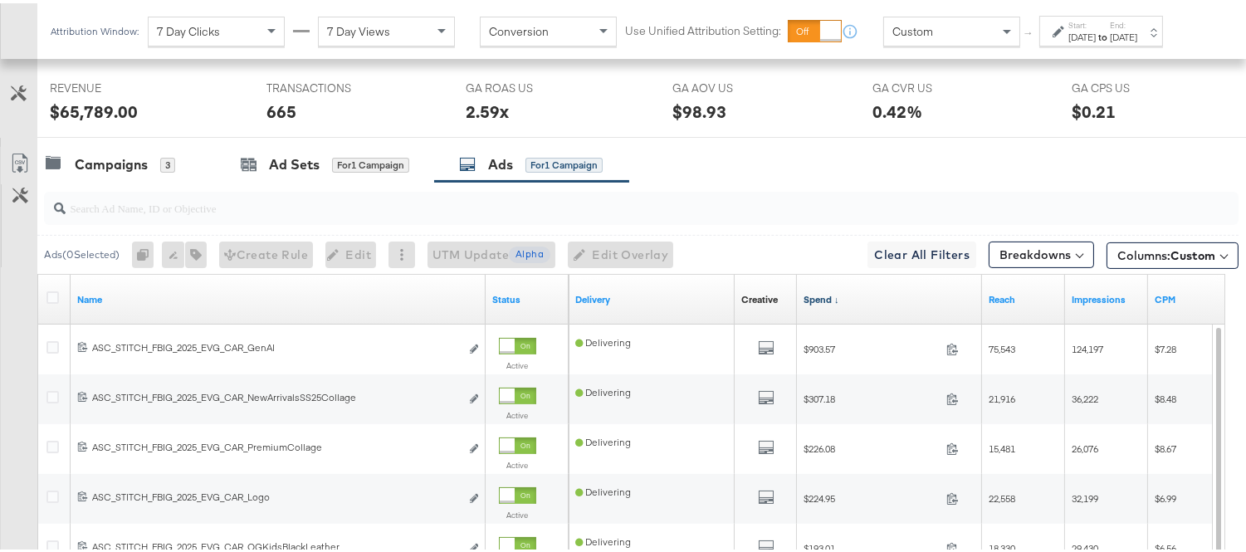
click at [836, 303] on link "Spend ↓" at bounding box center [889, 296] width 172 height 13
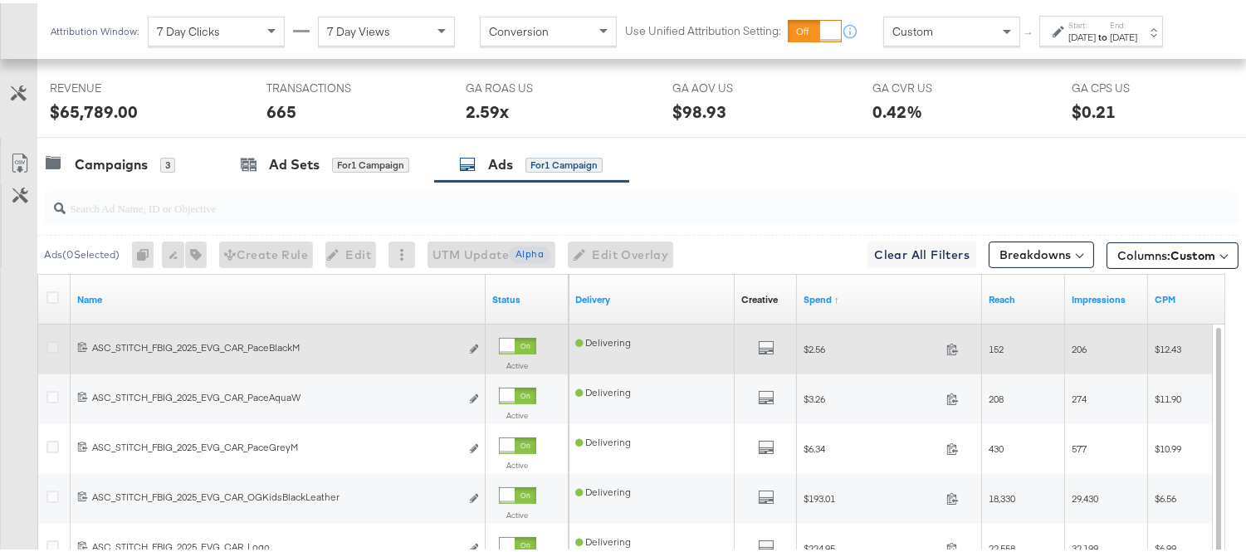
click at [56, 344] on icon at bounding box center [52, 344] width 12 height 12
click at [0, 0] on input "checkbox" at bounding box center [0, 0] width 0 height 0
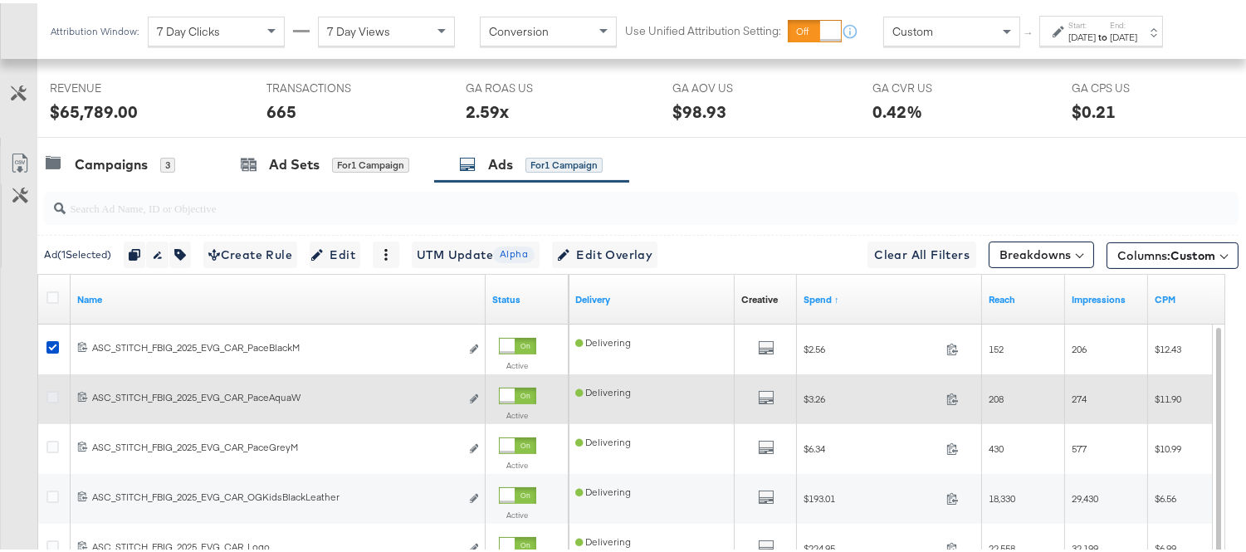
click at [52, 394] on icon at bounding box center [52, 394] width 12 height 12
click at [0, 0] on input "checkbox" at bounding box center [0, 0] width 0 height 0
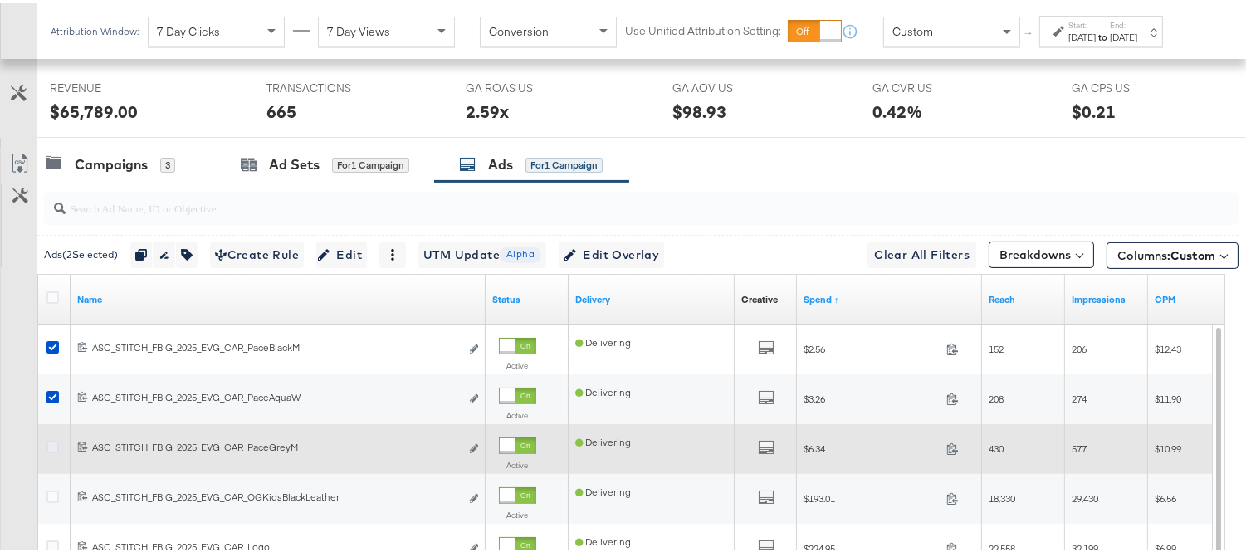
click at [47, 449] on icon at bounding box center [52, 443] width 12 height 12
click at [0, 0] on input "checkbox" at bounding box center [0, 0] width 0 height 0
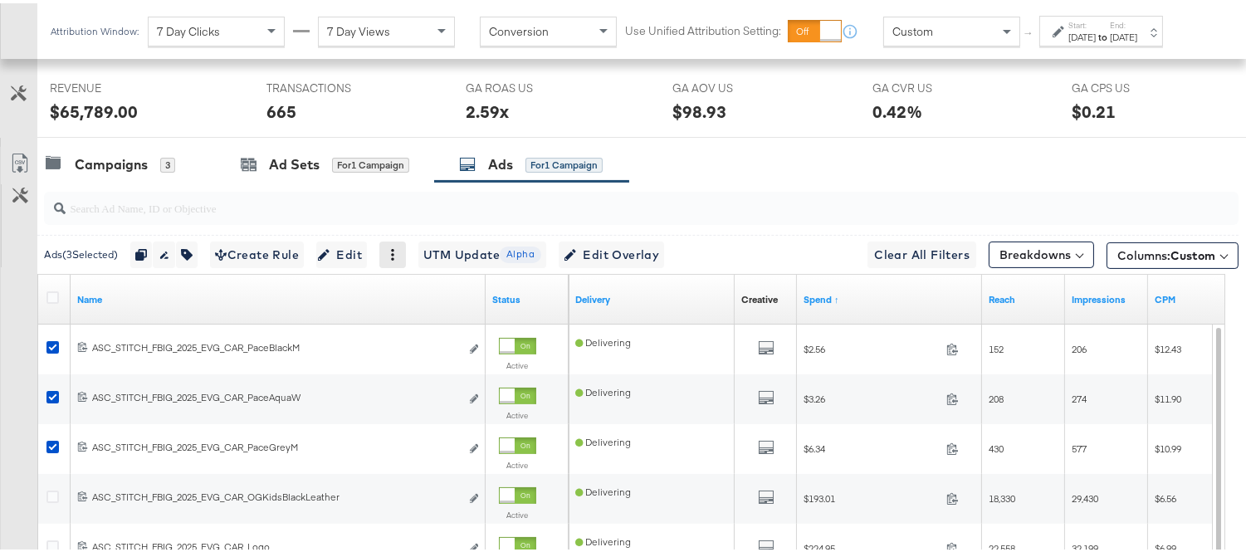
click at [393, 252] on div at bounding box center [392, 251] width 27 height 27
click at [398, 252] on icon at bounding box center [393, 252] width 12 height 12
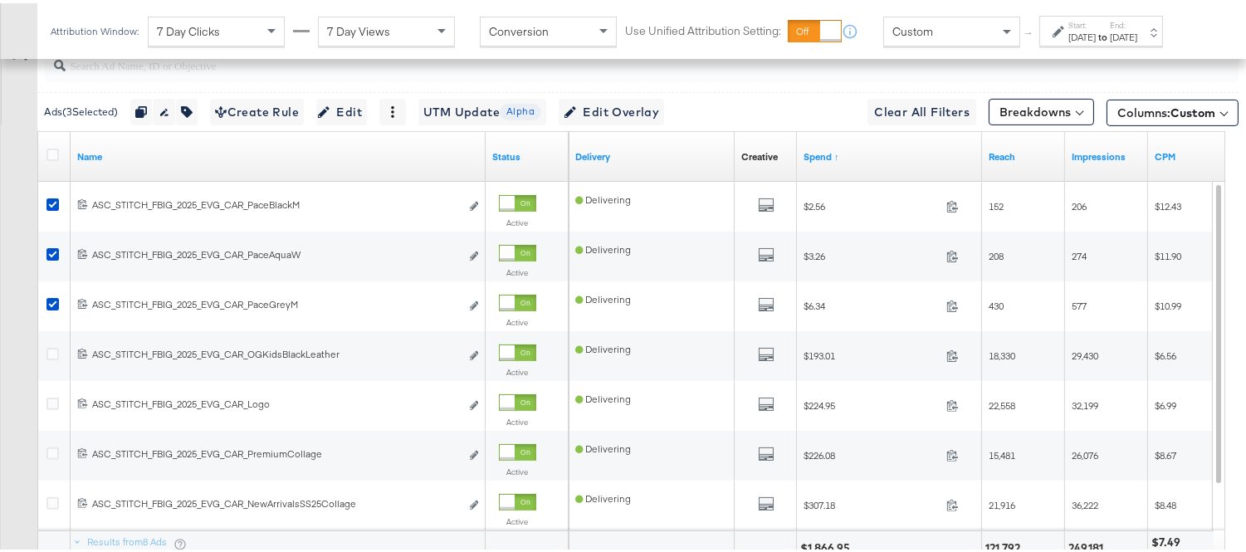
scroll to position [1039, 0]
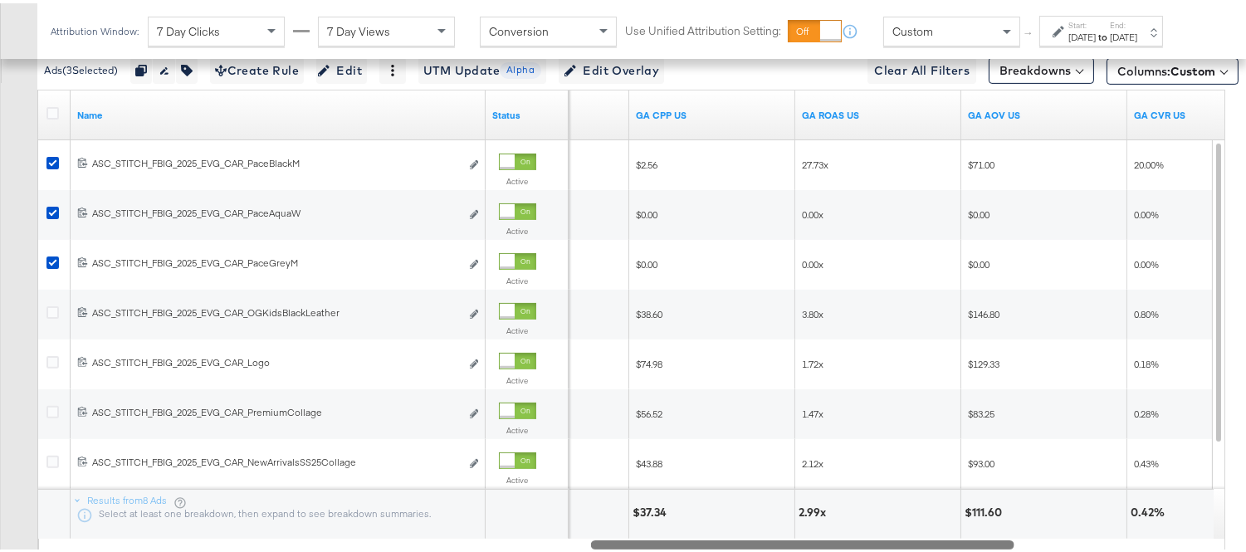
drag, startPoint x: 420, startPoint y: 544, endPoint x: 969, endPoint y: 548, distance: 548.6
click at [969, 496] on div at bounding box center [802, 541] width 423 height 14
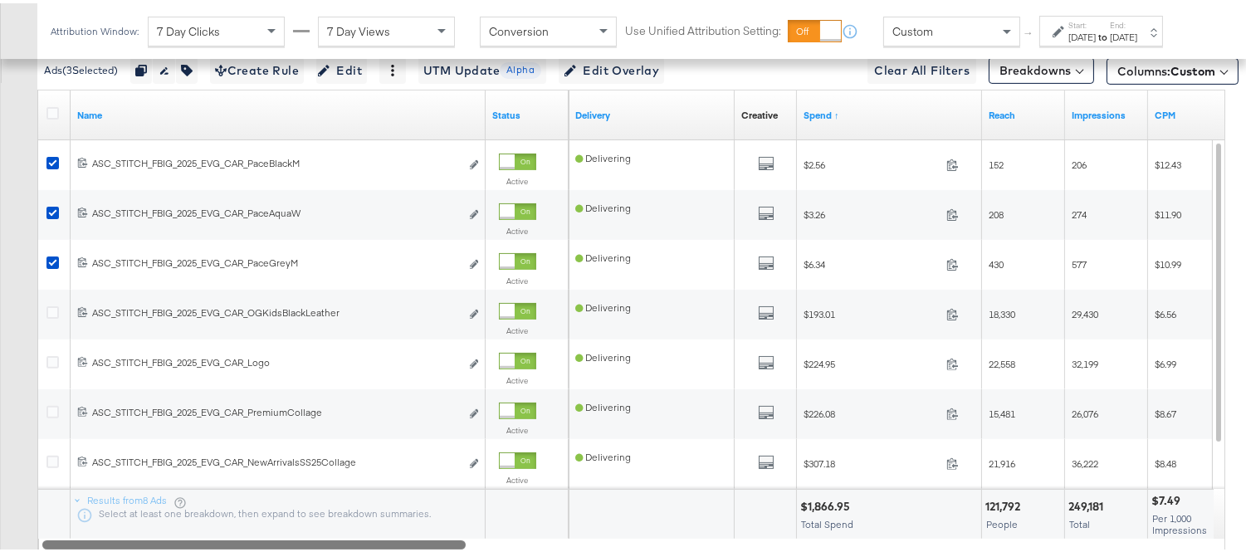
drag, startPoint x: 678, startPoint y: 543, endPoint x: 117, endPoint y: 528, distance: 561.2
click at [118, 496] on div "Name Status Delivery Creative Sorting Unavailable Spend ↑ Reach Impressions CPM…" at bounding box center [631, 317] width 1188 height 462
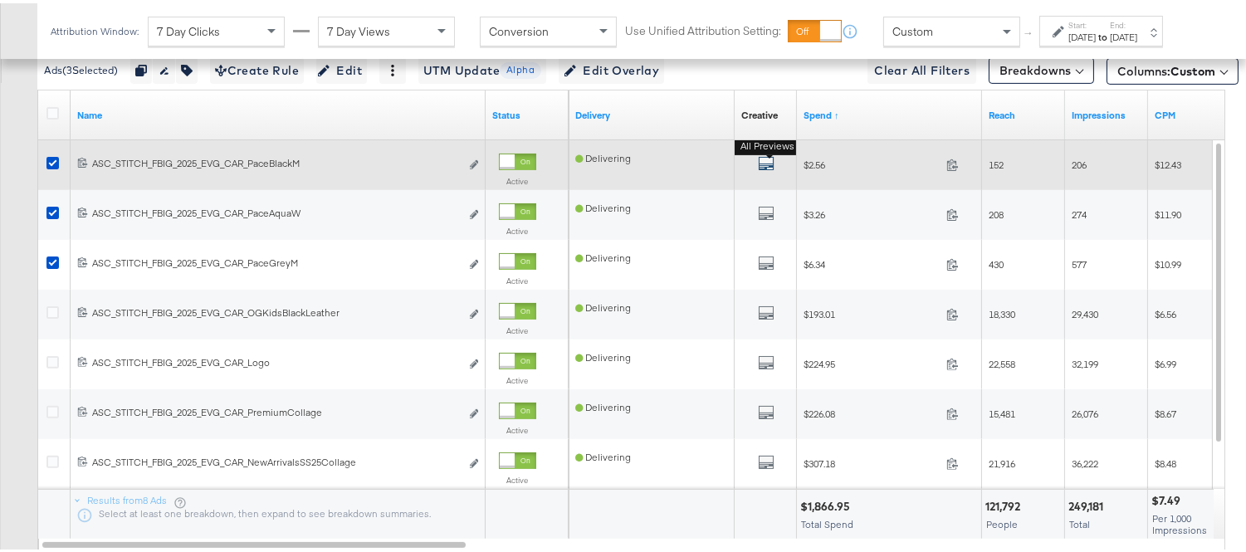
click at [764, 166] on icon "default" at bounding box center [766, 160] width 17 height 17
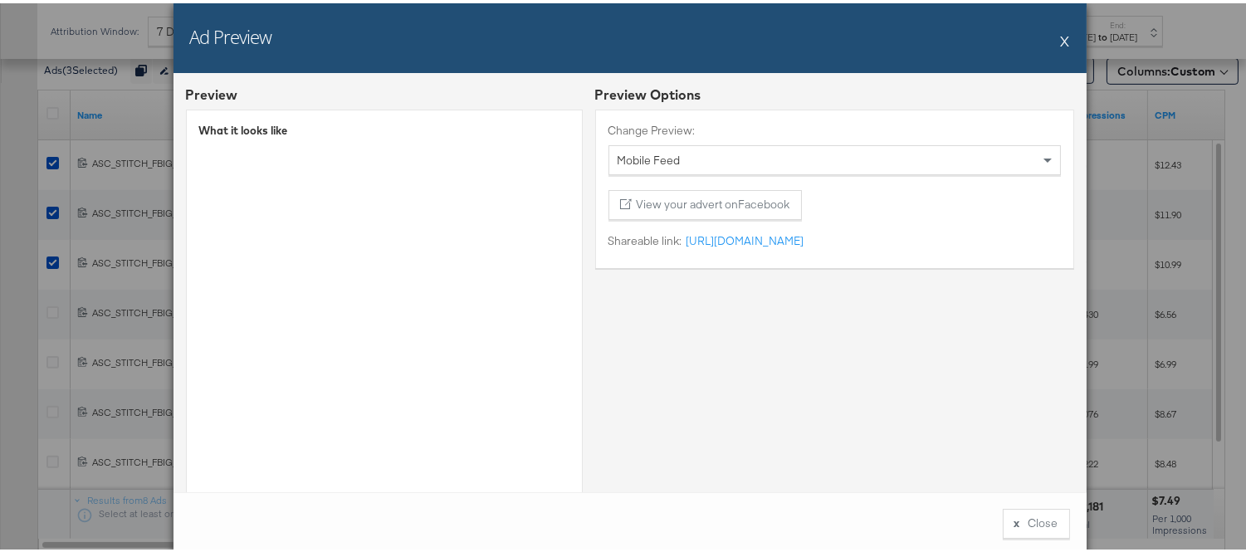
click at [1061, 33] on div "Ad Preview X" at bounding box center [629, 35] width 913 height 70
click at [1050, 35] on div "Ad Preview X" at bounding box center [629, 35] width 913 height 70
click at [1061, 36] on button "X" at bounding box center [1065, 37] width 9 height 33
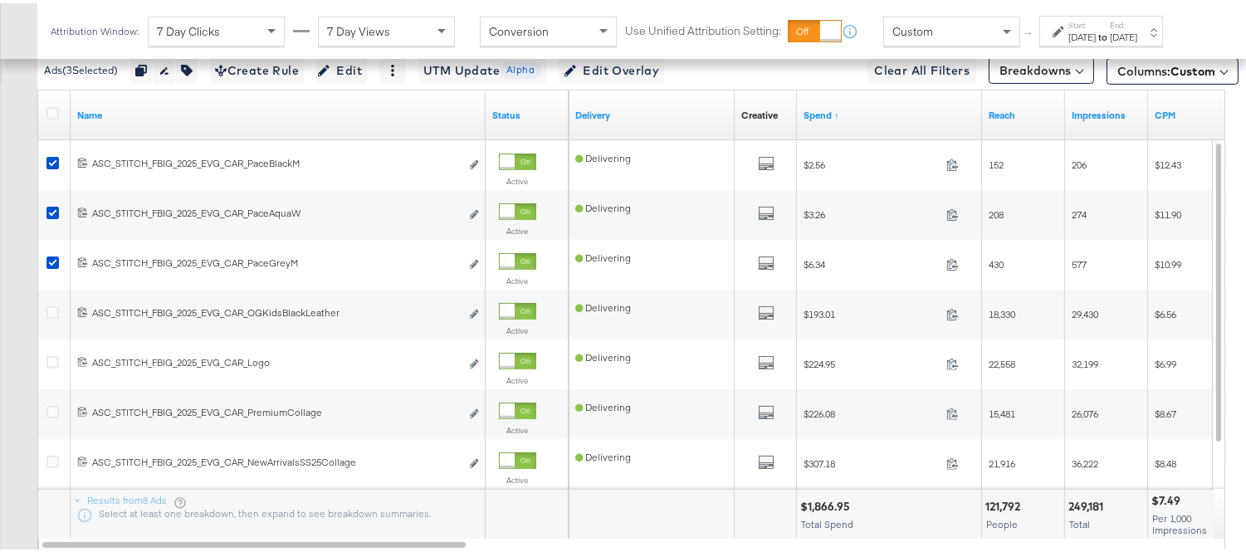
scroll to position [1131, 0]
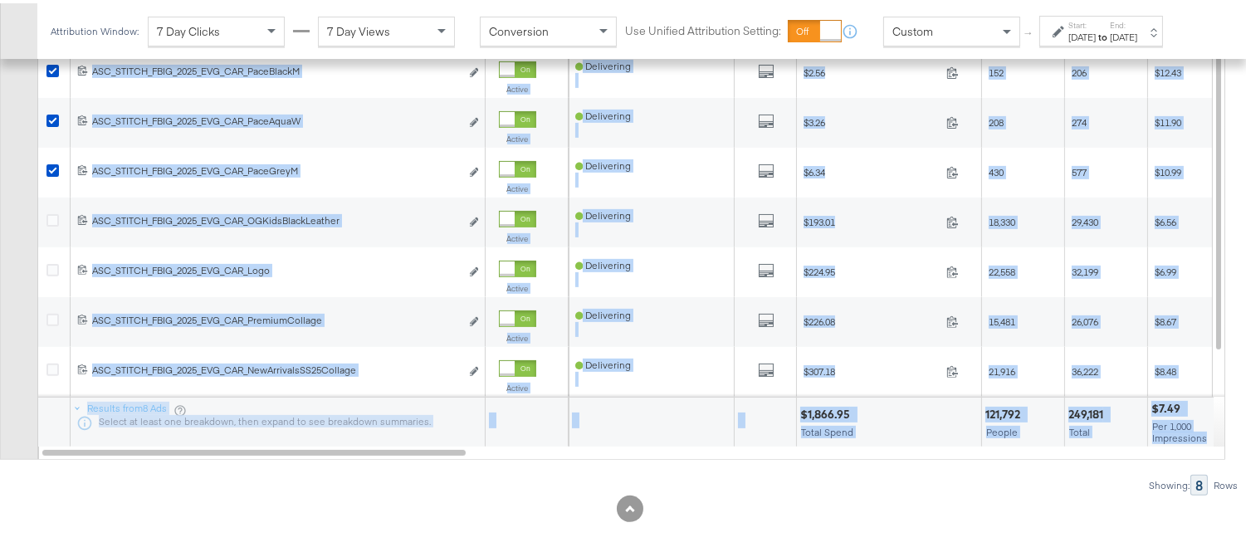
drag, startPoint x: 392, startPoint y: 460, endPoint x: 515, endPoint y: 457, distance: 123.7
click at [515, 457] on div "Ads ( 3 Selected) Duplicate 3 ads Rename 3 ads Tags for 3 campaigns Create Rule…" at bounding box center [619, 197] width 1238 height 590
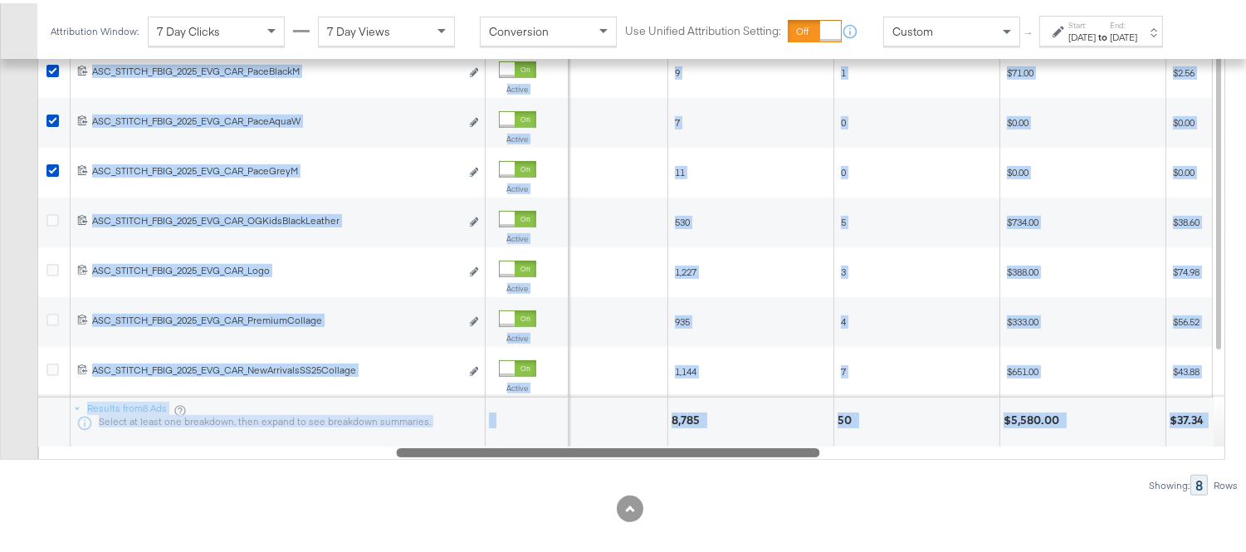
drag, startPoint x: 445, startPoint y: 451, endPoint x: 798, endPoint y: 466, distance: 353.9
click at [798, 466] on div "Ads ( 3 Selected) Duplicate 3 ads Rename 3 ads Tags for 3 campaigns Create Rule…" at bounding box center [619, 197] width 1238 height 590
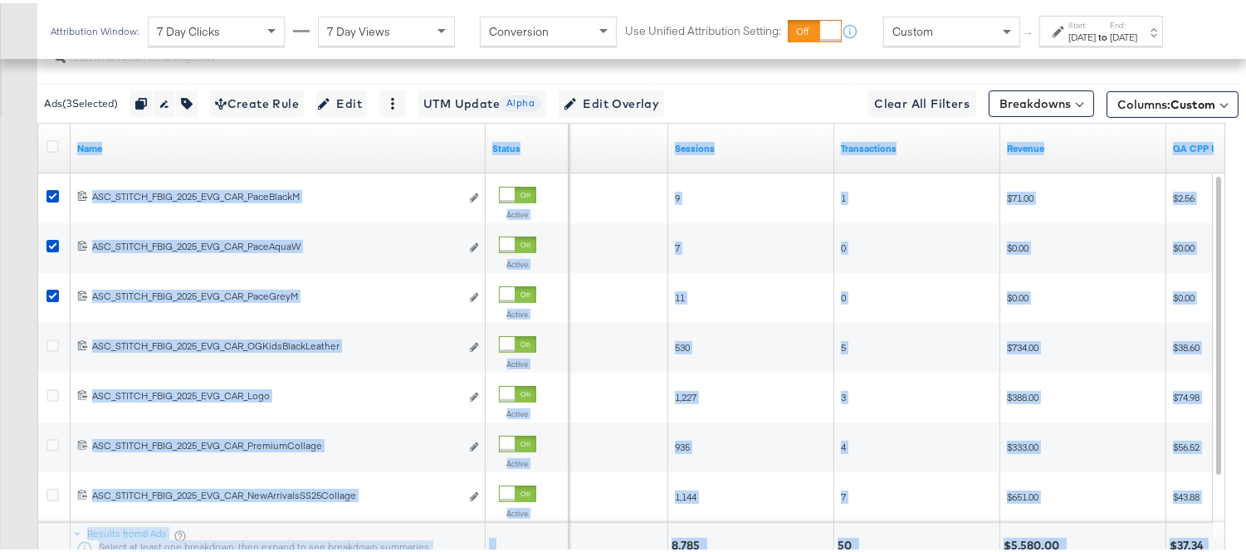
scroll to position [1039, 0]
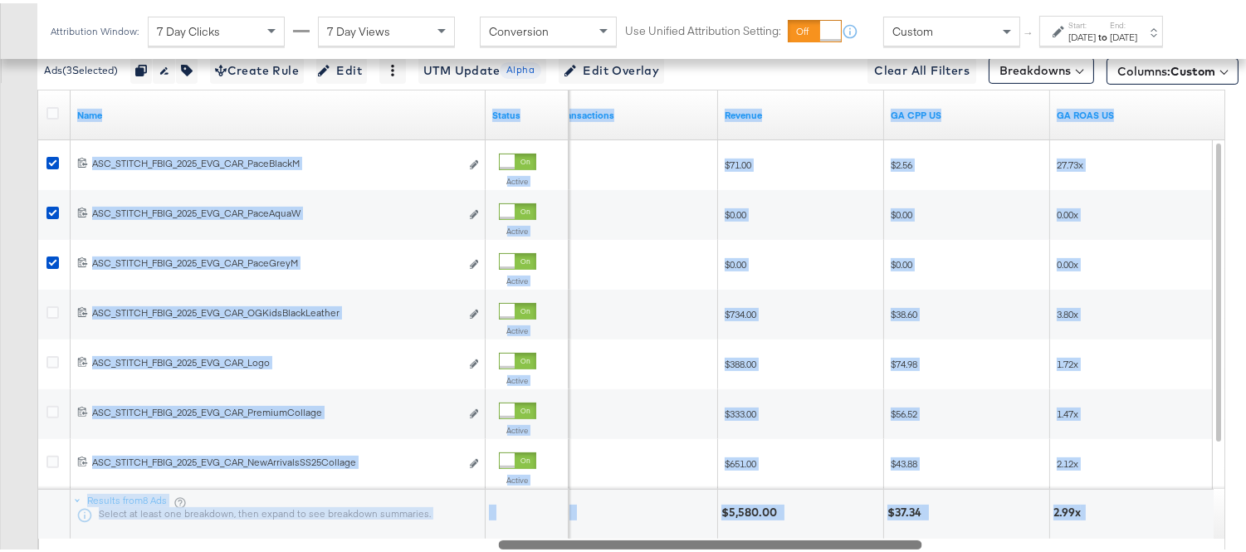
drag, startPoint x: 762, startPoint y: 543, endPoint x: 864, endPoint y: 536, distance: 102.3
click at [864, 496] on div "Name Status Transactions Revenue GA CPP US GA ROAS US 120230713804290515 ASC_ST…" at bounding box center [631, 317] width 1188 height 462
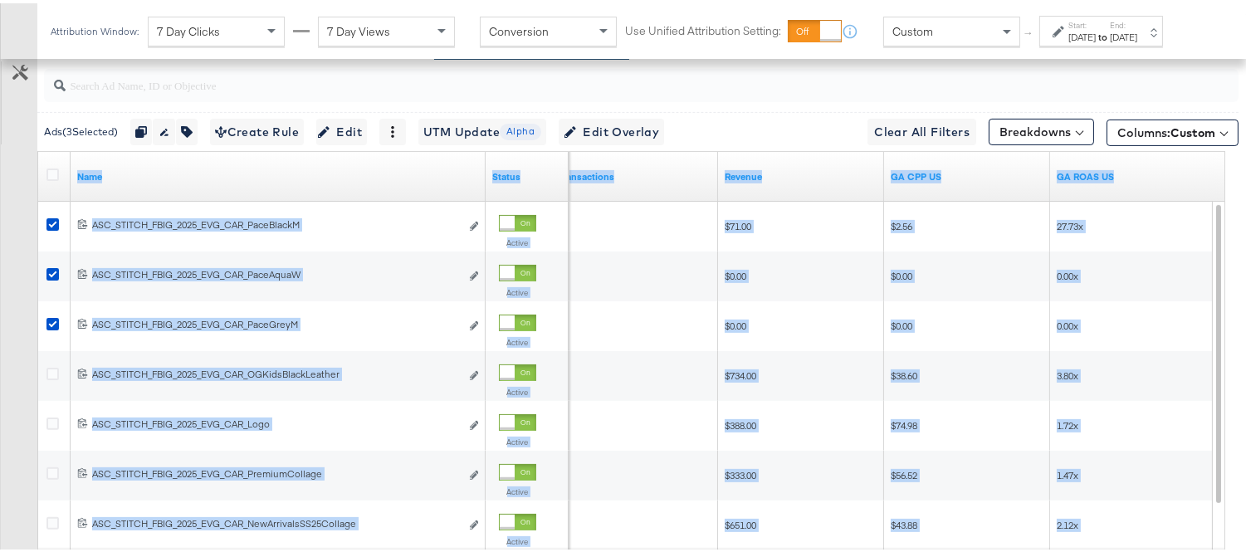
scroll to position [947, 0]
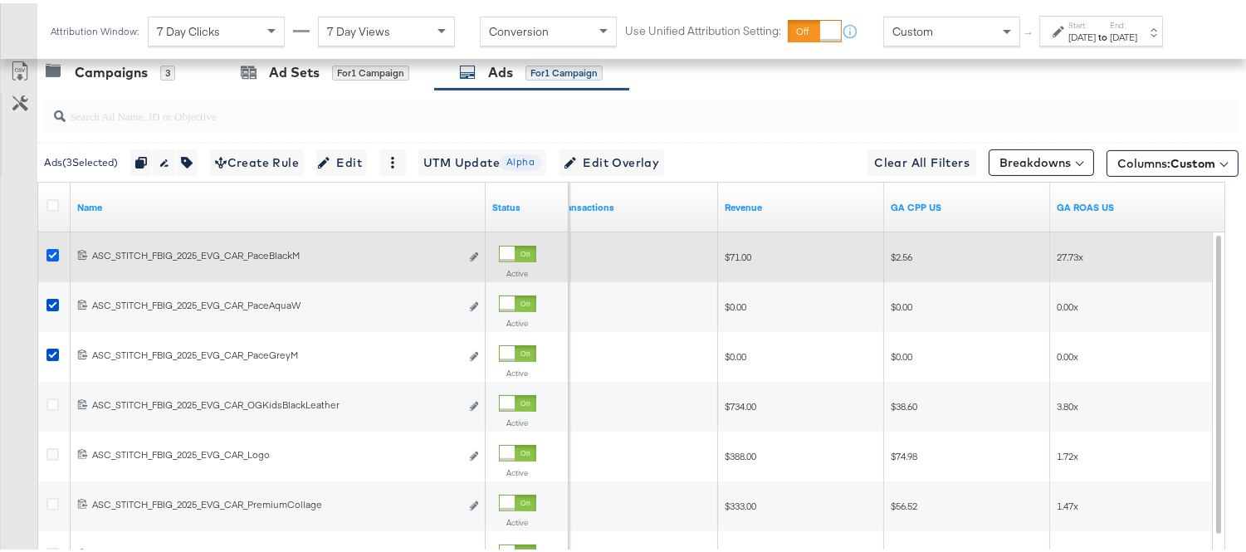
click at [51, 251] on icon at bounding box center [52, 252] width 12 height 12
click at [0, 0] on input "checkbox" at bounding box center [0, 0] width 0 height 0
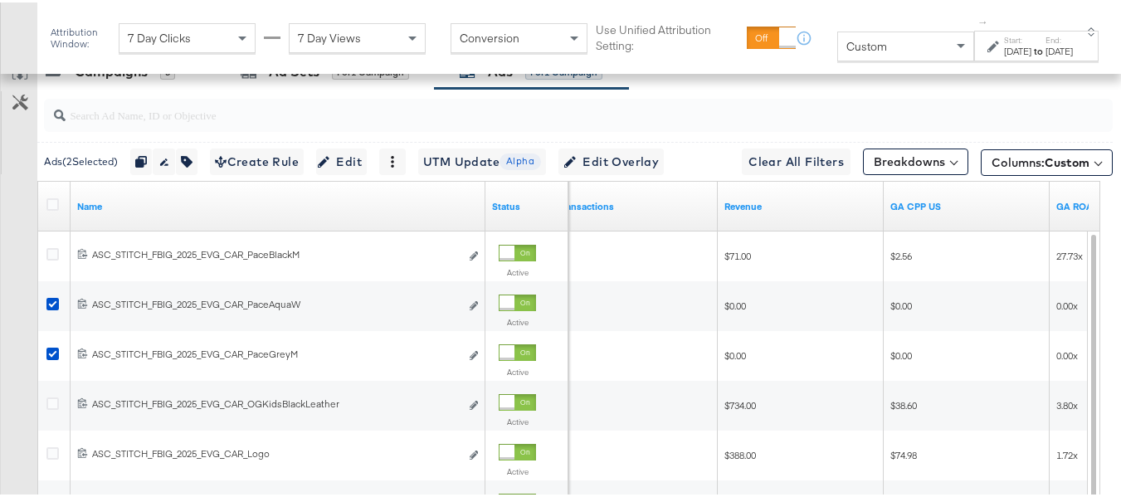
scroll to position [866, 0]
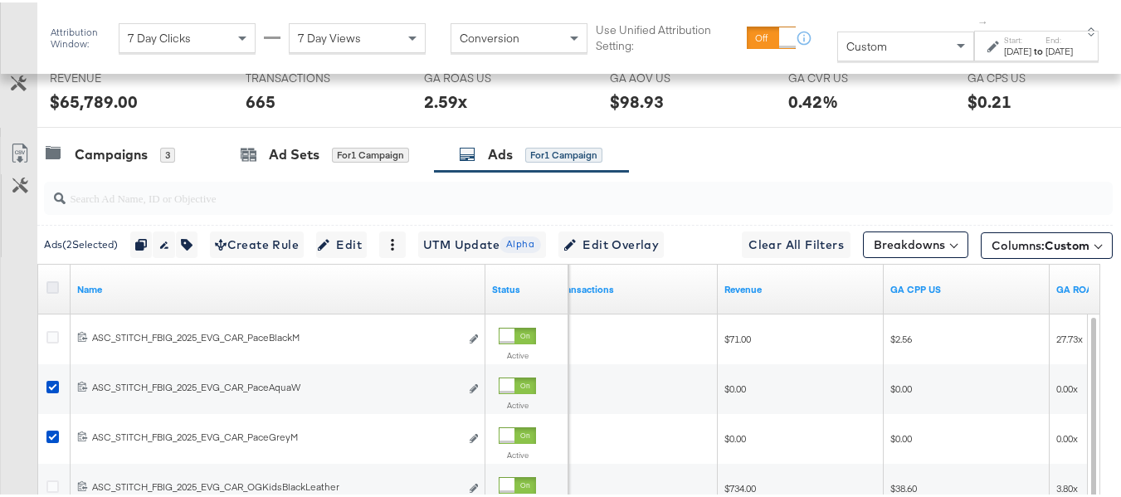
click at [51, 291] on icon at bounding box center [52, 285] width 12 height 12
click at [0, 0] on input "checkbox" at bounding box center [0, 0] width 0 height 0
click at [51, 291] on icon at bounding box center [52, 285] width 12 height 12
click at [0, 0] on input "checkbox" at bounding box center [0, 0] width 0 height 0
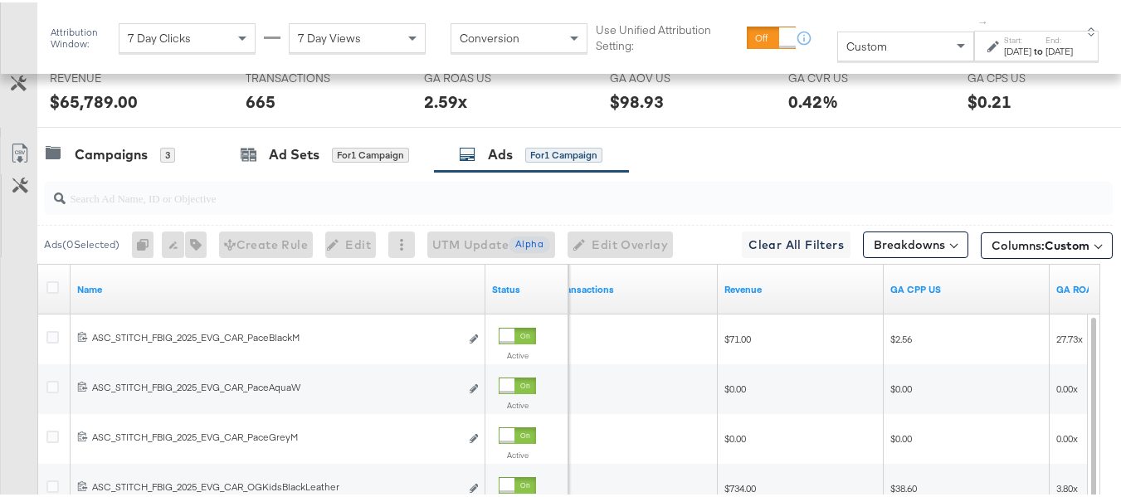
click at [542, 160] on div "for 1 Campaign" at bounding box center [563, 152] width 77 height 15
click at [377, 160] on div "for 1 Campaign" at bounding box center [370, 152] width 77 height 15
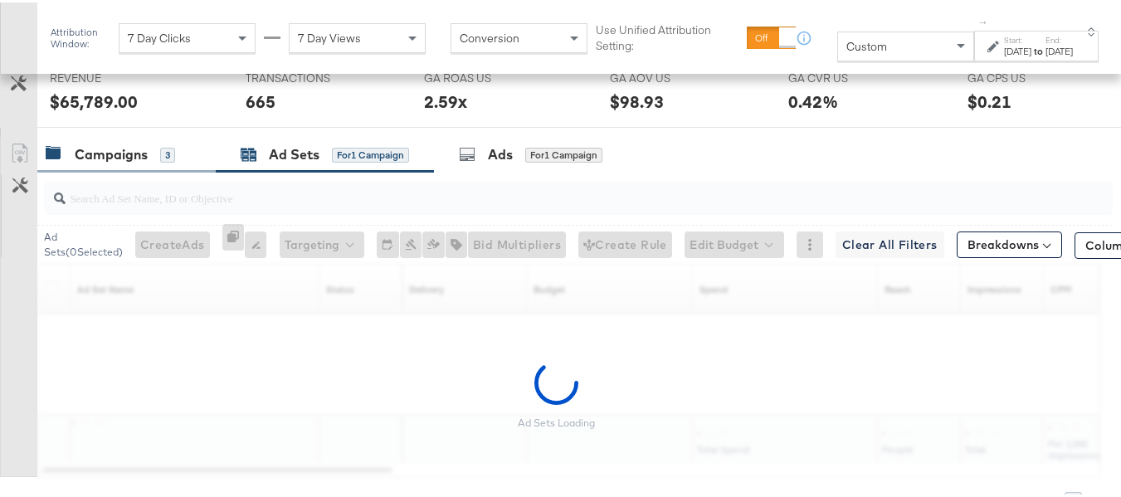
click at [85, 162] on div "Campaigns" at bounding box center [111, 152] width 73 height 19
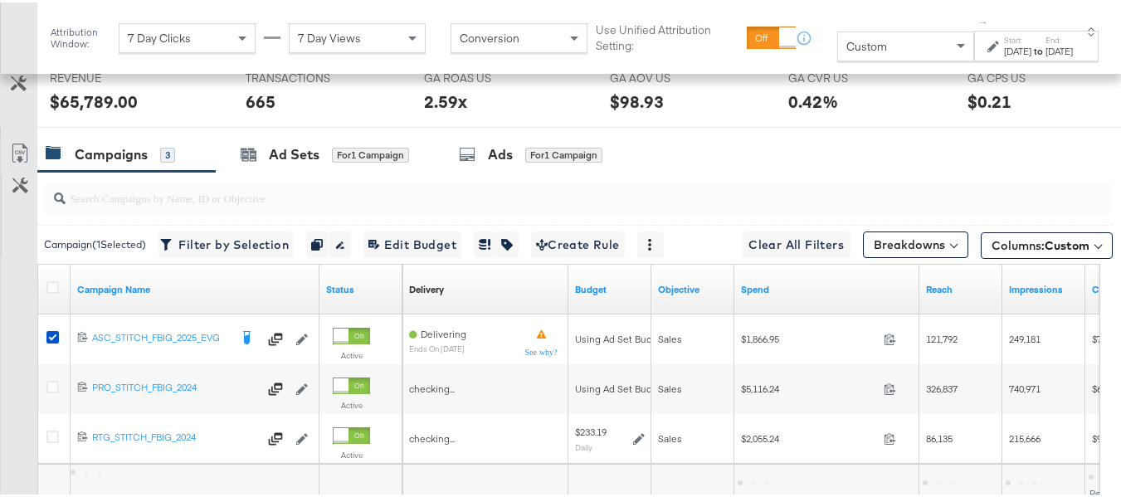
click at [51, 295] on div at bounding box center [54, 287] width 17 height 17
click at [51, 291] on icon at bounding box center [52, 285] width 12 height 12
click at [0, 0] on input "checkbox" at bounding box center [0, 0] width 0 height 0
click at [51, 291] on icon at bounding box center [52, 285] width 12 height 12
click at [0, 0] on input "checkbox" at bounding box center [0, 0] width 0 height 0
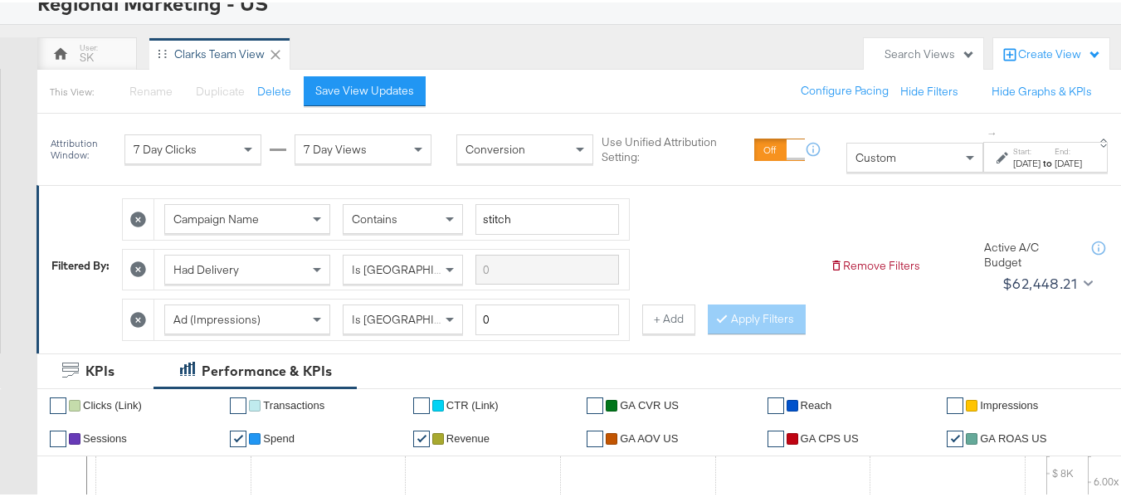
scroll to position [0, 0]
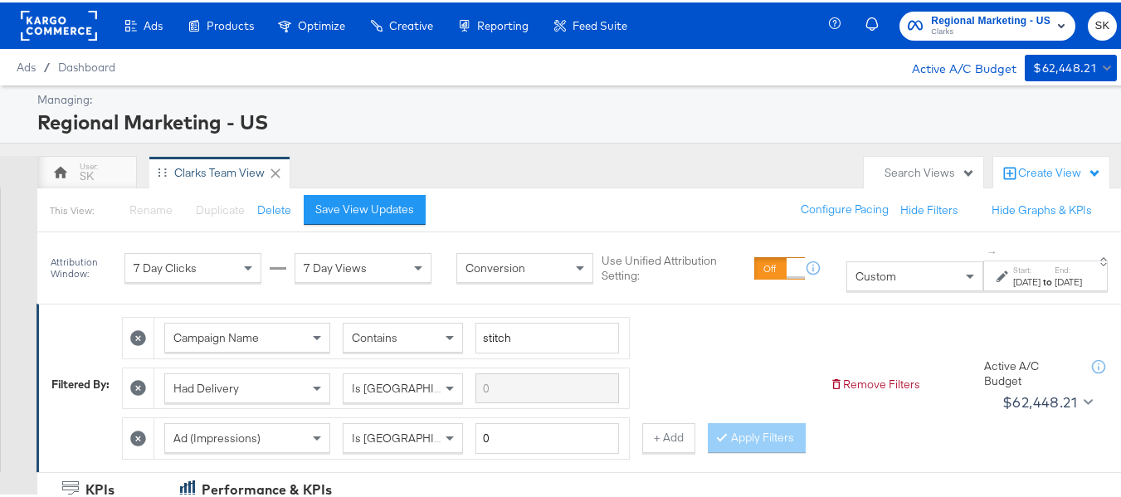
click at [19, 26] on div "Ads Products Optimize Creative Reporting Feed Suite" at bounding box center [320, 23] width 640 height 46
click at [35, 18] on rect at bounding box center [59, 23] width 76 height 30
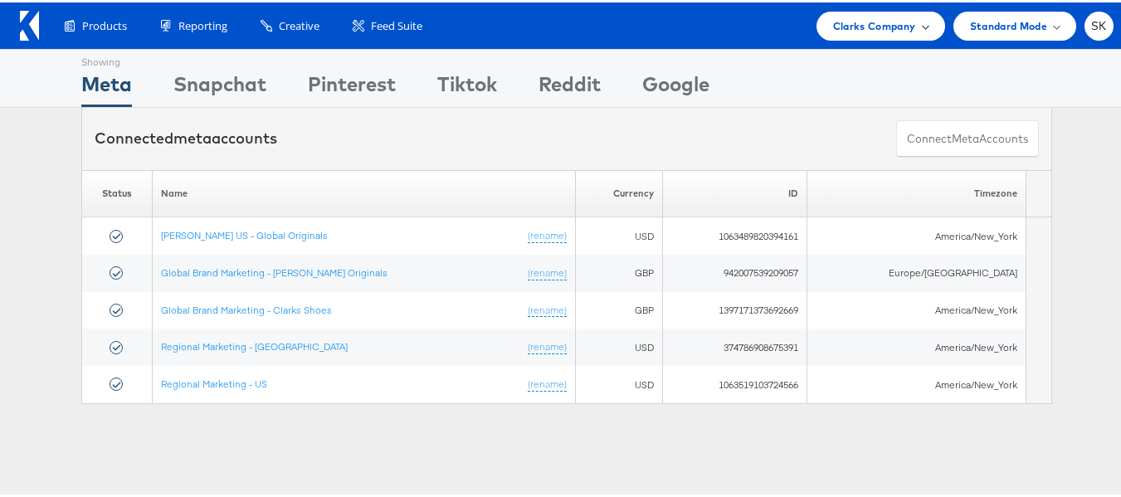
click at [845, 28] on span "Clarks Company" at bounding box center [874, 23] width 83 height 17
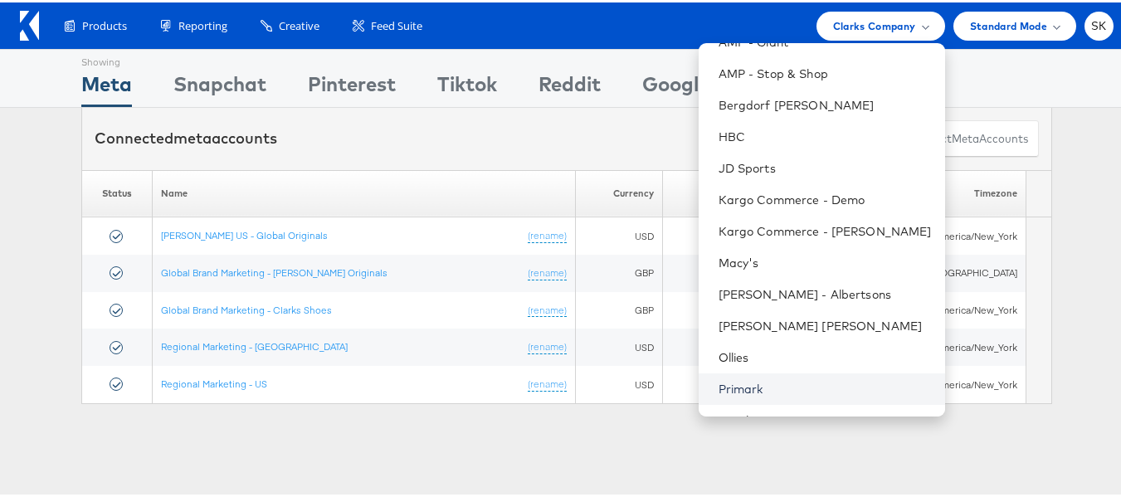
scroll to position [237, 0]
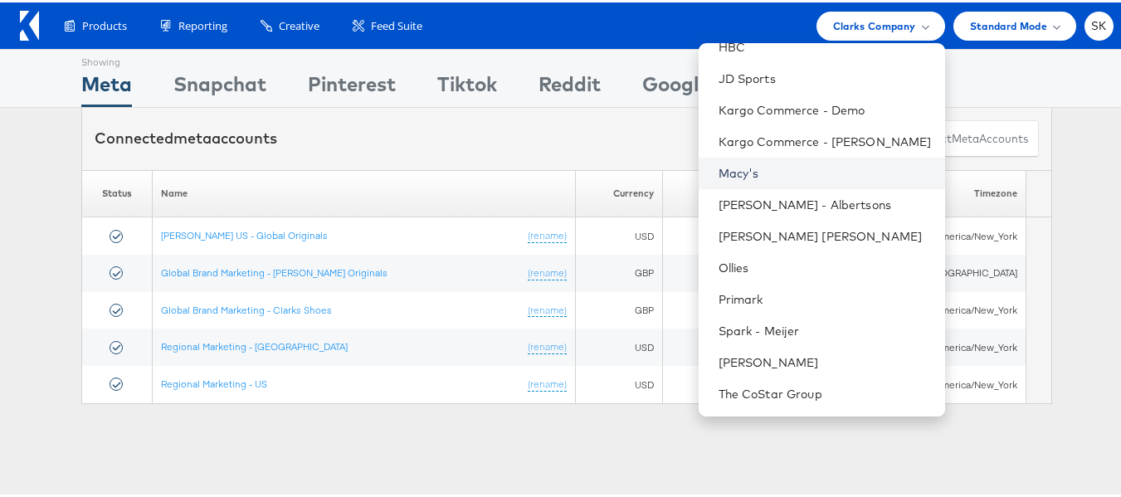
click at [725, 168] on link "Macy's" at bounding box center [825, 171] width 213 height 17
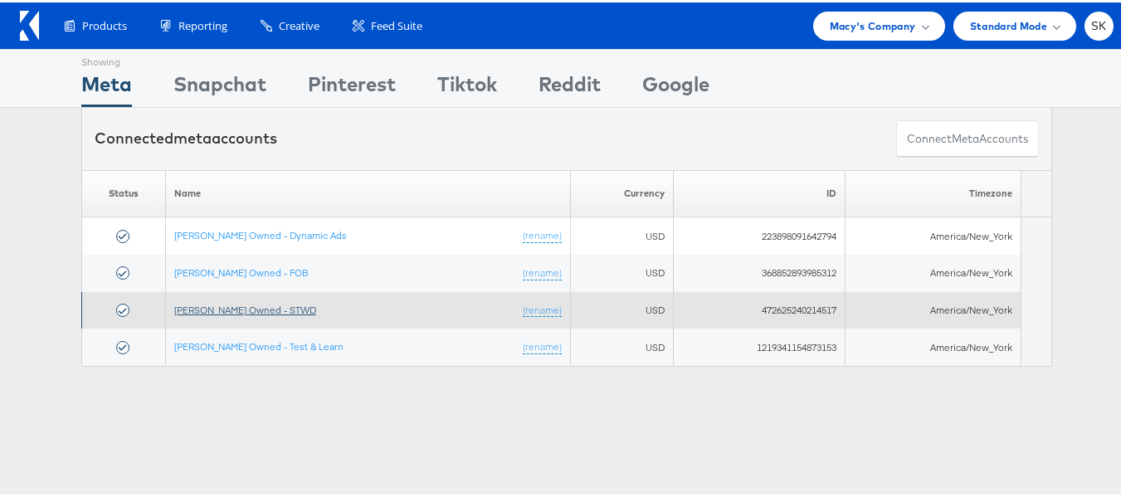
click at [258, 310] on link "[PERSON_NAME] Owned - STWD" at bounding box center [245, 307] width 142 height 12
click at [257, 304] on link "[PERSON_NAME] Owned - STWD" at bounding box center [245, 307] width 142 height 12
click at [253, 309] on link "[PERSON_NAME] Owned - STWD" at bounding box center [245, 307] width 142 height 12
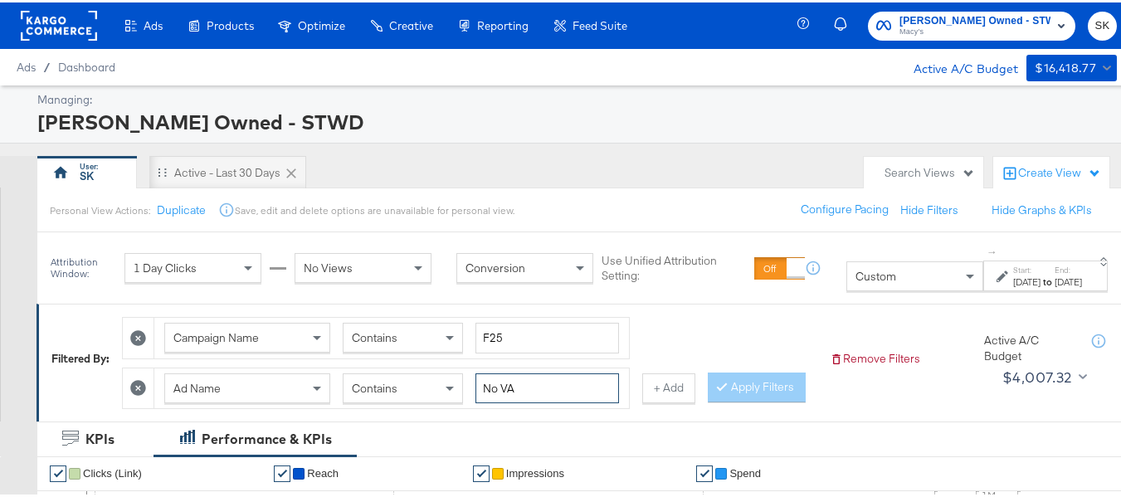
click at [562, 385] on input "No VA" at bounding box center [548, 386] width 144 height 31
paste input "BMSM"
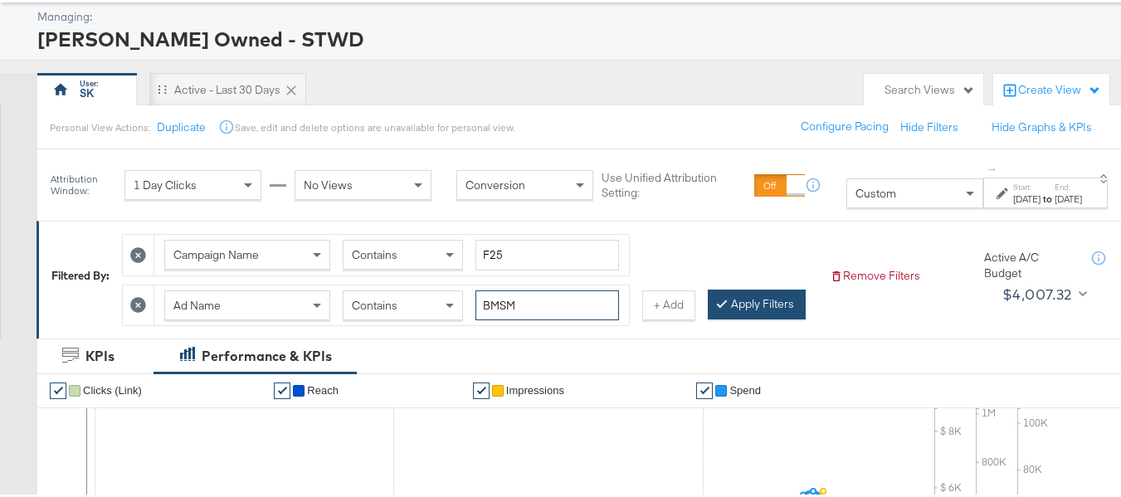
type input "BMSM"
click at [708, 317] on button "Apply Filters" at bounding box center [757, 302] width 98 height 30
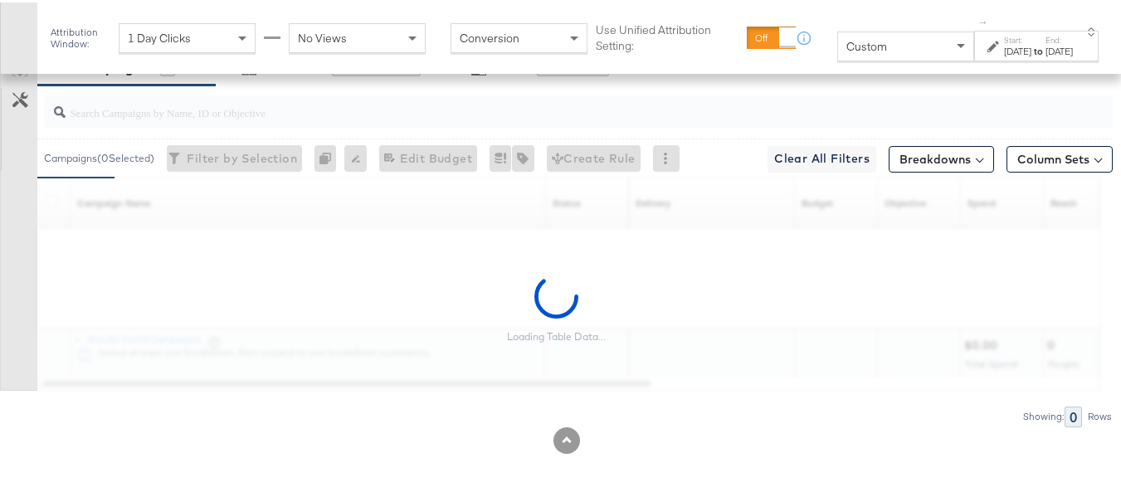
scroll to position [793, 0]
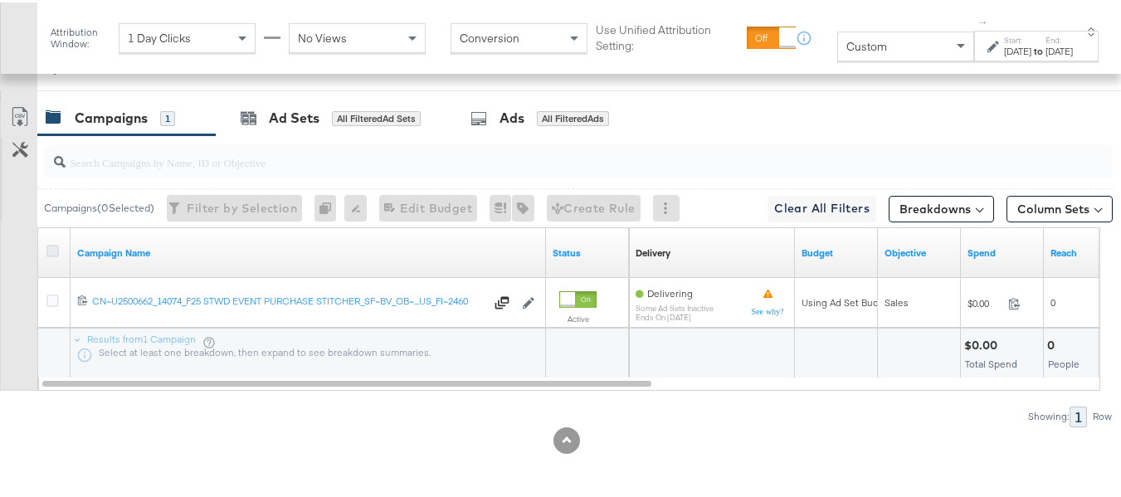
click at [56, 248] on icon at bounding box center [52, 248] width 12 height 12
click at [0, 0] on input "checkbox" at bounding box center [0, 0] width 0 height 0
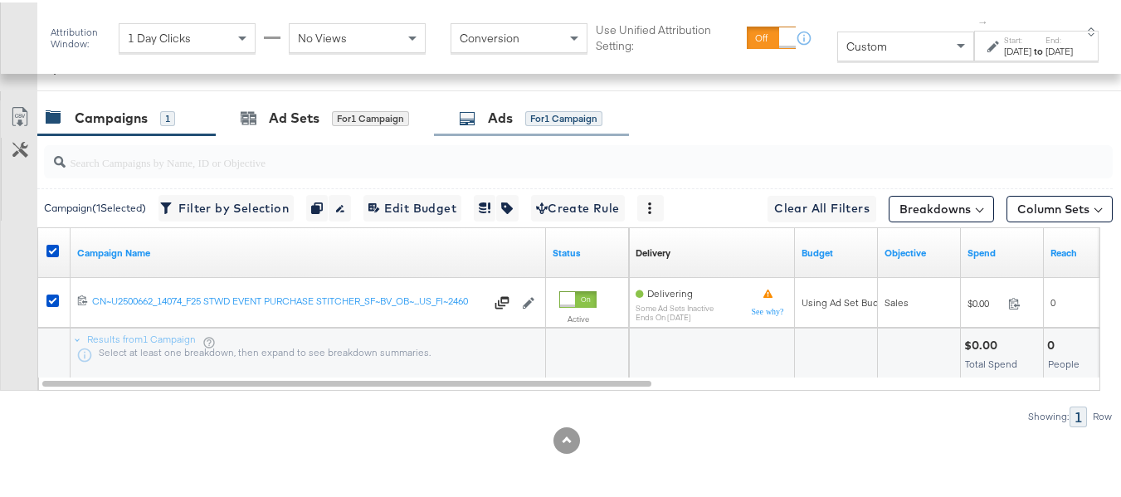
click at [592, 101] on div "Ads for 1 Campaign" at bounding box center [531, 116] width 195 height 36
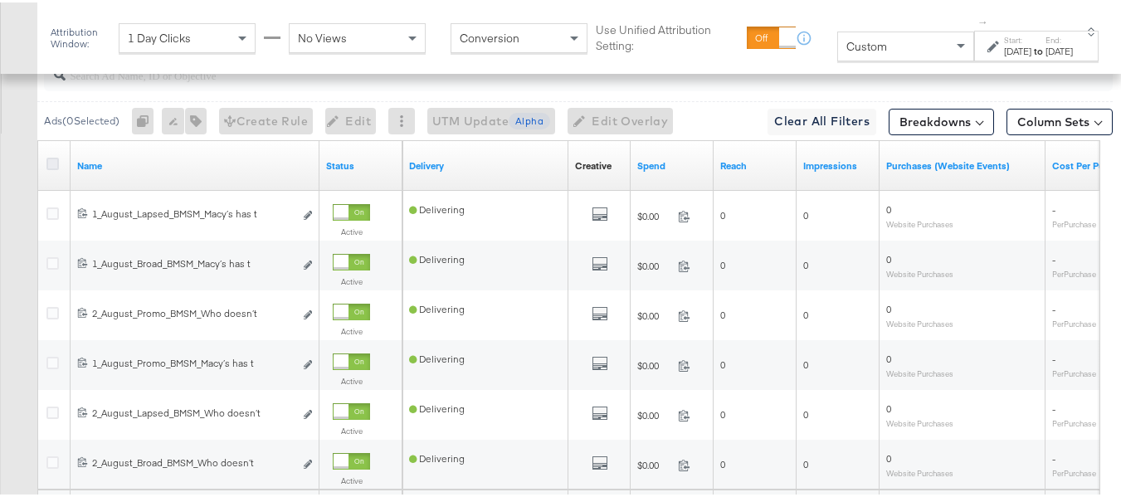
click at [51, 168] on icon at bounding box center [52, 161] width 12 height 12
click at [0, 0] on input "checkbox" at bounding box center [0, 0] width 0 height 0
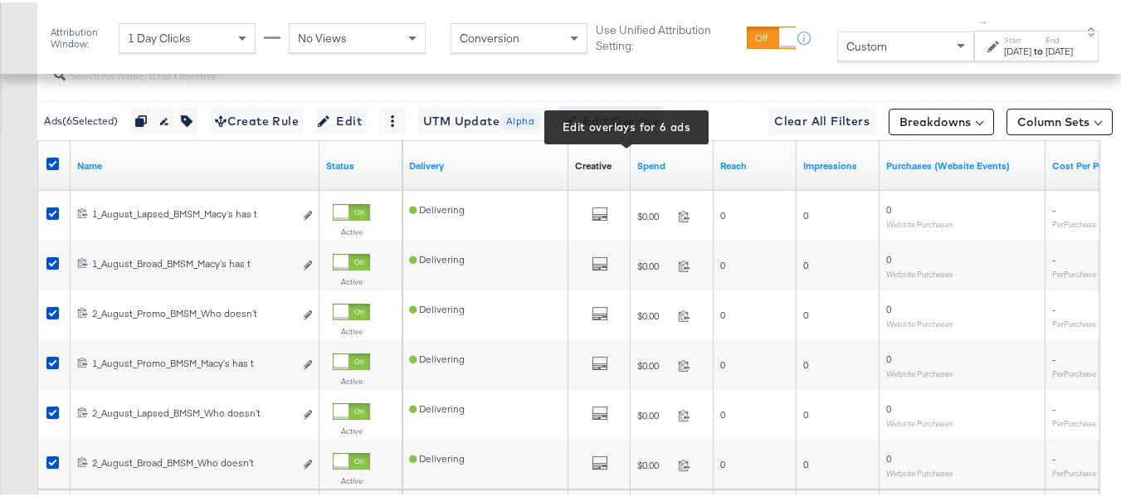
click at [633, 129] on span "Edit Overlay Edit overlays for 6 ads" at bounding box center [611, 119] width 95 height 21
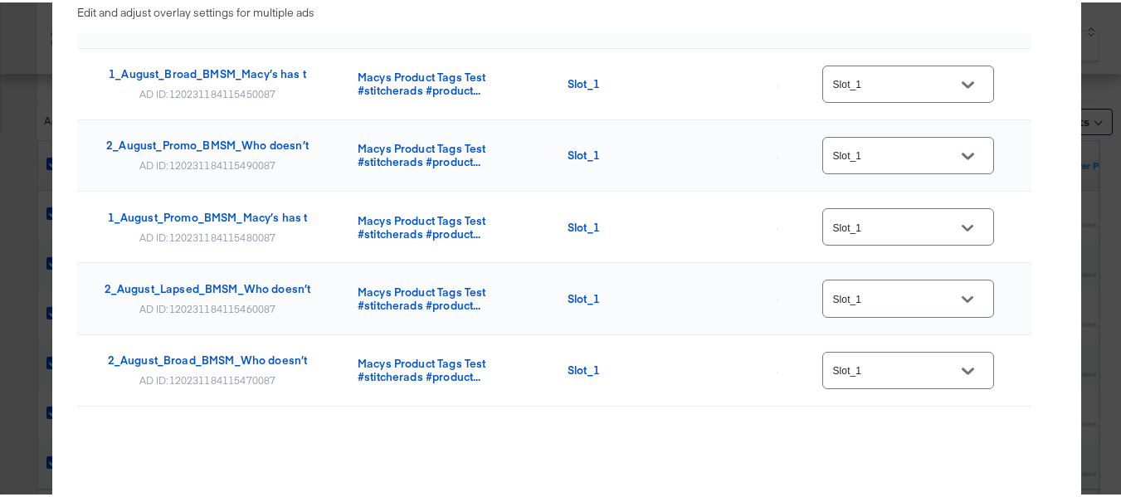
scroll to position [0, 0]
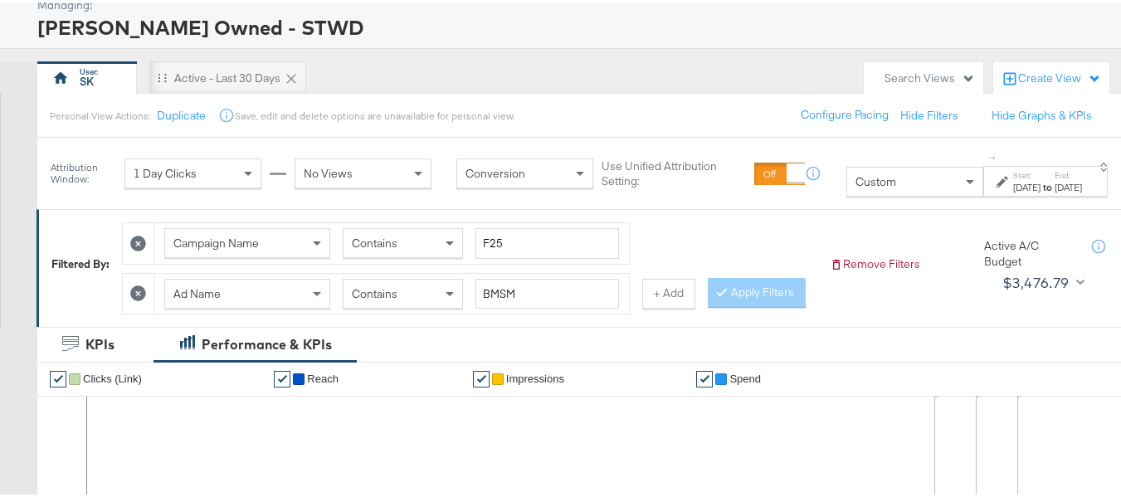
scroll to position [166, 0]
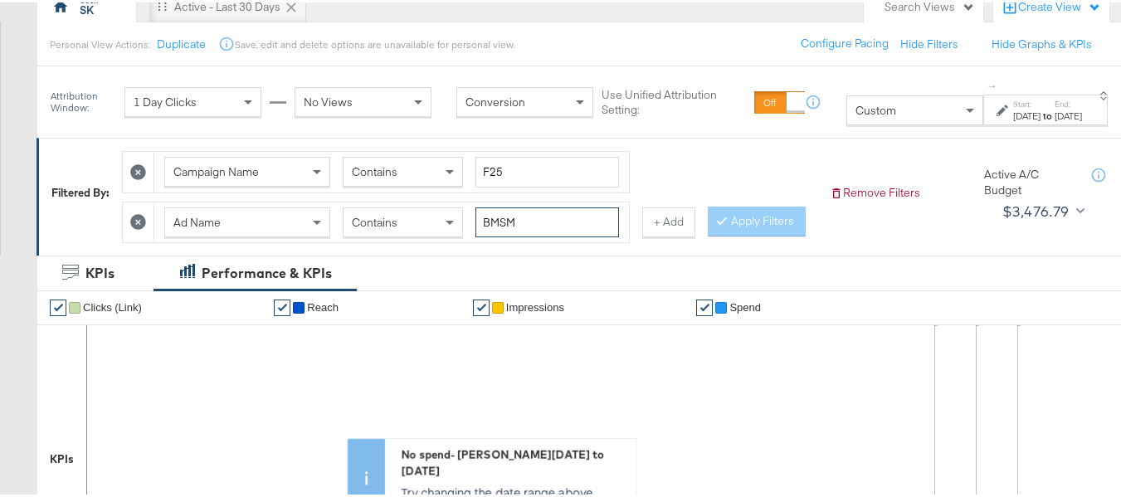
click at [528, 219] on input "BMSM" at bounding box center [548, 220] width 144 height 31
paste input "No VA"
type input "No VA"
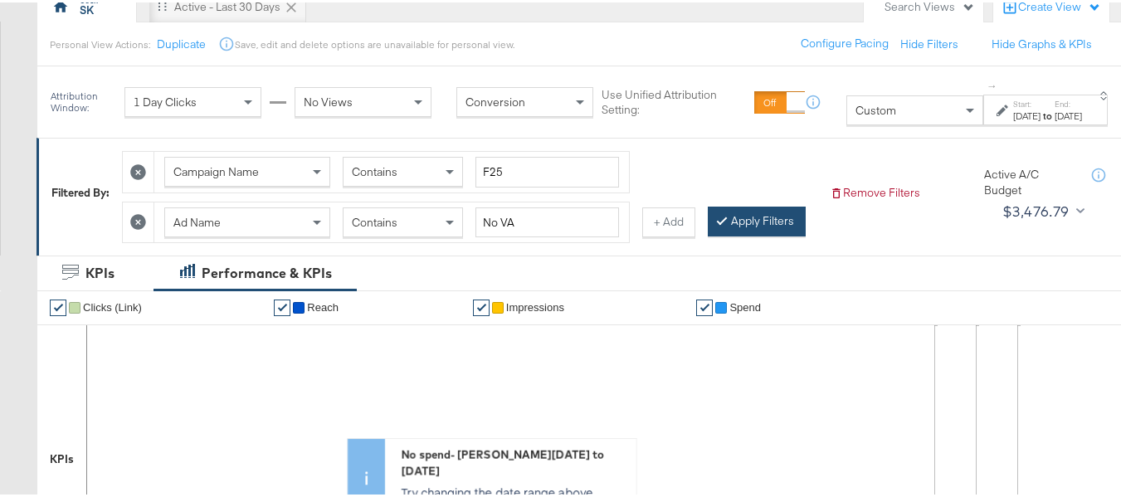
click at [708, 234] on button "Apply Filters" at bounding box center [757, 219] width 98 height 30
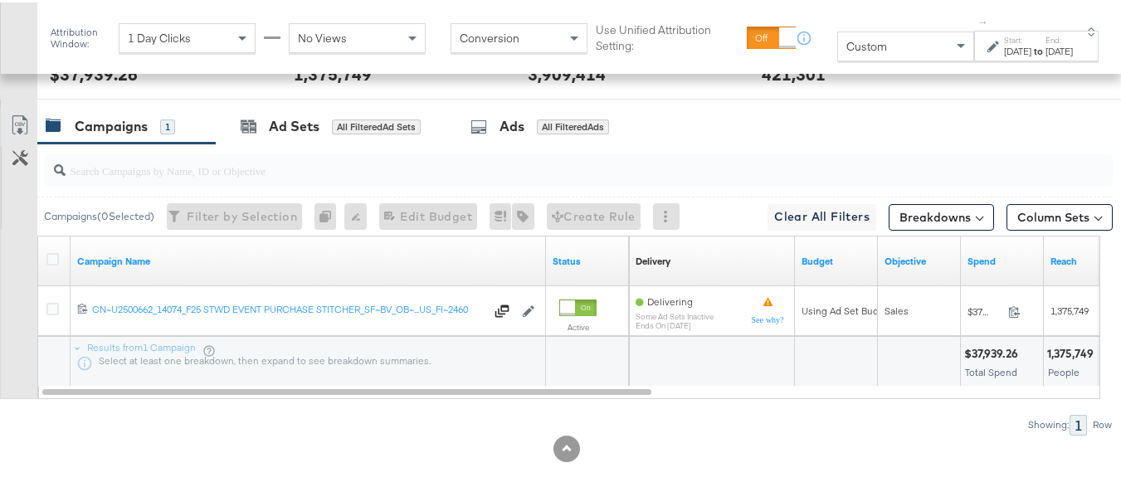
scroll to position [759, 0]
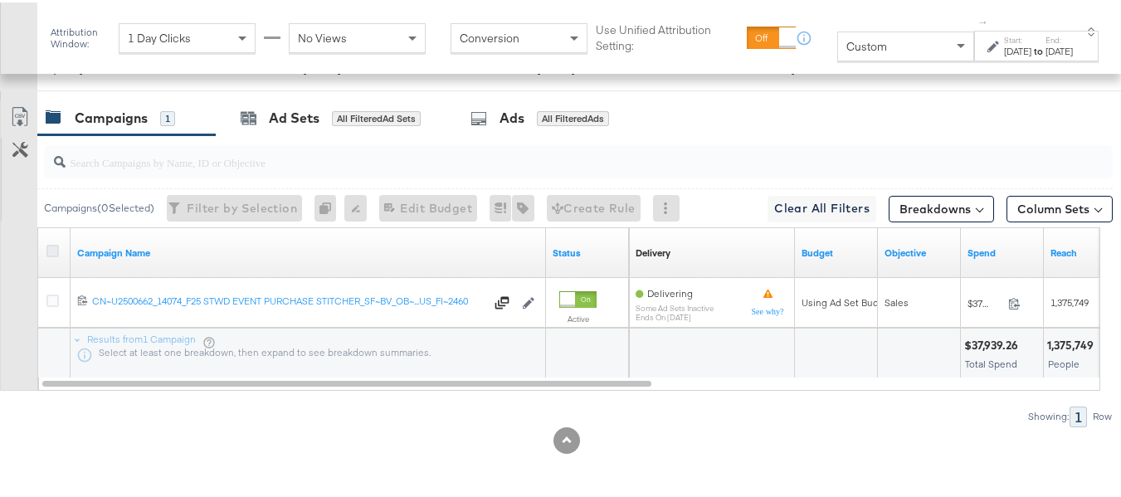
click at [49, 255] on icon at bounding box center [52, 248] width 12 height 12
click at [0, 0] on input "checkbox" at bounding box center [0, 0] width 0 height 0
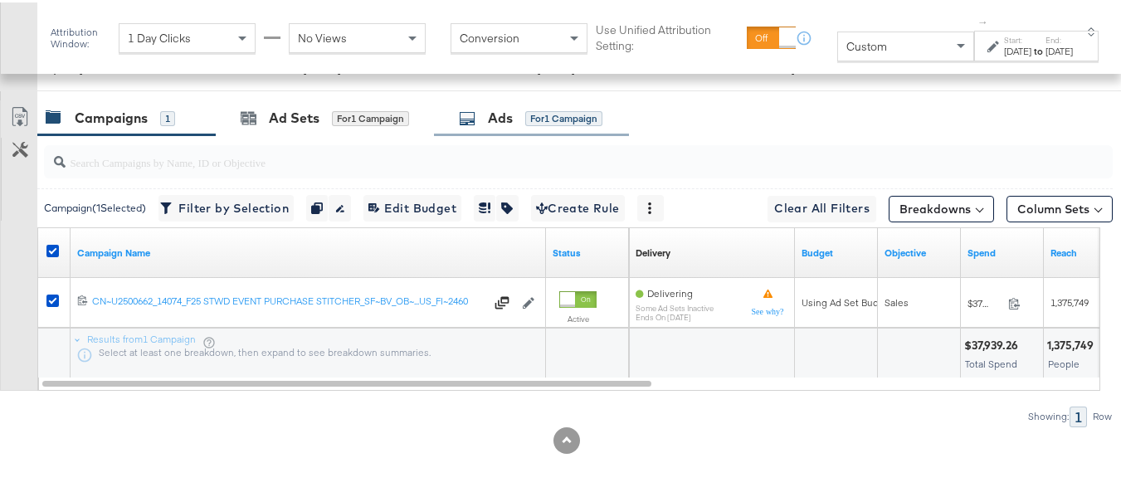
click at [576, 124] on div "for 1 Campaign" at bounding box center [563, 116] width 77 height 15
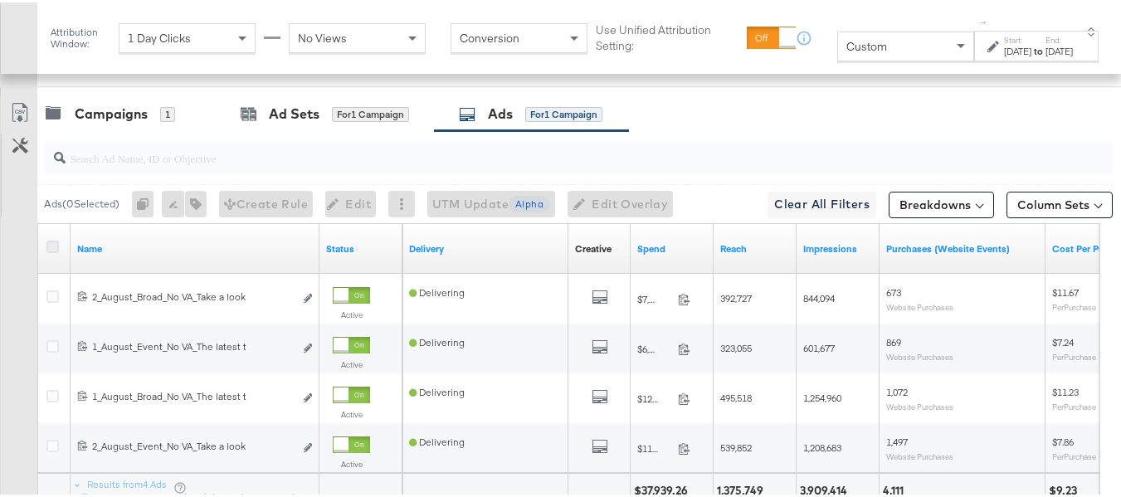
click at [54, 251] on icon at bounding box center [52, 244] width 12 height 12
click at [0, 0] on input "checkbox" at bounding box center [0, 0] width 0 height 0
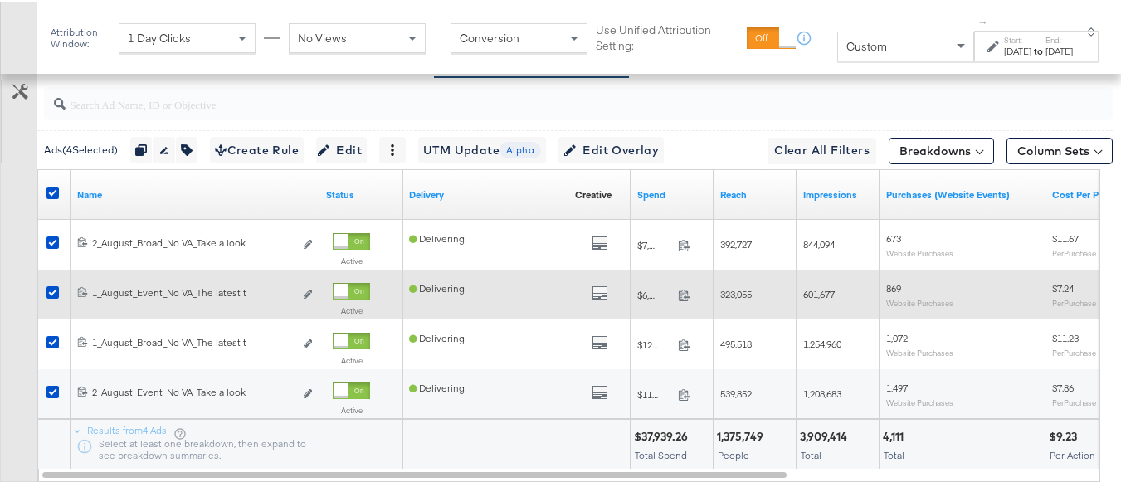
scroll to position [842, 0]
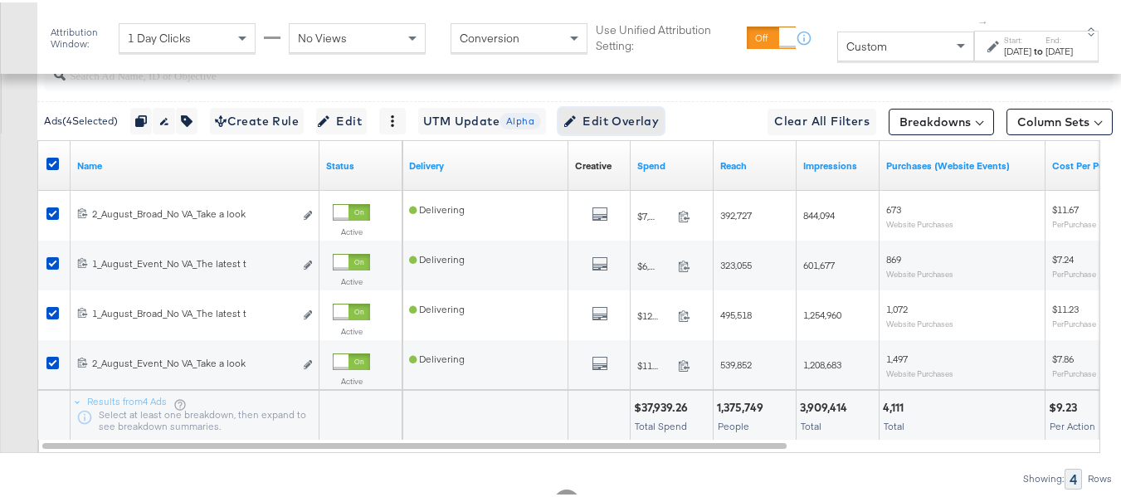
click at [659, 129] on span "Edit Overlay Edit overlays for 4 ads" at bounding box center [611, 119] width 95 height 21
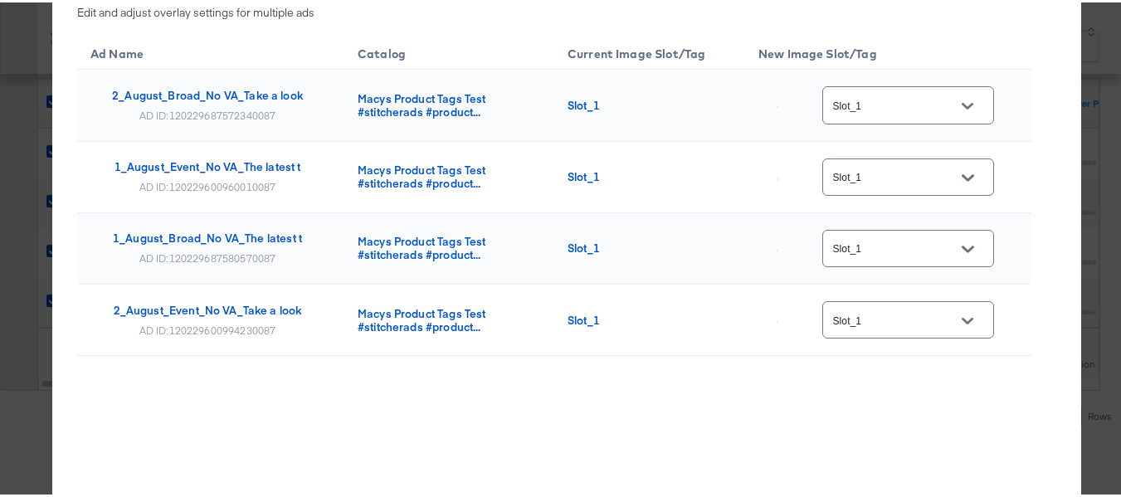
scroll to position [942, 0]
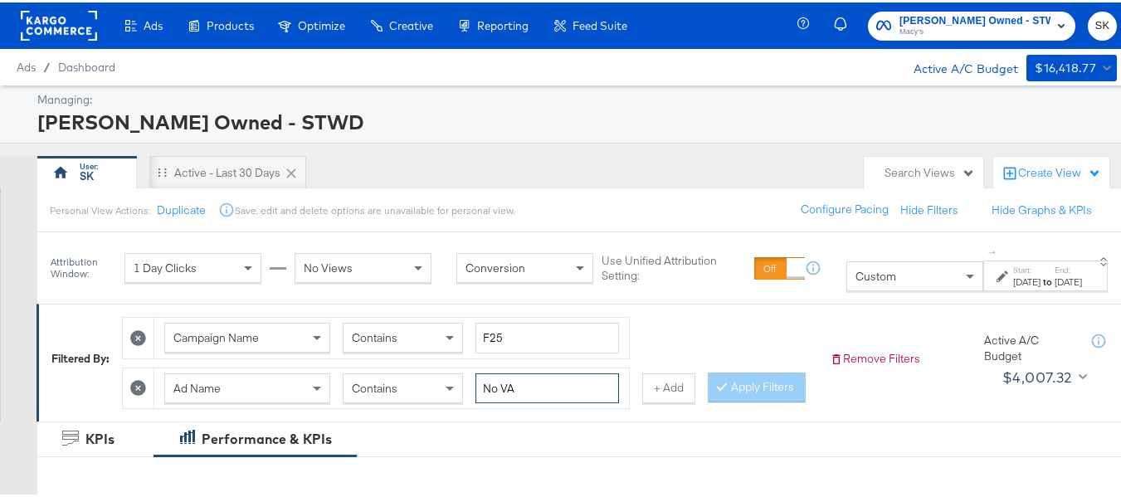
click at [550, 401] on input "No VA" at bounding box center [548, 386] width 144 height 31
paste input "BMSM"
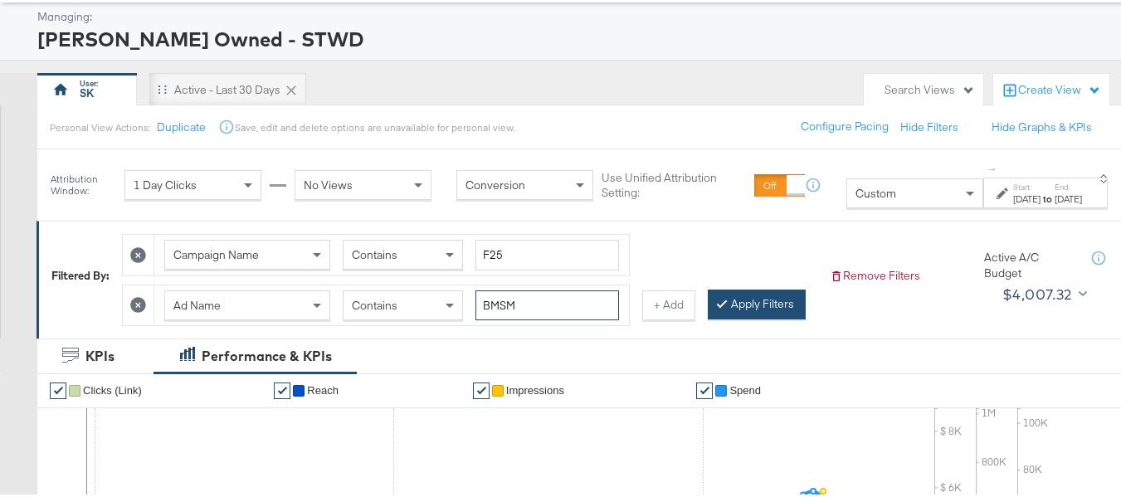
type input "BMSM"
click at [708, 317] on button "Apply Filters" at bounding box center [757, 302] width 98 height 30
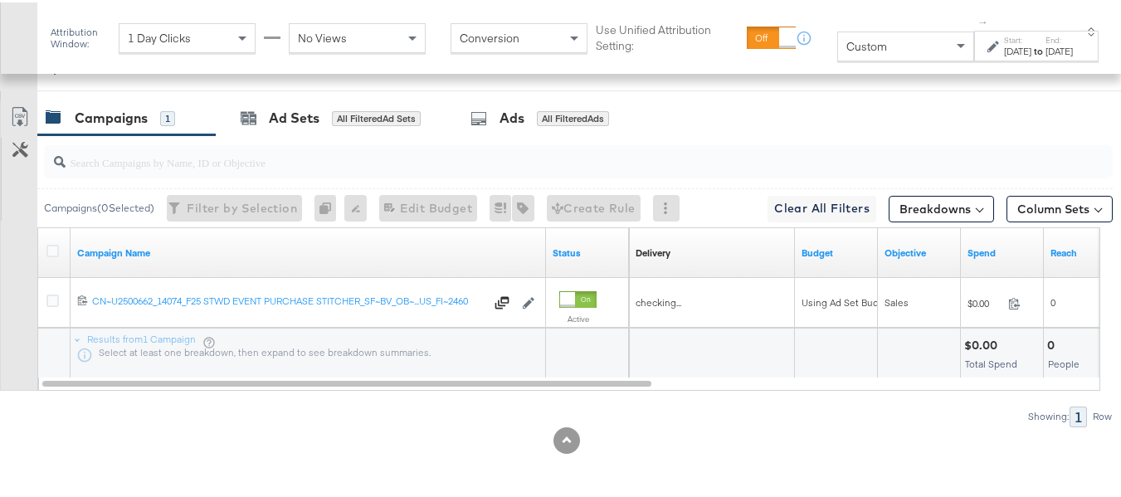
scroll to position [793, 0]
click at [53, 250] on icon at bounding box center [52, 248] width 12 height 12
click at [0, 0] on input "checkbox" at bounding box center [0, 0] width 0 height 0
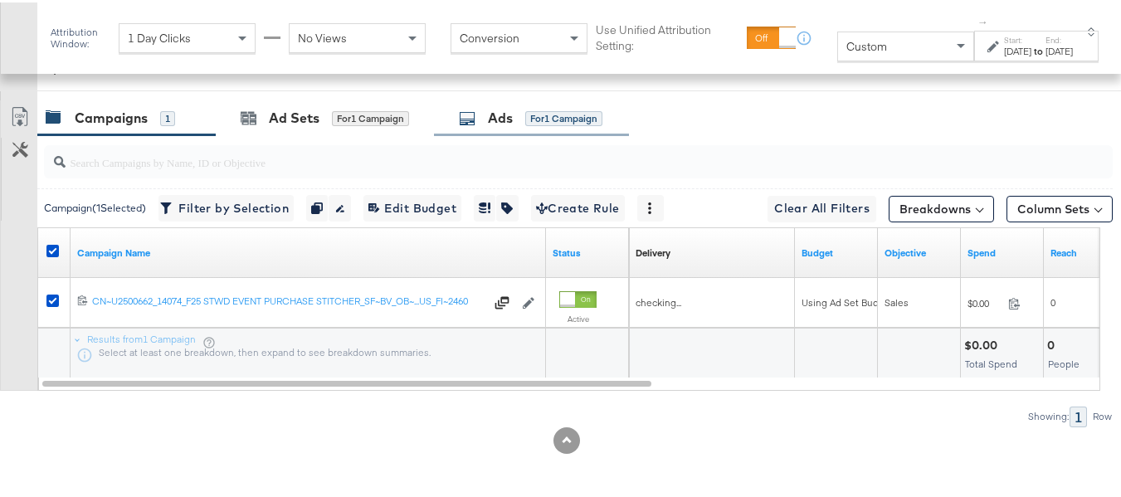
click at [536, 114] on div "for 1 Campaign" at bounding box center [563, 116] width 77 height 15
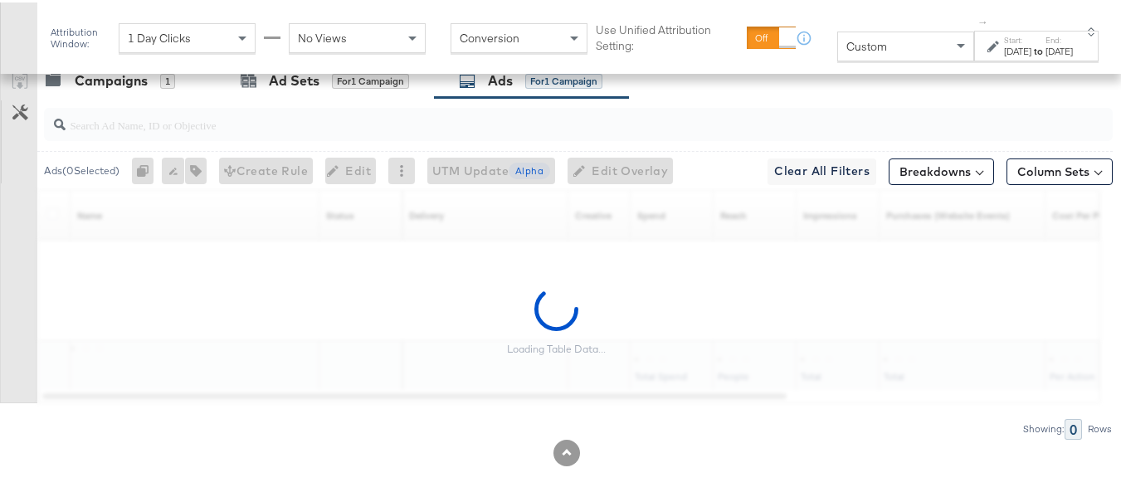
scroll to position [842, 0]
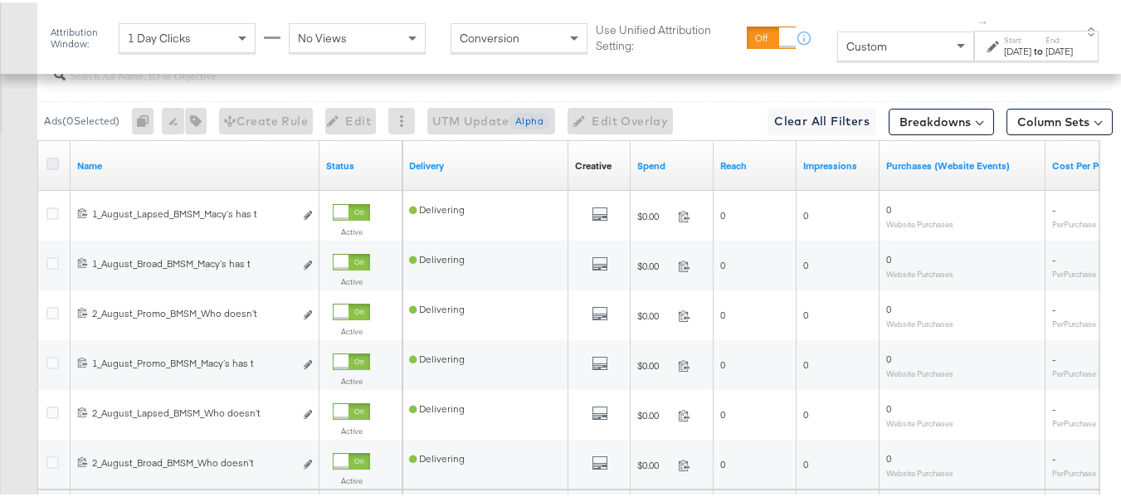
click at [52, 168] on icon at bounding box center [52, 161] width 12 height 12
click at [0, 0] on input "checkbox" at bounding box center [0, 0] width 0 height 0
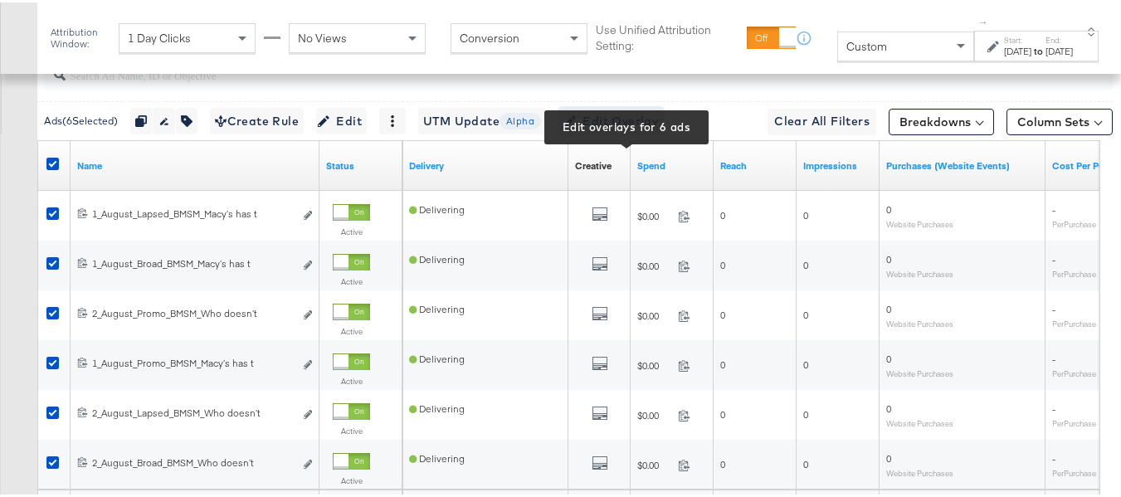
click at [625, 129] on span "Edit Overlay Edit overlays for 6 ads" at bounding box center [611, 119] width 95 height 21
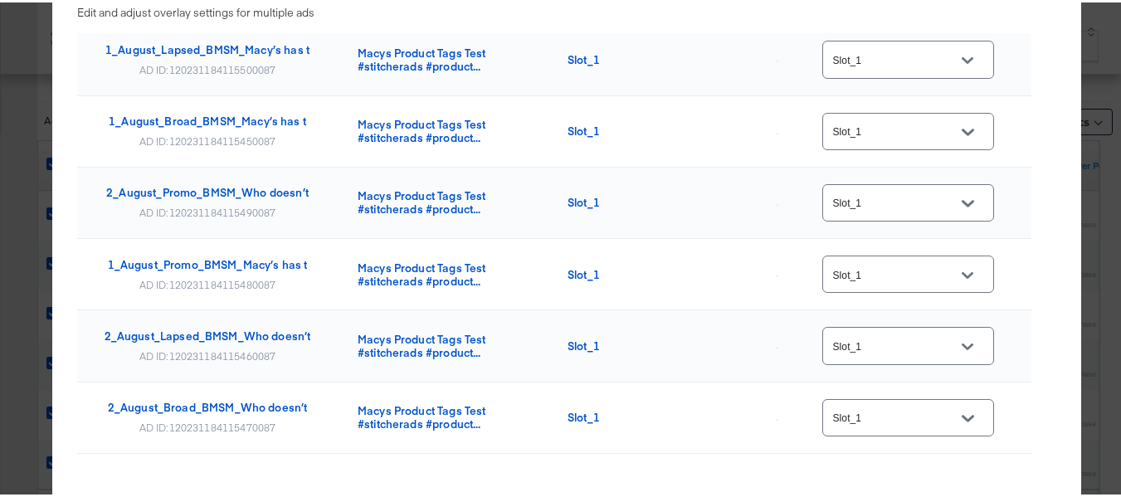
scroll to position [0, 0]
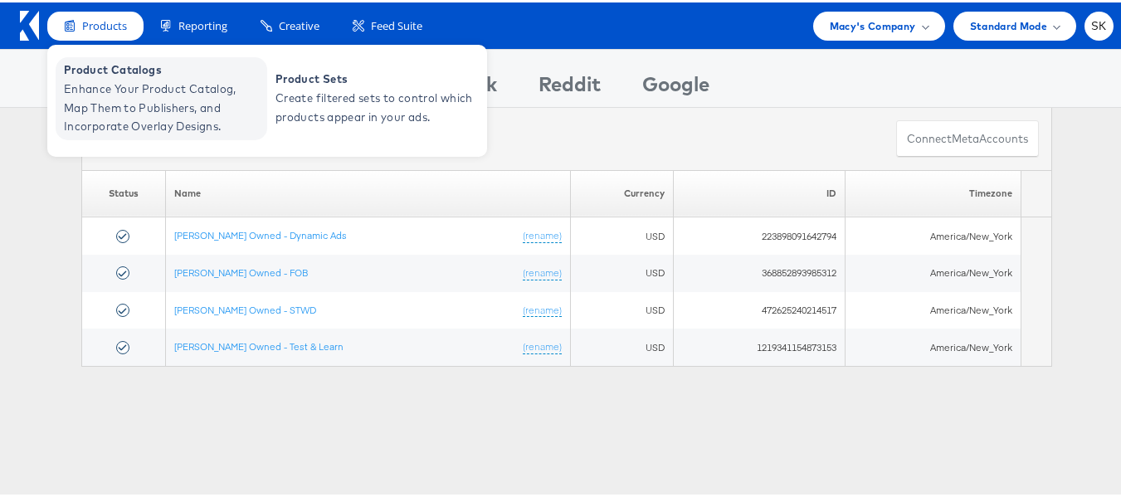
click at [110, 96] on span "Enhance Your Product Catalog, Map Them to Publishers, and Incorporate Overlay D…" at bounding box center [163, 105] width 199 height 56
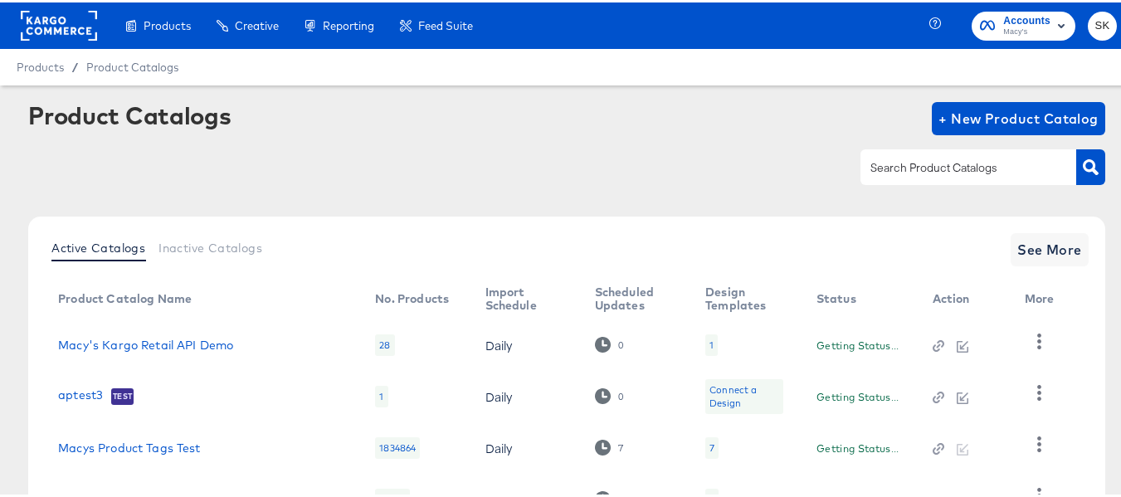
scroll to position [187, 0]
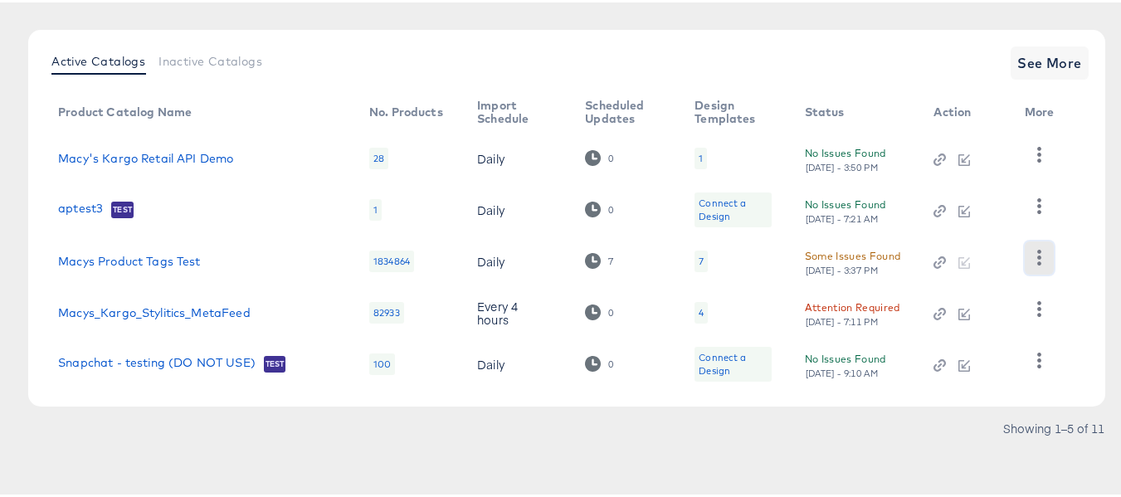
click at [1045, 255] on icon "button" at bounding box center [1040, 255] width 16 height 16
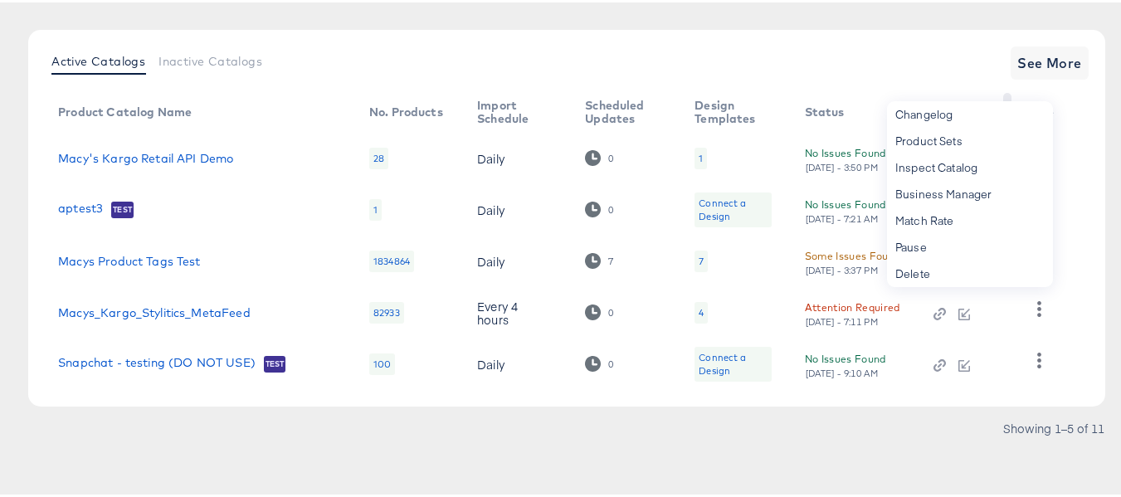
click at [925, 92] on th "Action" at bounding box center [965, 110] width 90 height 40
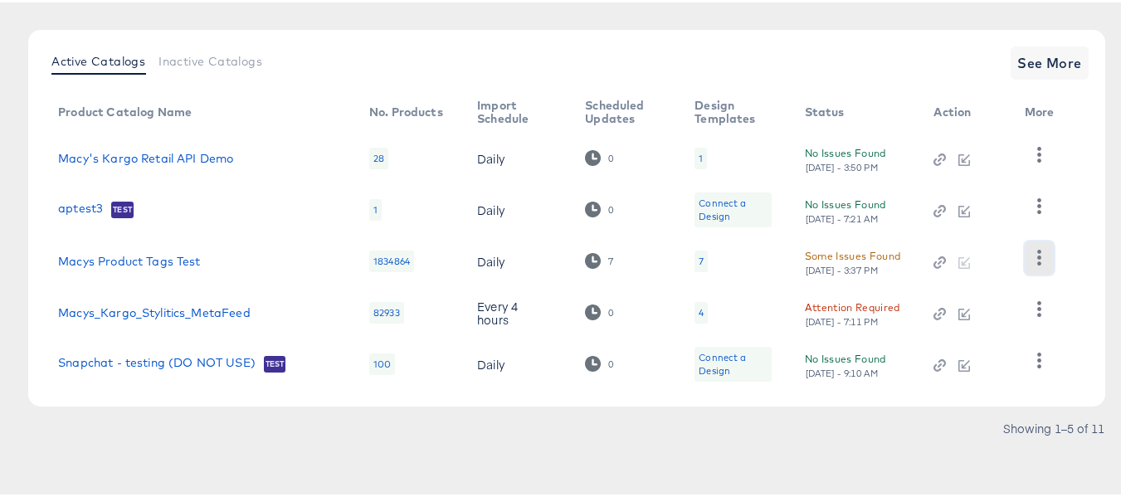
click at [1032, 246] on button "button" at bounding box center [1039, 255] width 29 height 33
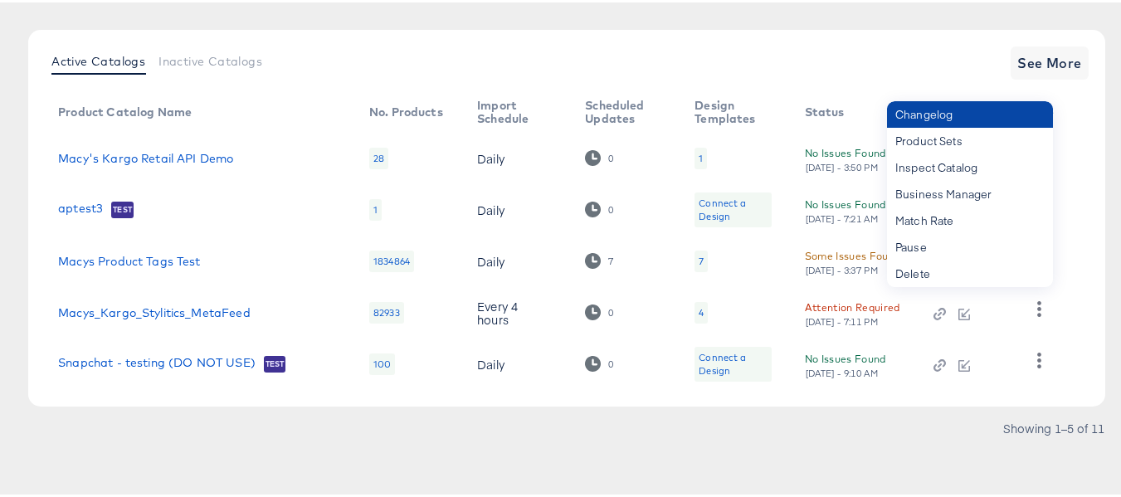
click at [943, 109] on div "Changelog" at bounding box center [970, 112] width 166 height 27
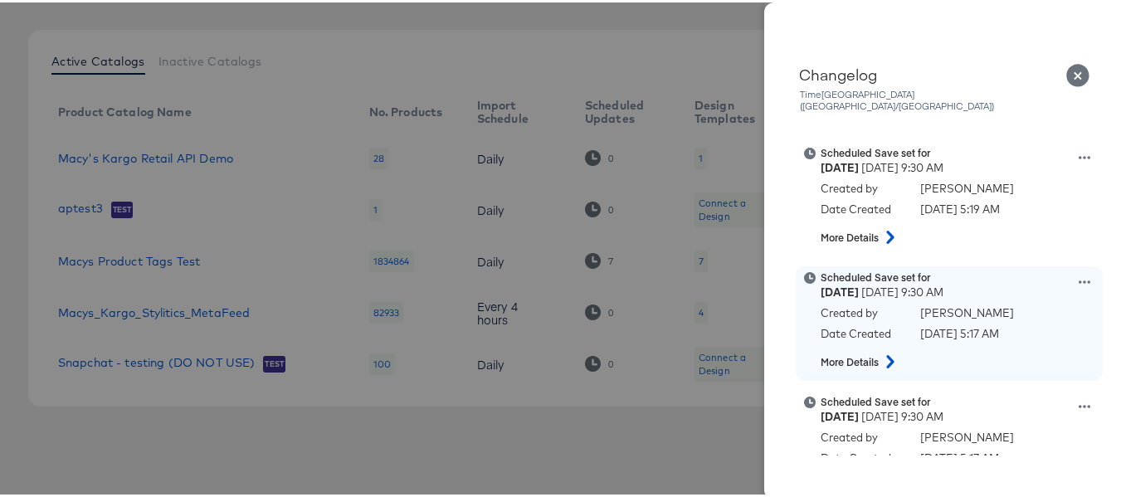
scroll to position [415, 0]
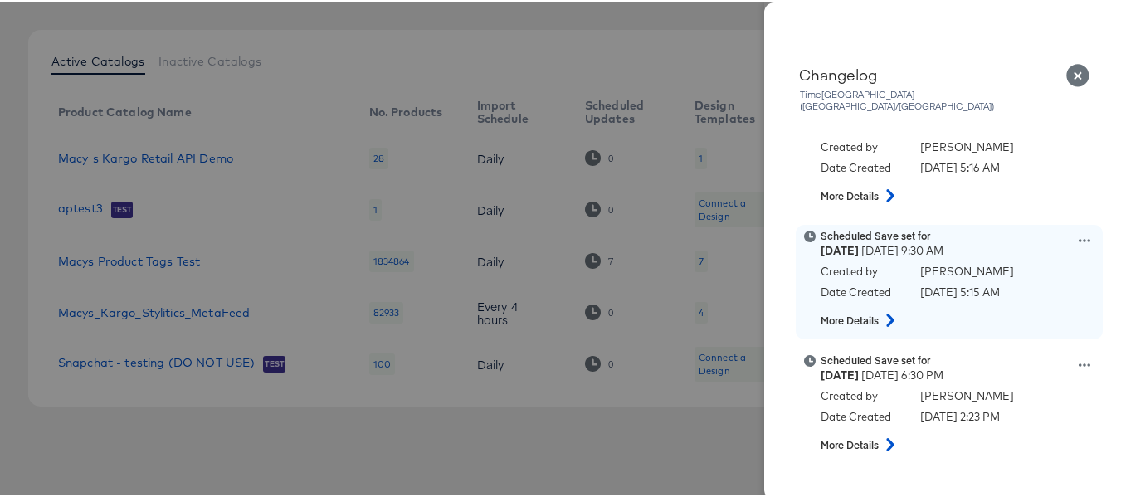
click at [1058, 227] on div "Scheduled Save set for [DATE] 9:30 AM Created by [PERSON_NAME] Date Created [DA…" at bounding box center [970, 280] width 299 height 106
click at [1079, 232] on icon at bounding box center [1085, 238] width 12 height 12
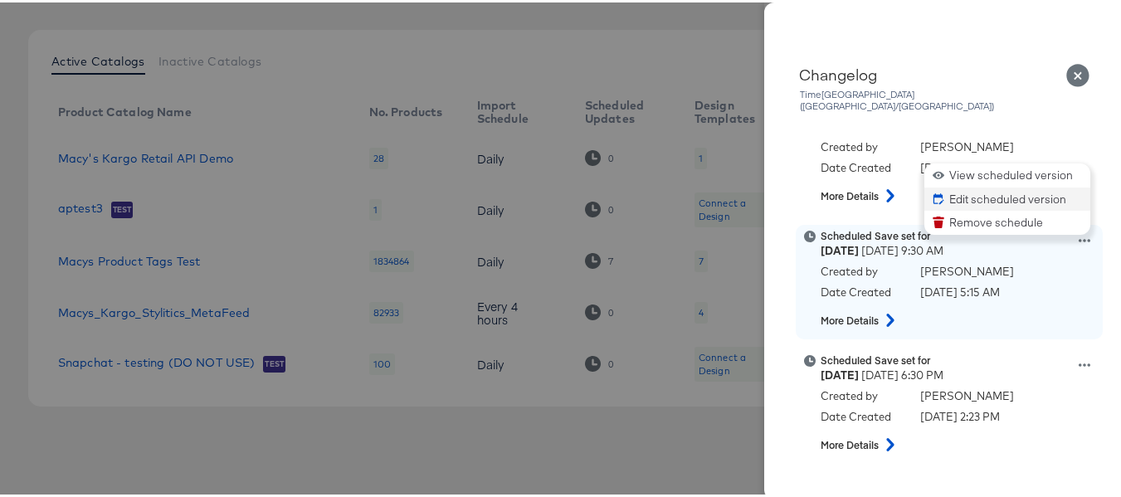
click at [962, 185] on button "Edit scheduled version" at bounding box center [1008, 197] width 166 height 24
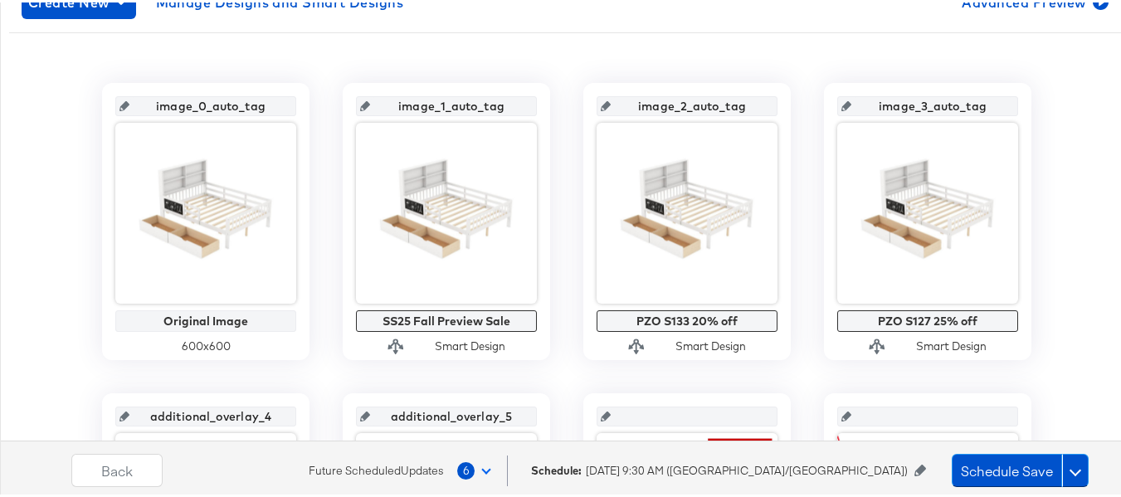
scroll to position [415, 0]
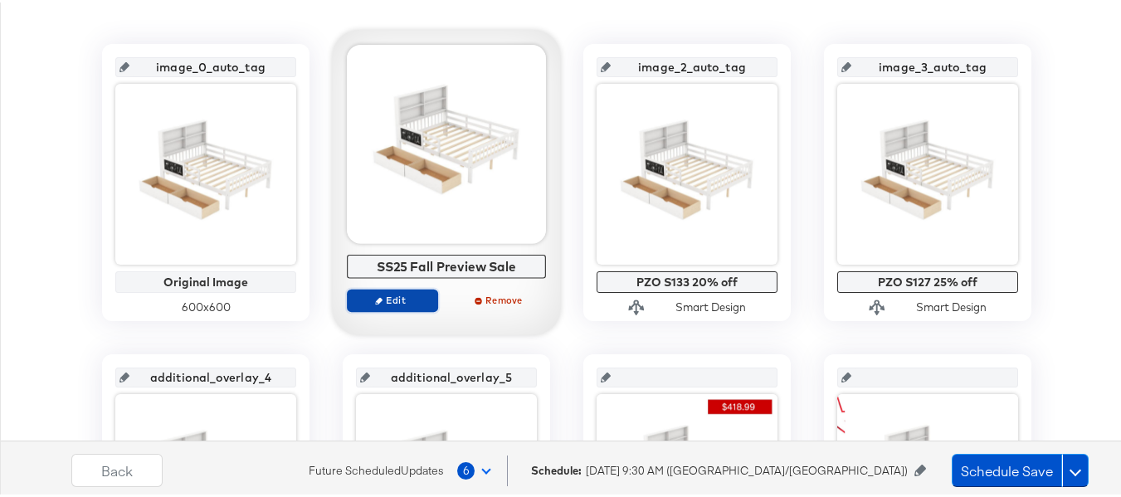
click at [361, 299] on span "Edit" at bounding box center [392, 297] width 76 height 12
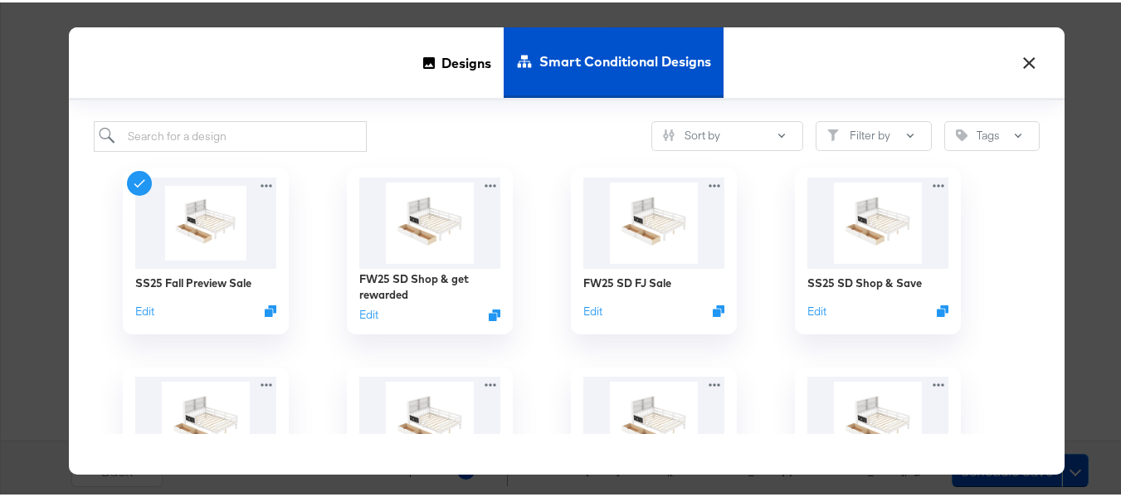
click at [1020, 58] on button "×" at bounding box center [1029, 56] width 30 height 30
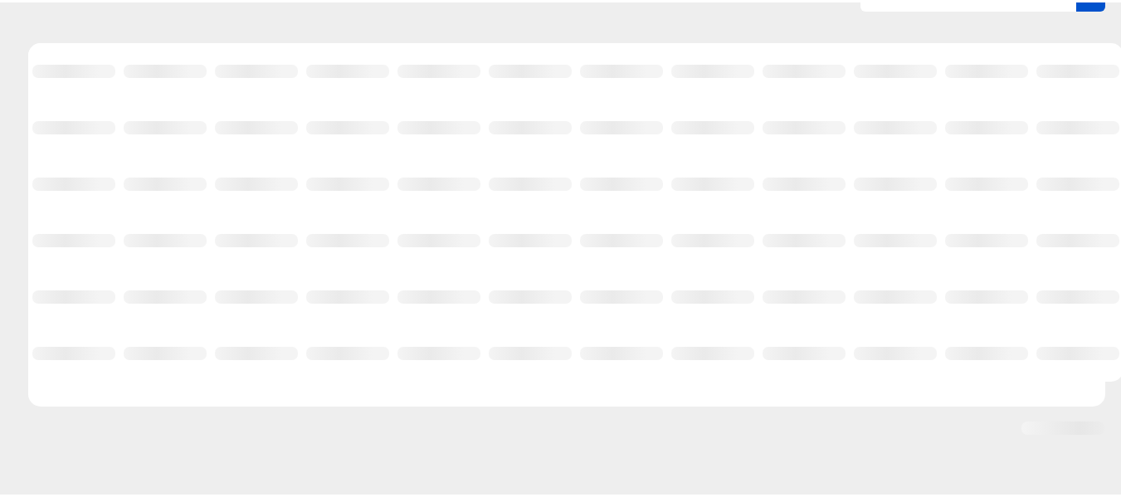
scroll to position [173, 0]
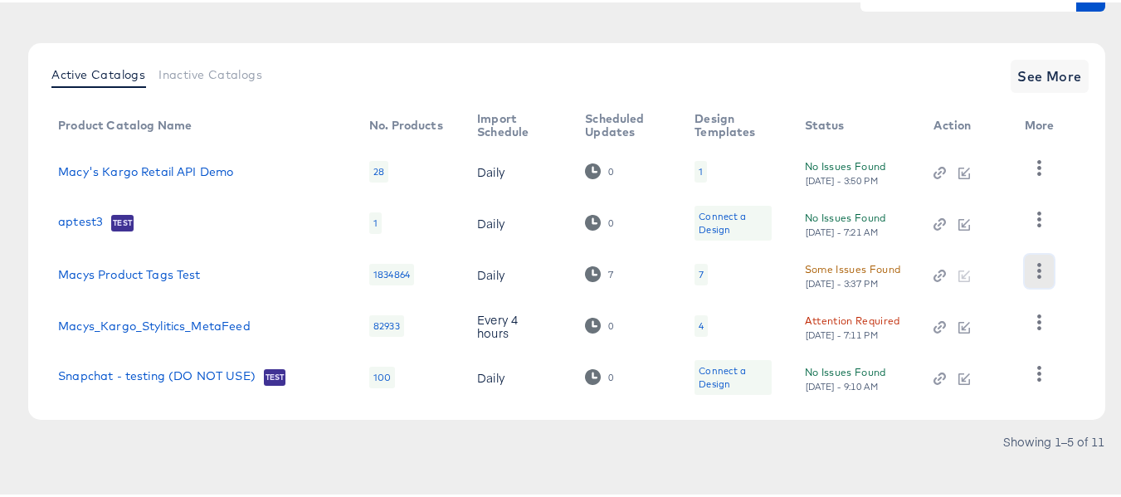
click at [1037, 268] on icon "button" at bounding box center [1039, 269] width 4 height 16
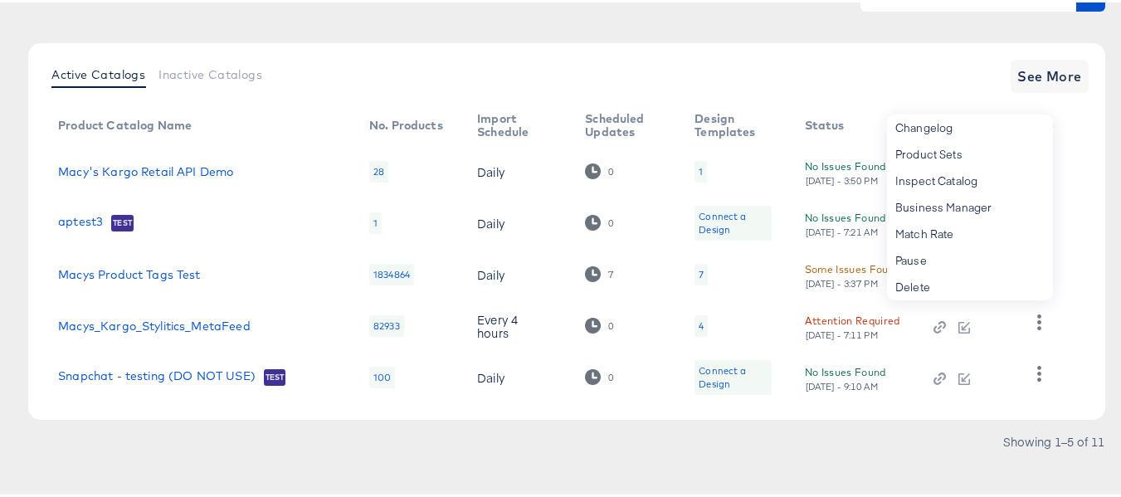
click at [1105, 217] on article "Product Catalogs + New Product Catalog Active Catalogs Inactive Catalogs See Mo…" at bounding box center [567, 210] width 1134 height 601
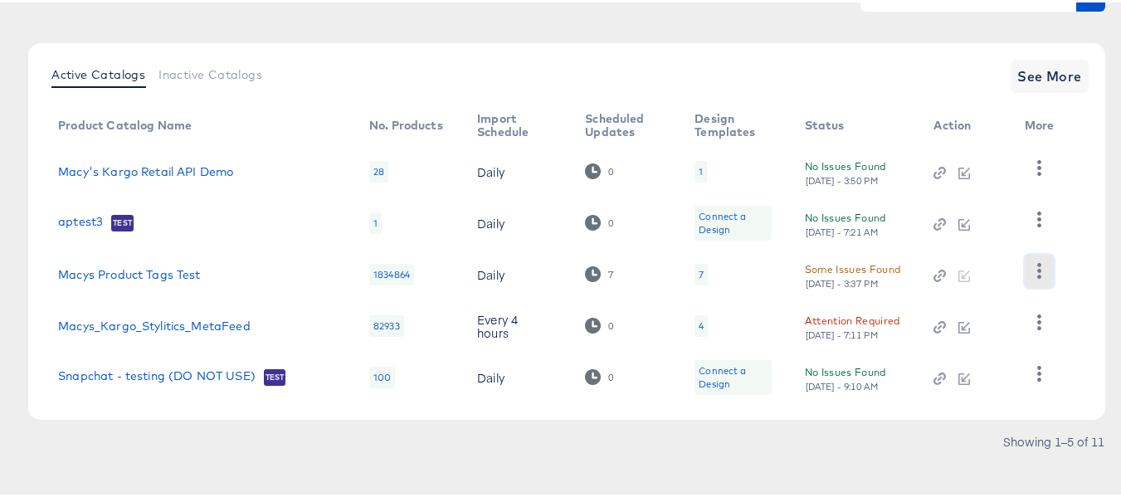
click at [1048, 275] on button "button" at bounding box center [1039, 268] width 29 height 33
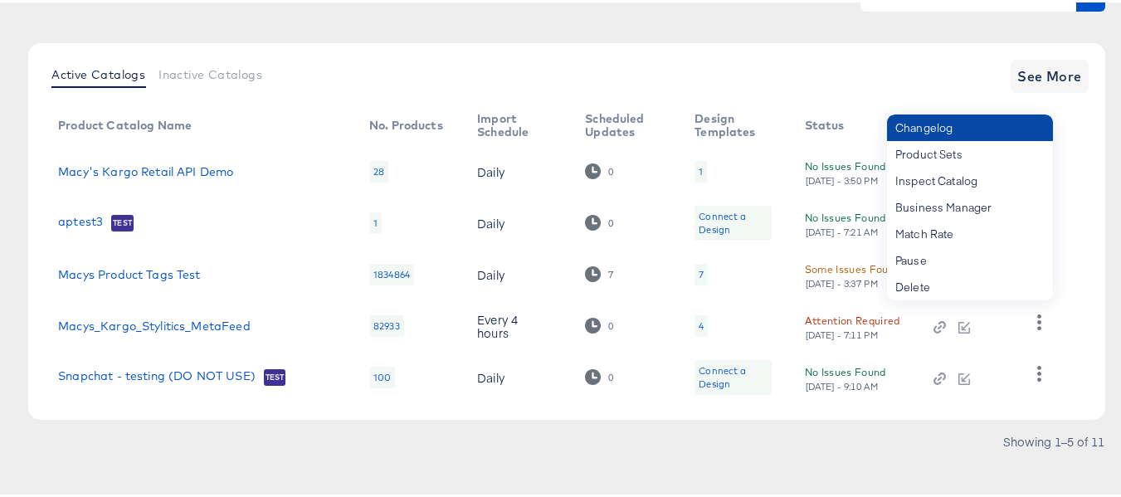
click at [939, 122] on div "Changelog" at bounding box center [970, 125] width 166 height 27
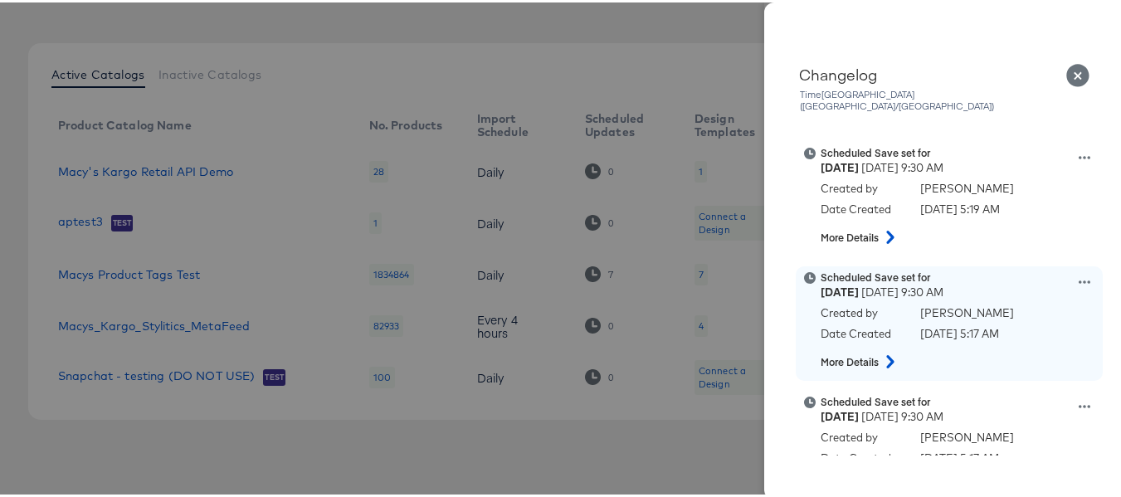
scroll to position [332, 0]
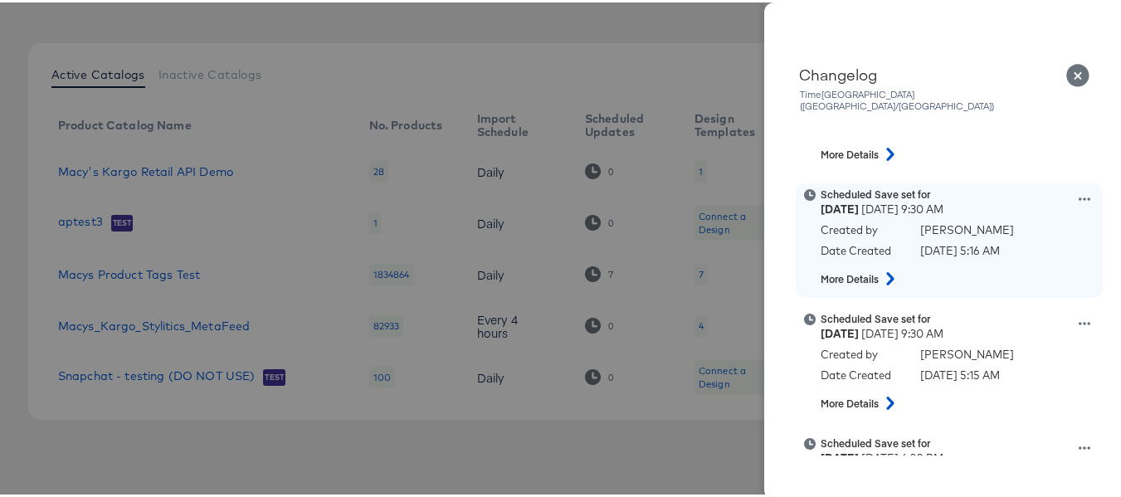
click at [1078, 185] on div "Scheduled Save set for [DATE] 9:30 AM Created by [PERSON_NAME] Date Created [DA…" at bounding box center [970, 238] width 299 height 106
click at [1079, 191] on icon at bounding box center [1085, 197] width 12 height 12
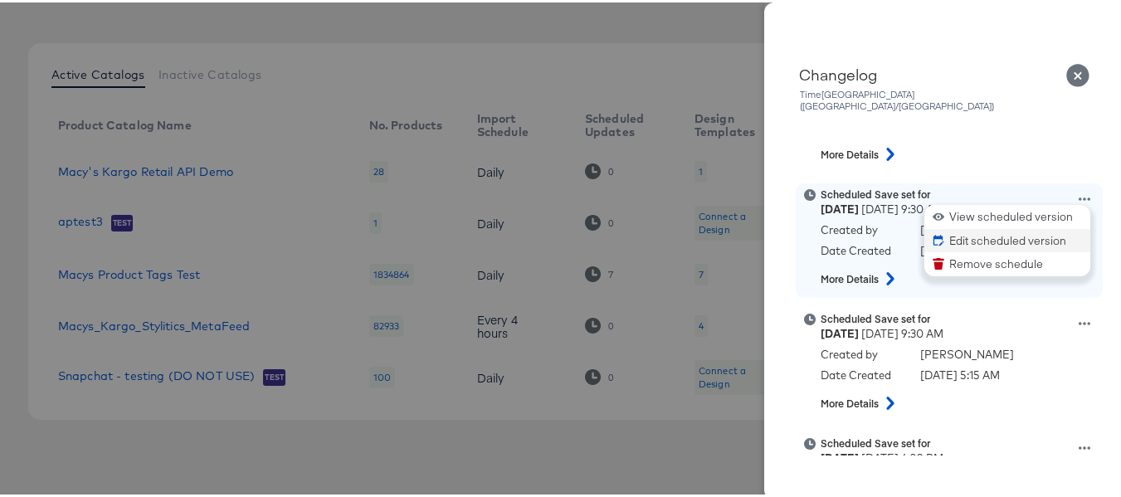
click at [969, 227] on button "Edit scheduled version" at bounding box center [1008, 239] width 166 height 24
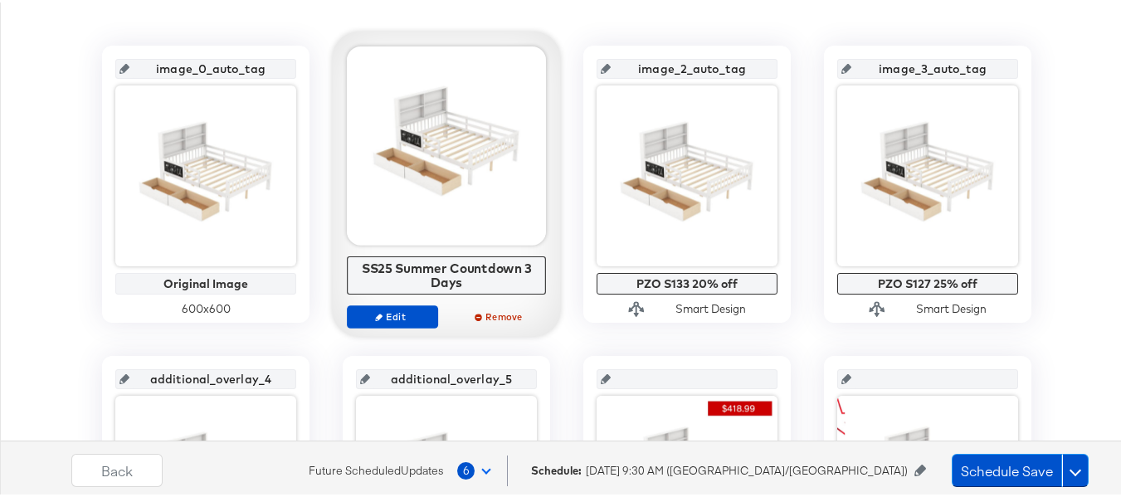
scroll to position [415, 0]
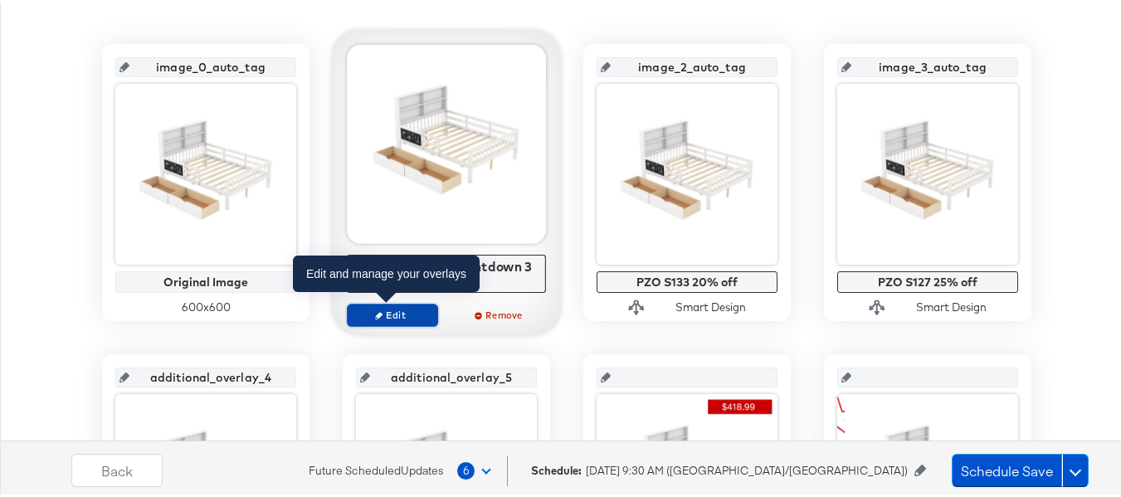
click at [364, 316] on span "Edit" at bounding box center [392, 312] width 76 height 12
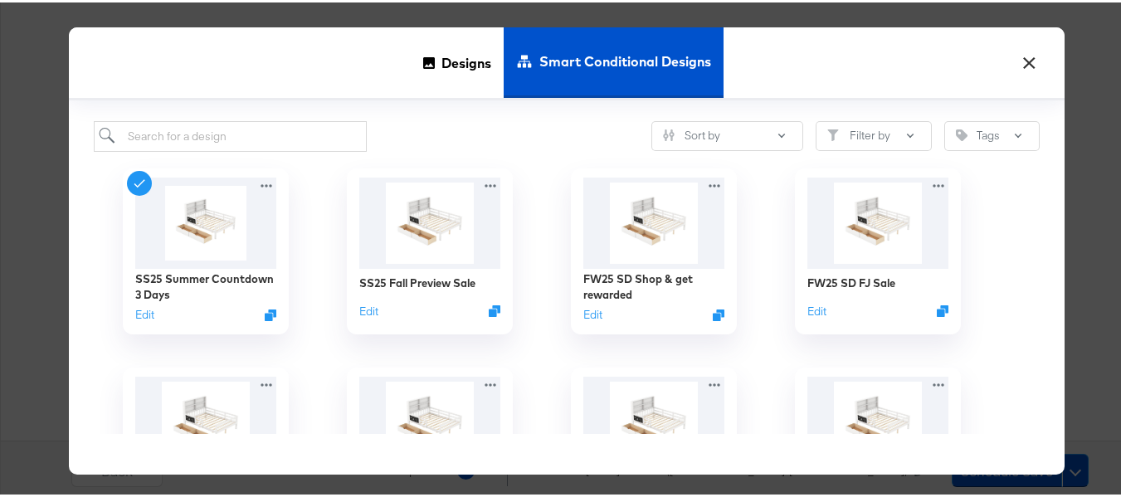
click at [1022, 63] on button "×" at bounding box center [1029, 56] width 30 height 30
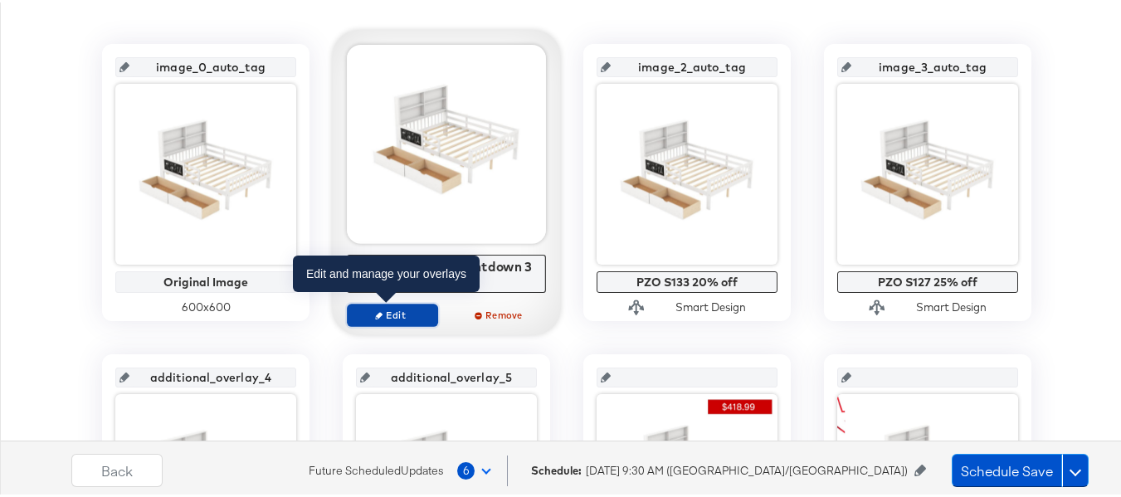
click at [383, 308] on span "Edit" at bounding box center [392, 312] width 76 height 12
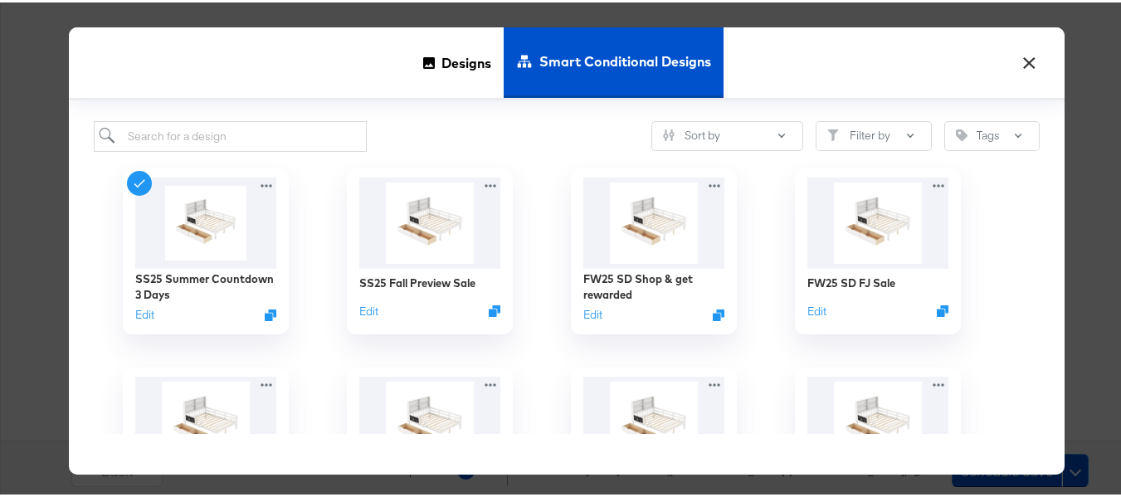
click at [1028, 48] on button "×" at bounding box center [1029, 56] width 30 height 30
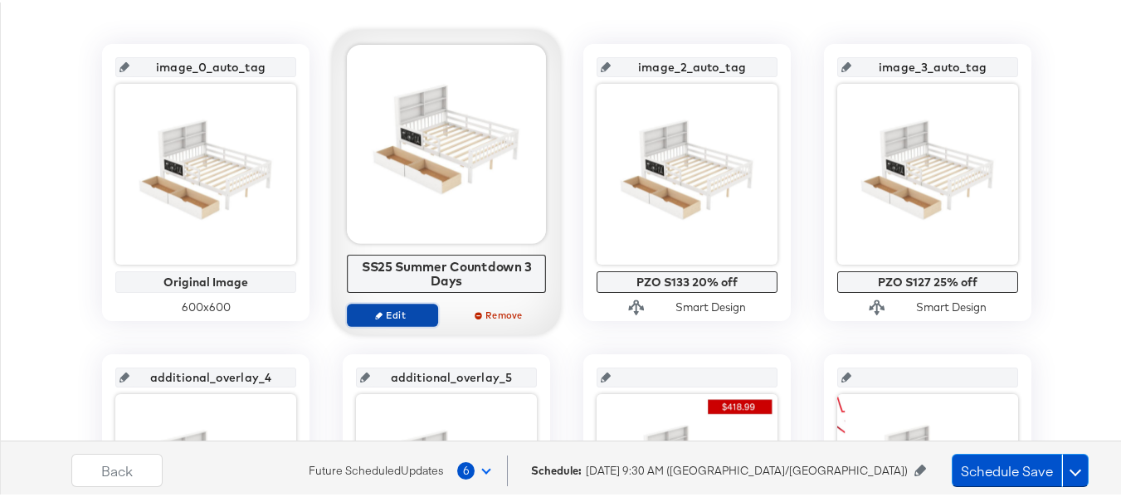
click at [378, 314] on span "Edit" at bounding box center [392, 312] width 76 height 12
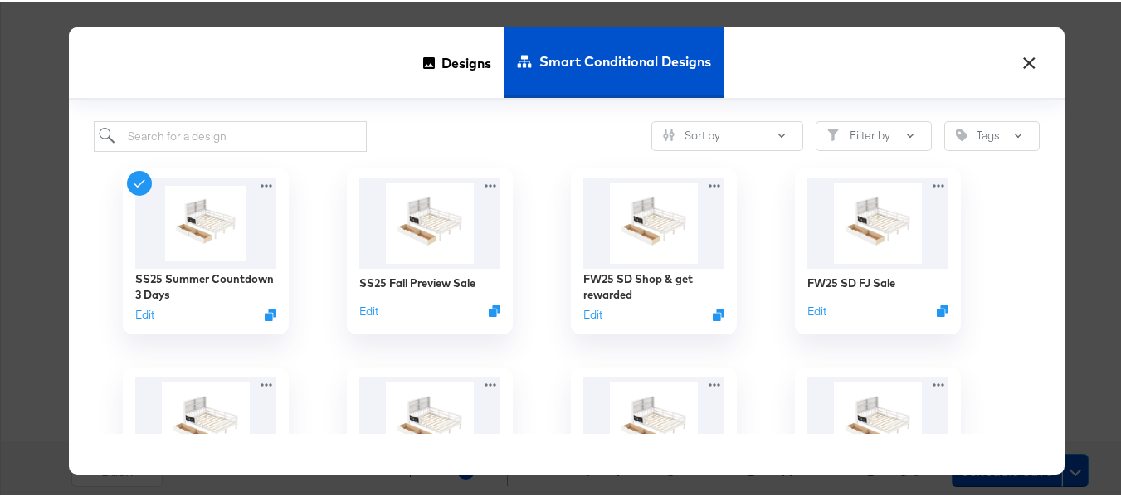
click at [1027, 63] on button "×" at bounding box center [1029, 56] width 30 height 30
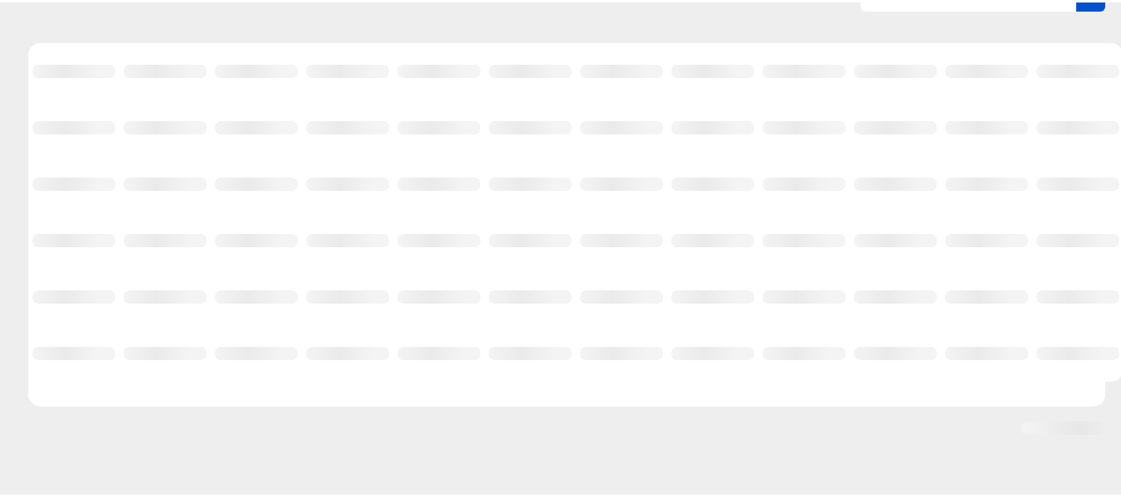
scroll to position [173, 0]
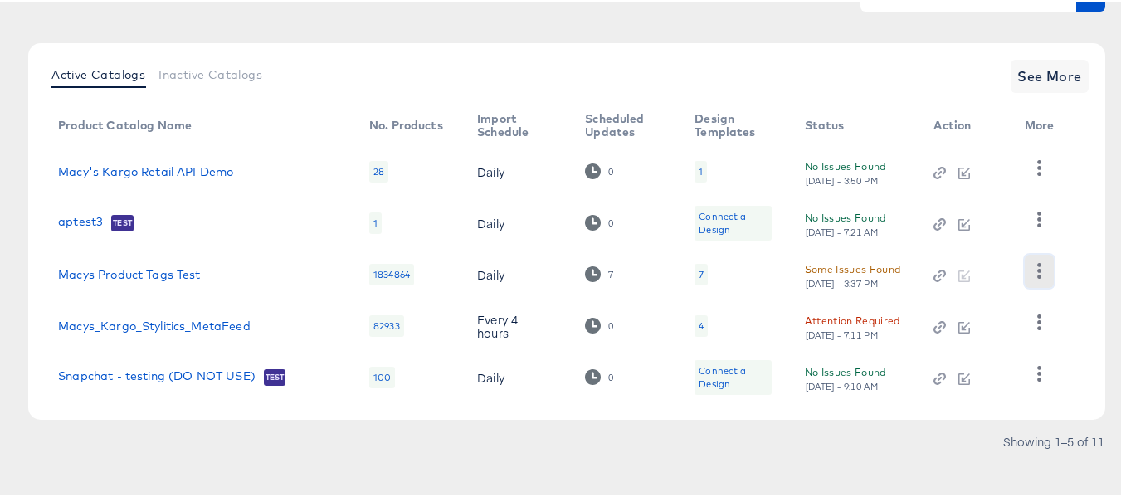
click at [1037, 270] on icon "button" at bounding box center [1039, 269] width 4 height 16
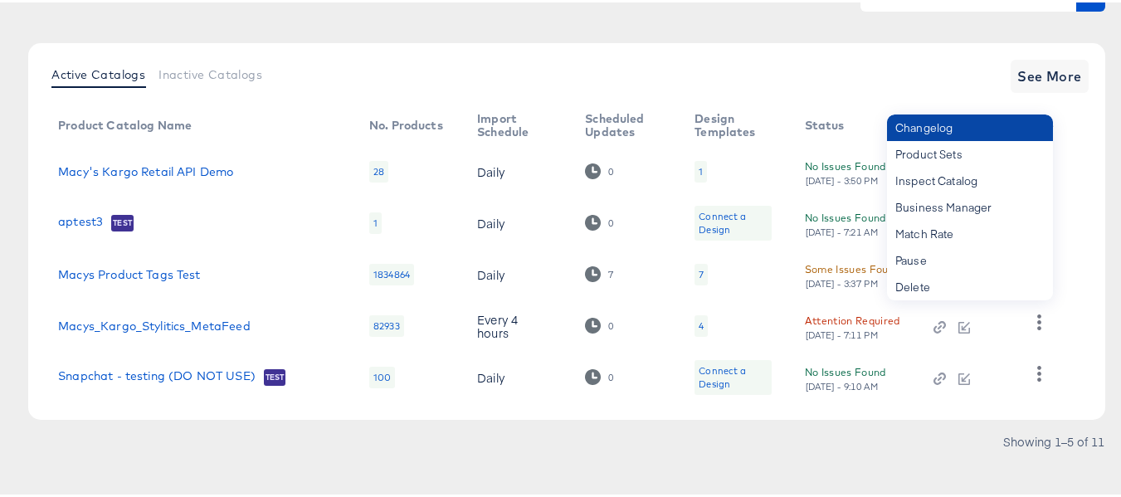
click at [949, 133] on div "Changelog" at bounding box center [970, 125] width 166 height 27
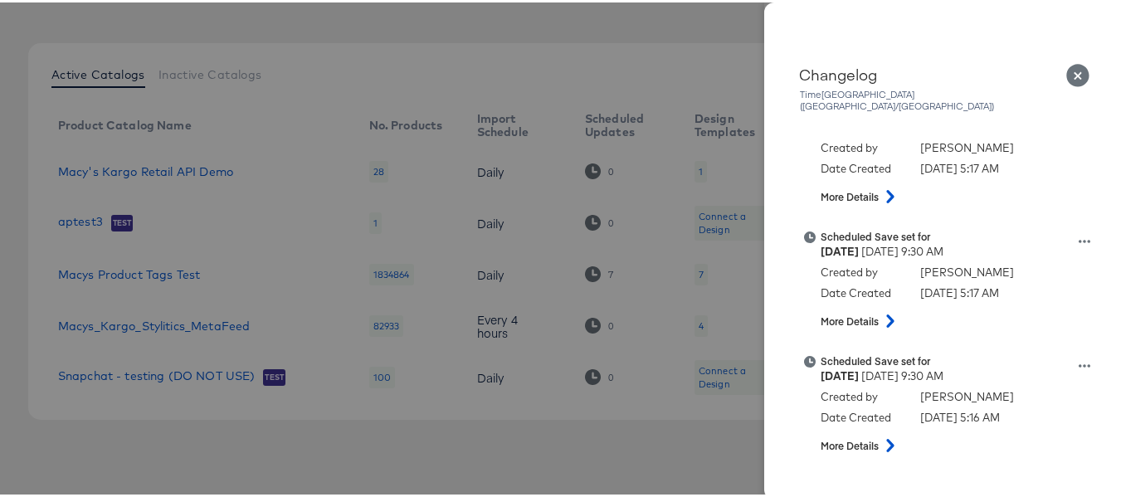
scroll to position [166, 0]
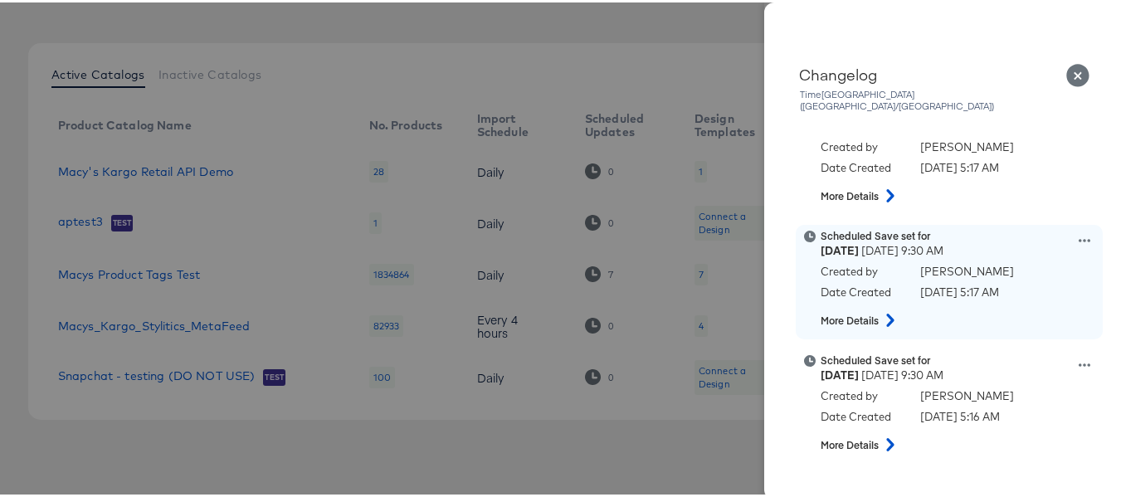
click at [1079, 232] on icon at bounding box center [1085, 238] width 12 height 12
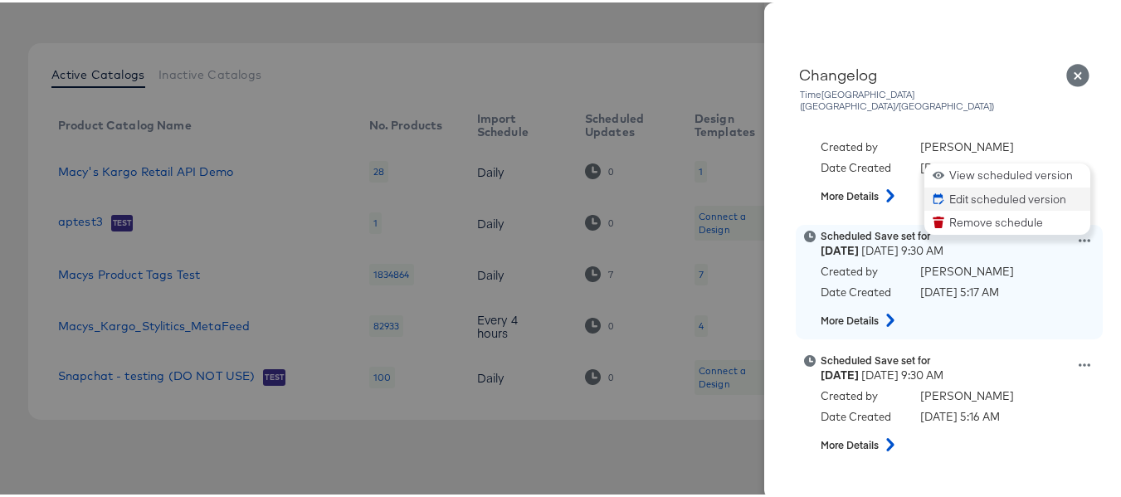
click at [933, 186] on button "Edit scheduled version" at bounding box center [1008, 197] width 166 height 24
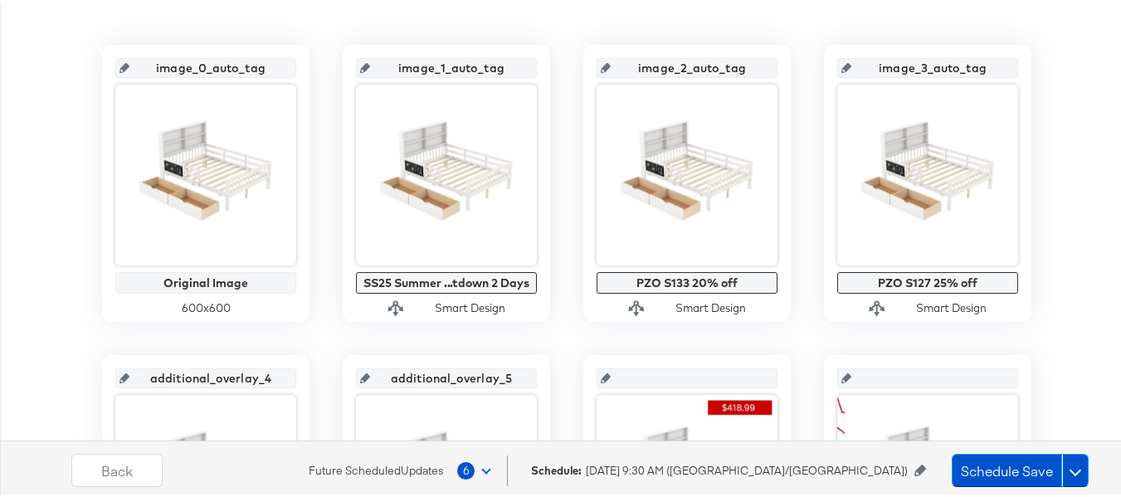
scroll to position [415, 0]
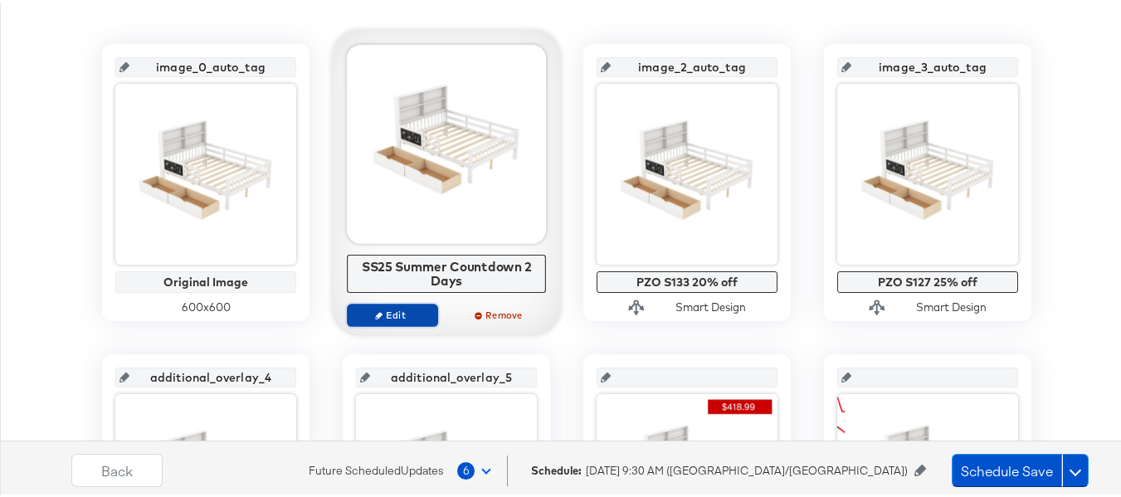
click at [376, 309] on icon "button" at bounding box center [378, 312] width 7 height 7
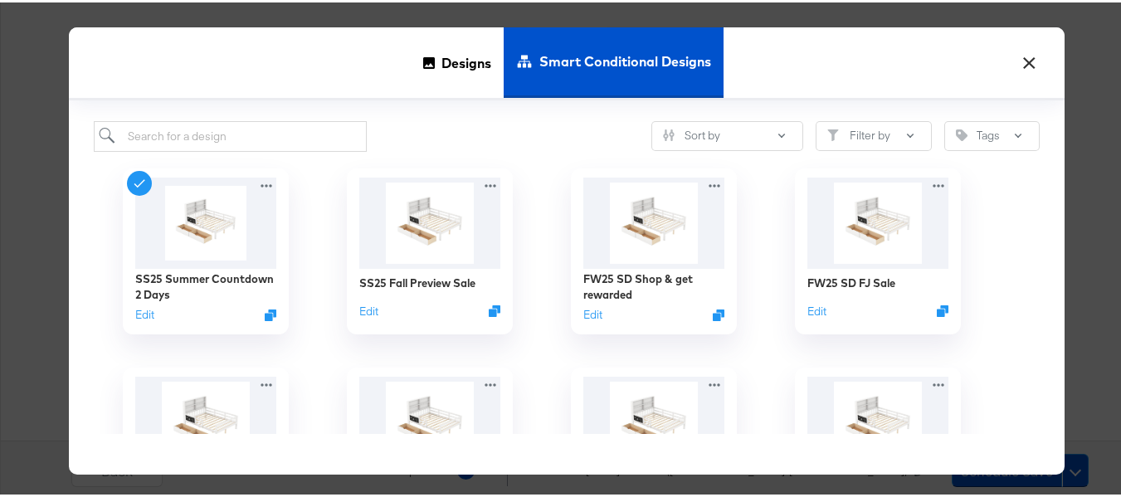
click at [1018, 53] on button "×" at bounding box center [1029, 56] width 30 height 30
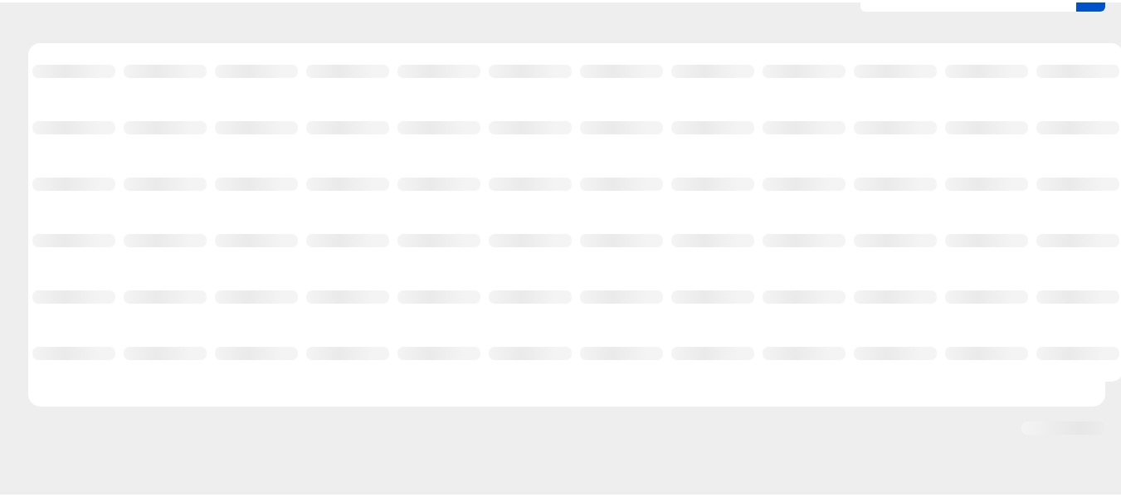
scroll to position [173, 0]
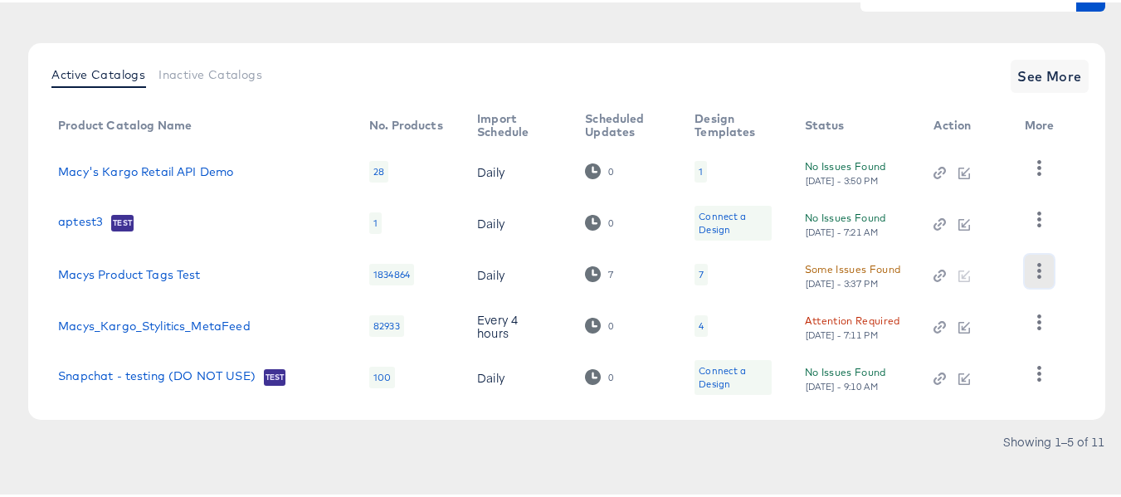
click at [1032, 276] on icon "button" at bounding box center [1040, 269] width 16 height 16
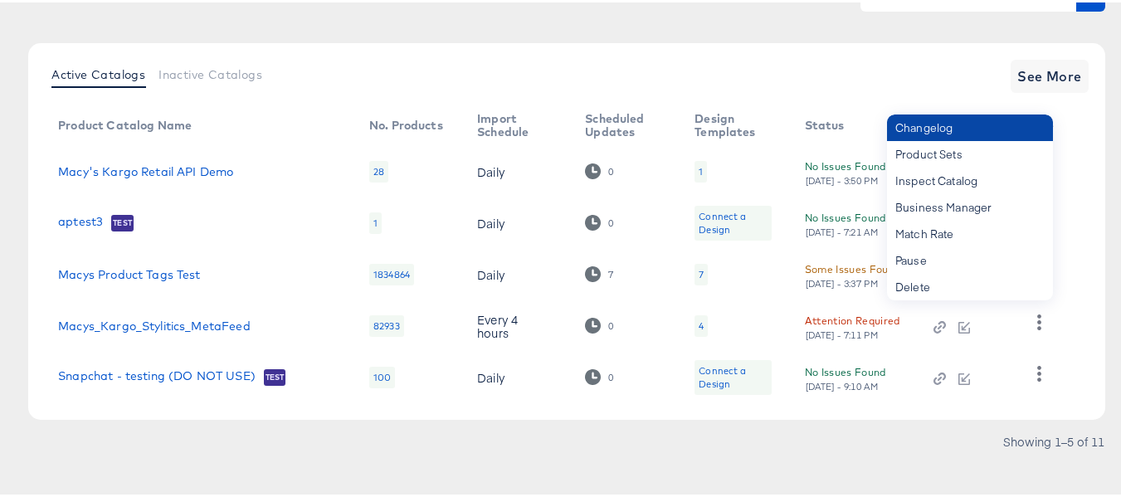
click at [934, 134] on div "Changelog" at bounding box center [970, 125] width 166 height 27
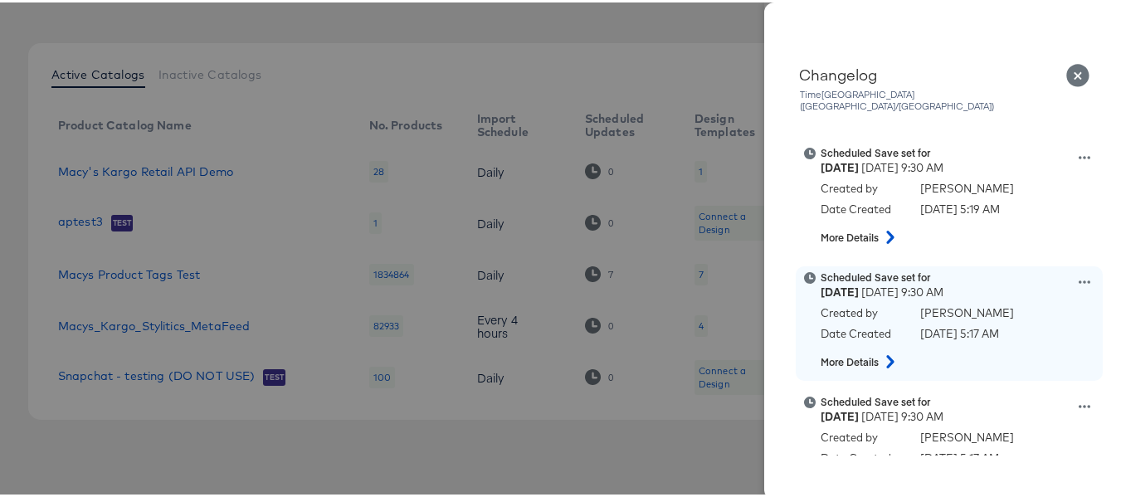
click at [1079, 274] on icon at bounding box center [1085, 280] width 12 height 12
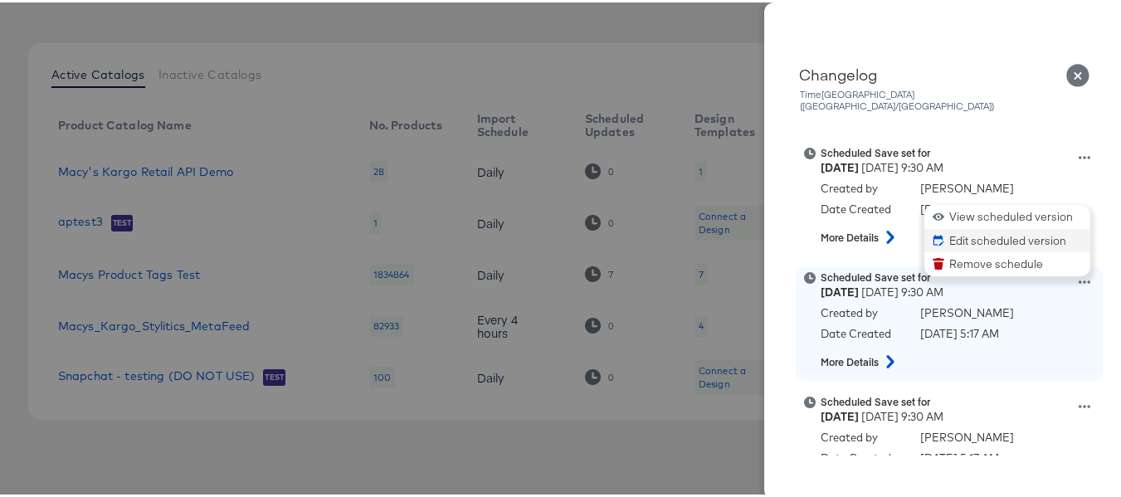
click at [969, 227] on button "Edit scheduled version" at bounding box center [1008, 239] width 166 height 24
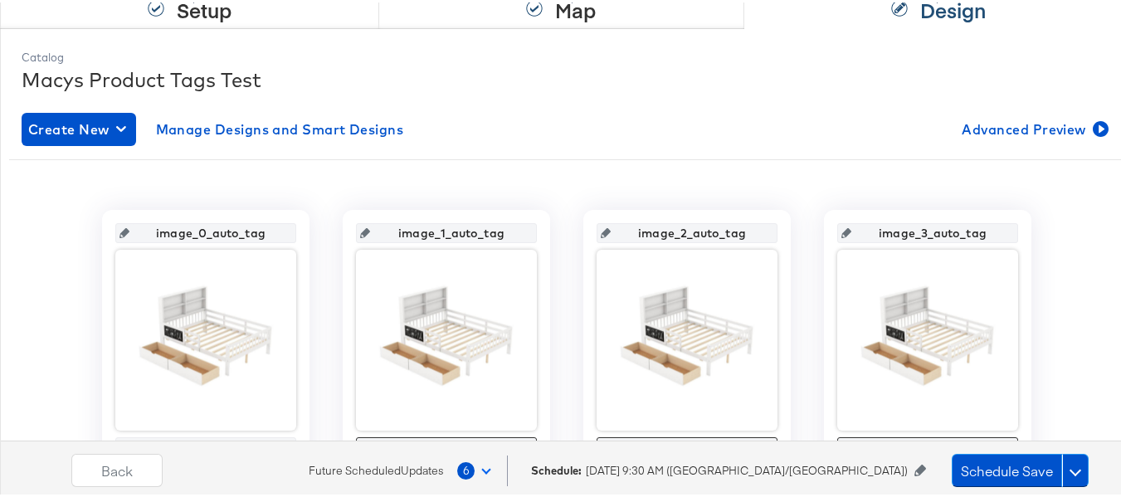
scroll to position [332, 0]
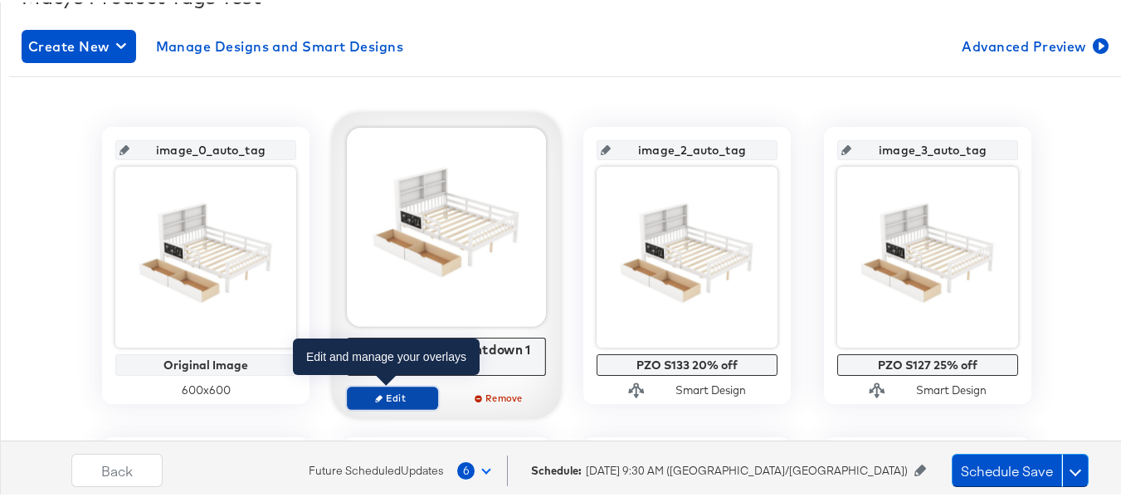
click at [376, 398] on icon "button" at bounding box center [378, 395] width 7 height 7
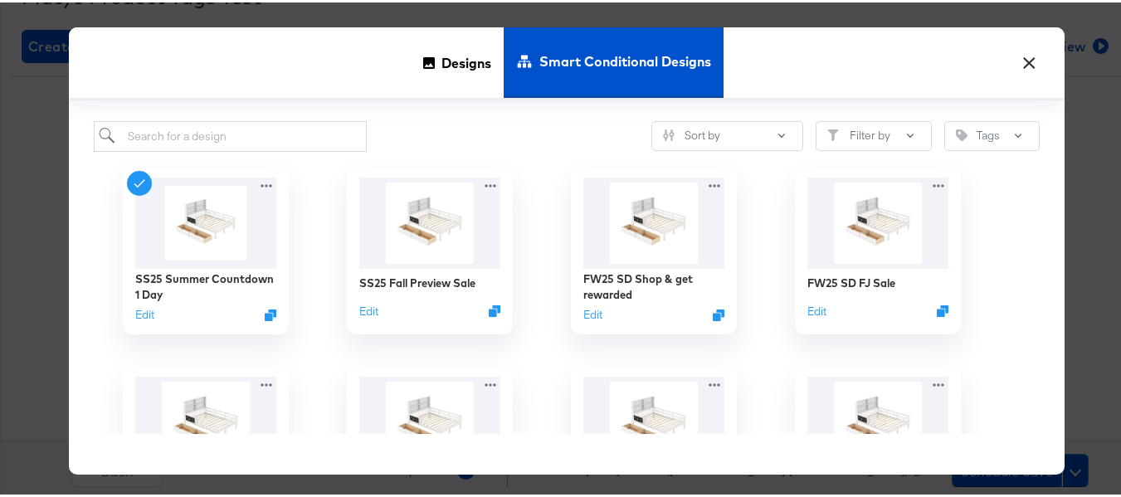
click at [1016, 58] on button "×" at bounding box center [1029, 56] width 30 height 30
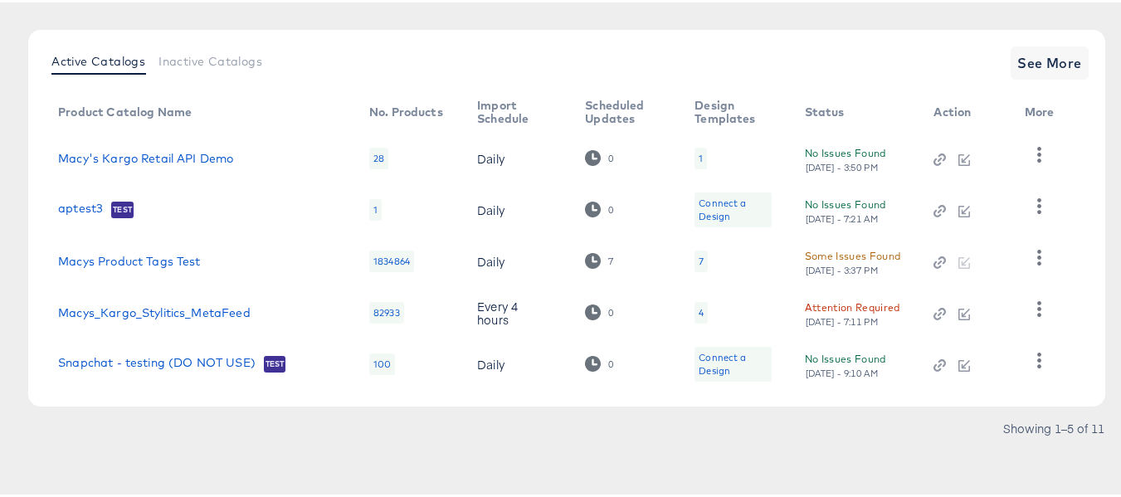
scroll to position [173, 0]
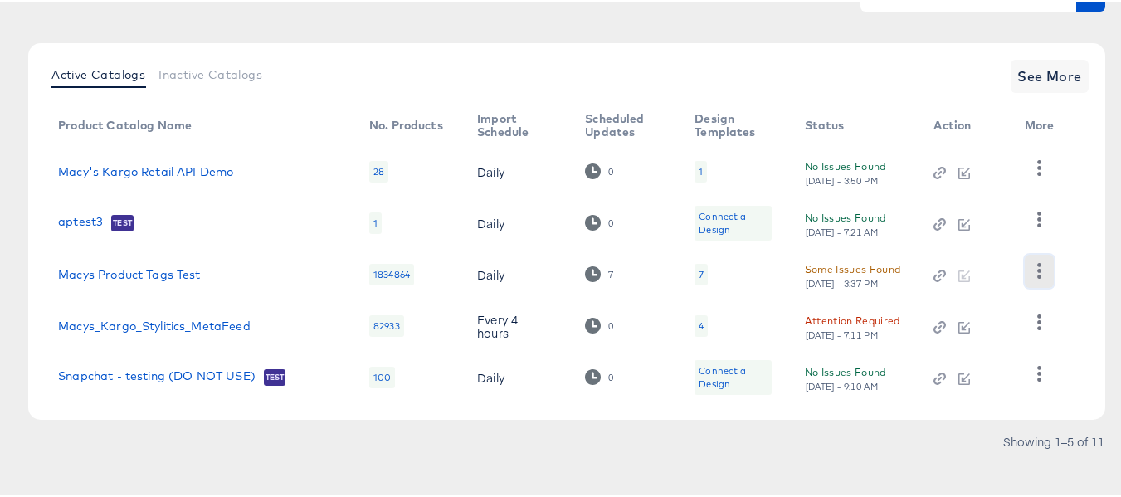
click at [1045, 269] on icon "button" at bounding box center [1040, 269] width 16 height 16
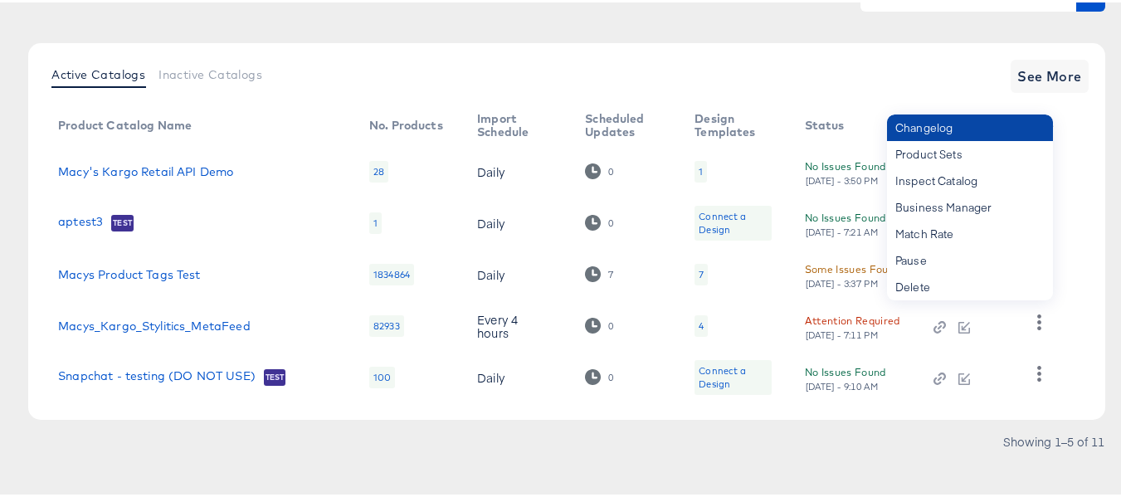
click at [939, 128] on div "Changelog" at bounding box center [970, 125] width 166 height 27
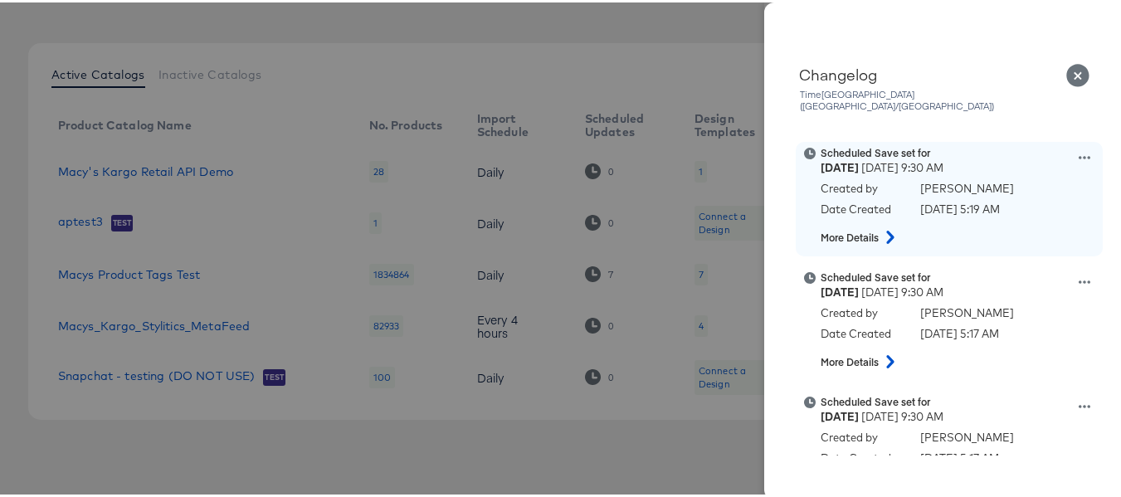
click at [1079, 149] on icon at bounding box center [1085, 155] width 12 height 12
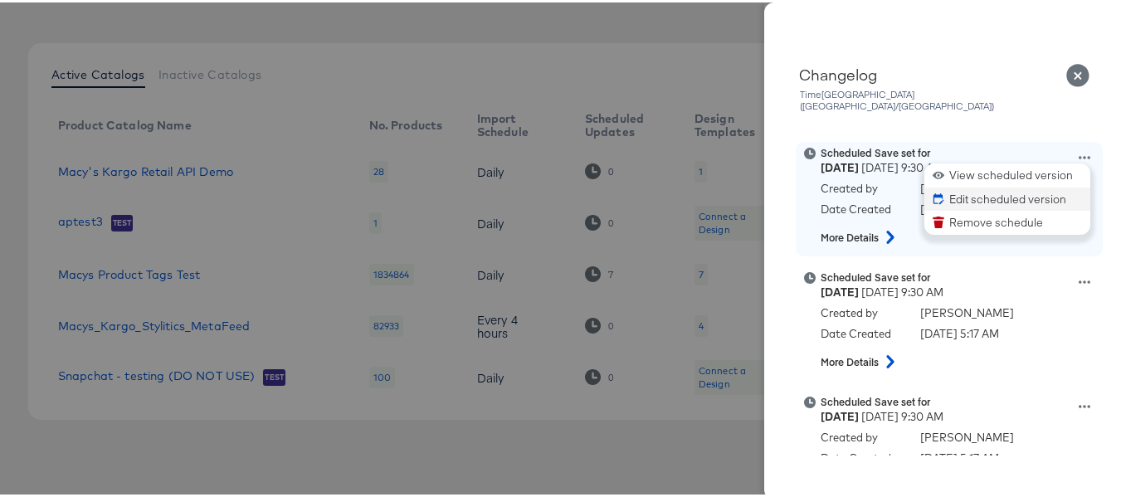
click at [964, 185] on button "Edit scheduled version" at bounding box center [1008, 197] width 166 height 24
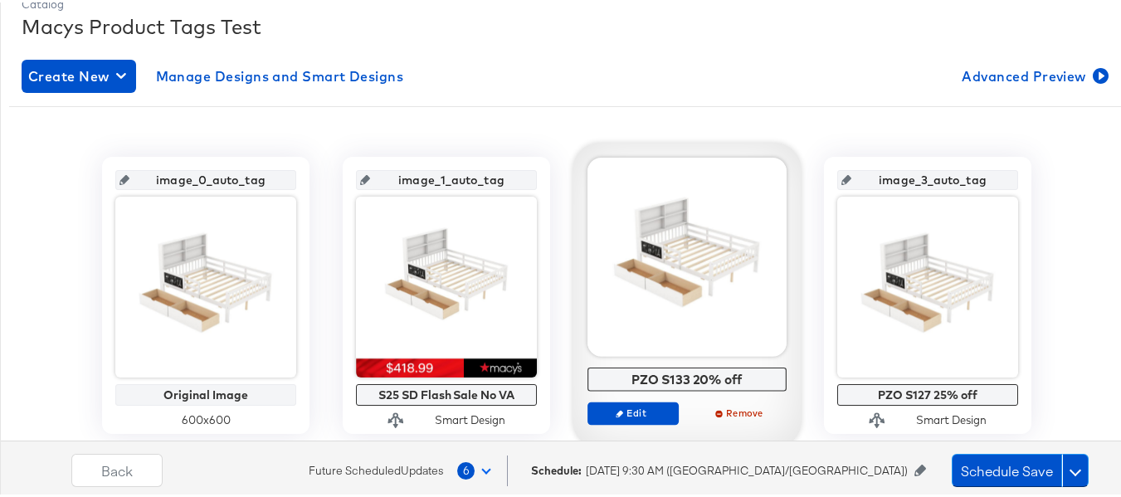
scroll to position [332, 0]
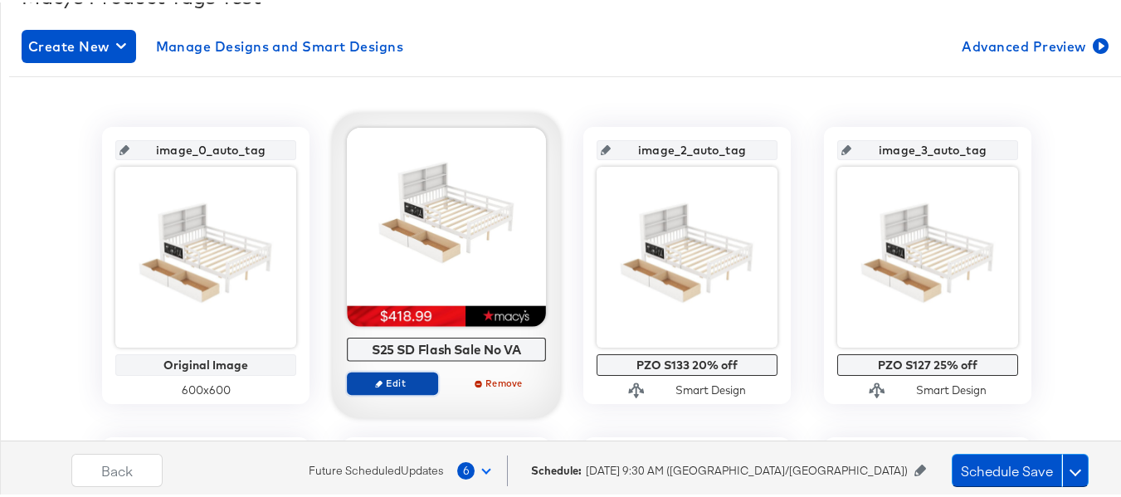
click at [373, 376] on span "Edit" at bounding box center [392, 380] width 76 height 12
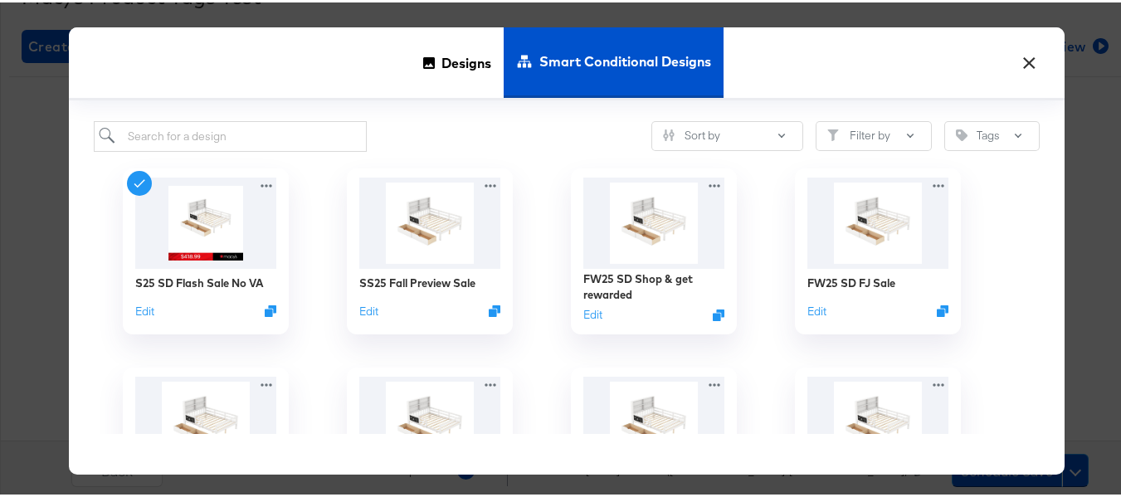
click at [1028, 64] on button "×" at bounding box center [1029, 56] width 30 height 30
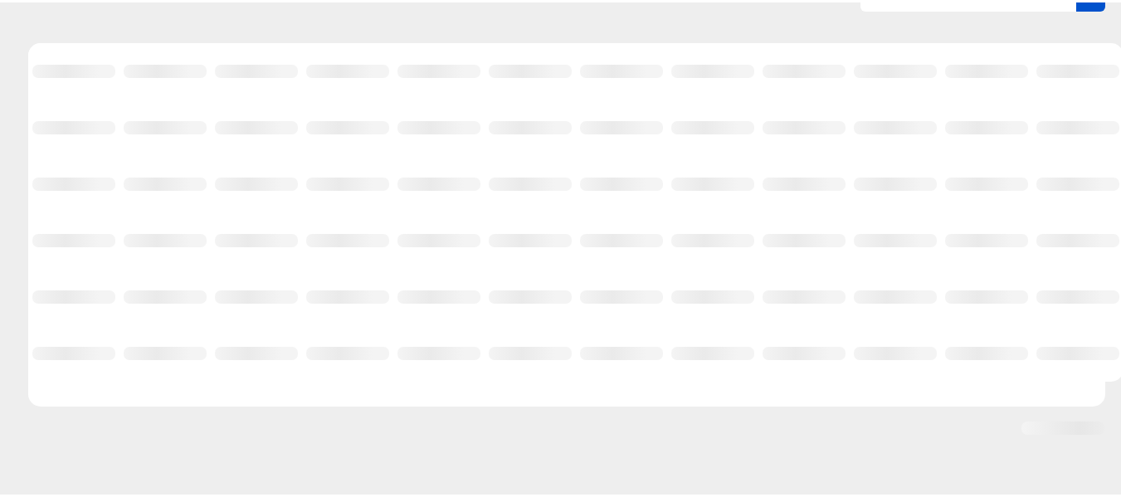
scroll to position [173, 0]
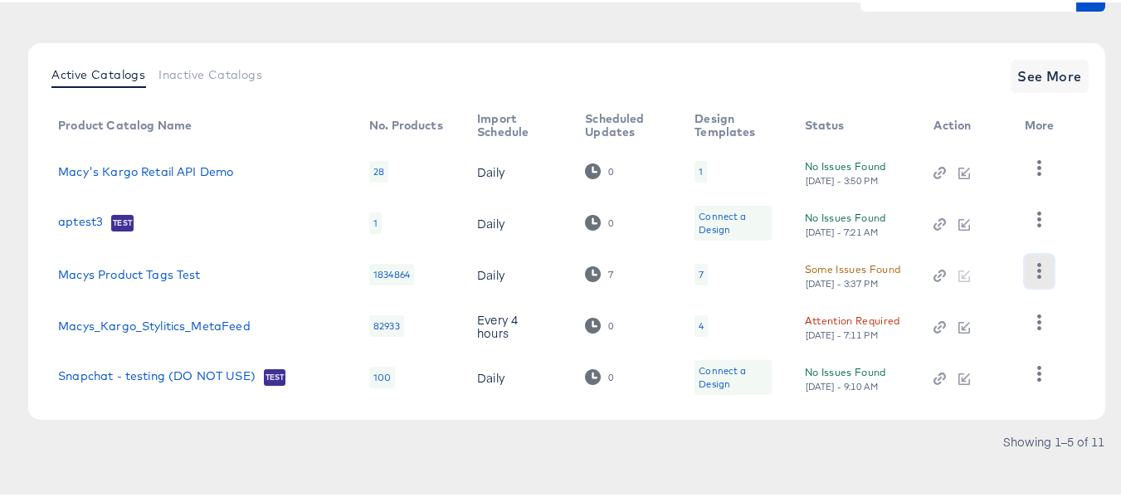
click at [1032, 263] on icon "button" at bounding box center [1040, 269] width 16 height 16
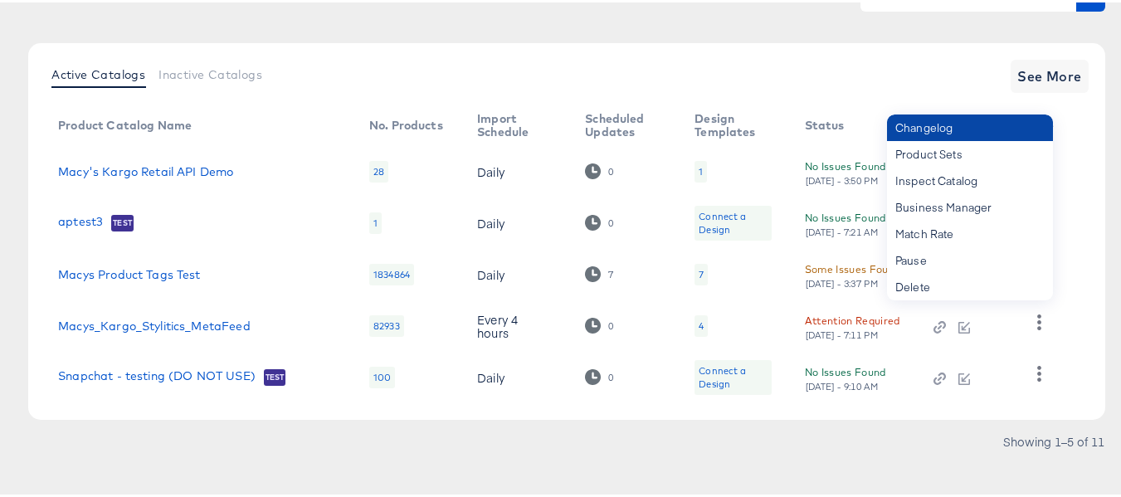
click at [915, 126] on div "Changelog" at bounding box center [970, 125] width 166 height 27
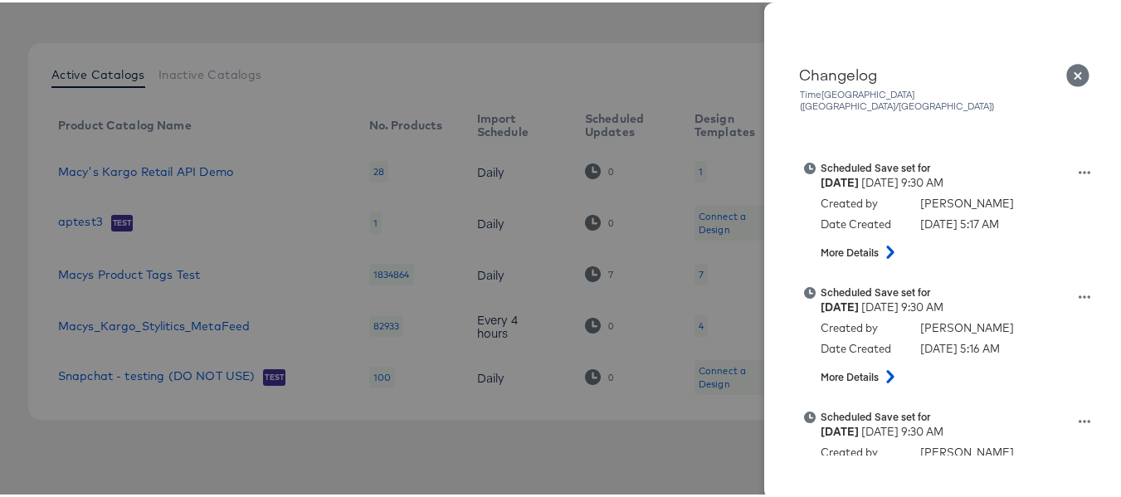
scroll to position [415, 0]
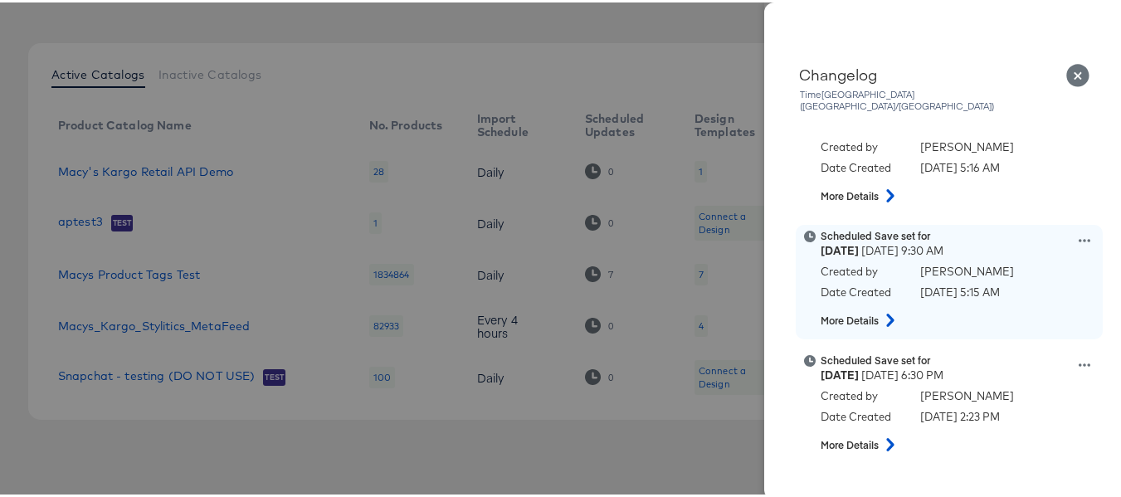
click at [1079, 237] on icon at bounding box center [1085, 238] width 12 height 3
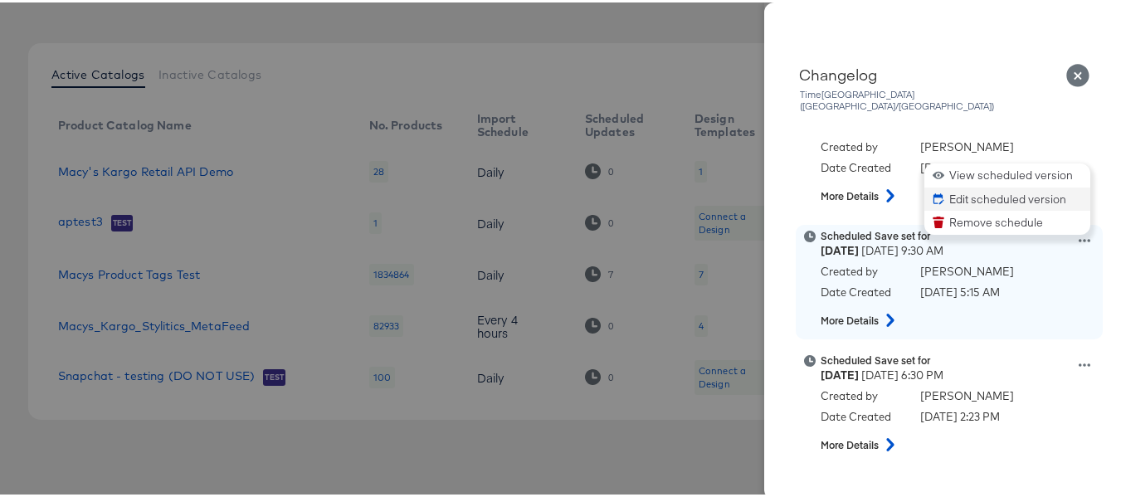
click at [978, 187] on button "Edit scheduled version" at bounding box center [1008, 197] width 166 height 24
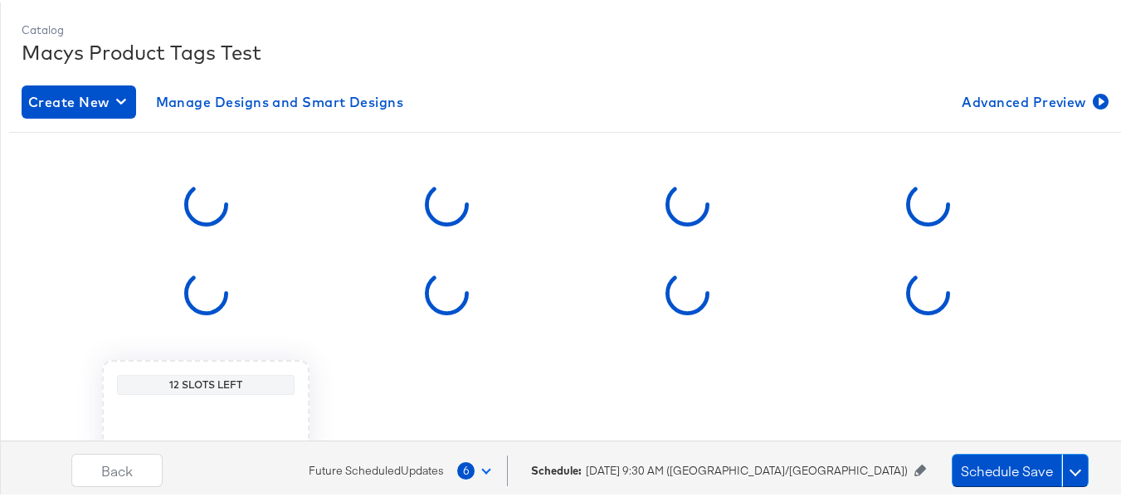
scroll to position [332, 0]
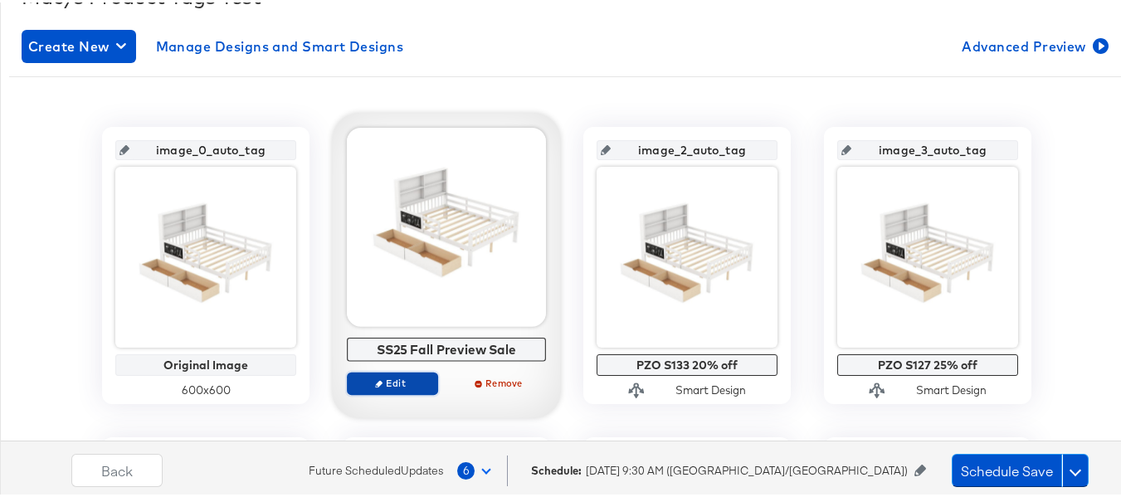
click at [389, 370] on button "Edit" at bounding box center [392, 380] width 91 height 23
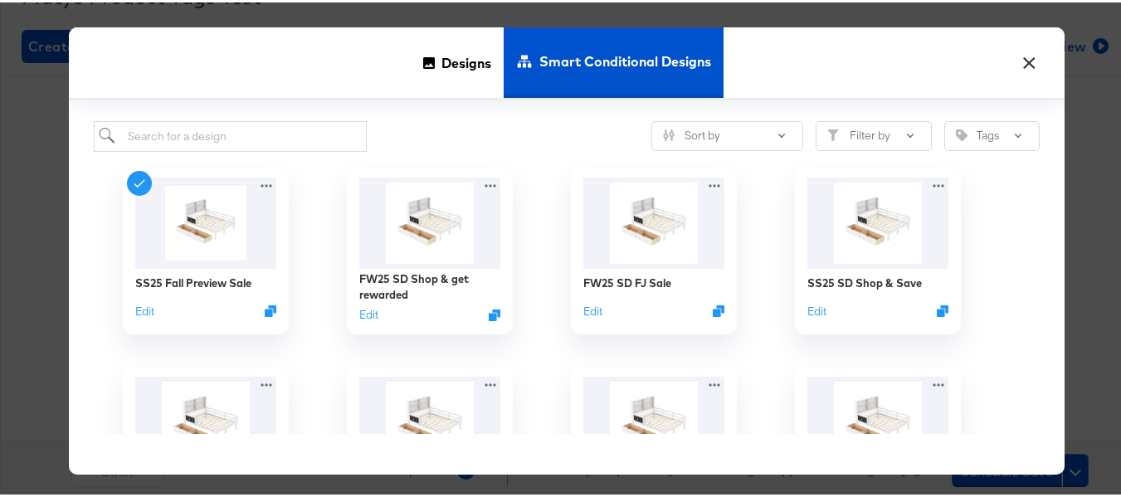
click at [1023, 61] on button "×" at bounding box center [1029, 56] width 30 height 30
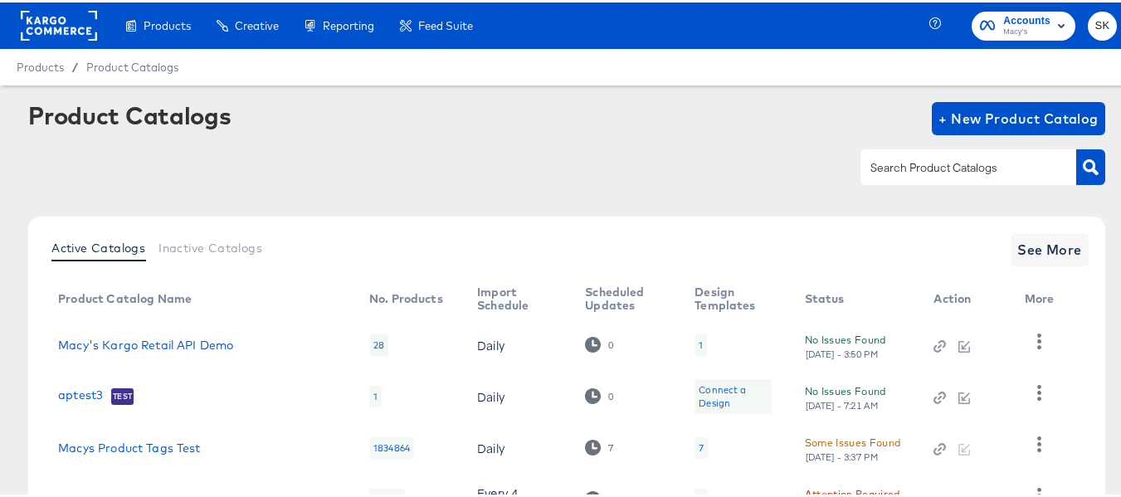
click at [59, 17] on rect at bounding box center [59, 23] width 76 height 30
